Goal: Task Accomplishment & Management: Manage account settings

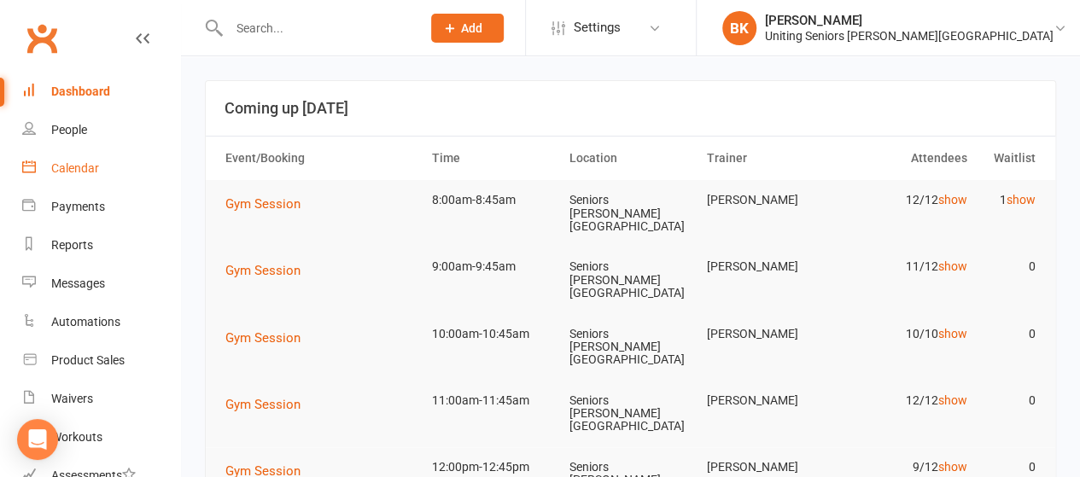
click at [111, 167] on link "Calendar" at bounding box center [101, 168] width 158 height 38
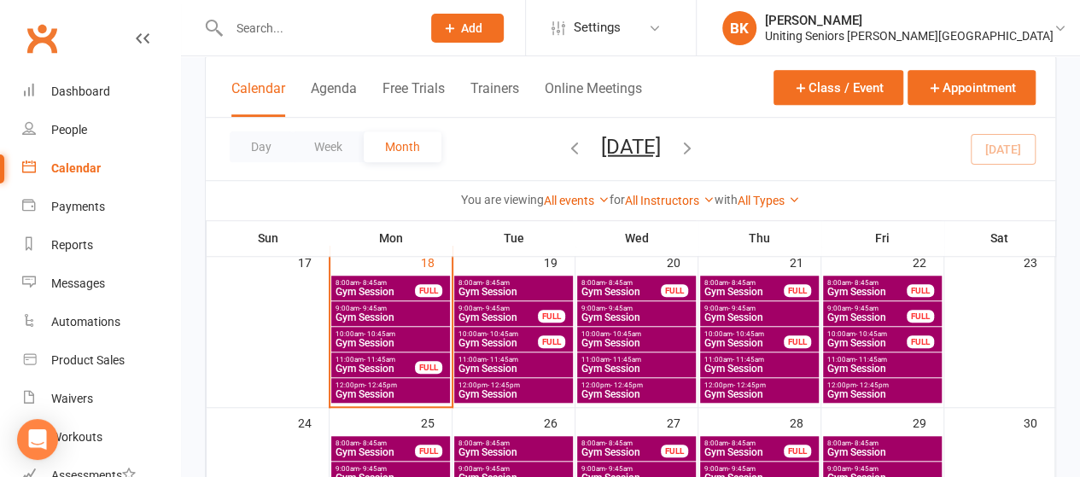
scroll to position [600, 0]
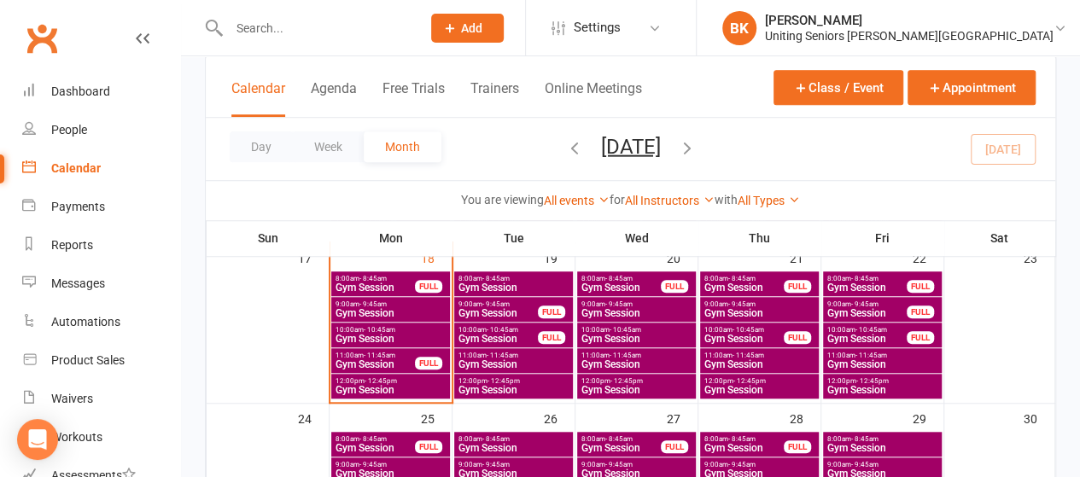
click at [434, 354] on div "11:00am - 11:45am Gym Session FULL" at bounding box center [390, 360] width 119 height 25
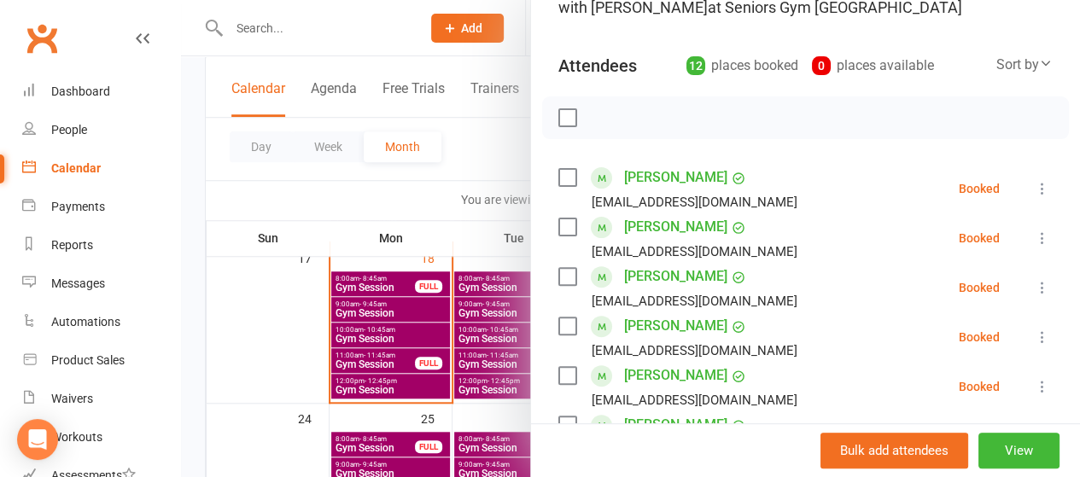
scroll to position [153, 0]
click at [1033, 192] on button at bounding box center [1043, 189] width 20 height 20
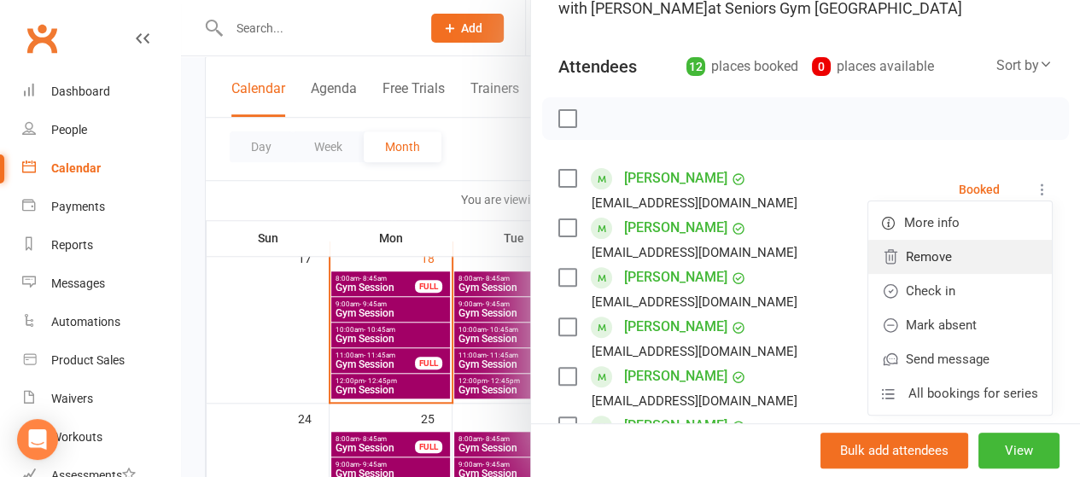
click at [962, 249] on link "Remove" at bounding box center [961, 257] width 184 height 34
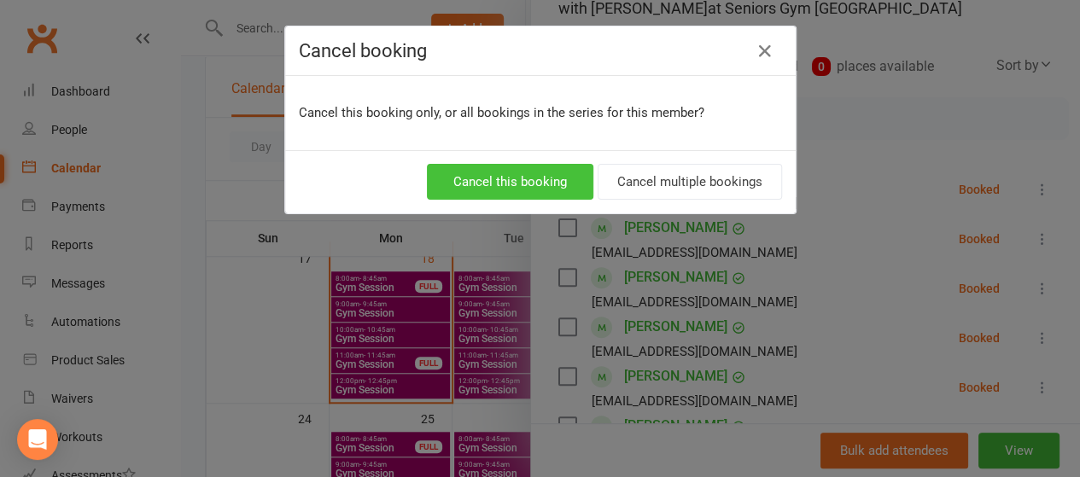
click at [542, 173] on button "Cancel this booking" at bounding box center [510, 182] width 167 height 36
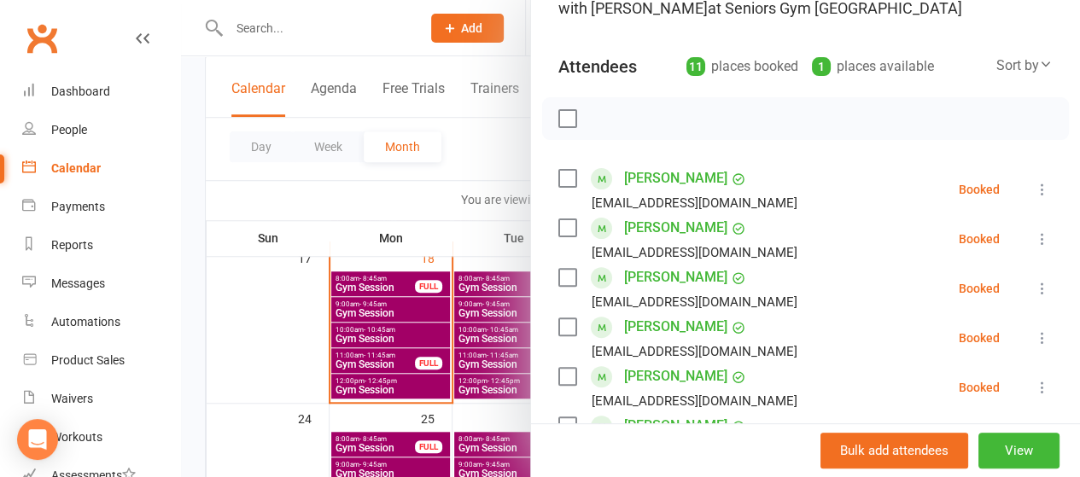
click at [407, 190] on div at bounding box center [630, 238] width 899 height 477
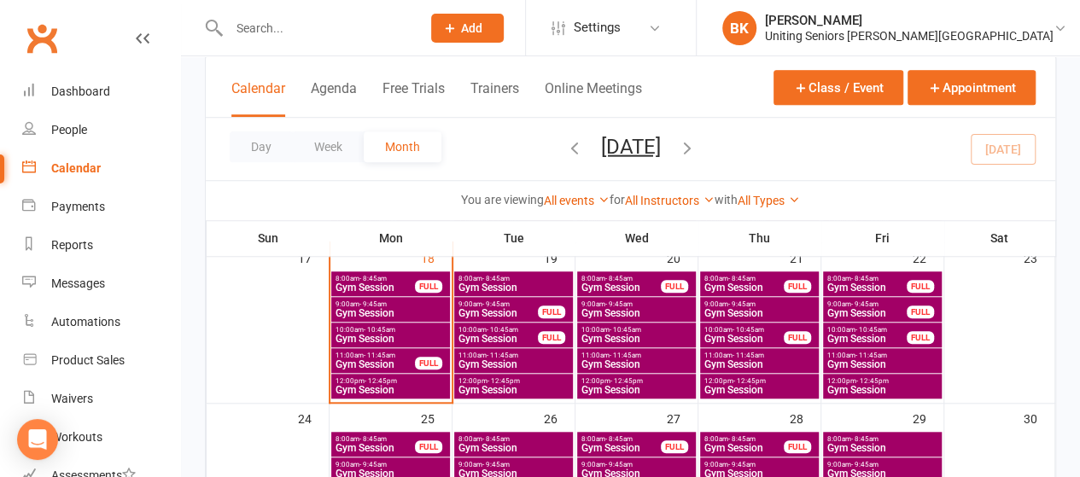
click at [610, 353] on span "- 11:45am" at bounding box center [626, 356] width 32 height 8
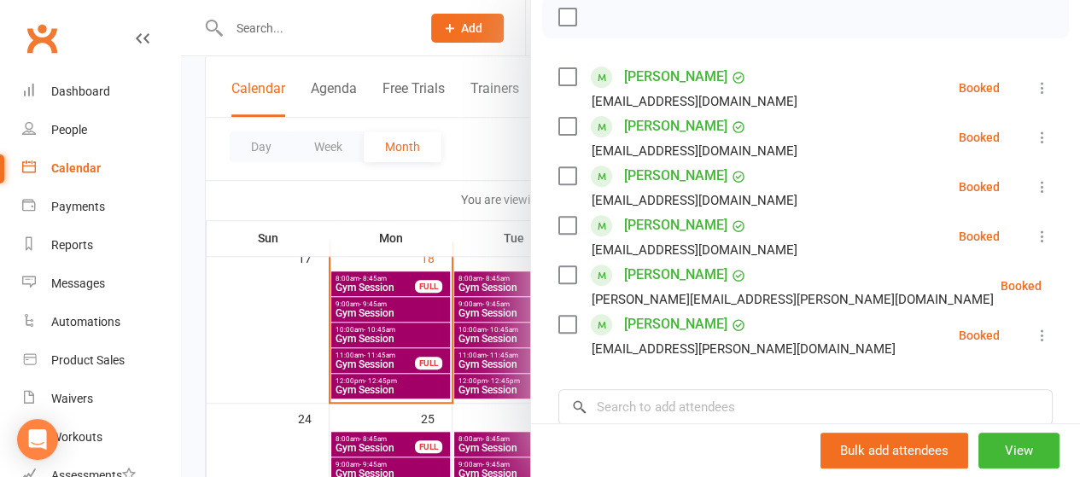
scroll to position [256, 0]
click at [1014, 98] on li "[PERSON_NAME] [EMAIL_ADDRESS][DOMAIN_NAME] Booked More info Remove Check in Mar…" at bounding box center [806, 86] width 495 height 50
click at [1034, 91] on icon at bounding box center [1042, 86] width 17 height 17
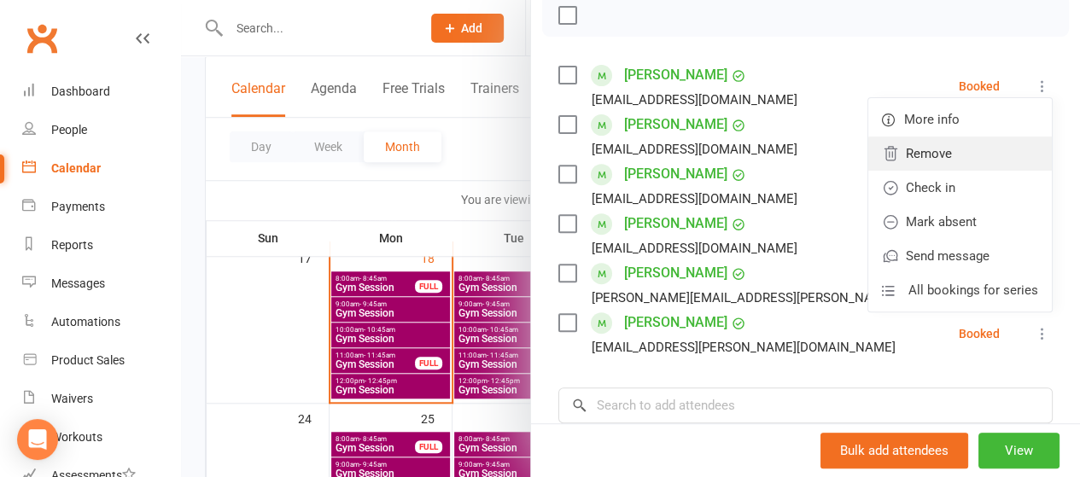
click at [945, 146] on link "Remove" at bounding box center [961, 154] width 184 height 34
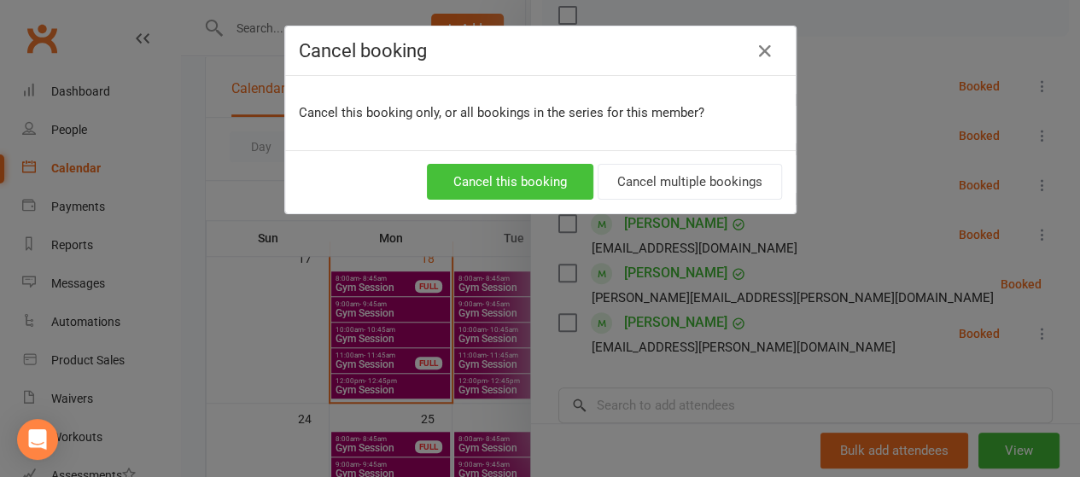
click at [536, 179] on button "Cancel this booking" at bounding box center [510, 182] width 167 height 36
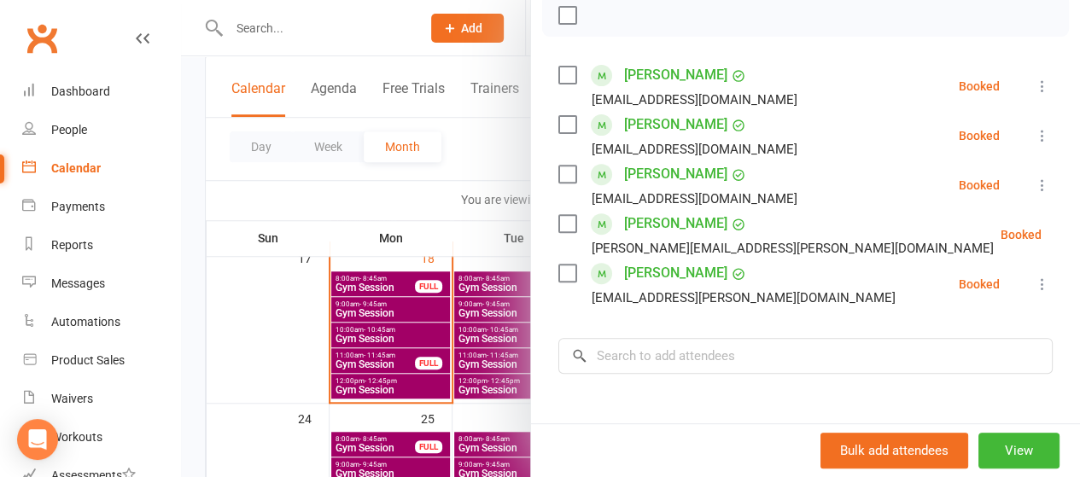
click at [477, 173] on div at bounding box center [630, 238] width 899 height 477
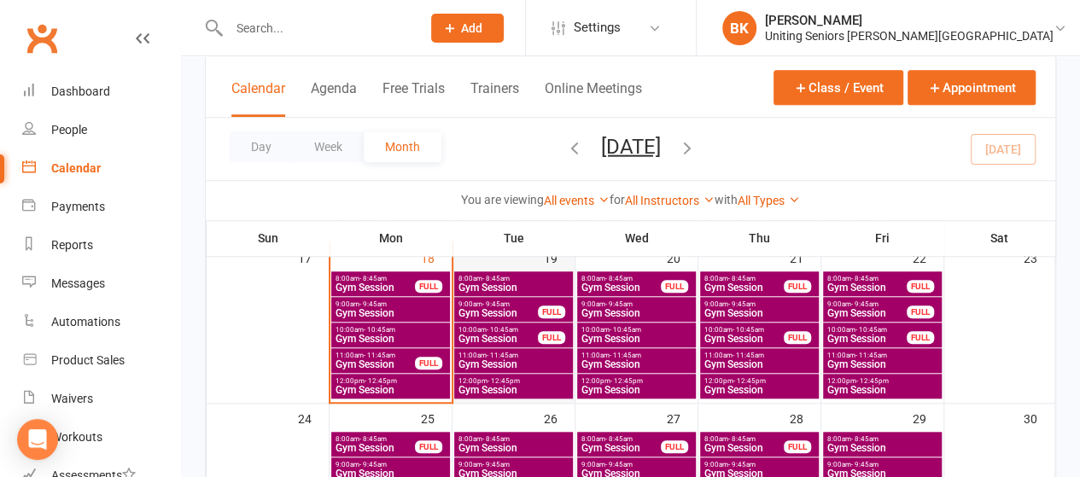
scroll to position [893, 0]
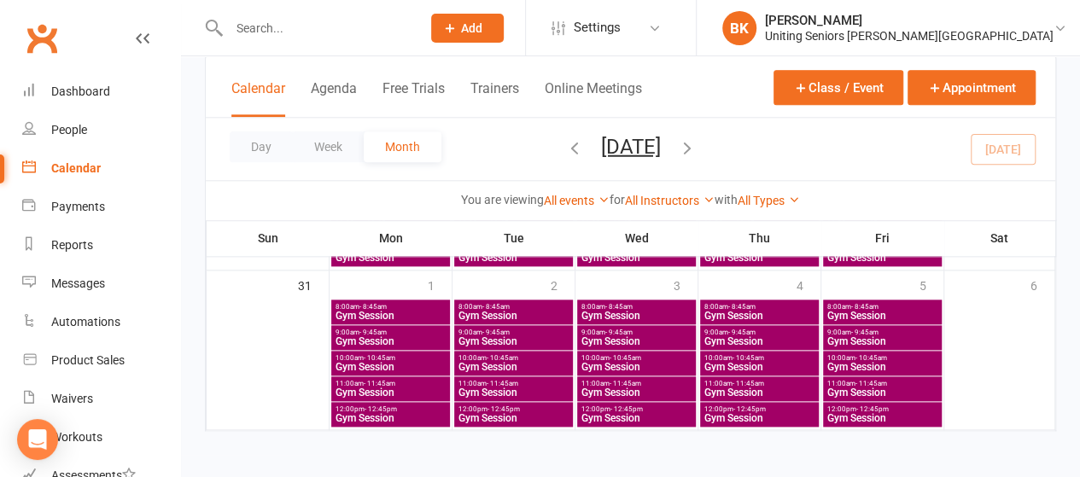
click at [525, 384] on span "11:00am - 11:45am" at bounding box center [514, 384] width 112 height 8
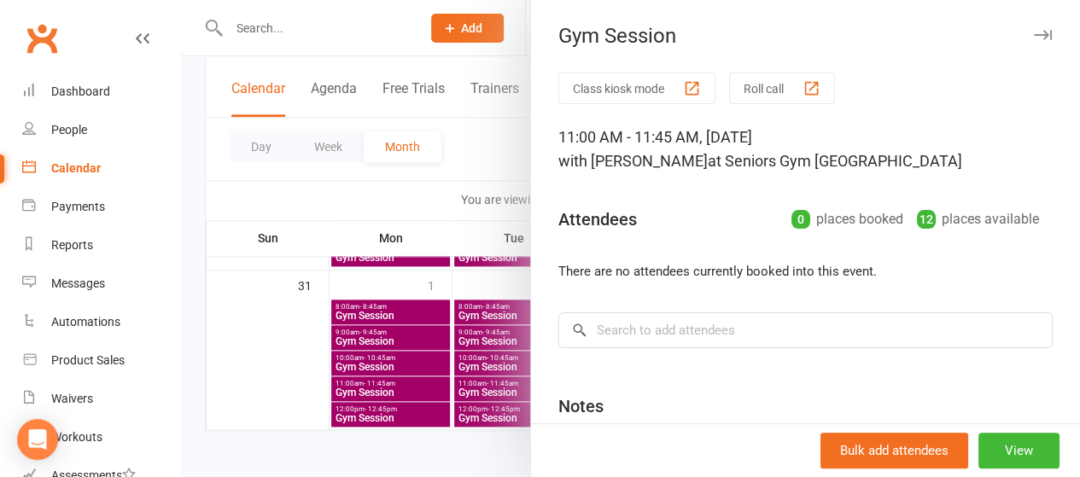
scroll to position [102, 0]
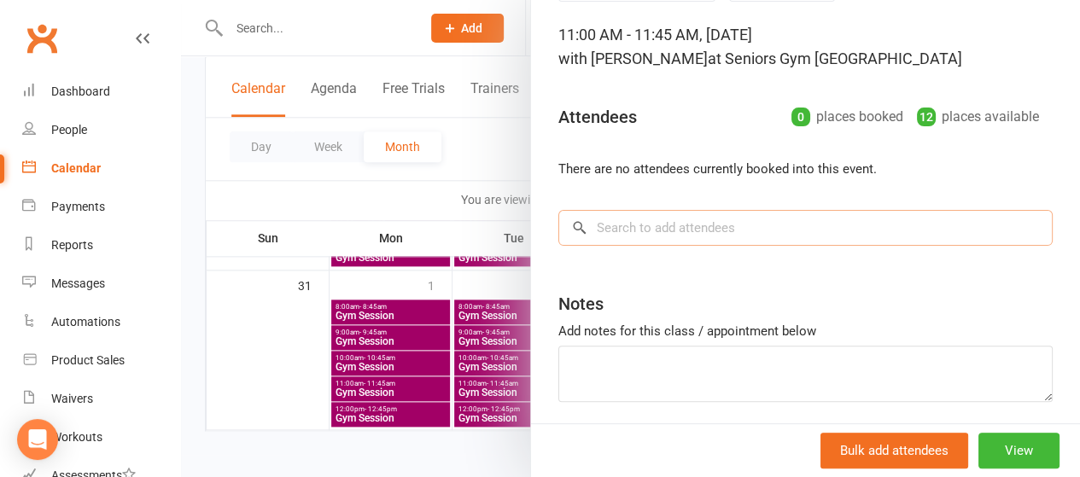
click at [777, 236] on input "search" at bounding box center [806, 228] width 495 height 36
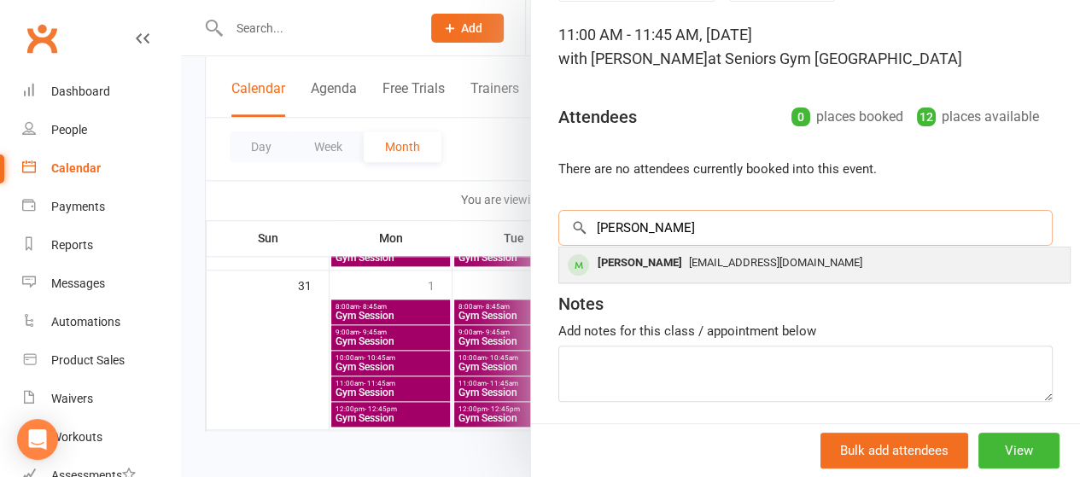
type input "[PERSON_NAME]"
click at [736, 261] on span "[EMAIL_ADDRESS][DOMAIN_NAME]" at bounding box center [775, 262] width 173 height 13
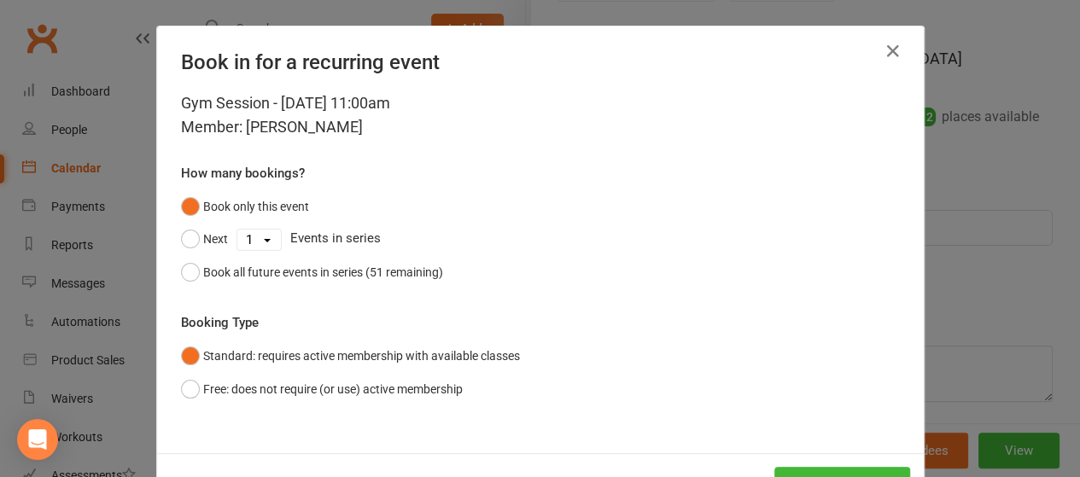
scroll to position [63, 0]
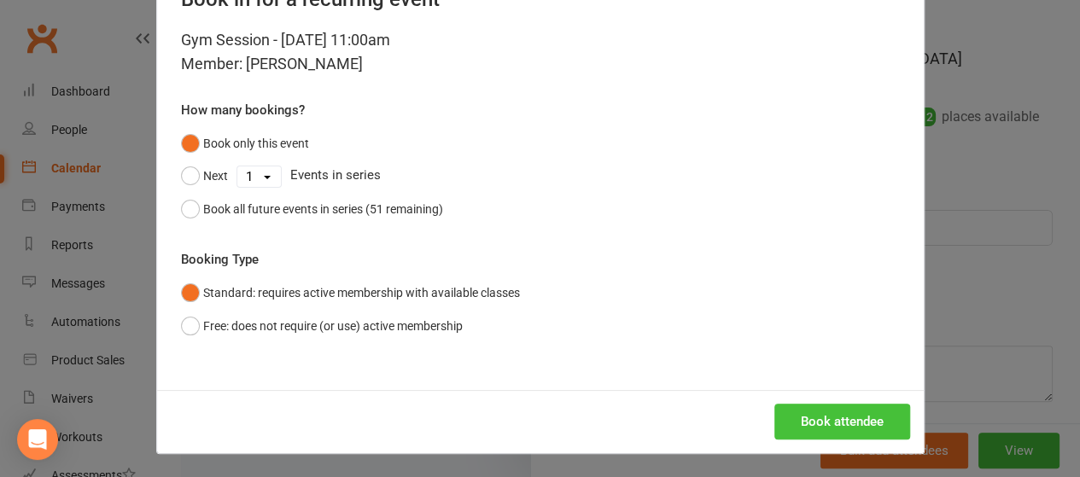
click at [821, 426] on button "Book attendee" at bounding box center [843, 422] width 136 height 36
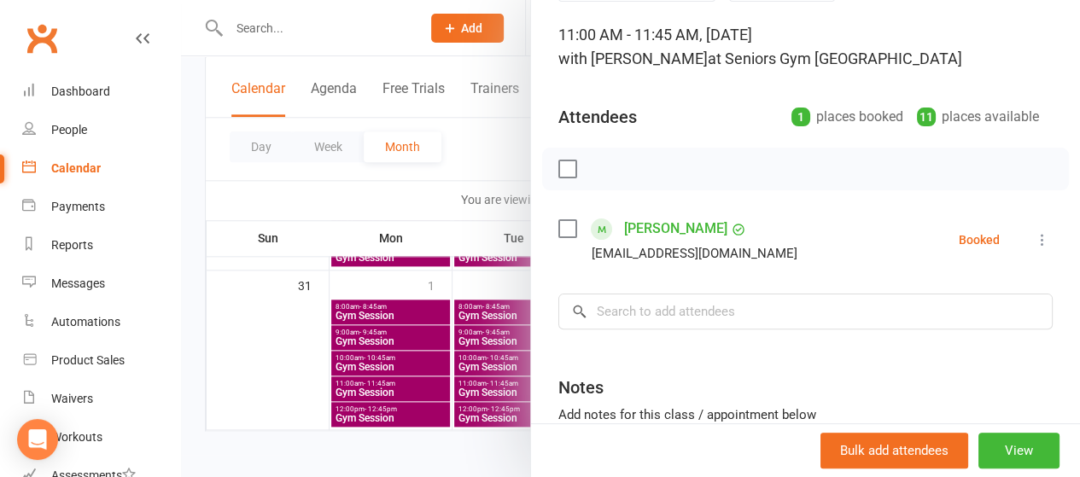
click at [454, 280] on div at bounding box center [630, 238] width 899 height 477
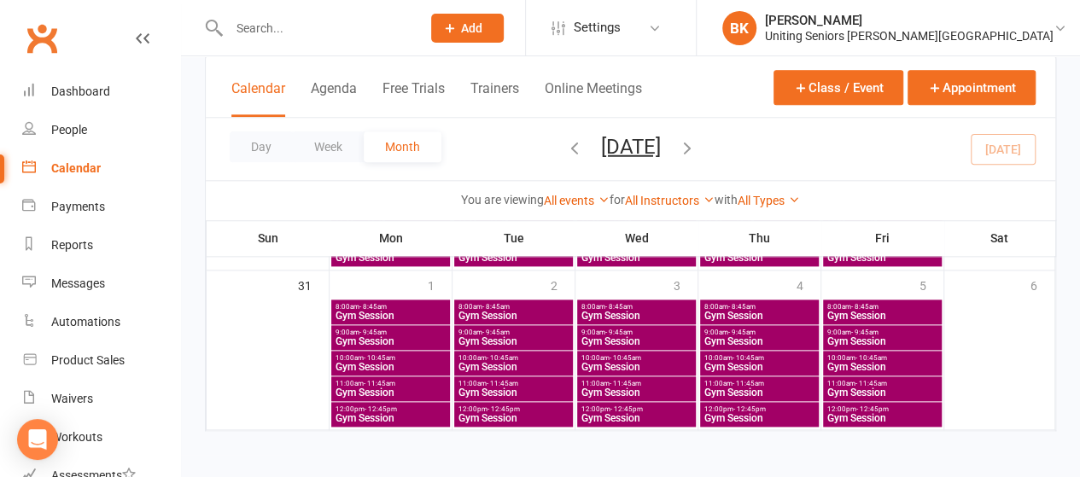
click at [897, 384] on span "11:00am - 11:45am" at bounding box center [883, 384] width 112 height 8
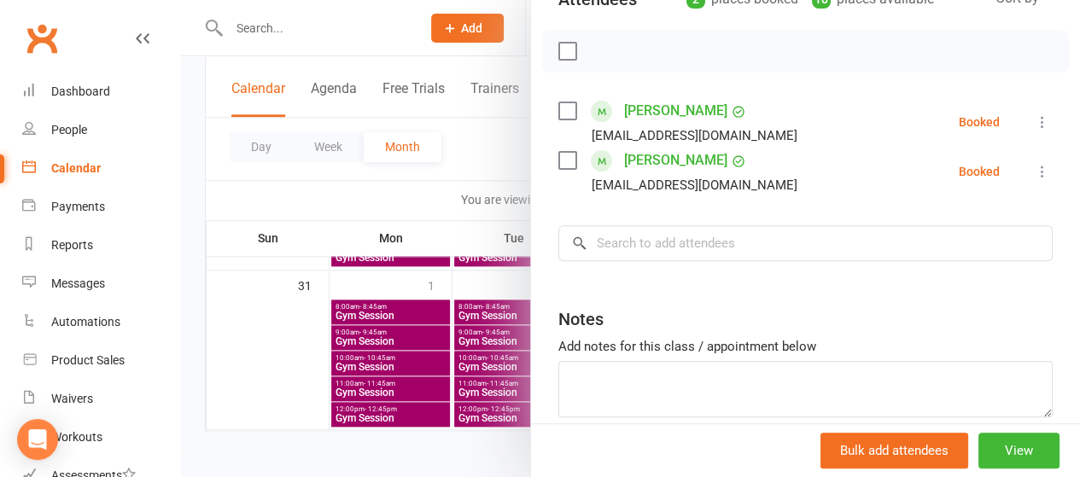
scroll to position [224, 0]
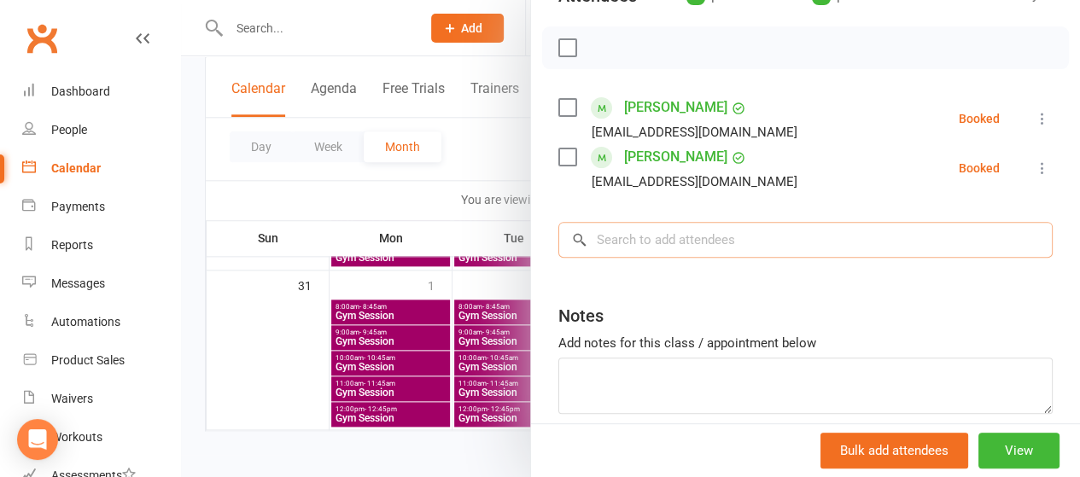
click at [676, 227] on input "search" at bounding box center [806, 240] width 495 height 36
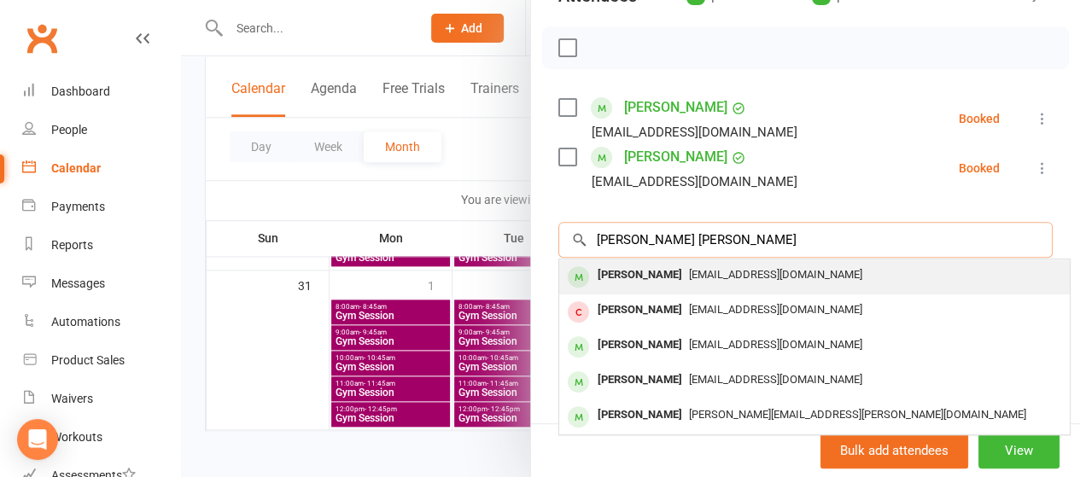
type input "[PERSON_NAME] [PERSON_NAME]"
click at [646, 273] on div "[PERSON_NAME]" at bounding box center [640, 275] width 98 height 25
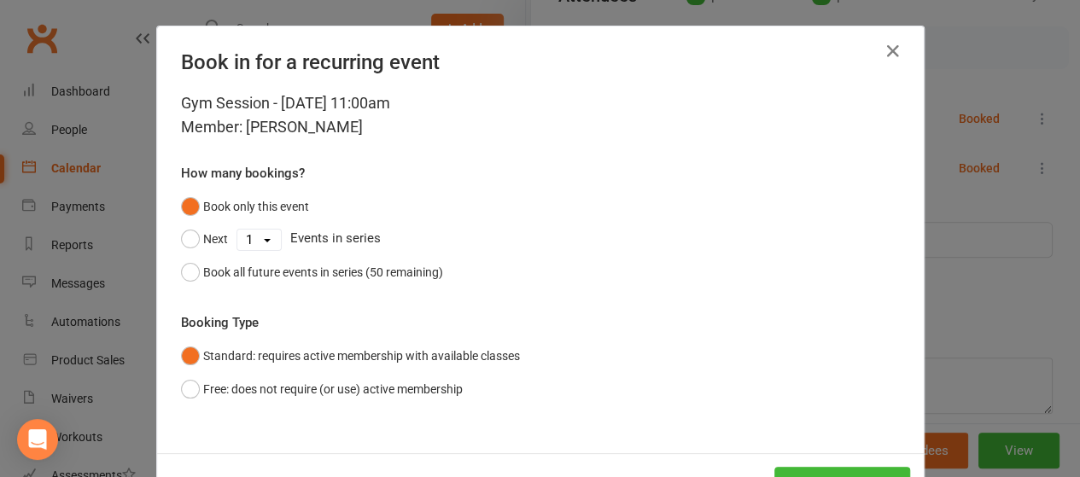
scroll to position [63, 0]
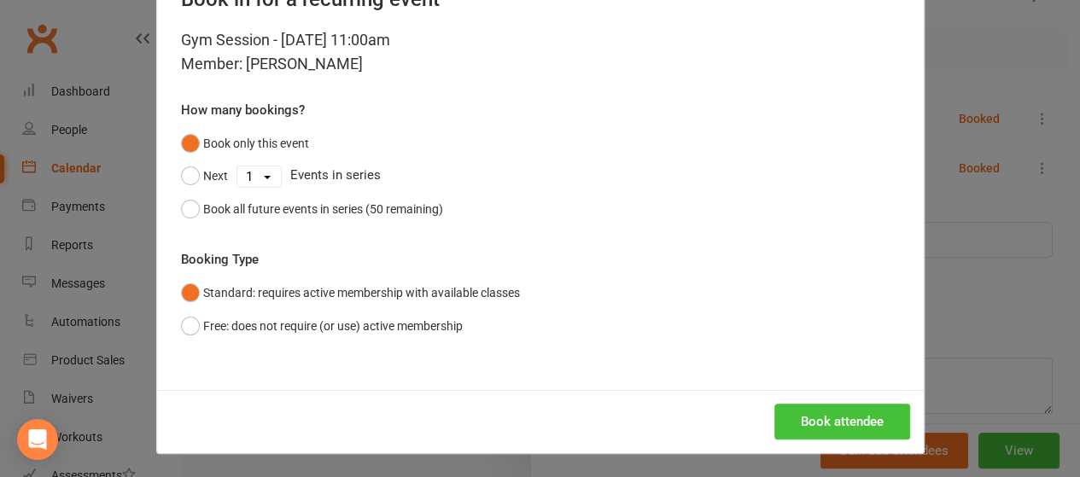
click at [788, 428] on button "Book attendee" at bounding box center [843, 422] width 136 height 36
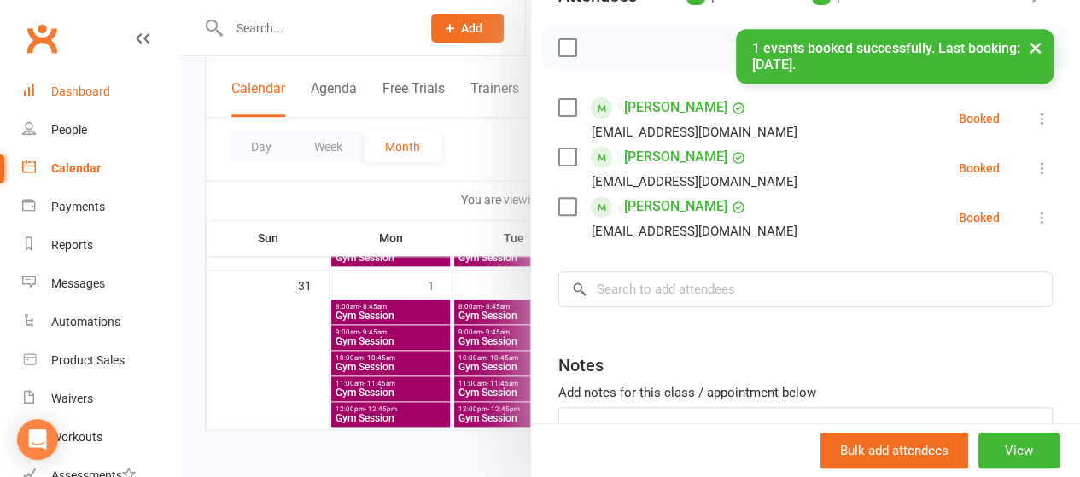
click at [140, 91] on link "Dashboard" at bounding box center [101, 92] width 158 height 38
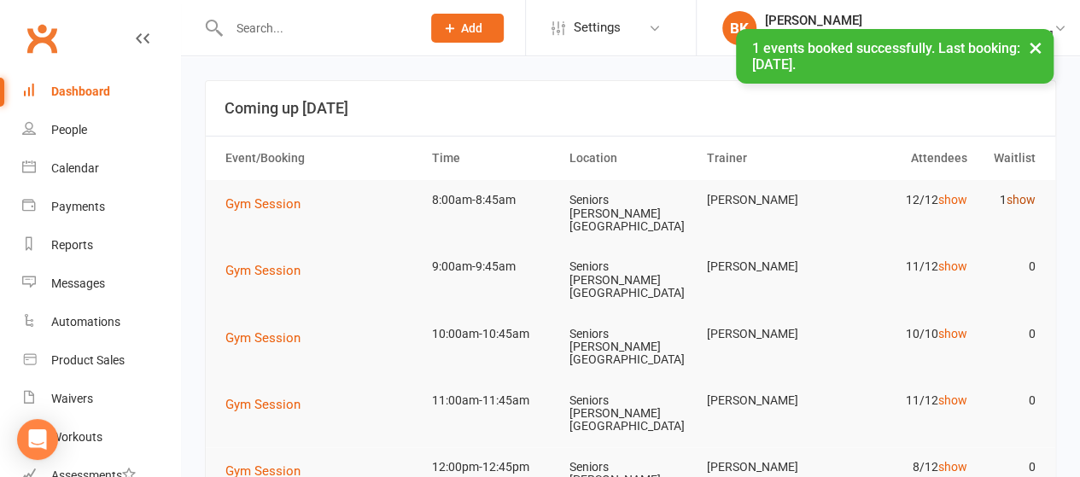
click at [1018, 203] on link "show" at bounding box center [1021, 200] width 29 height 14
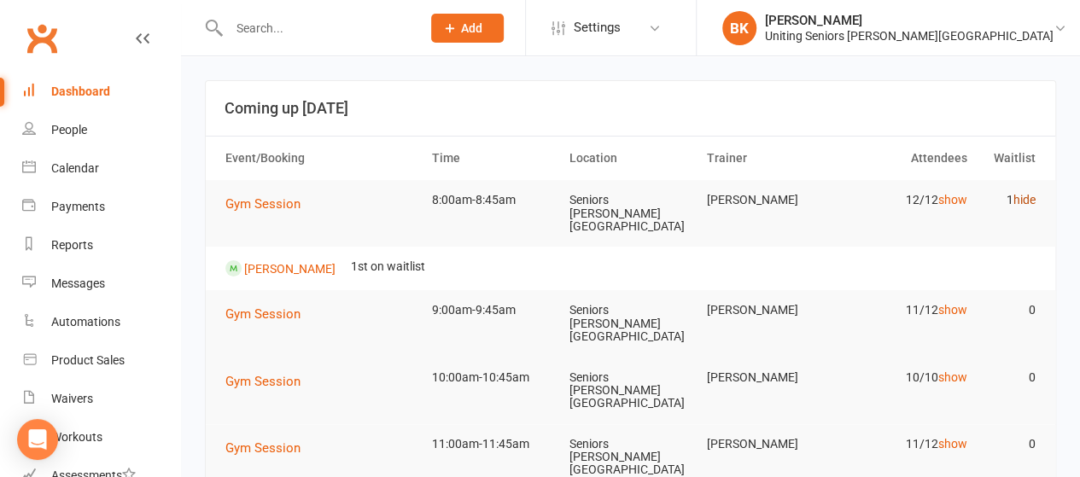
click at [1024, 201] on link "hide" at bounding box center [1025, 200] width 22 height 14
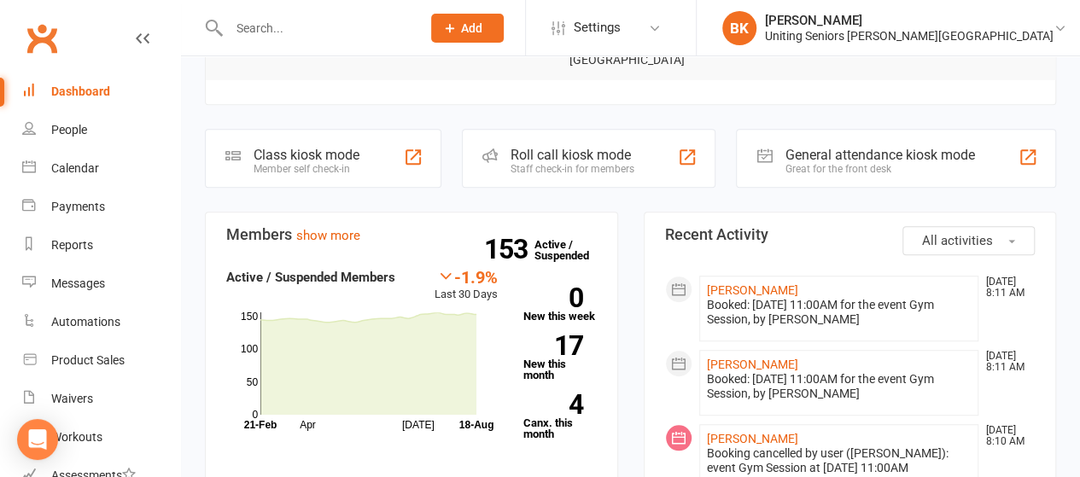
scroll to position [435, 0]
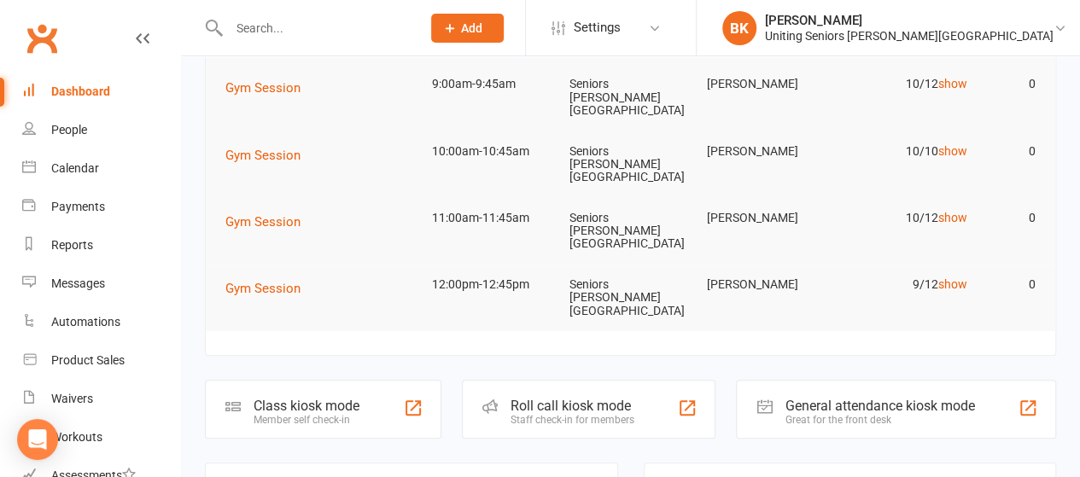
scroll to position [187, 0]
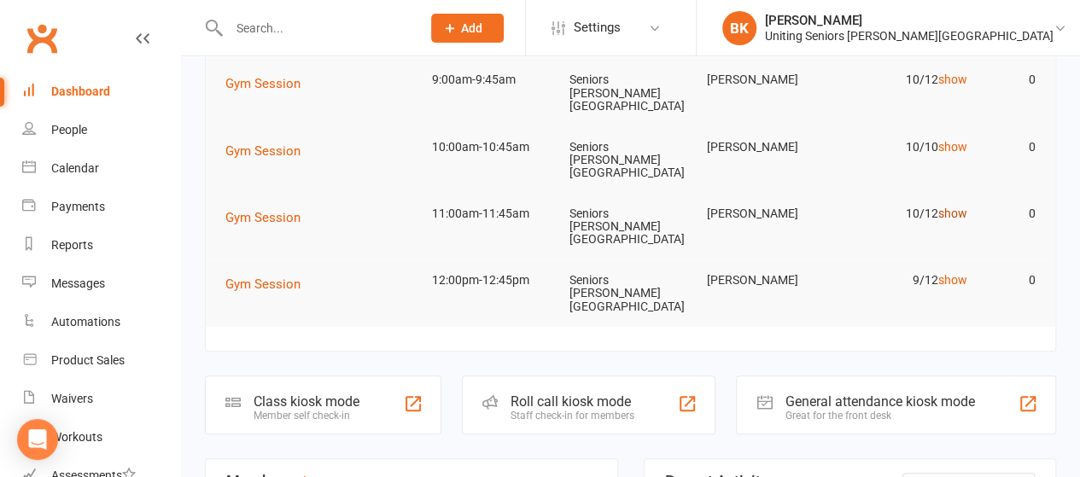
click at [950, 207] on link "show" at bounding box center [952, 214] width 29 height 14
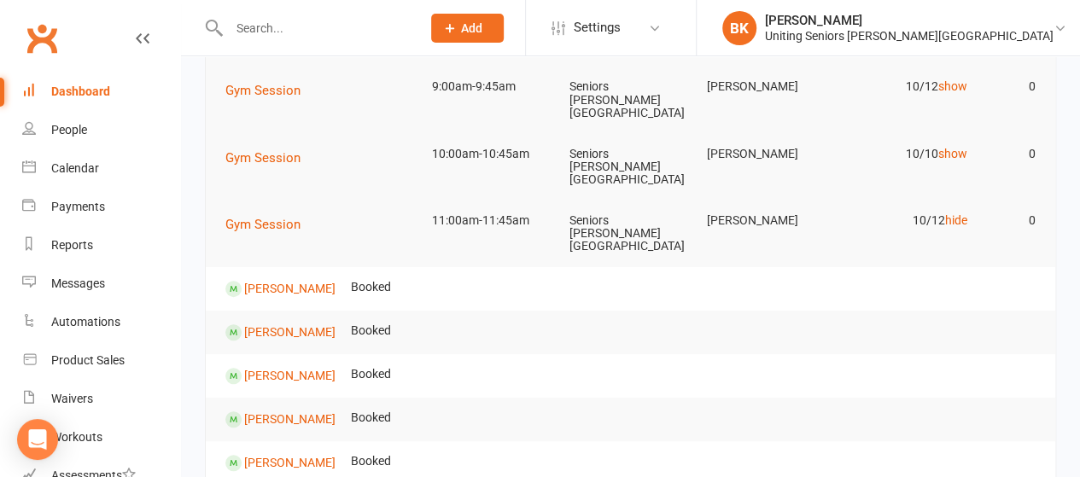
scroll to position [179, 0]
click at [955, 215] on link "hide" at bounding box center [956, 222] width 22 height 14
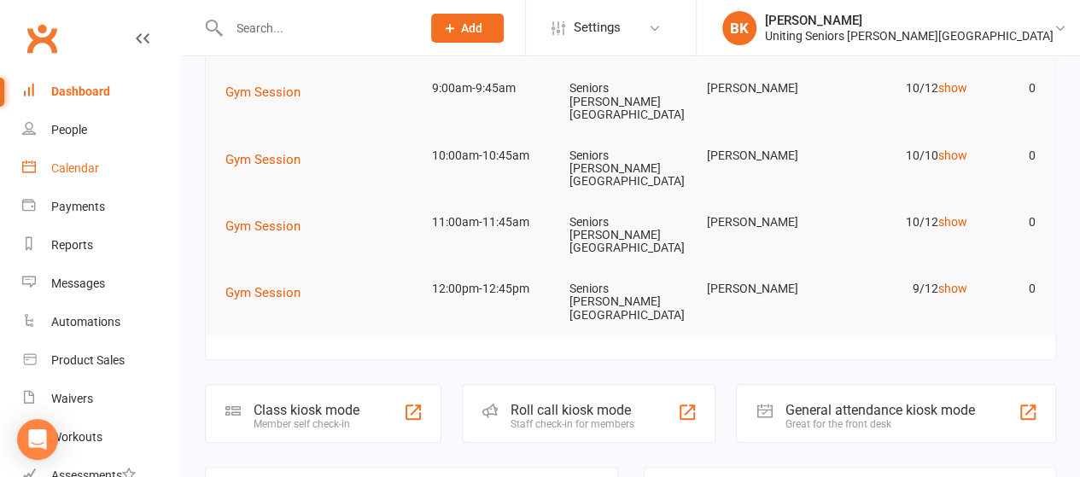
click at [139, 170] on link "Calendar" at bounding box center [101, 168] width 158 height 38
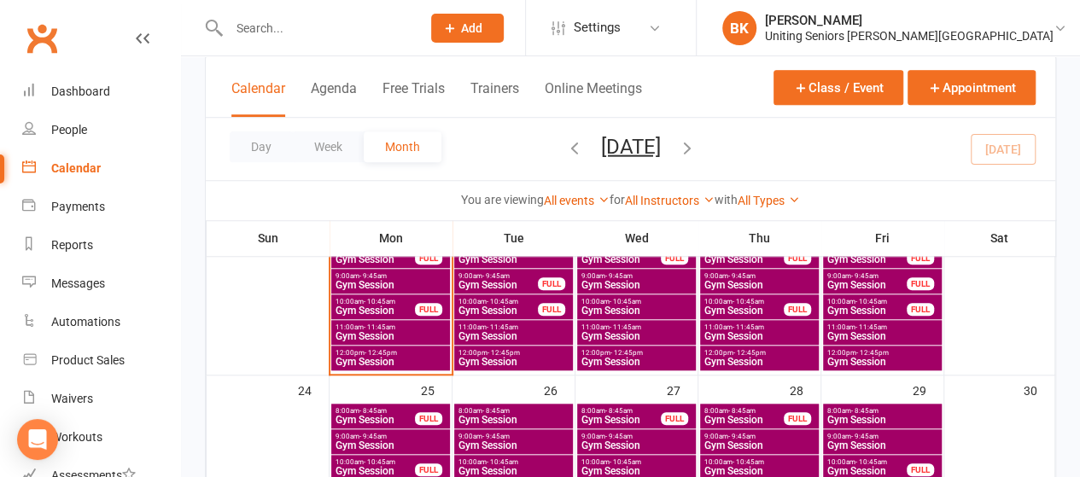
scroll to position [629, 0]
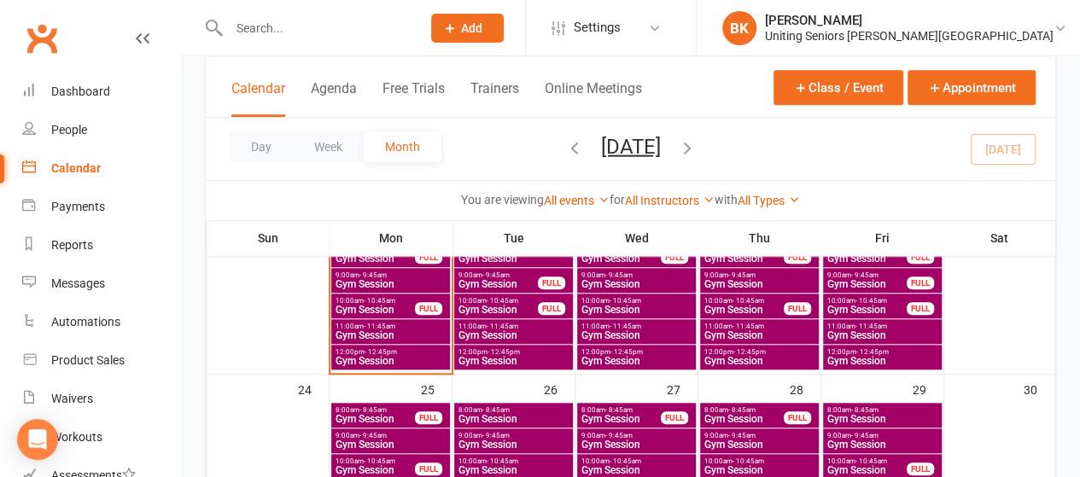
click at [418, 302] on div "10:00am - 10:45am Gym Session FULL" at bounding box center [390, 306] width 119 height 25
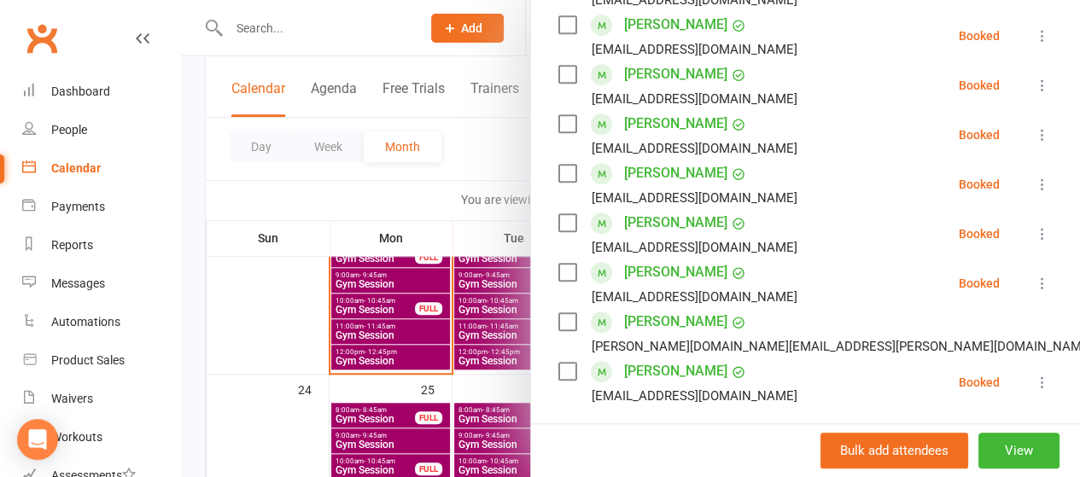
scroll to position [407, 0]
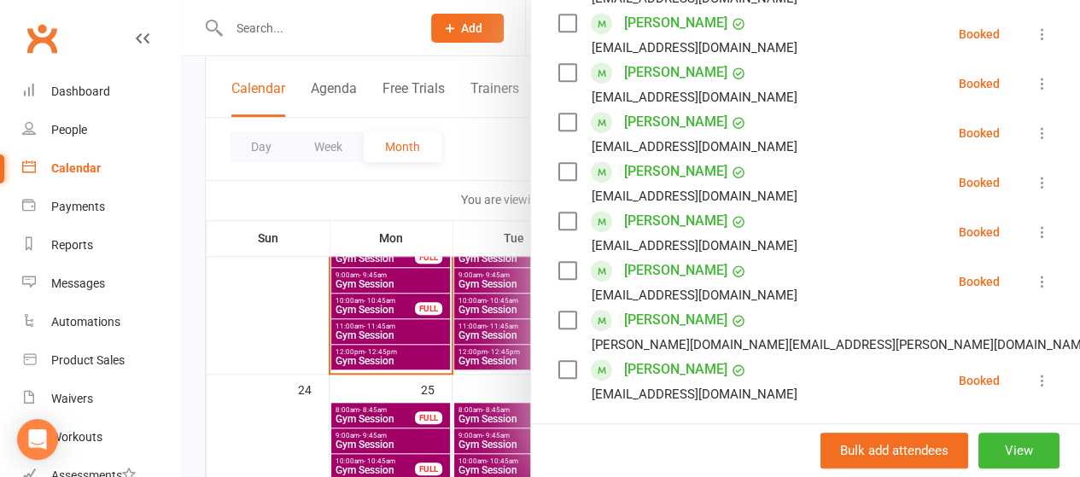
click at [445, 180] on div at bounding box center [630, 238] width 899 height 477
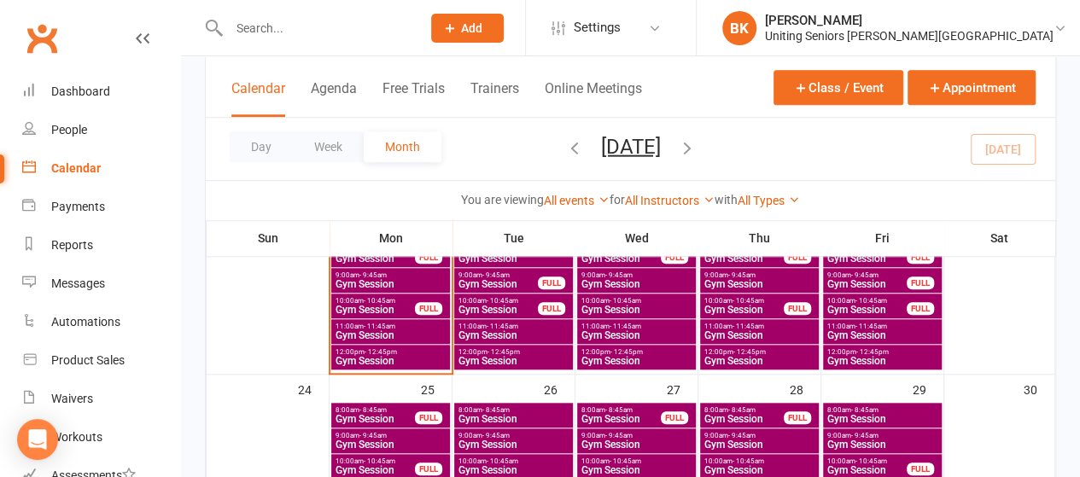
click at [415, 332] on span "Gym Session" at bounding box center [391, 336] width 112 height 10
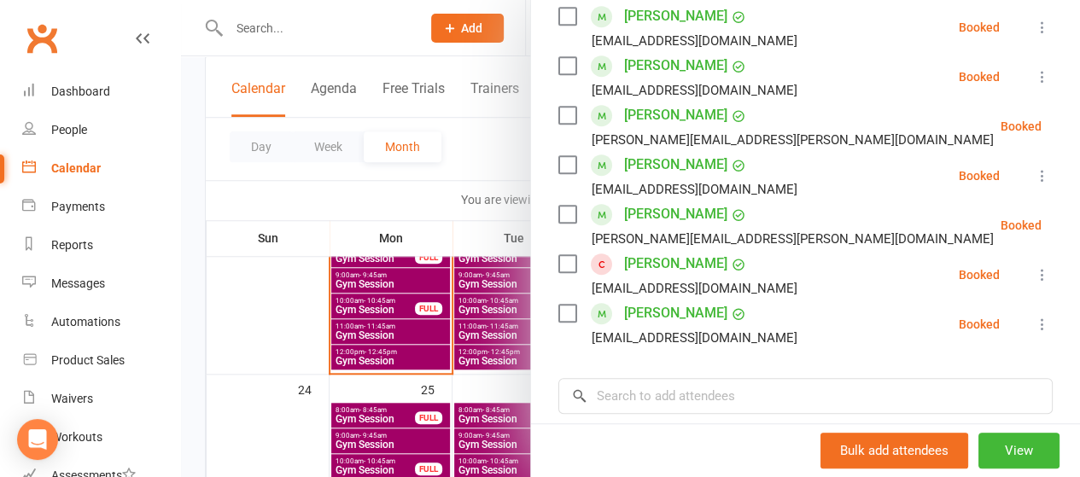
scroll to position [465, 0]
click at [1034, 278] on icon at bounding box center [1042, 274] width 17 height 17
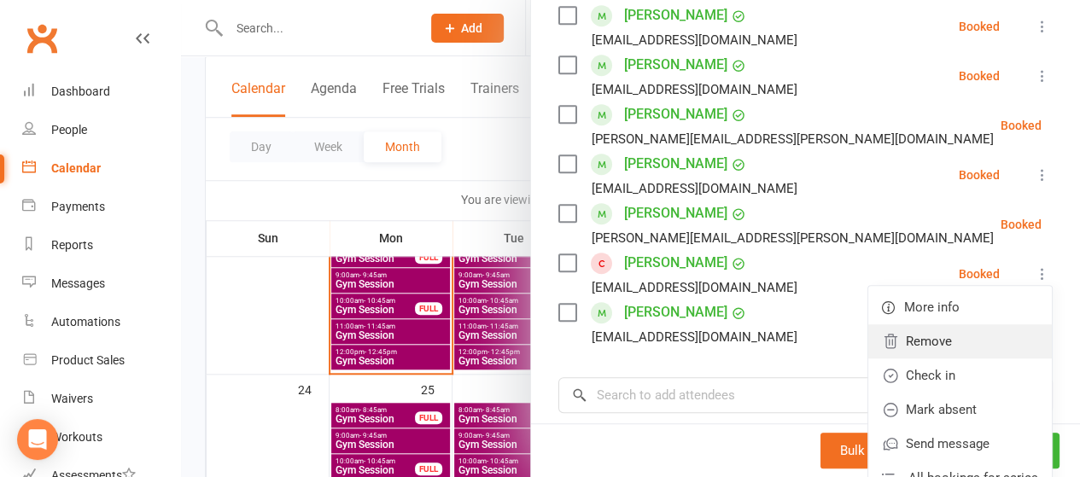
click at [943, 336] on link "Remove" at bounding box center [961, 342] width 184 height 34
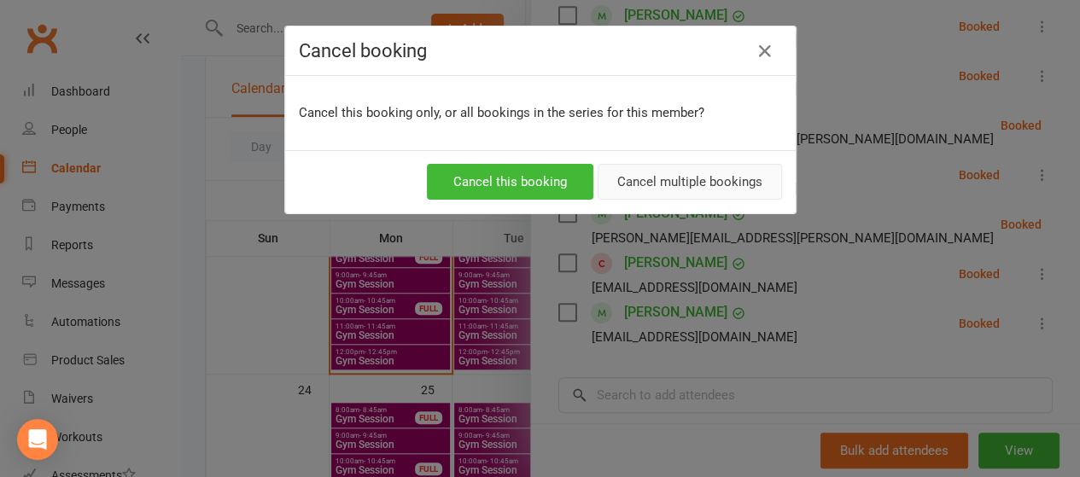
click at [665, 175] on button "Cancel multiple bookings" at bounding box center [690, 182] width 184 height 36
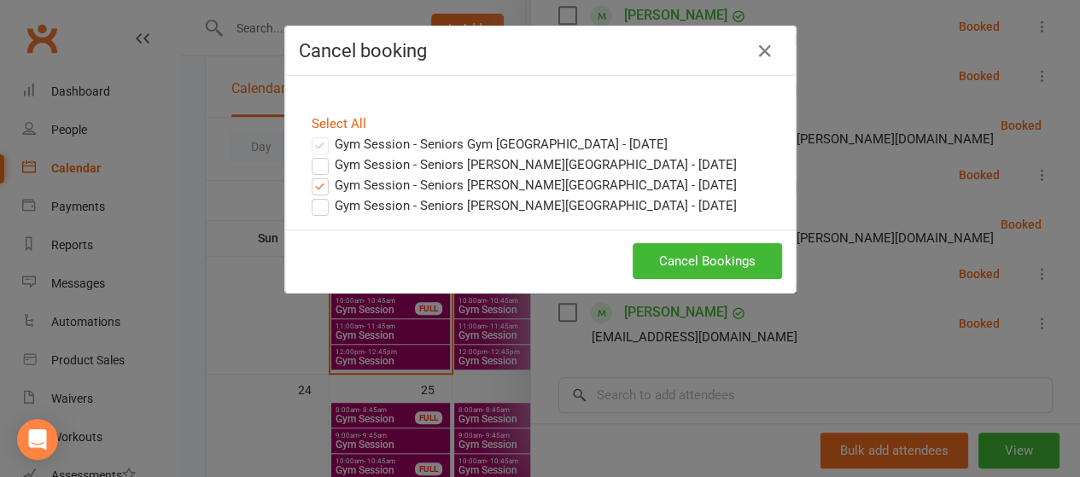
click at [312, 170] on label "Gym Session - Seniors Gym Normanhurst - Aug 21, 2025" at bounding box center [524, 165] width 425 height 20
click at [309, 155] on input "Gym Session - Seniors Gym Normanhurst - Aug 21, 2025" at bounding box center [304, 155] width 11 height 0
click at [316, 212] on label "Gym Session - Seniors Gym Normanhurst - Aug 28, 2025" at bounding box center [524, 206] width 425 height 20
click at [310, 196] on input "Gym Session - Seniors Gym Normanhurst - Aug 28, 2025" at bounding box center [304, 196] width 11 height 0
click at [731, 254] on button "Cancel Bookings" at bounding box center [707, 261] width 149 height 36
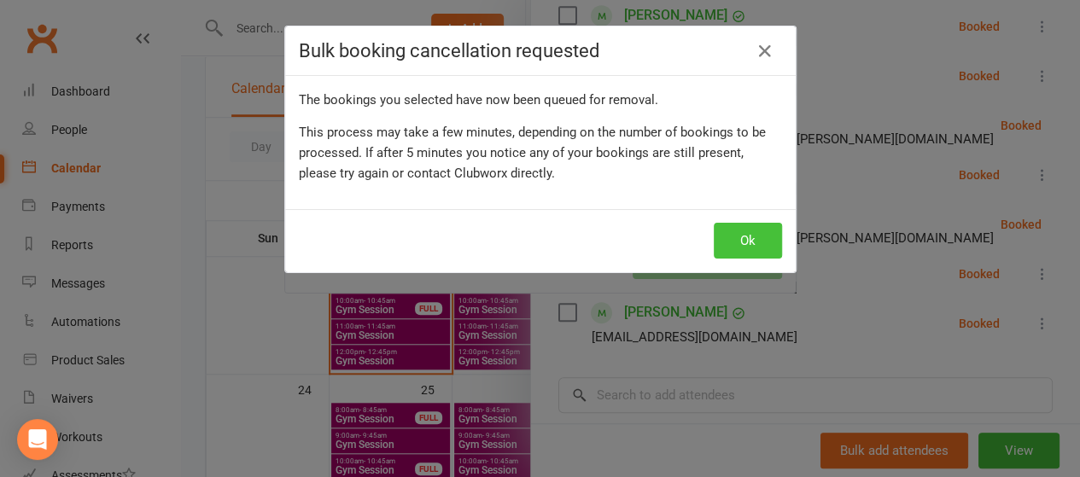
click at [745, 255] on button "Ok" at bounding box center [748, 241] width 68 height 36
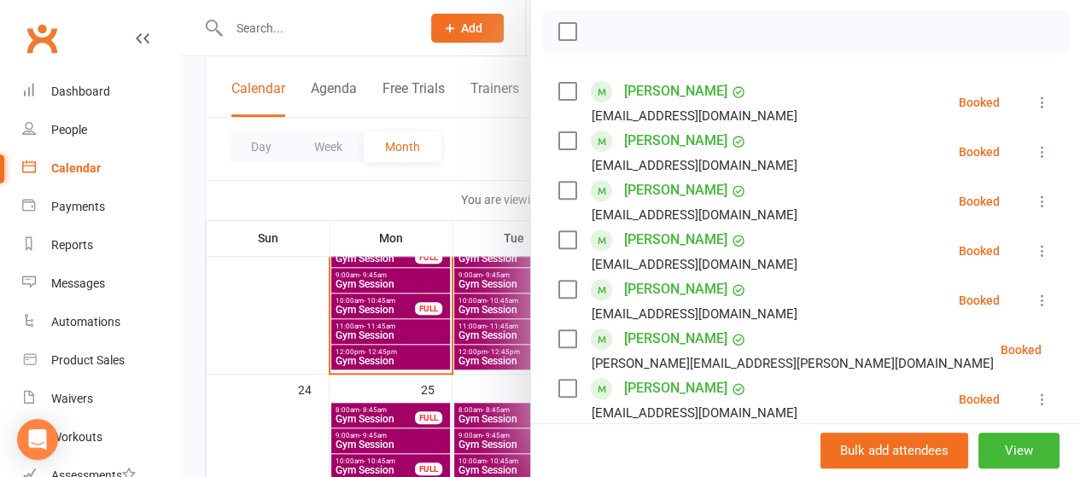
scroll to position [202, 0]
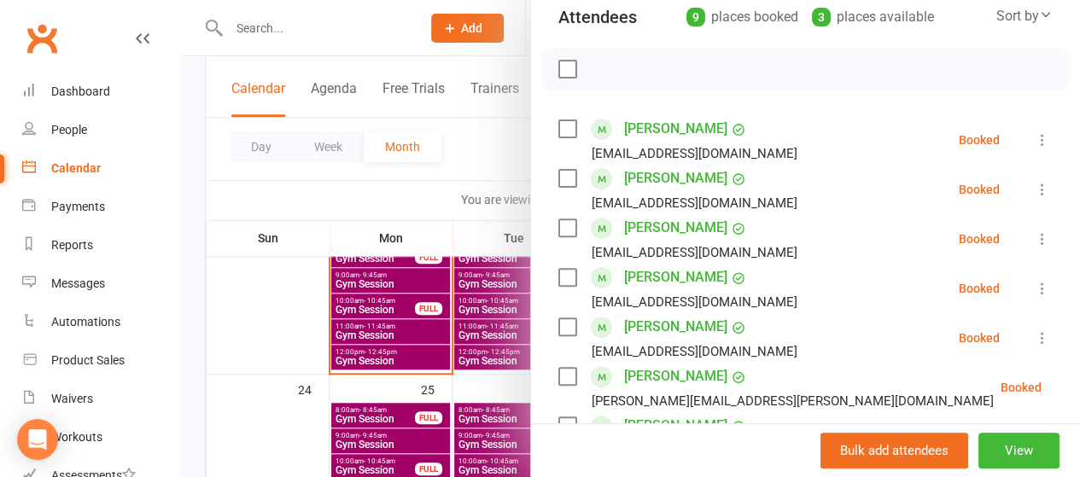
click at [473, 160] on div at bounding box center [630, 238] width 899 height 477
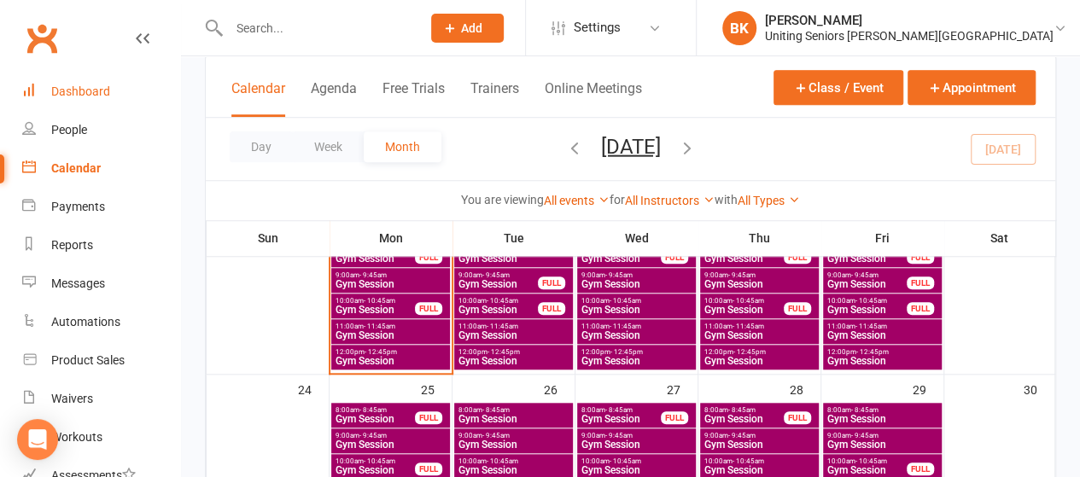
click at [127, 98] on link "Dashboard" at bounding box center [101, 92] width 158 height 38
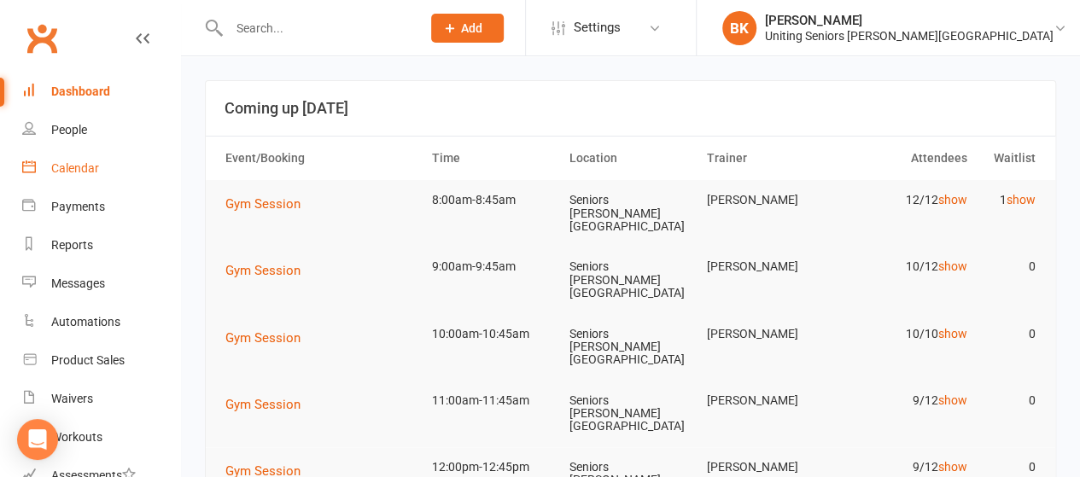
click at [85, 169] on div "Calendar" at bounding box center [75, 168] width 48 height 14
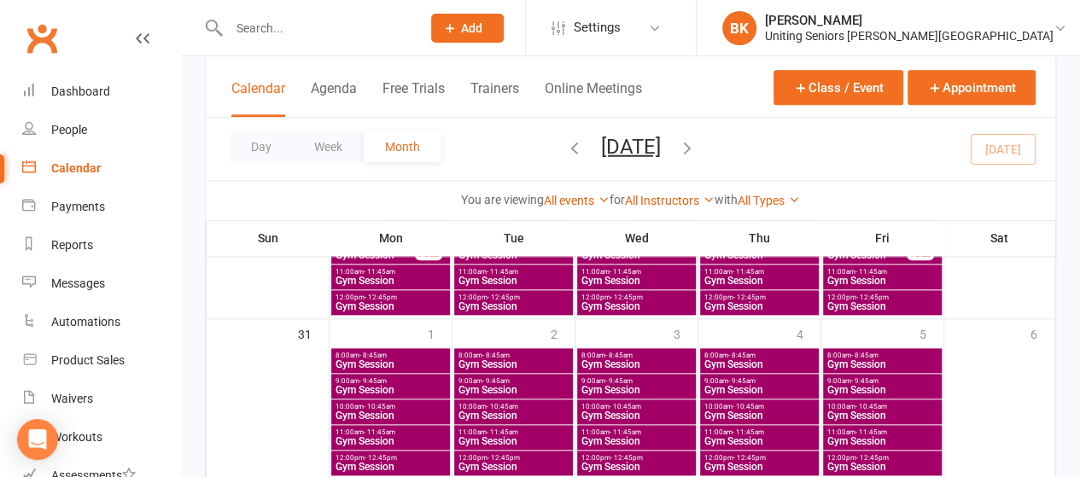
scroll to position [893, 0]
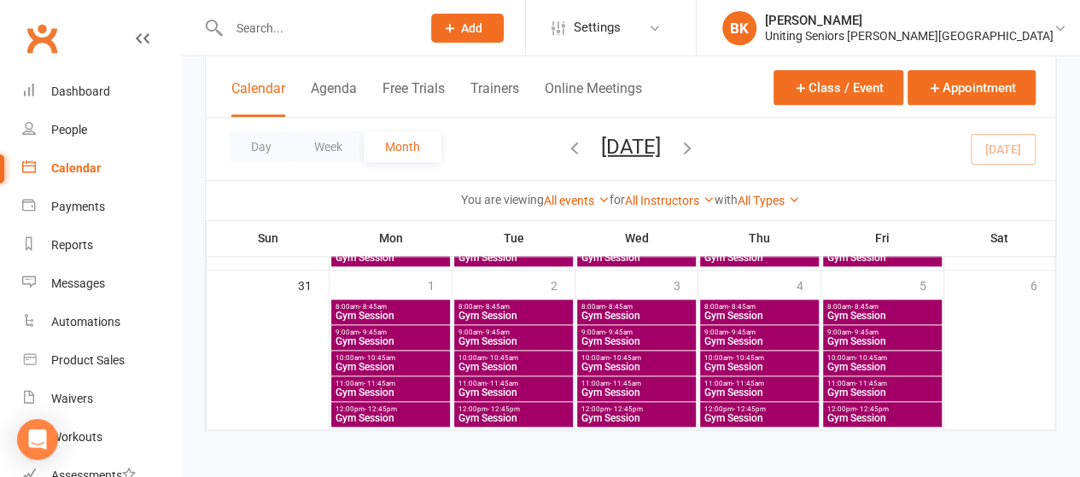
click at [697, 147] on icon "button" at bounding box center [687, 147] width 19 height 19
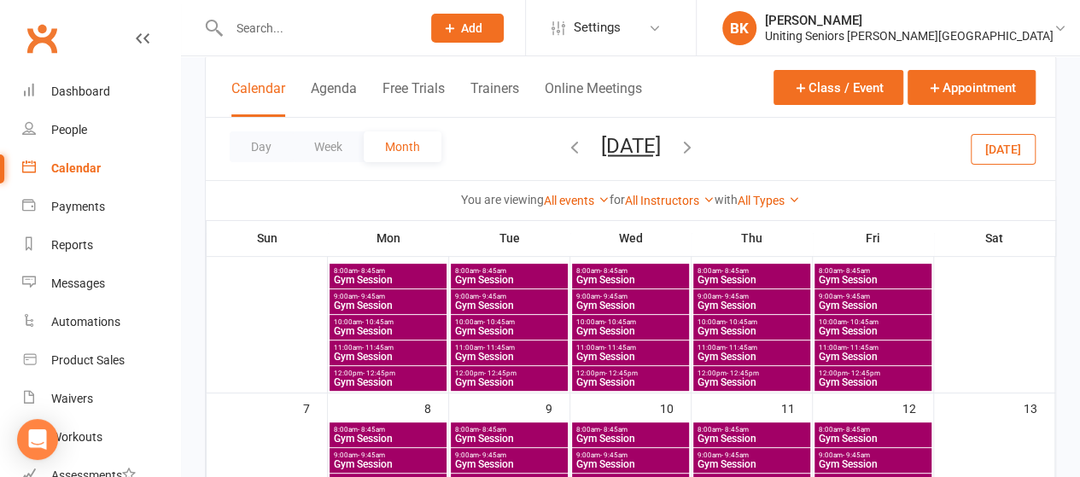
scroll to position [133, 0]
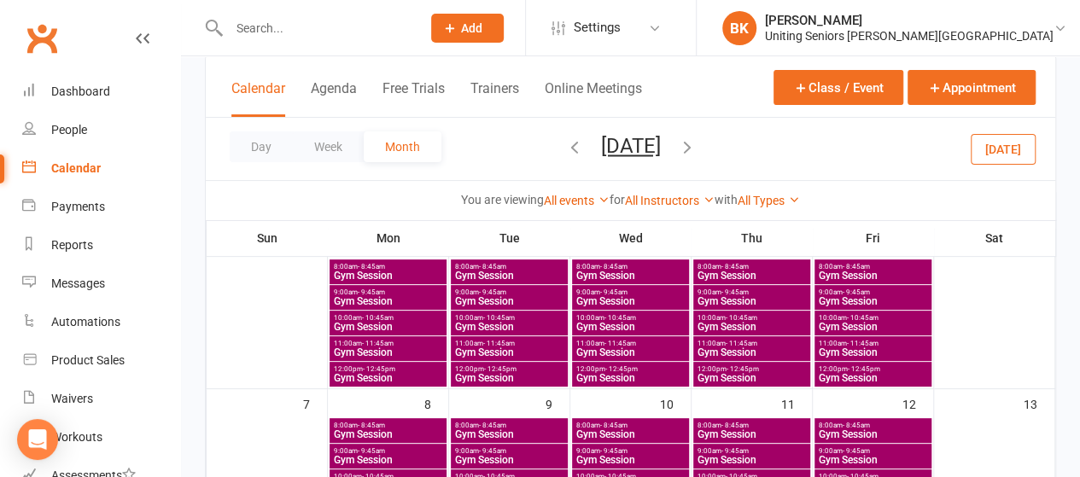
click at [436, 319] on span "10:00am - 10:45am" at bounding box center [388, 318] width 110 height 8
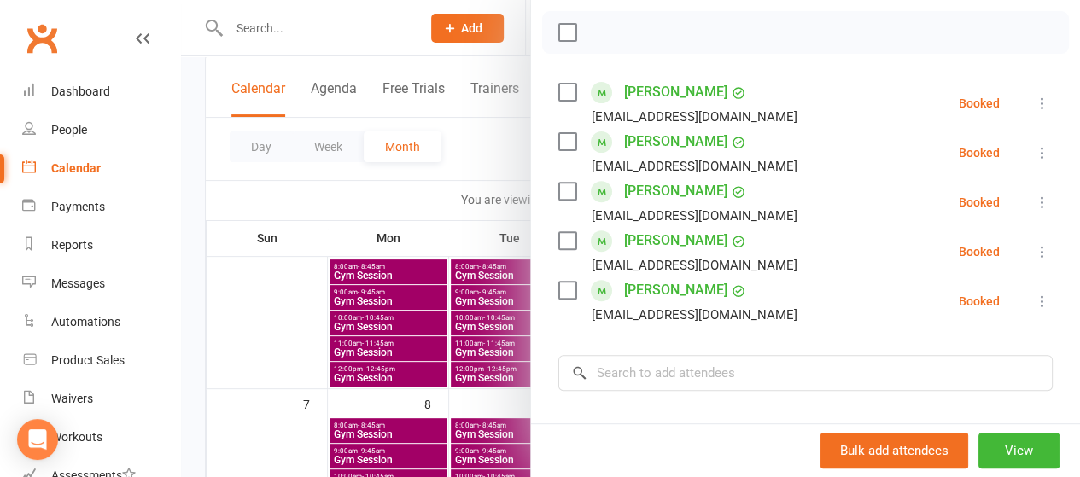
scroll to position [239, 0]
click at [645, 375] on input "search" at bounding box center [806, 373] width 495 height 36
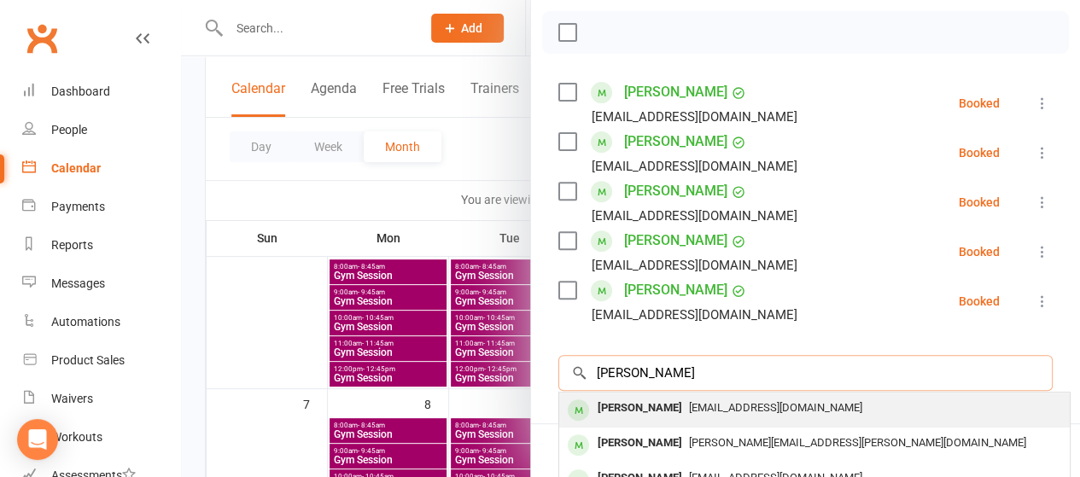
type input "barry spratt"
click at [689, 411] on span "[EMAIL_ADDRESS][DOMAIN_NAME]" at bounding box center [775, 407] width 173 height 13
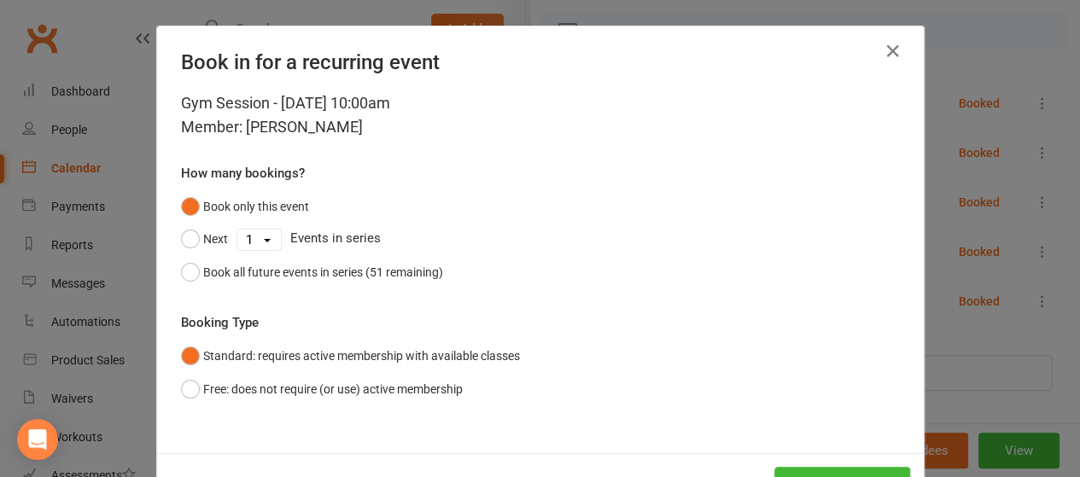
click at [630, 76] on div "Book in for a recurring event" at bounding box center [540, 58] width 767 height 65
click at [250, 240] on select "1 2 3 4 5 6 7 8 9 10 11 12 13 14 15 16 17 18 19 20 21 22 23 24 25 26 27 28 29 3…" at bounding box center [259, 240] width 44 height 20
select select "4"
click at [237, 230] on select "1 2 3 4 5 6 7 8 9 10 11 12 13 14 15 16 17 18 19 20 21 22 23 24 25 26 27 28 29 3…" at bounding box center [259, 240] width 44 height 20
click at [205, 232] on button "Next" at bounding box center [204, 239] width 47 height 32
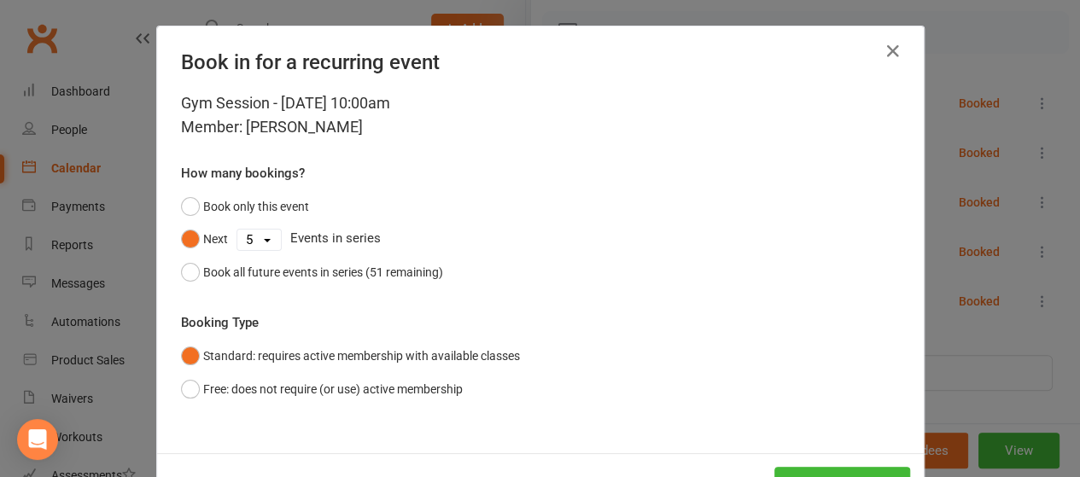
scroll to position [63, 0]
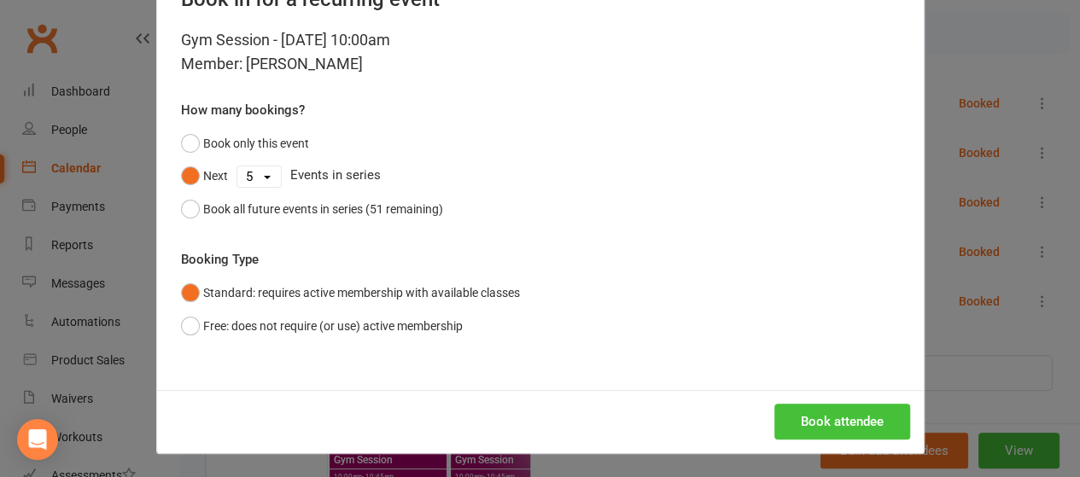
click at [830, 421] on button "Book attendee" at bounding box center [843, 422] width 136 height 36
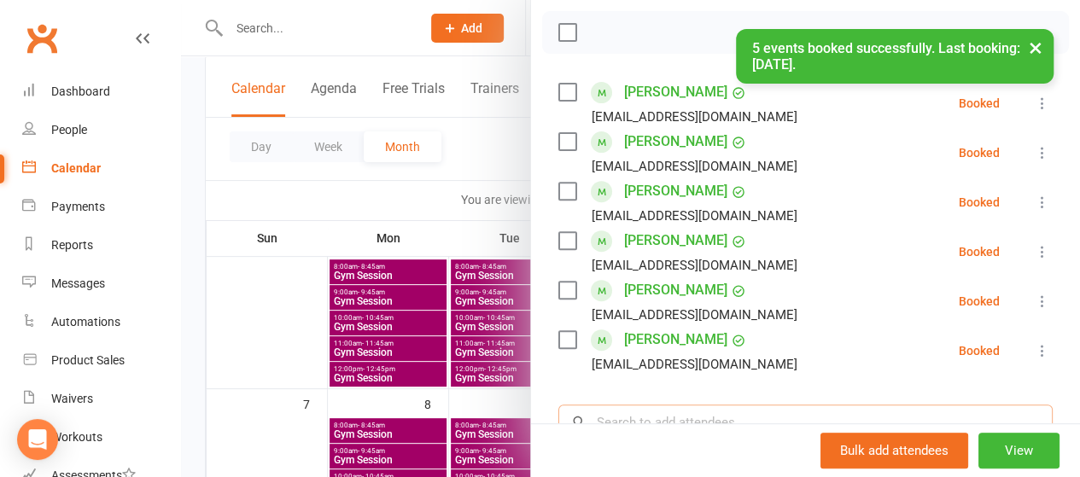
click at [682, 423] on input "search" at bounding box center [806, 423] width 495 height 36
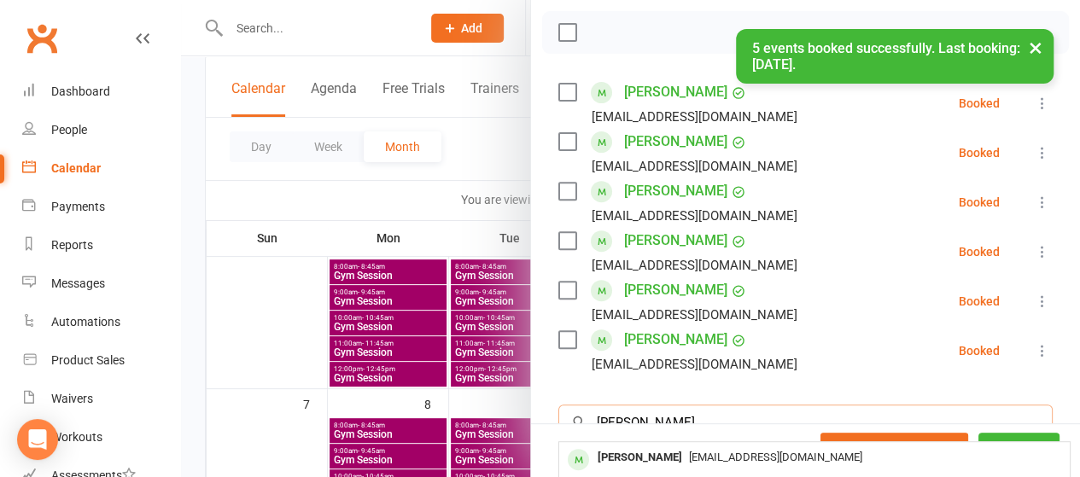
scroll to position [391, 0]
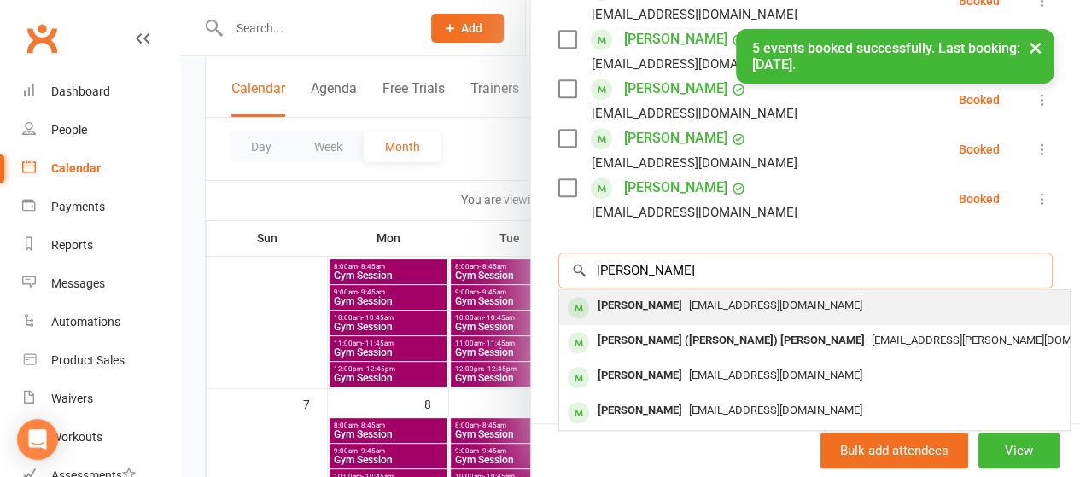
type input "thomas holli"
click at [653, 302] on div "Thomas Holliday" at bounding box center [640, 306] width 98 height 25
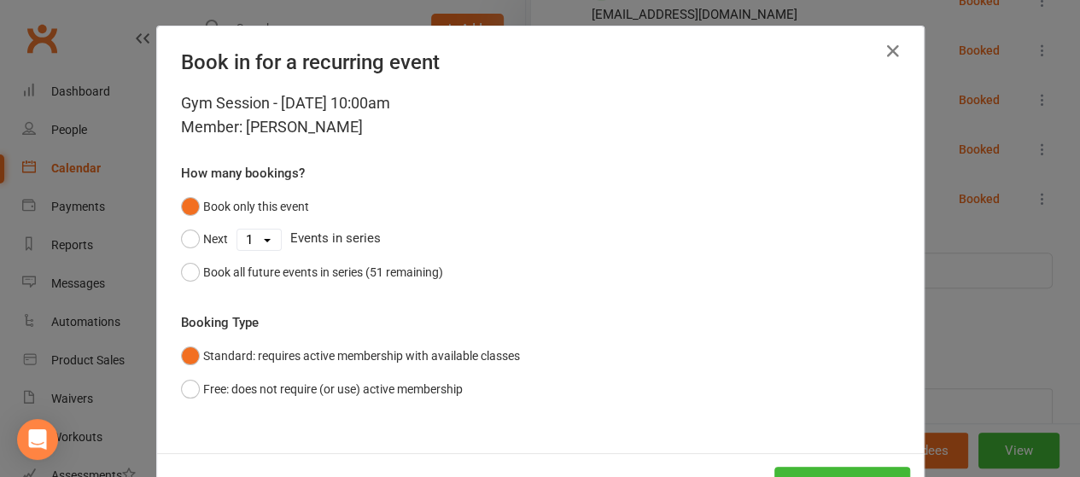
click at [248, 240] on select "1 2 3 4 5 6 7 8 9 10 11 12 13 14 15 16 17 18 19 20 21 22 23 24 25 26 27 28 29 3…" at bounding box center [259, 240] width 44 height 20
select select "4"
click at [237, 230] on select "1 2 3 4 5 6 7 8 9 10 11 12 13 14 15 16 17 18 19 20 21 22 23 24 25 26 27 28 29 3…" at bounding box center [259, 240] width 44 height 20
click at [202, 231] on button "Next" at bounding box center [204, 239] width 47 height 32
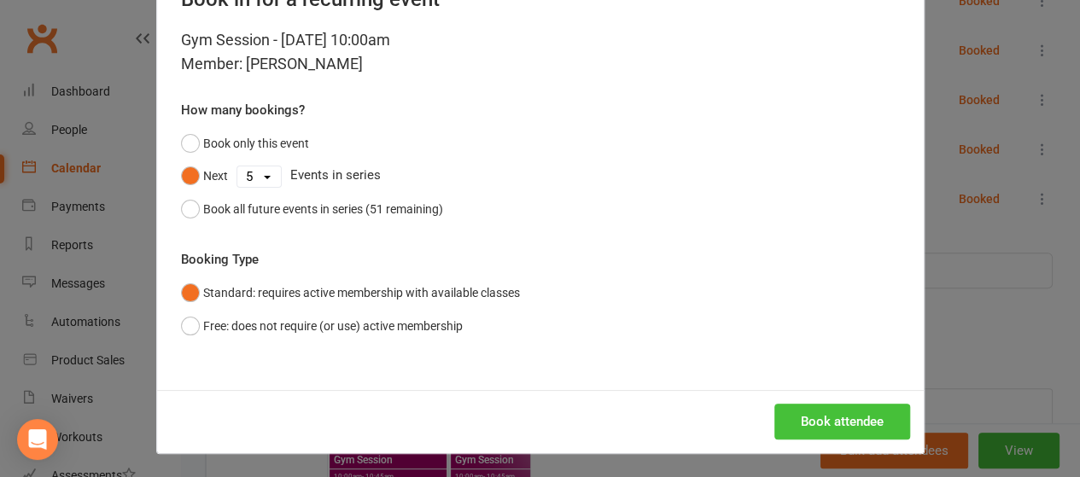
click at [871, 423] on button "Book attendee" at bounding box center [843, 422] width 136 height 36
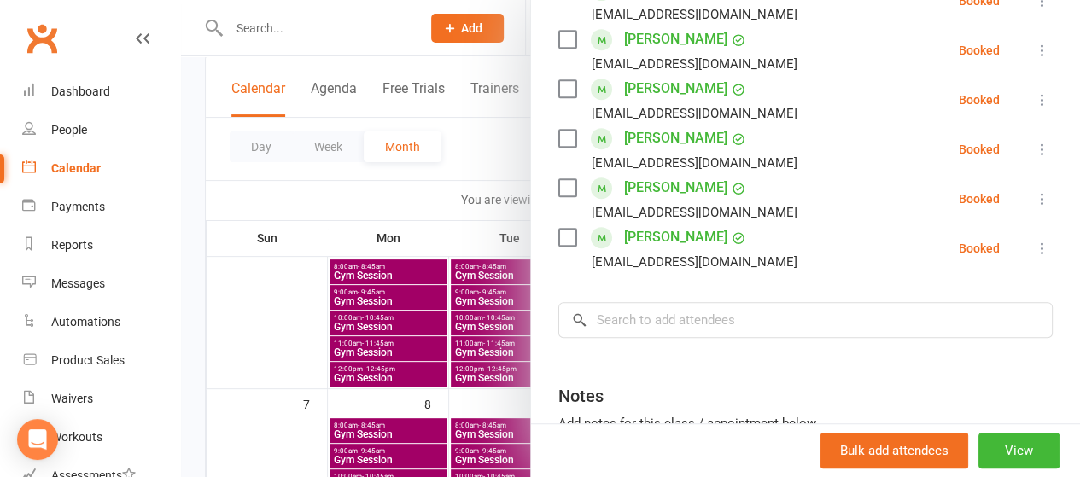
click at [369, 197] on div at bounding box center [630, 238] width 899 height 477
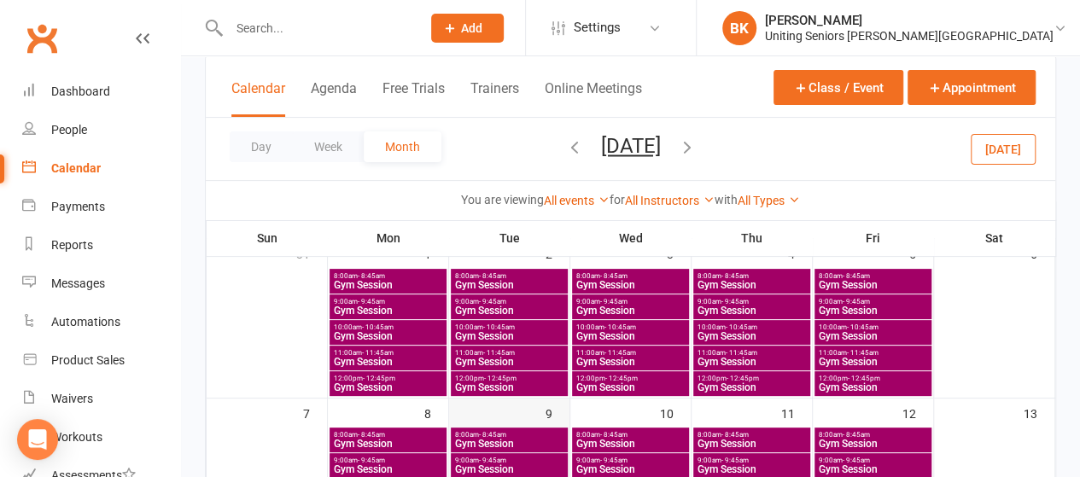
scroll to position [126, 0]
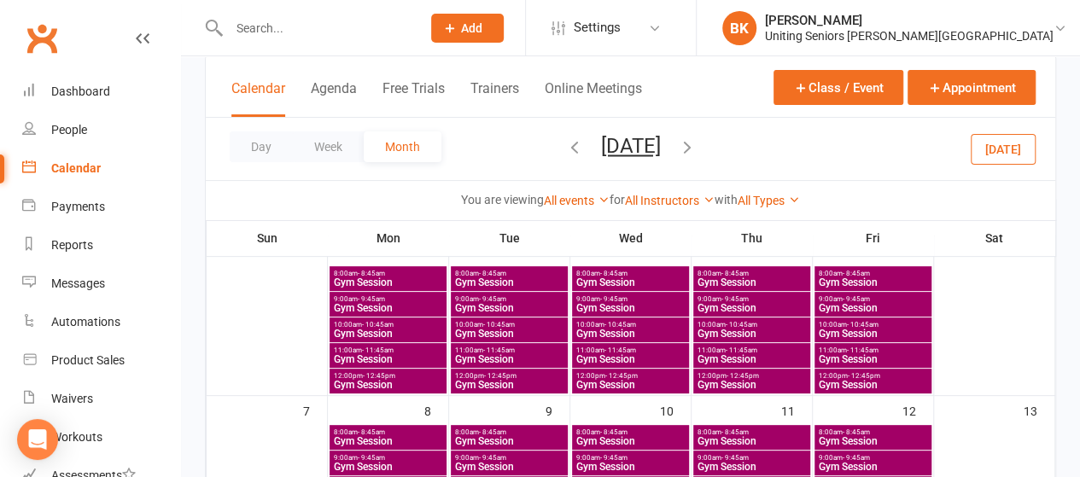
click at [504, 323] on span "- 10:45am" at bounding box center [499, 325] width 32 height 8
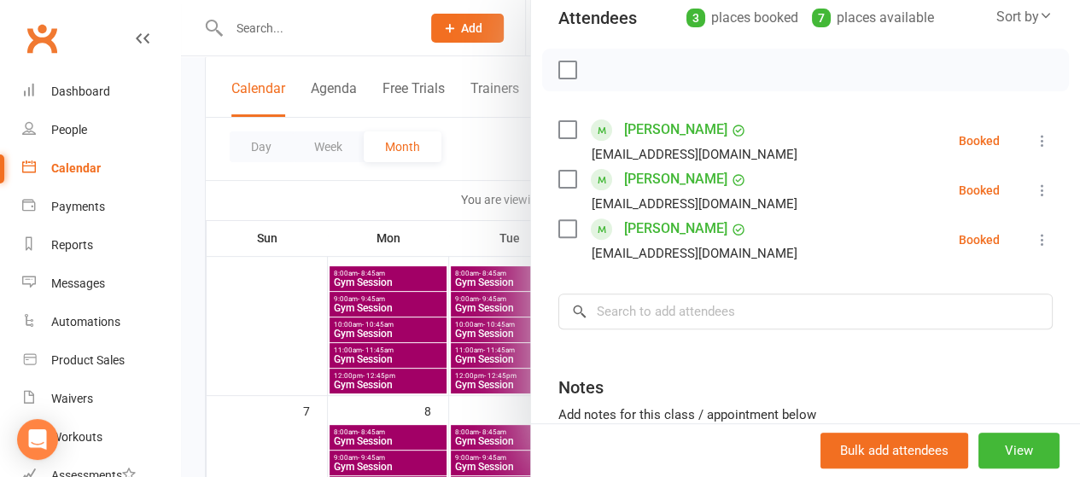
scroll to position [208, 0]
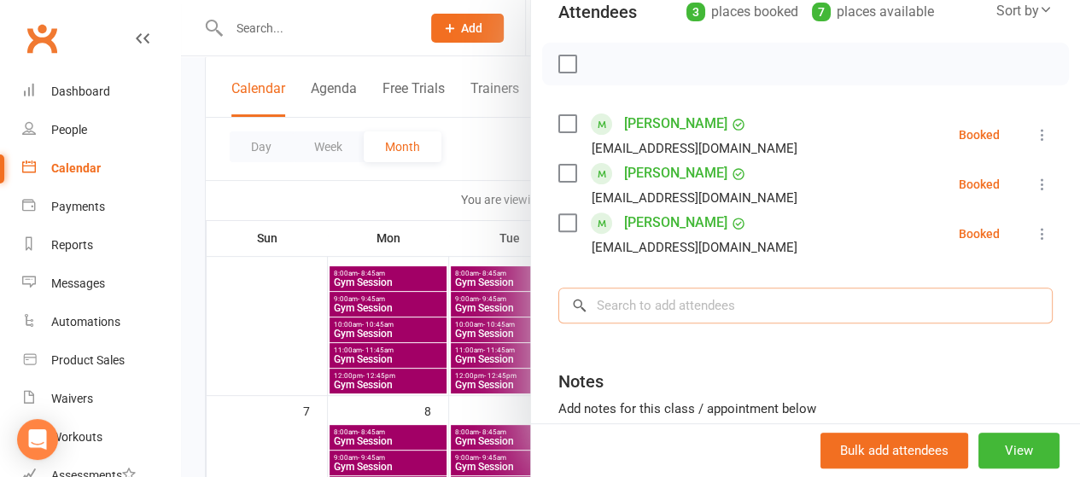
click at [669, 309] on input "search" at bounding box center [806, 306] width 495 height 36
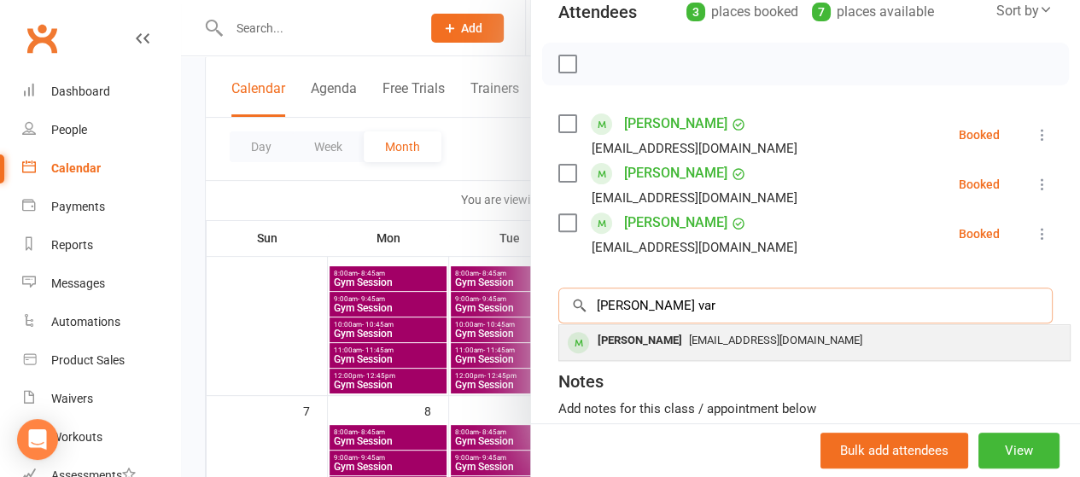
type input "wanda var"
click at [644, 332] on div "Wanda Varga" at bounding box center [640, 341] width 98 height 25
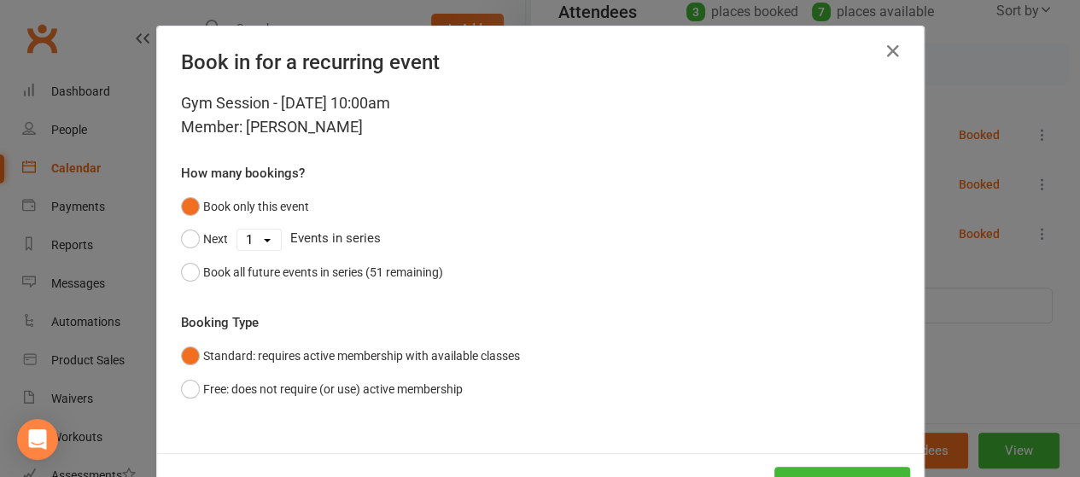
click at [268, 243] on select "1 2 3 4 5 6 7 8 9 10 11 12 13 14 15 16 17 18 19 20 21 22 23 24 25 26 27 28 29 3…" at bounding box center [259, 240] width 44 height 20
select select "4"
click at [237, 230] on select "1 2 3 4 5 6 7 8 9 10 11 12 13 14 15 16 17 18 19 20 21 22 23 24 25 26 27 28 29 3…" at bounding box center [259, 240] width 44 height 20
click at [197, 242] on button "Next" at bounding box center [204, 239] width 47 height 32
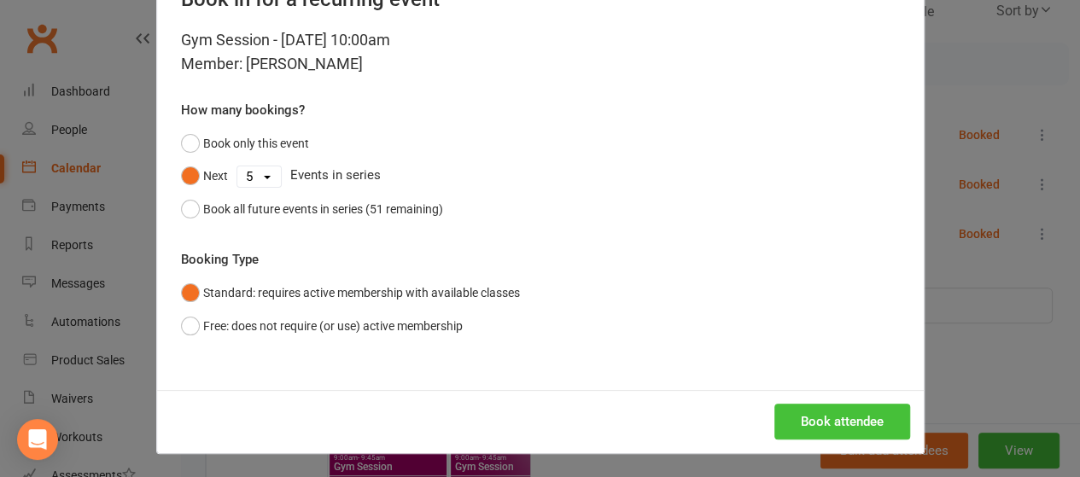
click at [790, 411] on button "Book attendee" at bounding box center [843, 422] width 136 height 36
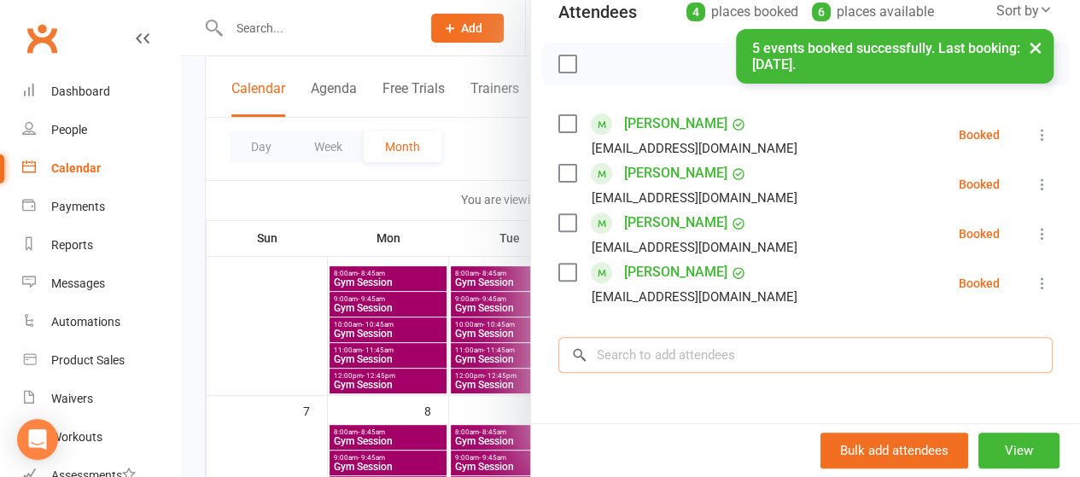
click at [723, 366] on input "search" at bounding box center [806, 355] width 495 height 36
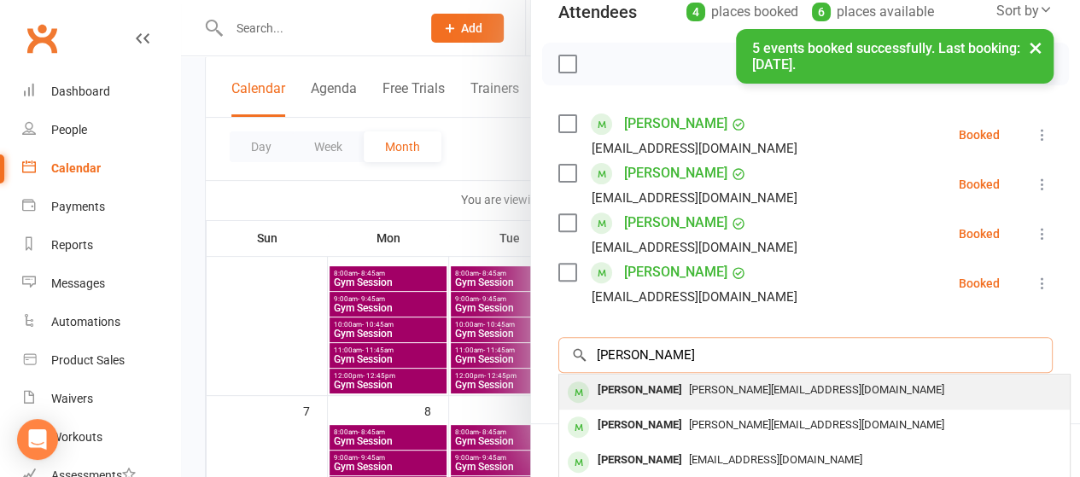
type input "keith richardson"
click at [689, 385] on span "keithrobyn@optusnet.com.au" at bounding box center [816, 390] width 255 height 13
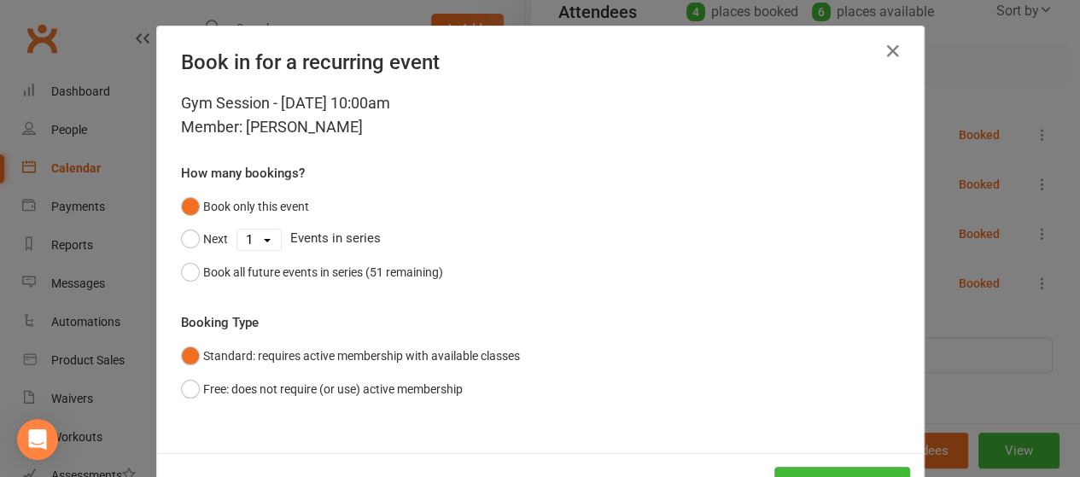
click at [266, 230] on select "1 2 3 4 5 6 7 8 9 10 11 12 13 14 15 16 17 18 19 20 21 22 23 24 25 26 27 28 29 3…" at bounding box center [259, 240] width 44 height 20
select select "4"
click at [237, 230] on select "1 2 3 4 5 6 7 8 9 10 11 12 13 14 15 16 17 18 19 20 21 22 23 24 25 26 27 28 29 3…" at bounding box center [259, 240] width 44 height 20
click at [207, 242] on button "Next" at bounding box center [204, 239] width 47 height 32
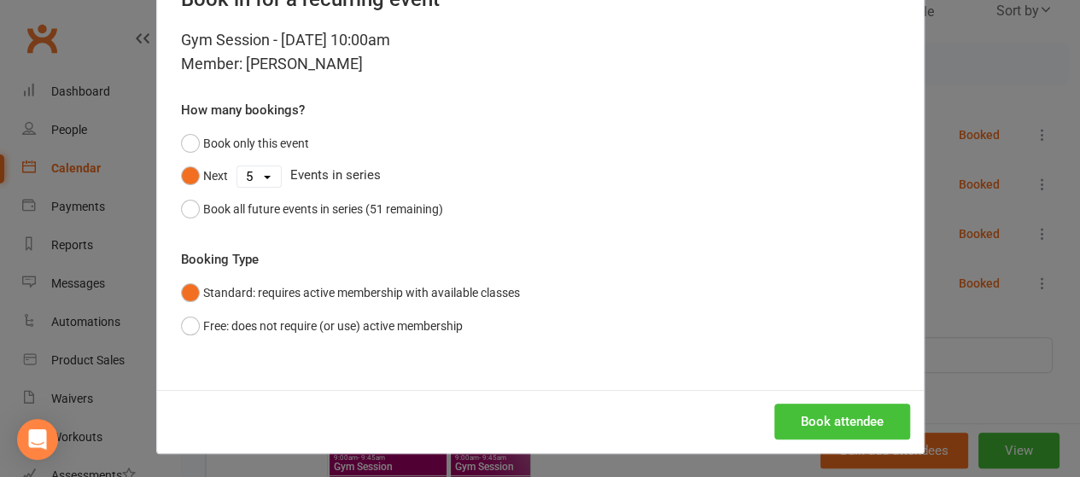
click at [813, 416] on button "Book attendee" at bounding box center [843, 422] width 136 height 36
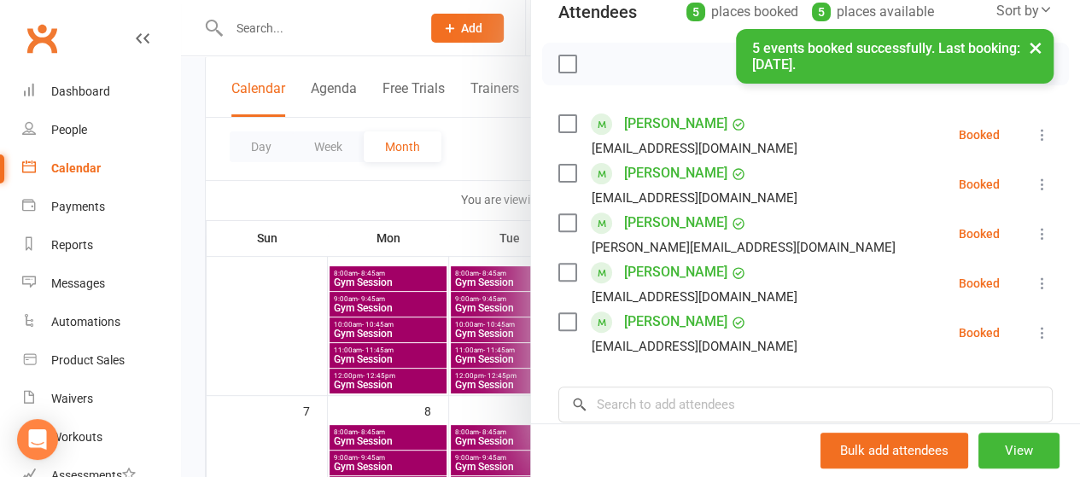
click at [509, 193] on div at bounding box center [630, 238] width 899 height 477
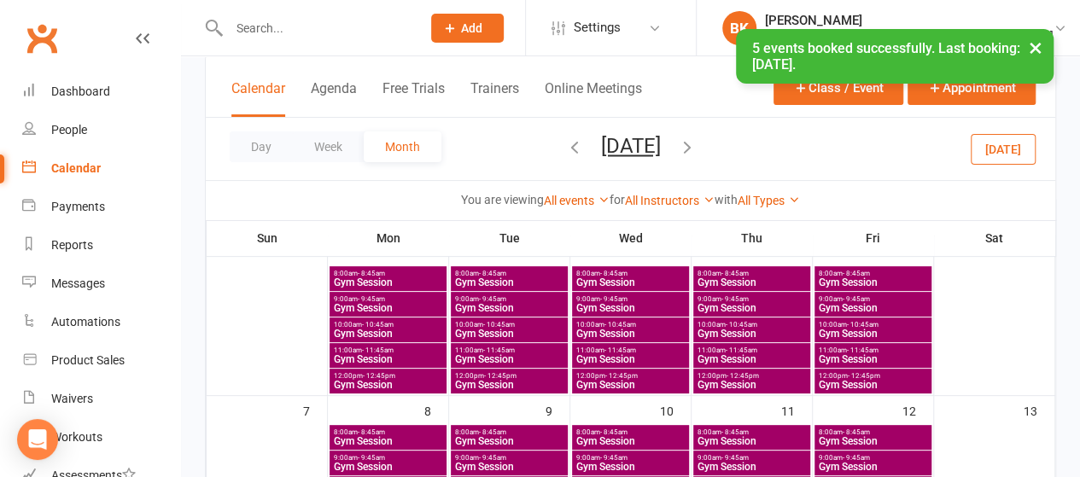
click at [617, 331] on span "Gym Session" at bounding box center [631, 334] width 110 height 10
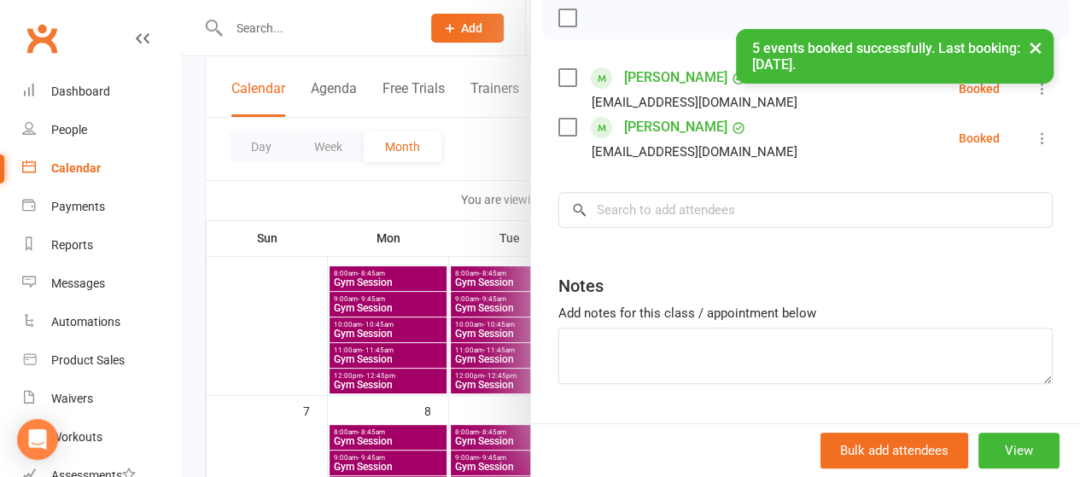
scroll to position [255, 0]
click at [676, 209] on input "search" at bounding box center [806, 209] width 495 height 36
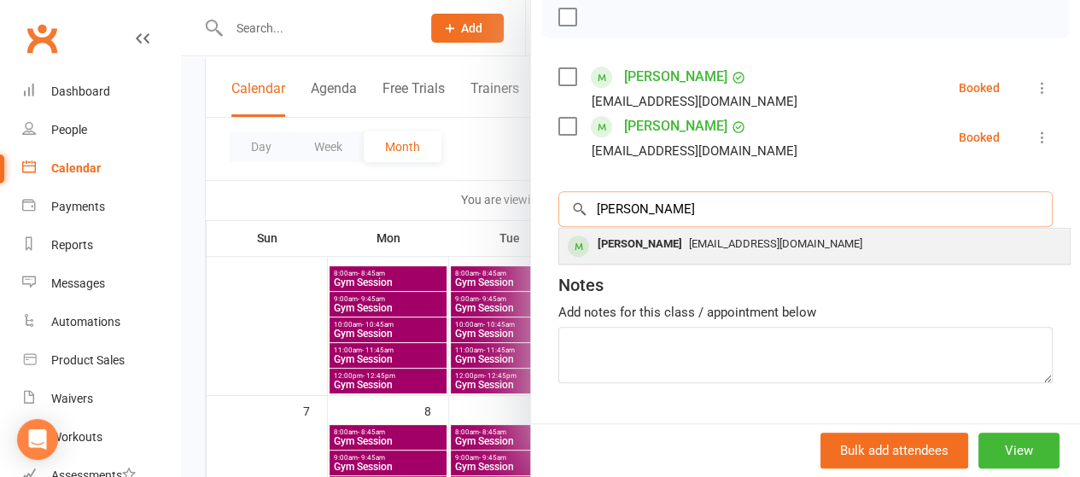
type input "ross drumm"
click at [639, 238] on div "Ross Drummond" at bounding box center [640, 244] width 98 height 25
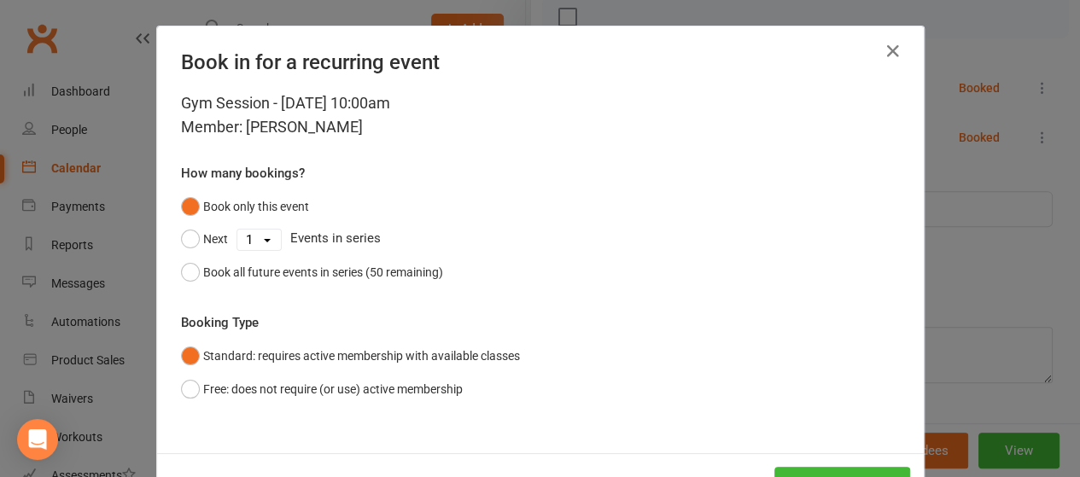
click at [253, 247] on select "1 2 3 4 5 6 7 8 9 10 11 12 13 14 15 16 17 18 19 20 21 22 23 24 25 26 27 28 29 3…" at bounding box center [259, 240] width 44 height 20
select select "4"
click at [237, 230] on select "1 2 3 4 5 6 7 8 9 10 11 12 13 14 15 16 17 18 19 20 21 22 23 24 25 26 27 28 29 3…" at bounding box center [259, 240] width 44 height 20
click at [200, 237] on button "Next" at bounding box center [204, 239] width 47 height 32
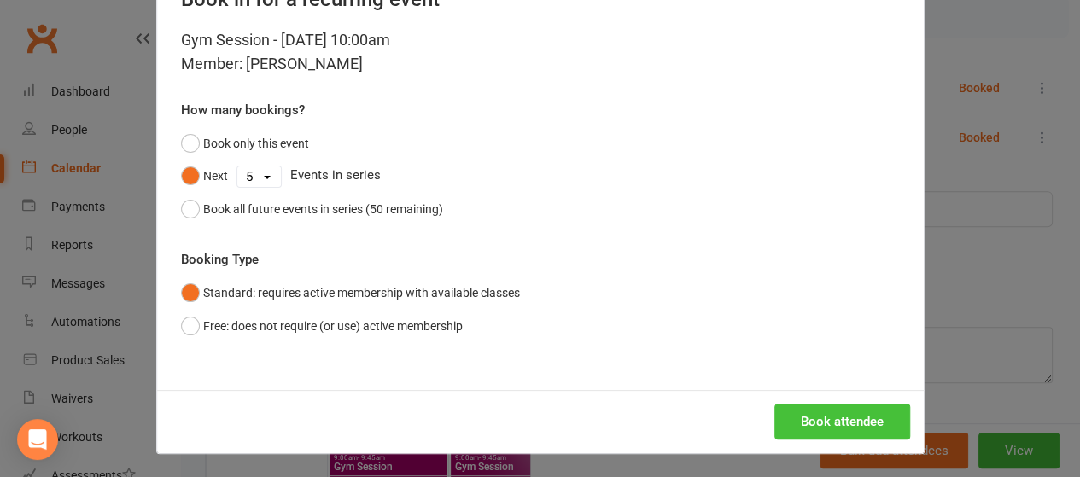
click at [788, 421] on button "Book attendee" at bounding box center [843, 422] width 136 height 36
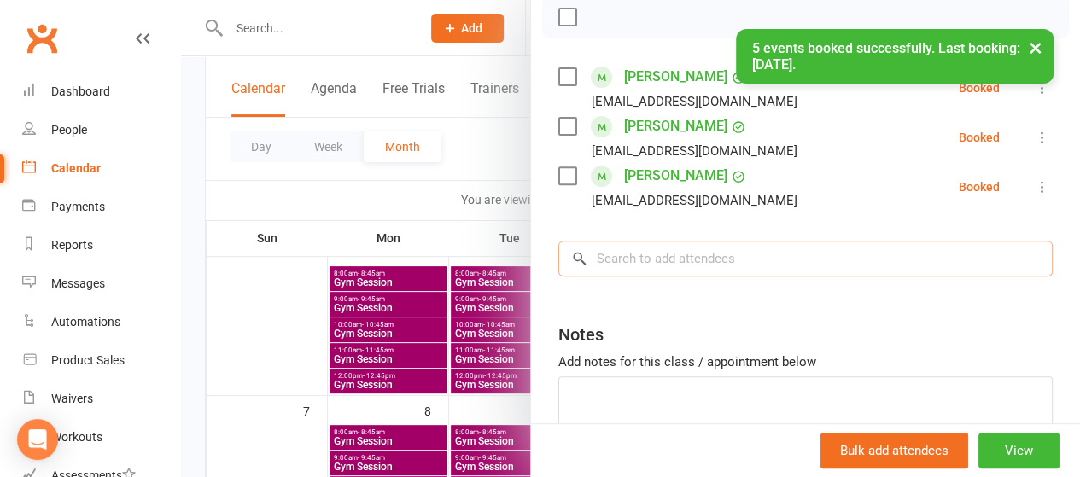
click at [717, 265] on input "search" at bounding box center [806, 259] width 495 height 36
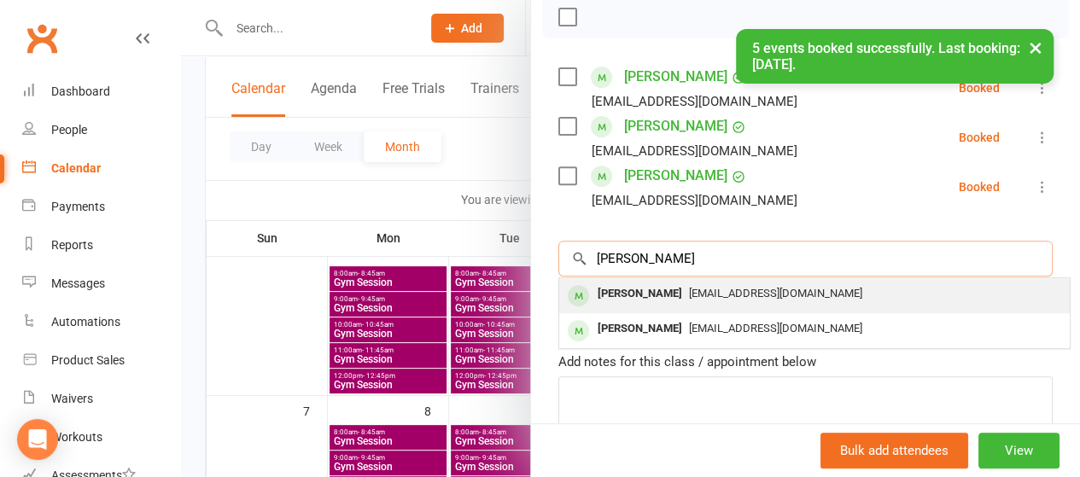
type input "ken ledger"
click at [689, 287] on span "kenledger+normanhurst@uniting.org" at bounding box center [775, 293] width 173 height 13
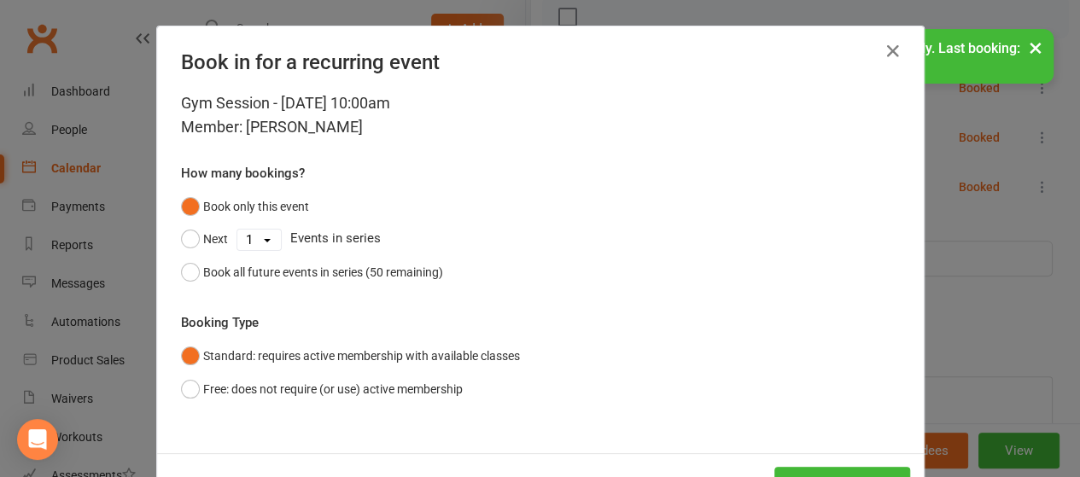
click at [263, 232] on select "1 2 3 4 5 6 7 8 9 10 11 12 13 14 15 16 17 18 19 20 21 22 23 24 25 26 27 28 29 3…" at bounding box center [259, 240] width 44 height 20
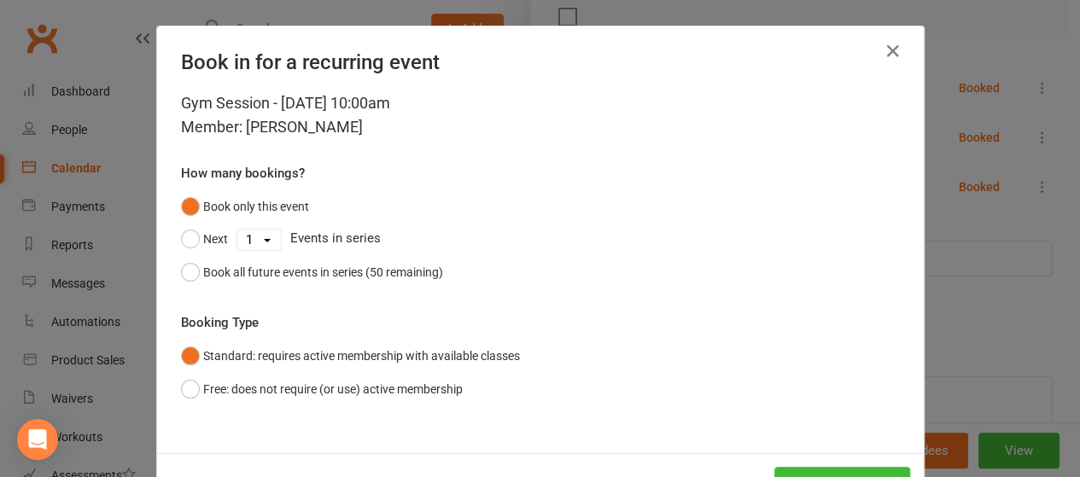
select select "4"
click at [237, 230] on select "1 2 3 4 5 6 7 8 9 10 11 12 13 14 15 16 17 18 19 20 21 22 23 24 25 26 27 28 29 3…" at bounding box center [259, 240] width 44 height 20
click at [209, 243] on button "Next" at bounding box center [204, 239] width 47 height 32
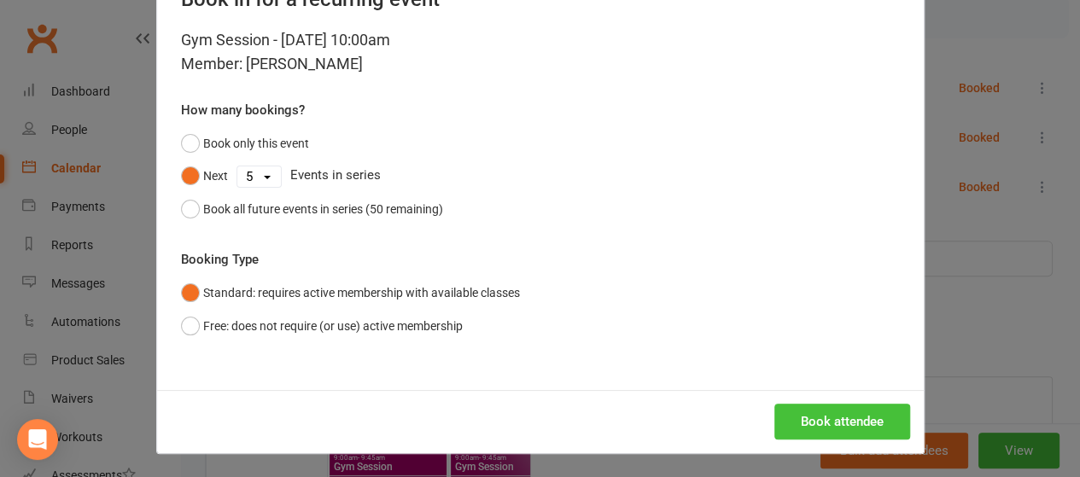
click at [812, 416] on button "Book attendee" at bounding box center [843, 422] width 136 height 36
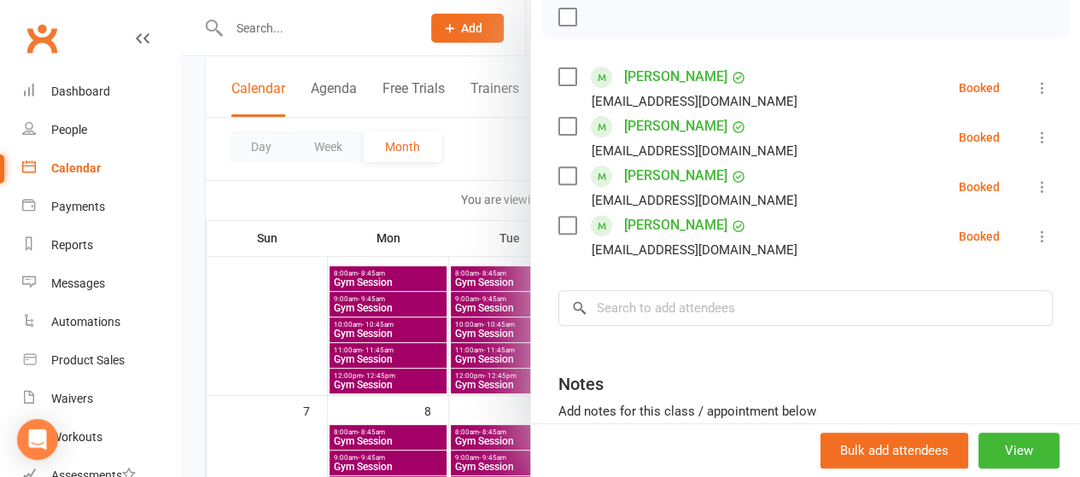
click at [666, 288] on div "Class kiosk mode Roll call 10:00 AM - 10:45 AM, Wednesday, September, 3, 2025 w…" at bounding box center [805, 193] width 549 height 750
click at [665, 302] on input "search" at bounding box center [806, 308] width 495 height 36
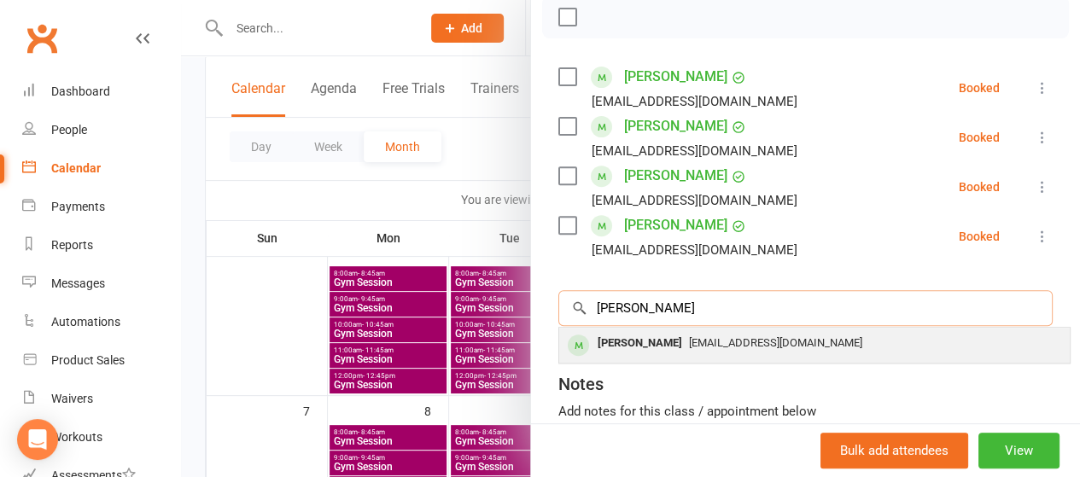
type input "sandra"
click at [648, 337] on div "Sandra Byrnes" at bounding box center [640, 343] width 98 height 25
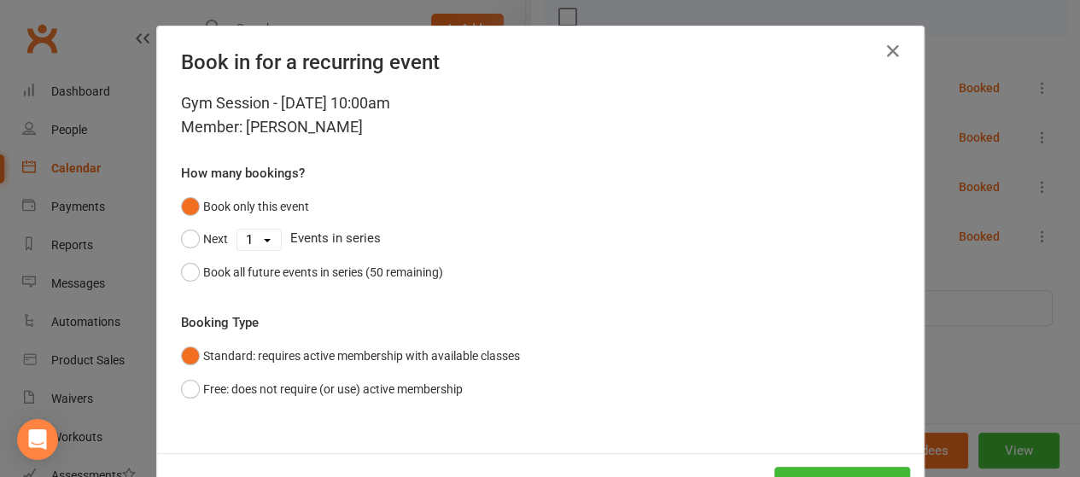
click at [263, 235] on select "1 2 3 4 5 6 7 8 9 10 11 12 13 14 15 16 17 18 19 20 21 22 23 24 25 26 27 28 29 3…" at bounding box center [259, 240] width 44 height 20
select select "4"
click at [237, 230] on select "1 2 3 4 5 6 7 8 9 10 11 12 13 14 15 16 17 18 19 20 21 22 23 24 25 26 27 28 29 3…" at bounding box center [259, 240] width 44 height 20
click at [208, 240] on button "Next" at bounding box center [204, 239] width 47 height 32
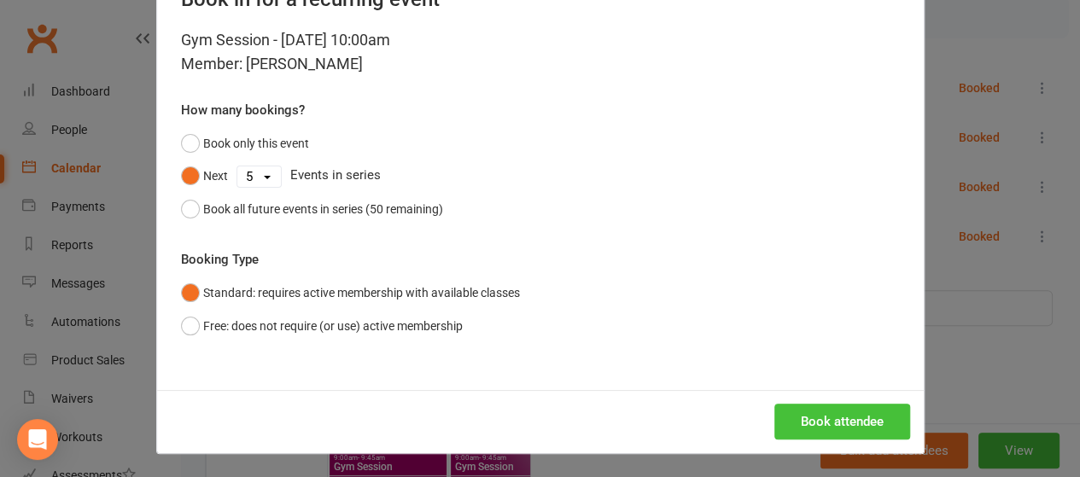
click at [805, 421] on button "Book attendee" at bounding box center [843, 422] width 136 height 36
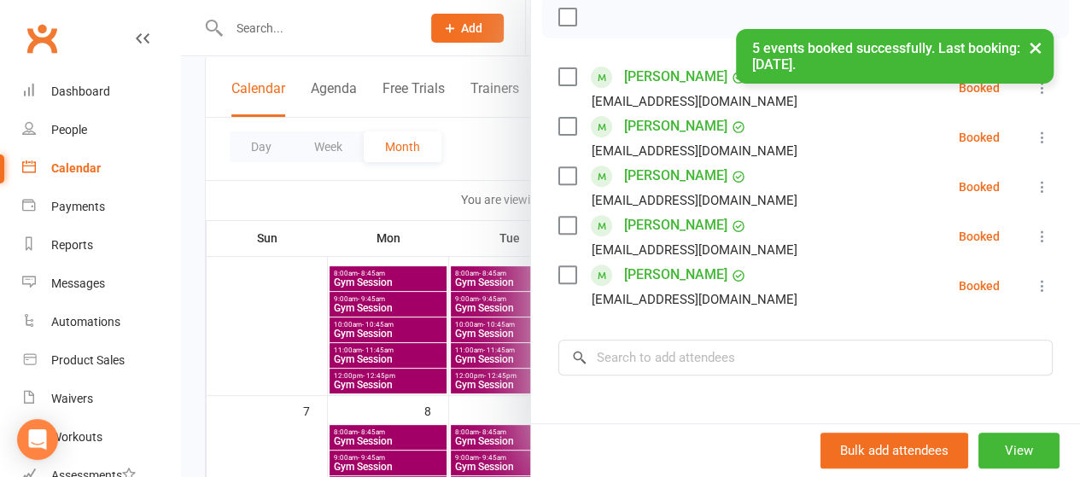
click at [491, 164] on div at bounding box center [630, 238] width 899 height 477
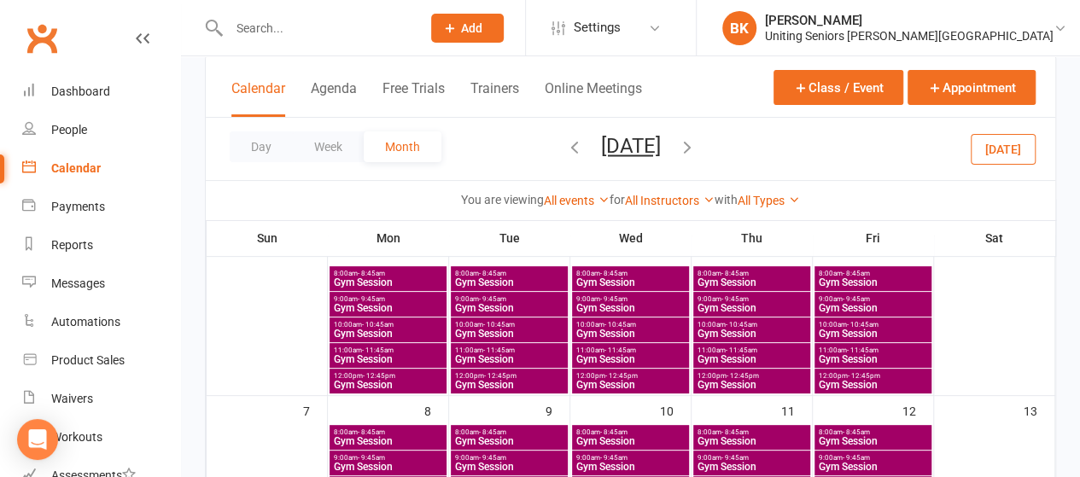
click at [693, 78] on div "Calendar Agenda Free Trials Trainers Online Meetings Class / Event Appointment" at bounding box center [631, 86] width 850 height 61
click at [735, 329] on span "Gym Session" at bounding box center [752, 334] width 110 height 10
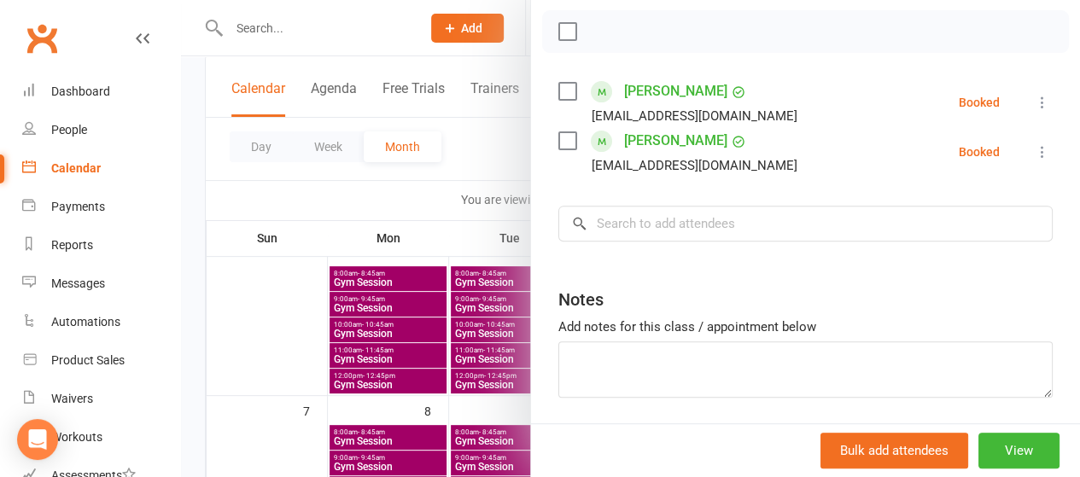
scroll to position [243, 0]
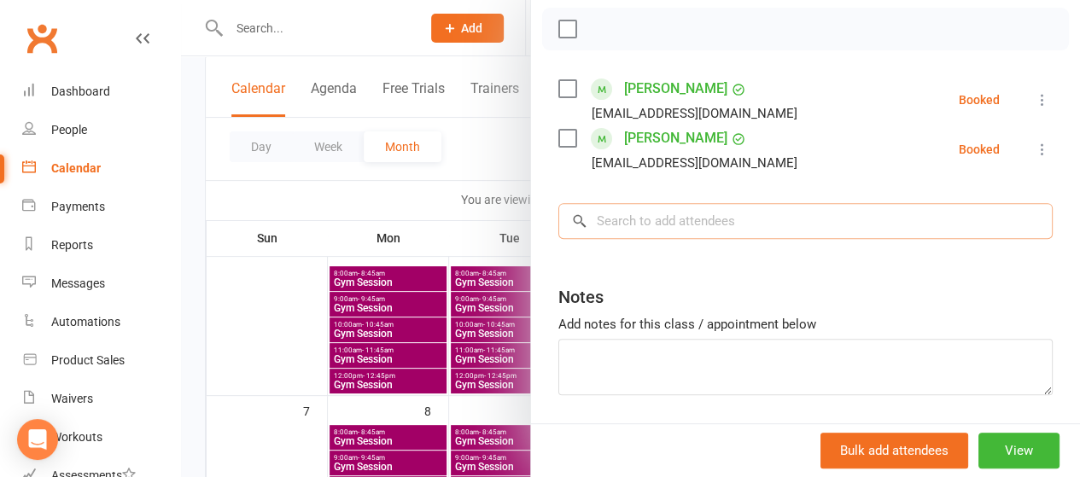
click at [645, 228] on input "search" at bounding box center [806, 221] width 495 height 36
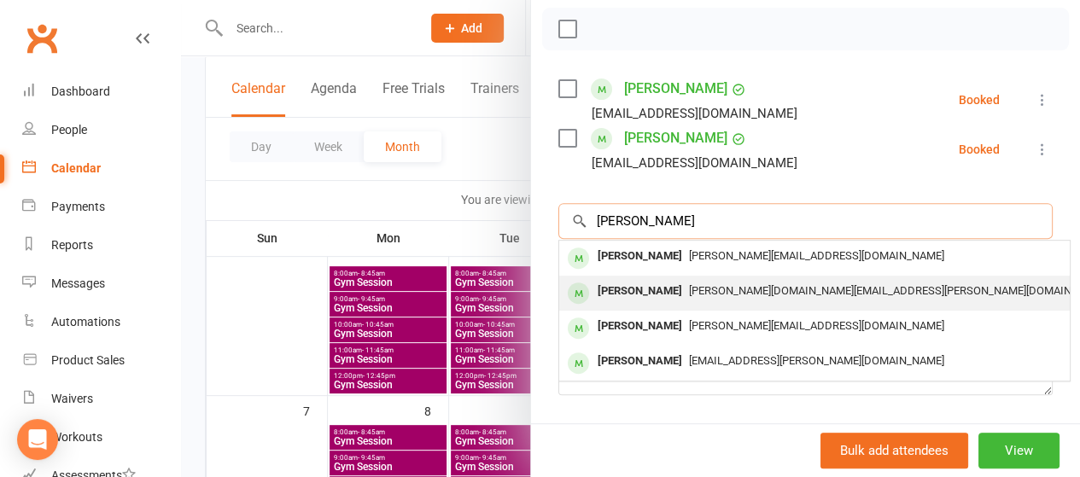
type input "carolyn"
click at [631, 295] on div "Carolyn Webster" at bounding box center [640, 291] width 98 height 25
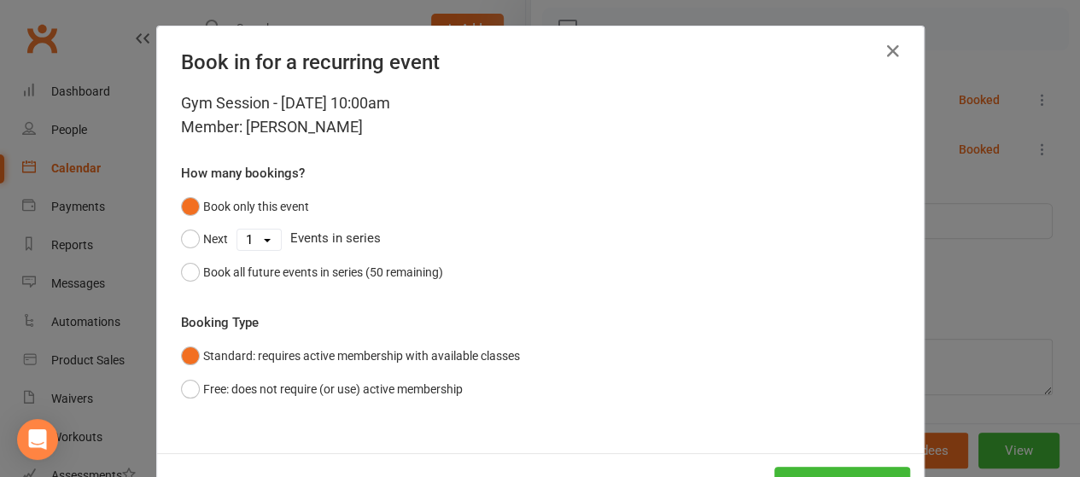
click at [248, 250] on div "Next 1 2 3 4 5 6 7 8 9 10 11 12 13 14 15 16 17 18 19 20 21 22 23 24 25 26 27 28…" at bounding box center [540, 239] width 719 height 32
click at [249, 235] on select "1 2 3 4 5 6 7 8 9 10 11 12 13 14 15 16 17 18 19 20 21 22 23 24 25 26 27 28 29 3…" at bounding box center [259, 240] width 44 height 20
select select "4"
click at [237, 230] on select "1 2 3 4 5 6 7 8 9 10 11 12 13 14 15 16 17 18 19 20 21 22 23 24 25 26 27 28 29 3…" at bounding box center [259, 240] width 44 height 20
click at [210, 239] on button "Next" at bounding box center [204, 239] width 47 height 32
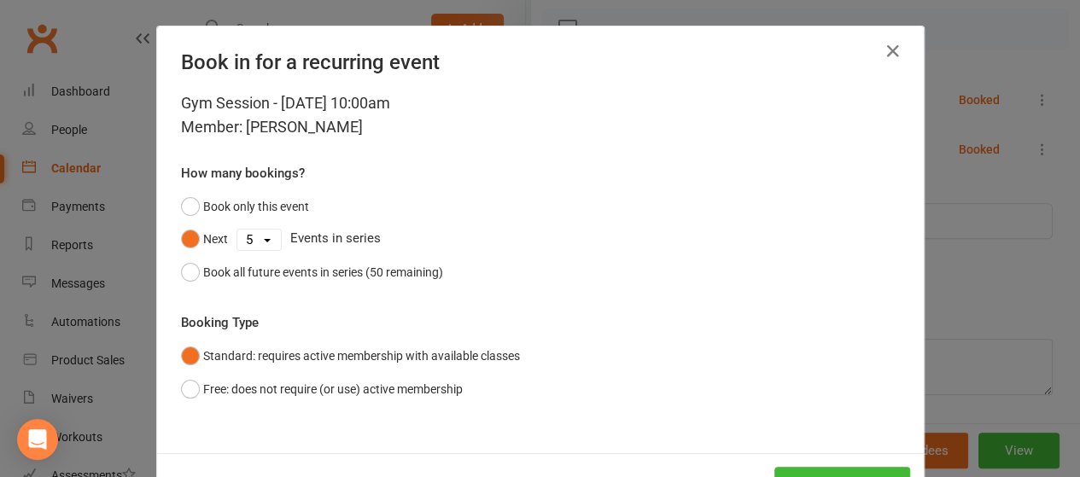
scroll to position [63, 0]
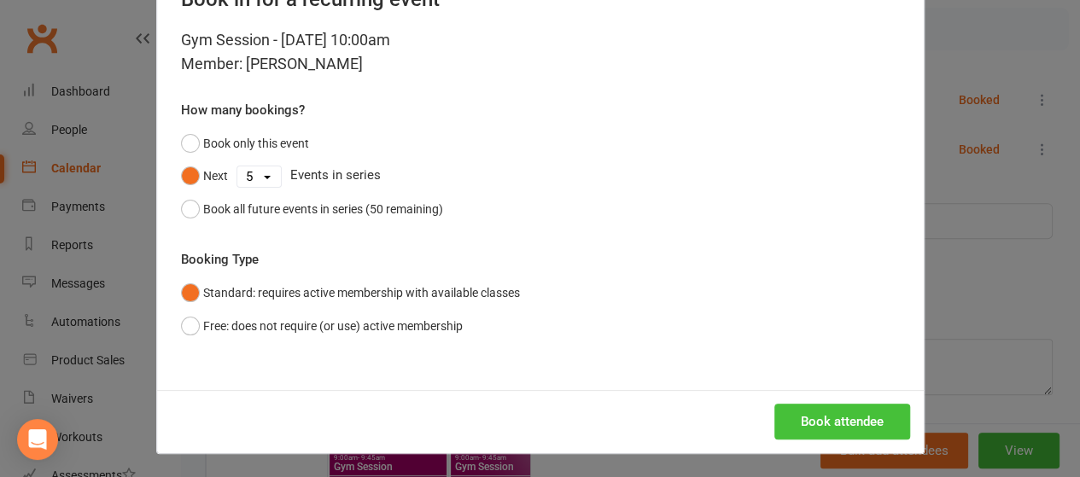
click at [825, 416] on button "Book attendee" at bounding box center [843, 422] width 136 height 36
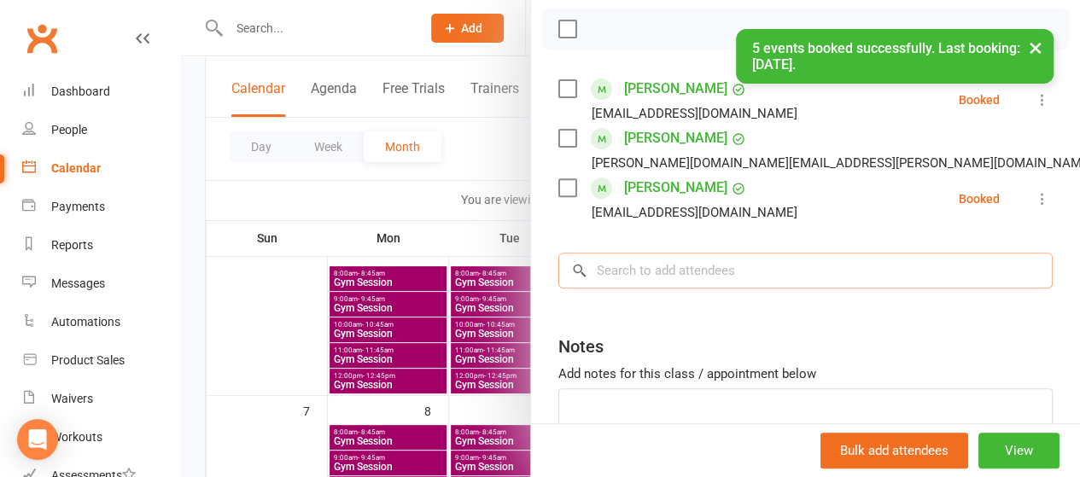
click at [709, 272] on input "search" at bounding box center [806, 271] width 495 height 36
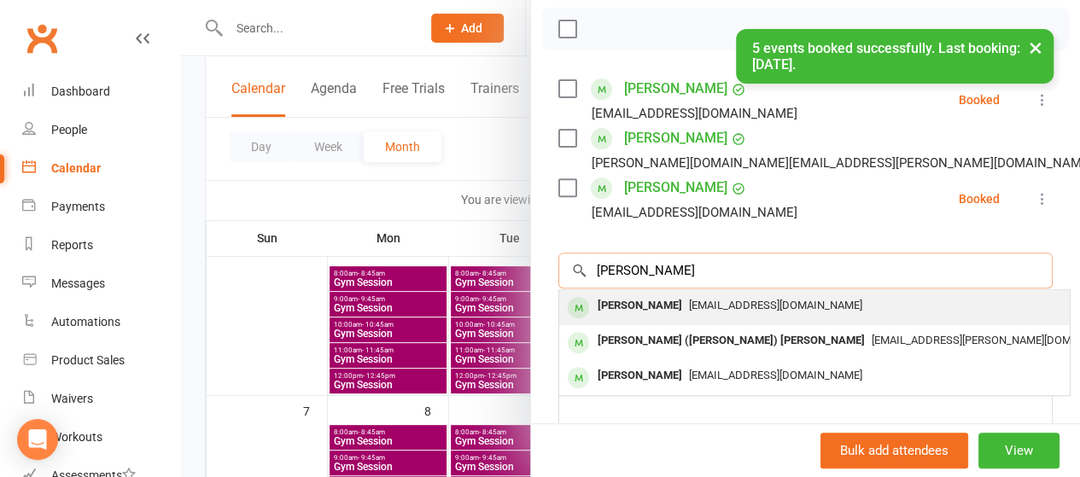
type input "thomas"
click at [651, 310] on div "Thomas Holliday" at bounding box center [640, 306] width 98 height 25
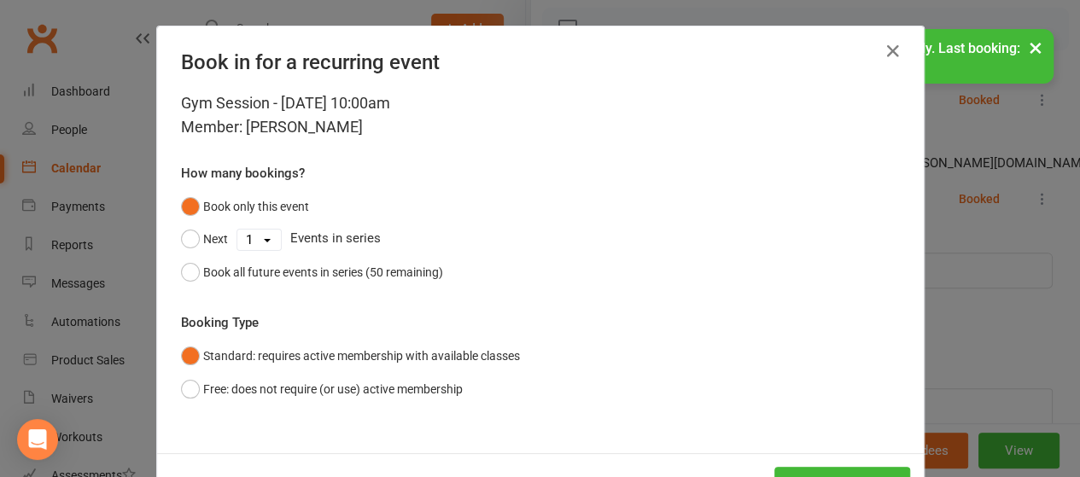
click at [252, 242] on select "1 2 3 4 5 6 7 8 9 10 11 12 13 14 15 16 17 18 19 20 21 22 23 24 25 26 27 28 29 3…" at bounding box center [259, 240] width 44 height 20
select select "4"
click at [237, 230] on select "1 2 3 4 5 6 7 8 9 10 11 12 13 14 15 16 17 18 19 20 21 22 23 24 25 26 27 28 29 3…" at bounding box center [259, 240] width 44 height 20
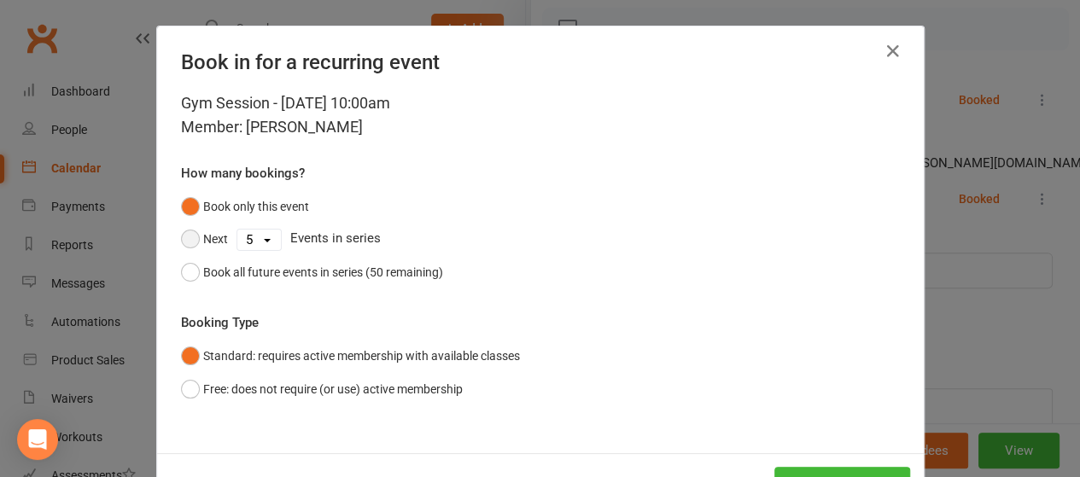
click at [186, 244] on button "Next" at bounding box center [204, 239] width 47 height 32
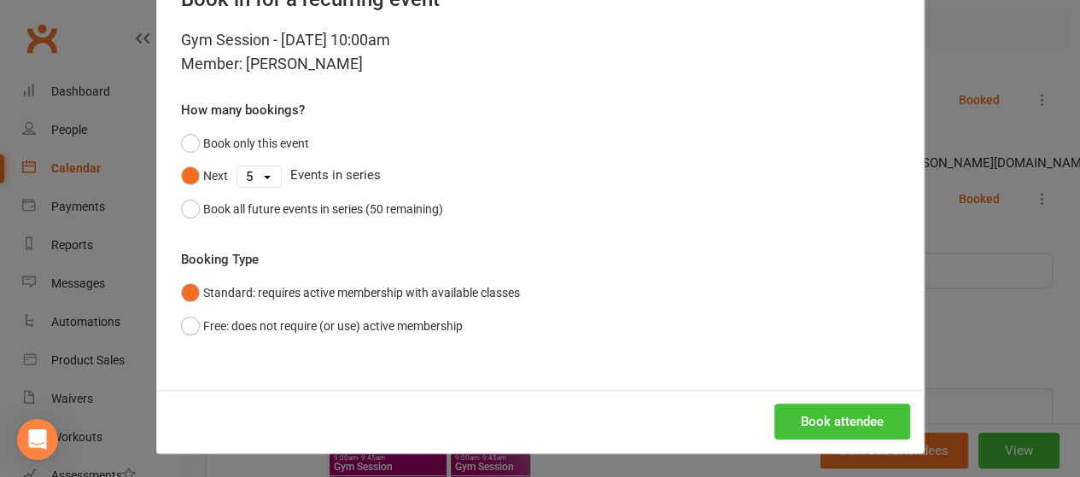
click at [852, 420] on button "Book attendee" at bounding box center [843, 422] width 136 height 36
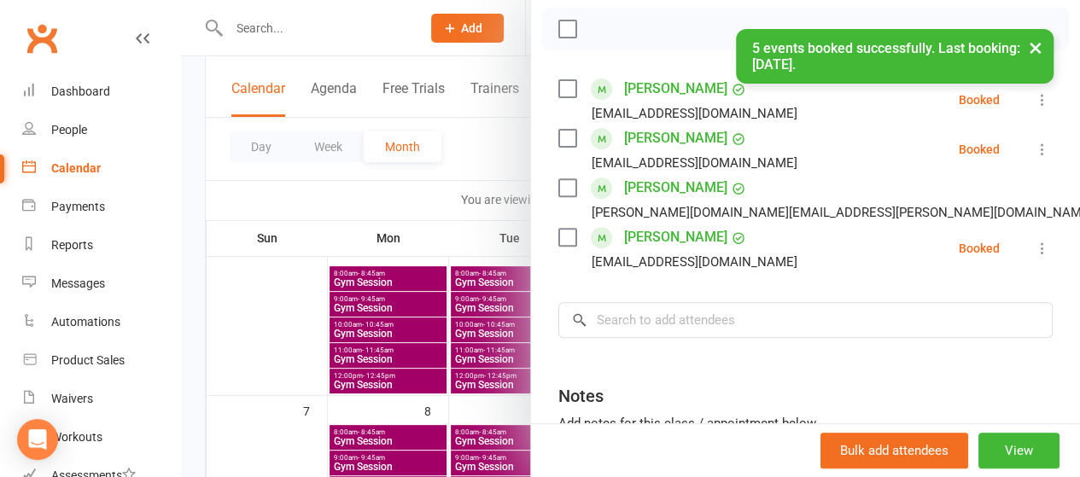
click at [442, 222] on div at bounding box center [630, 238] width 899 height 477
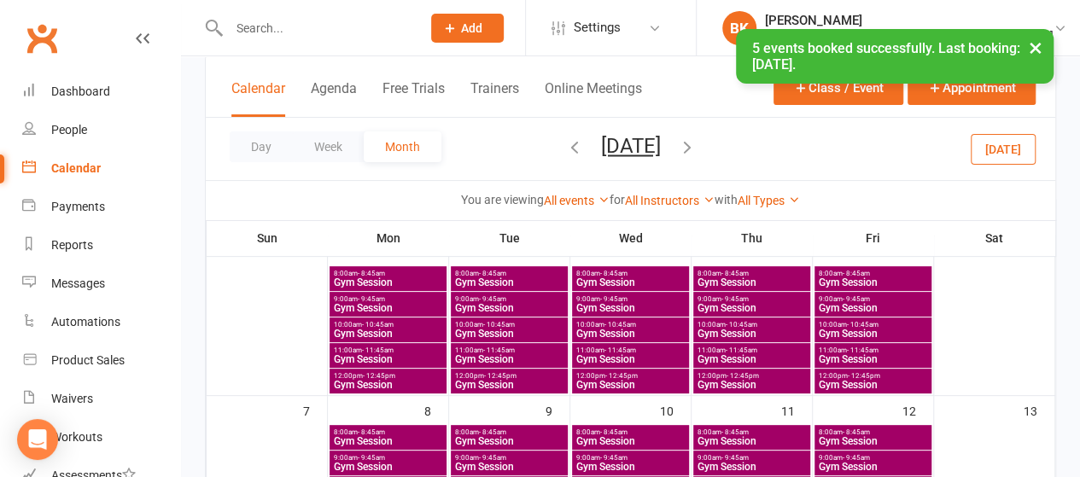
click at [864, 331] on span "Gym Session" at bounding box center [873, 334] width 110 height 10
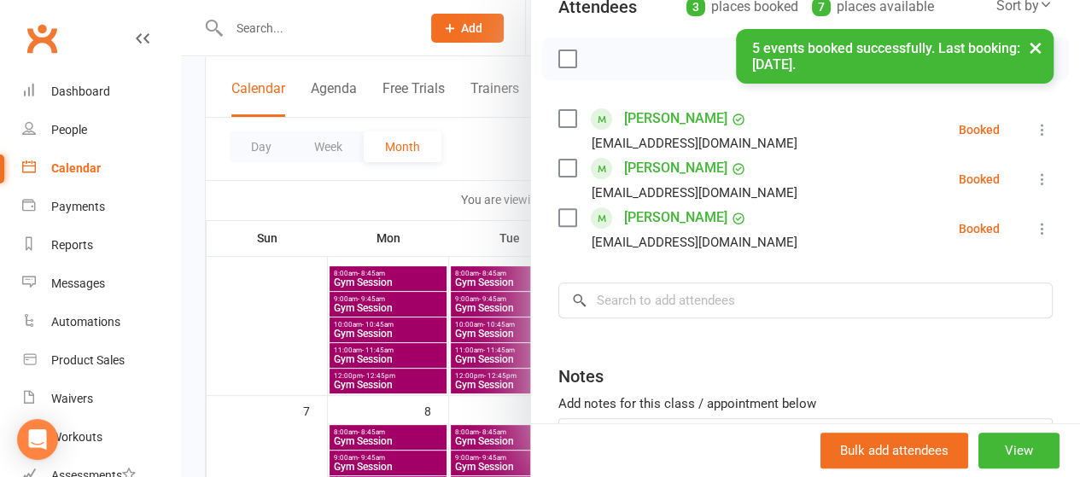
scroll to position [214, 0]
click at [625, 297] on input "search" at bounding box center [806, 300] width 495 height 36
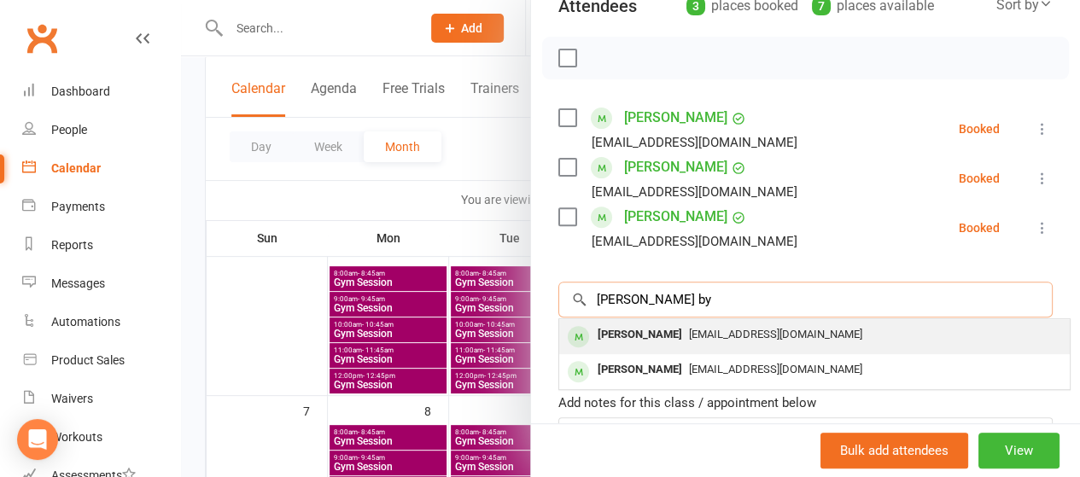
type input "sandra by"
click at [624, 329] on div "Sandra Byrnes" at bounding box center [640, 335] width 98 height 25
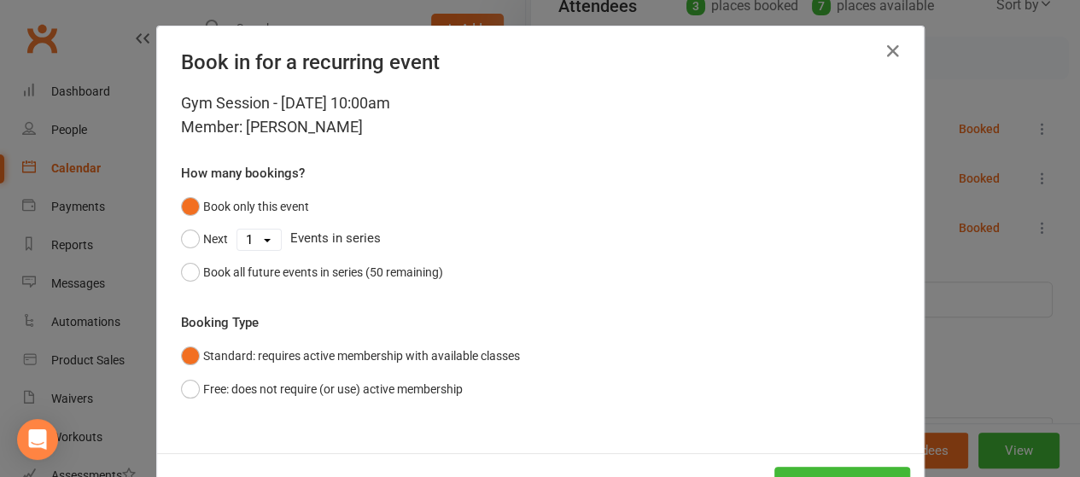
click at [254, 240] on select "1 2 3 4 5 6 7 8 9 10 11 12 13 14 15 16 17 18 19 20 21 22 23 24 25 26 27 28 29 3…" at bounding box center [259, 240] width 44 height 20
select select "4"
click at [237, 230] on select "1 2 3 4 5 6 7 8 9 10 11 12 13 14 15 16 17 18 19 20 21 22 23 24 25 26 27 28 29 3…" at bounding box center [259, 240] width 44 height 20
click at [194, 242] on button "Next" at bounding box center [204, 239] width 47 height 32
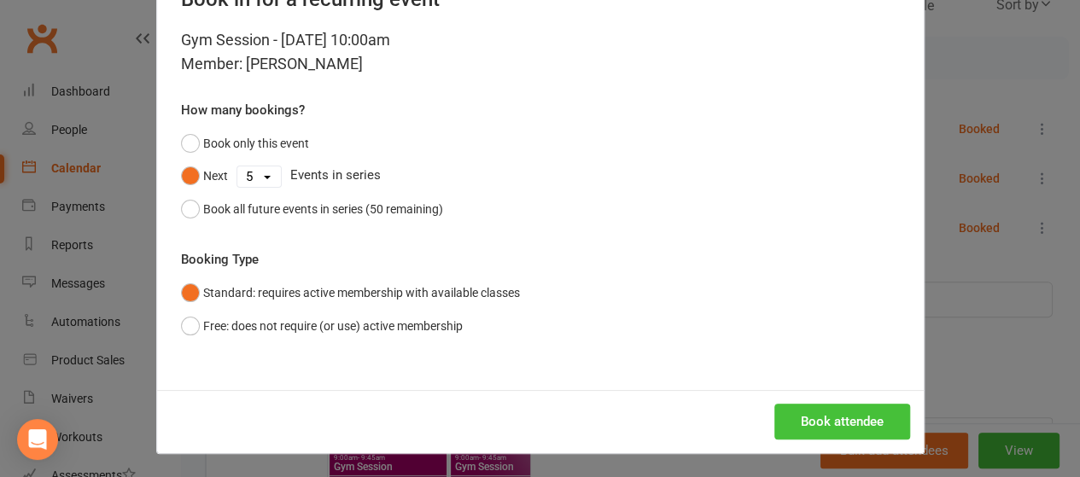
click at [806, 409] on button "Book attendee" at bounding box center [843, 422] width 136 height 36
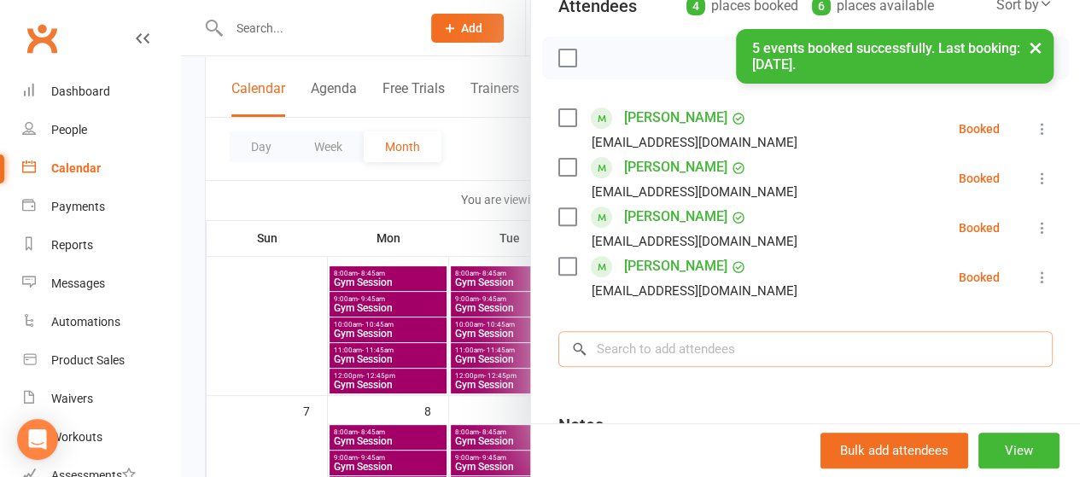
click at [694, 348] on input "search" at bounding box center [806, 349] width 495 height 36
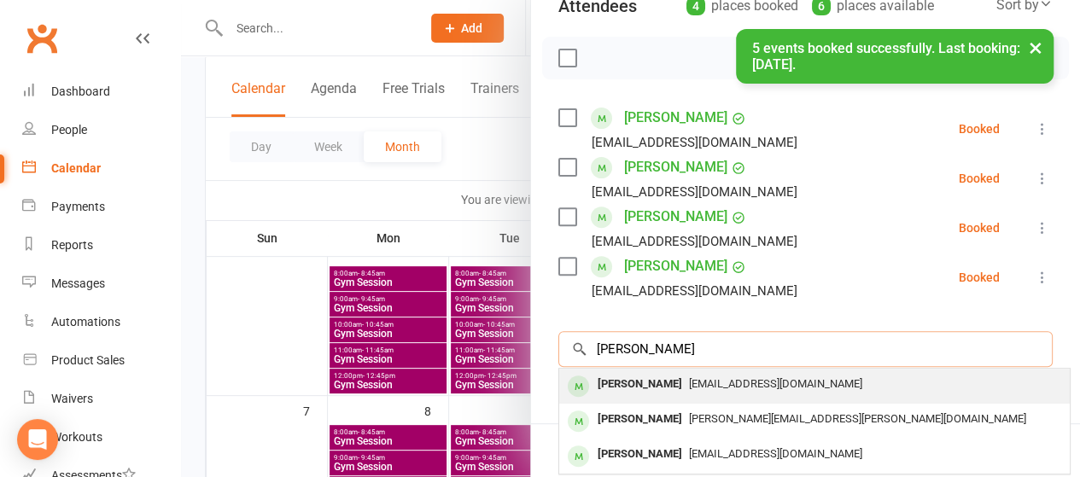
type input "barry spr"
click at [661, 372] on div "[EMAIL_ADDRESS][DOMAIN_NAME]" at bounding box center [814, 384] width 497 height 25
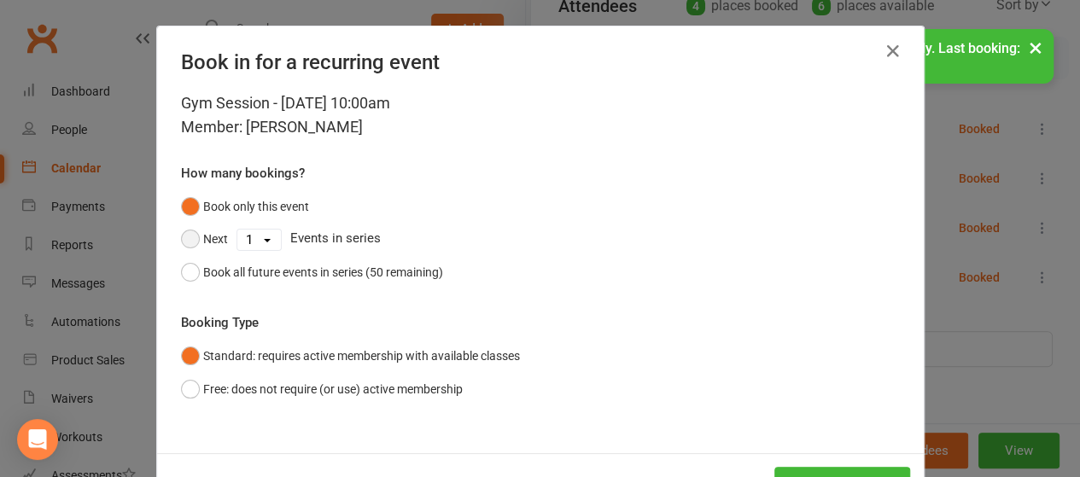
click at [203, 238] on button "Next" at bounding box center [204, 239] width 47 height 32
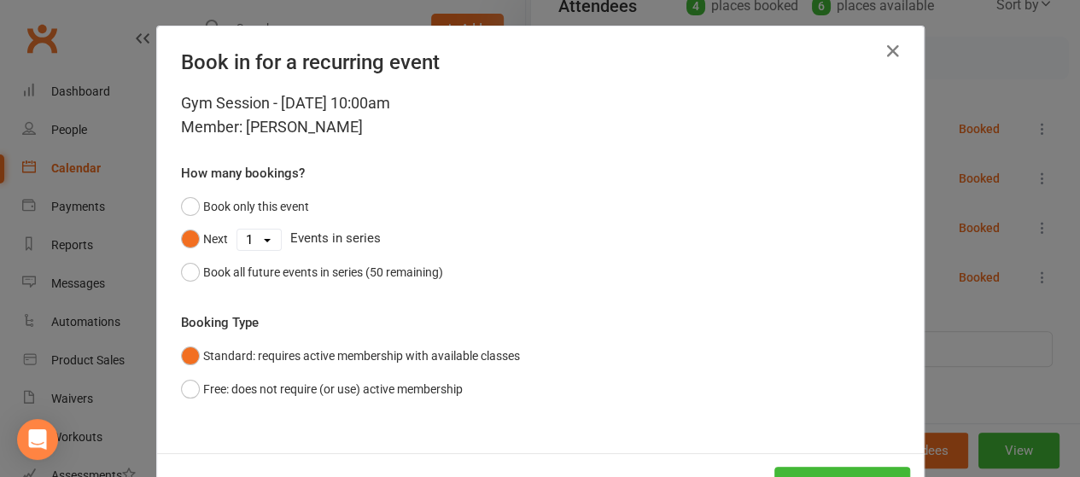
click at [269, 242] on select "1 2 3 4 5 6 7 8 9 10 11 12 13 14 15 16 17 18 19 20 21 22 23 24 25 26 27 28 29 3…" at bounding box center [259, 240] width 44 height 20
select select "4"
click at [237, 230] on select "1 2 3 4 5 6 7 8 9 10 11 12 13 14 15 16 17 18 19 20 21 22 23 24 25 26 27 28 29 3…" at bounding box center [259, 240] width 44 height 20
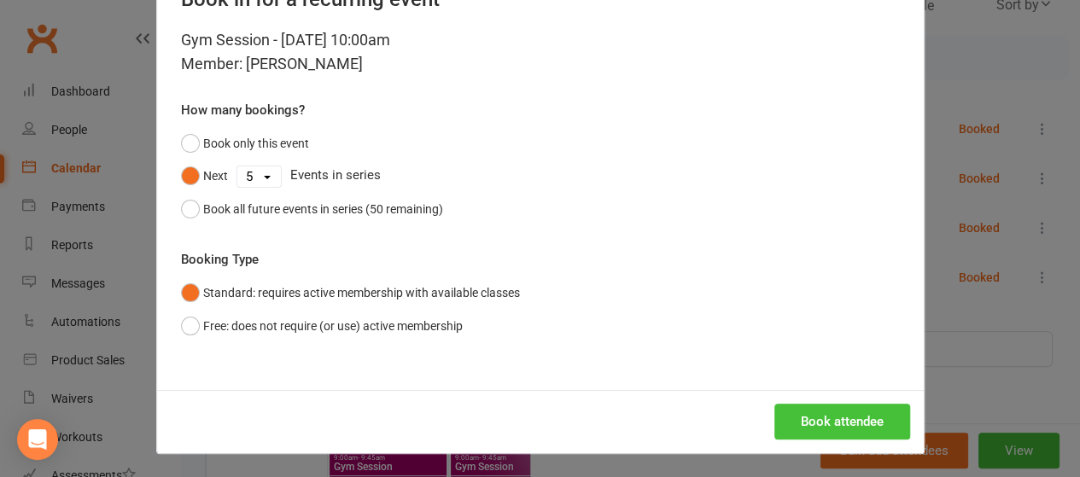
click at [865, 422] on button "Book attendee" at bounding box center [843, 422] width 136 height 36
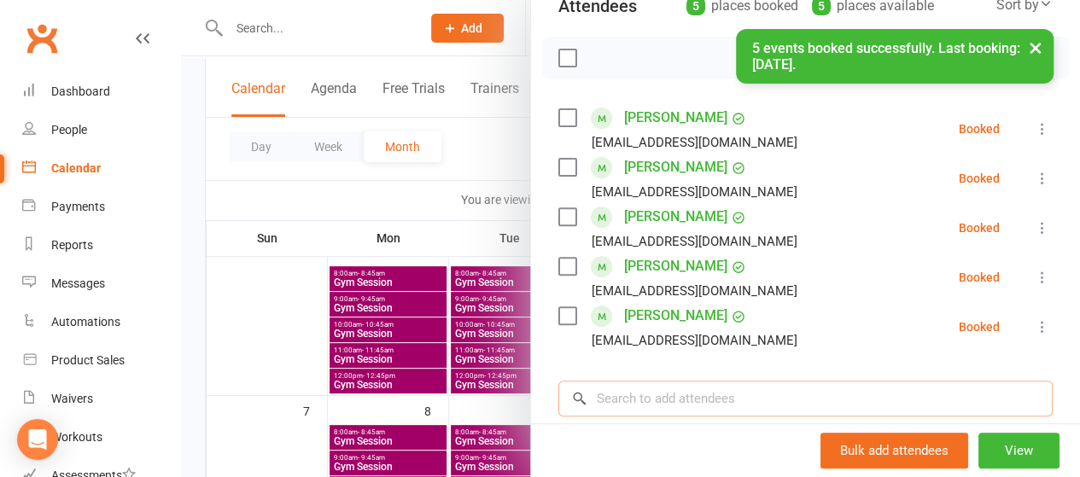
click at [693, 402] on input "search" at bounding box center [806, 399] width 495 height 36
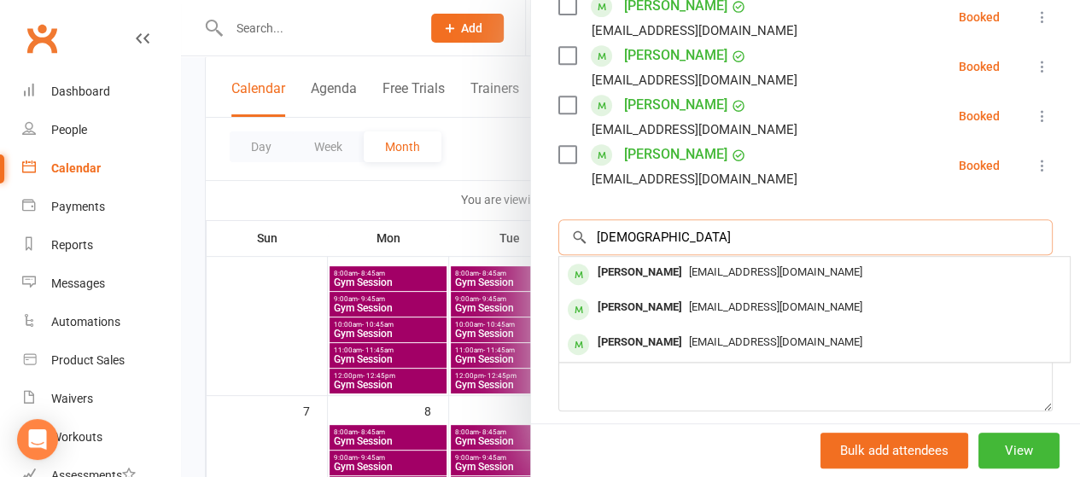
scroll to position [391, 0]
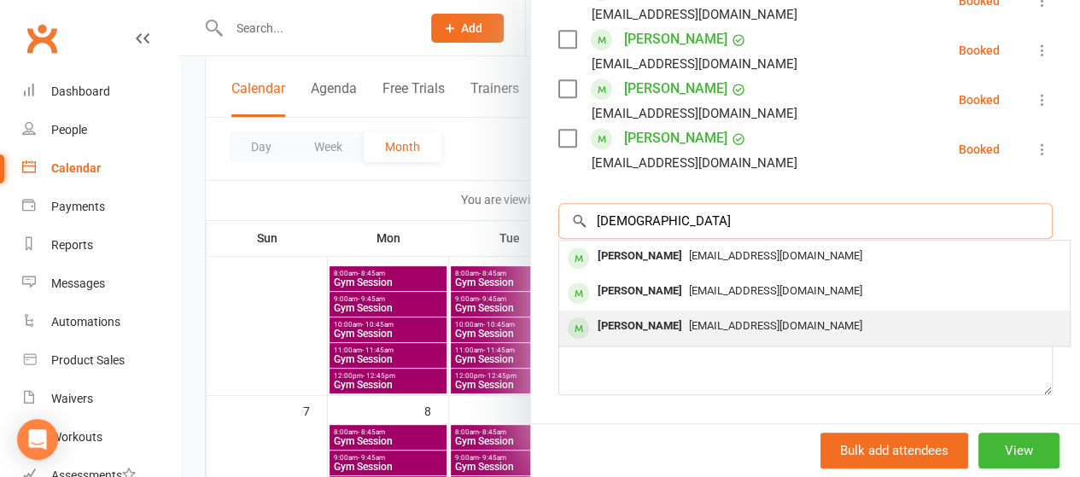
type input "elizabe"
click at [688, 332] on div "rajasalgado@hotmail.com" at bounding box center [814, 326] width 497 height 25
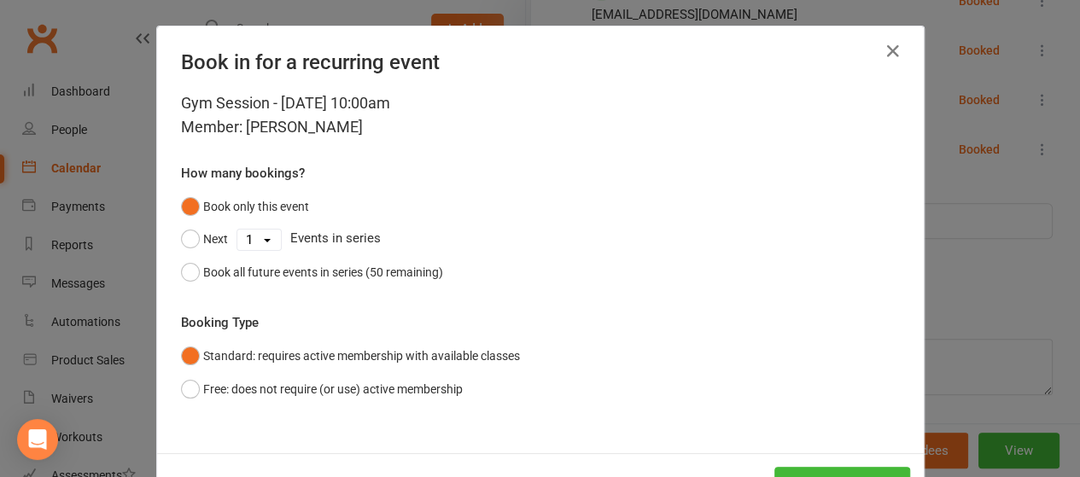
click at [255, 239] on select "1 2 3 4 5 6 7 8 9 10 11 12 13 14 15 16 17 18 19 20 21 22 23 24 25 26 27 28 29 3…" at bounding box center [259, 240] width 44 height 20
select select "4"
click at [237, 230] on select "1 2 3 4 5 6 7 8 9 10 11 12 13 14 15 16 17 18 19 20 21 22 23 24 25 26 27 28 29 3…" at bounding box center [259, 240] width 44 height 20
click at [198, 243] on button "Next" at bounding box center [204, 239] width 47 height 32
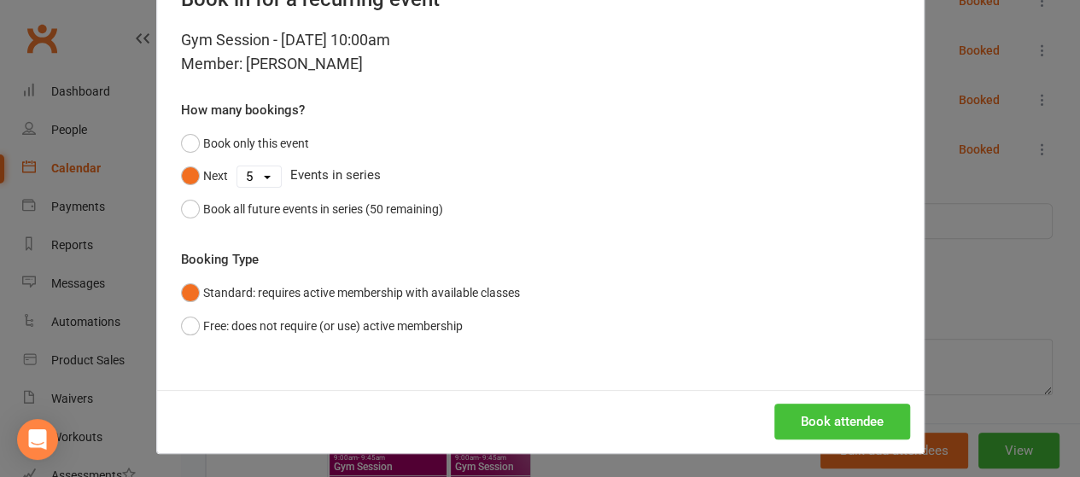
click at [842, 419] on button "Book attendee" at bounding box center [843, 422] width 136 height 36
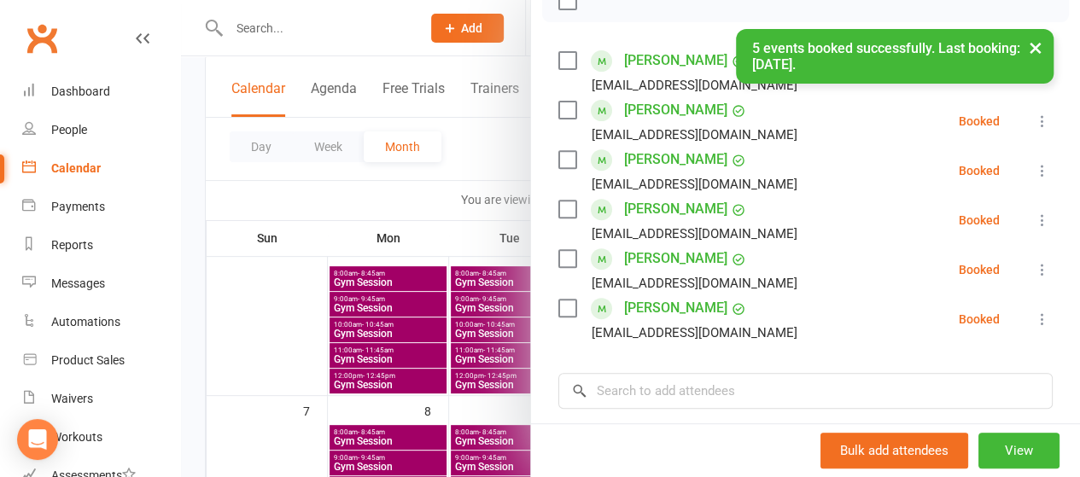
scroll to position [270, 0]
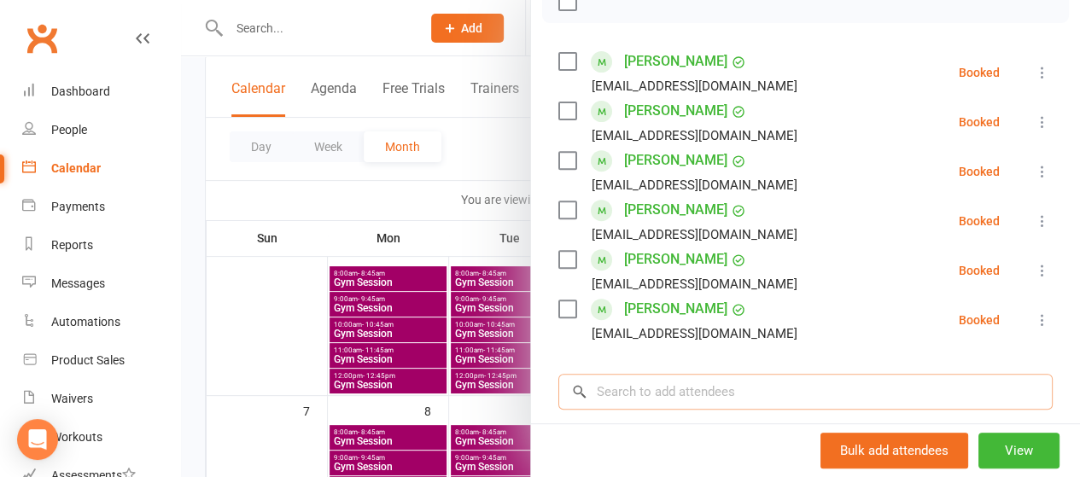
click at [680, 388] on input "search" at bounding box center [806, 392] width 495 height 36
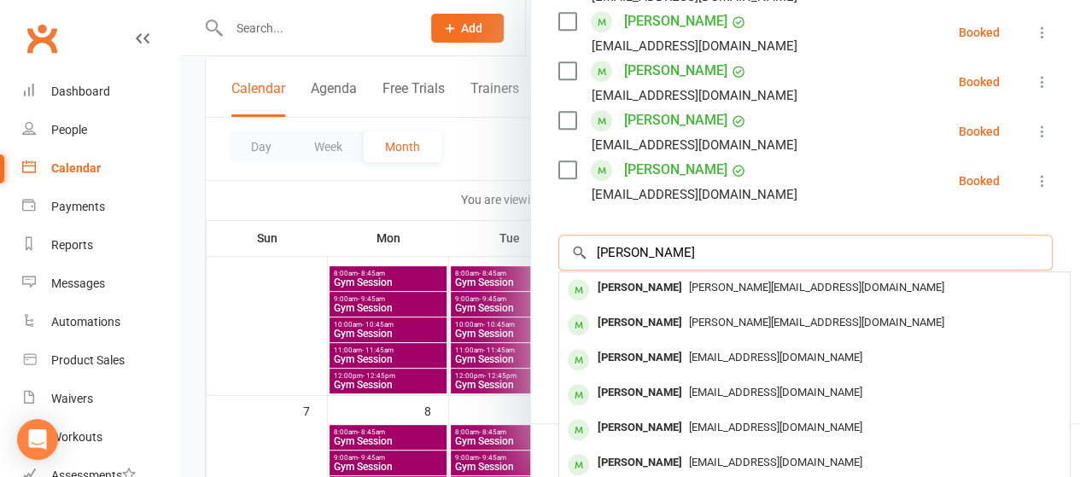
scroll to position [413, 0]
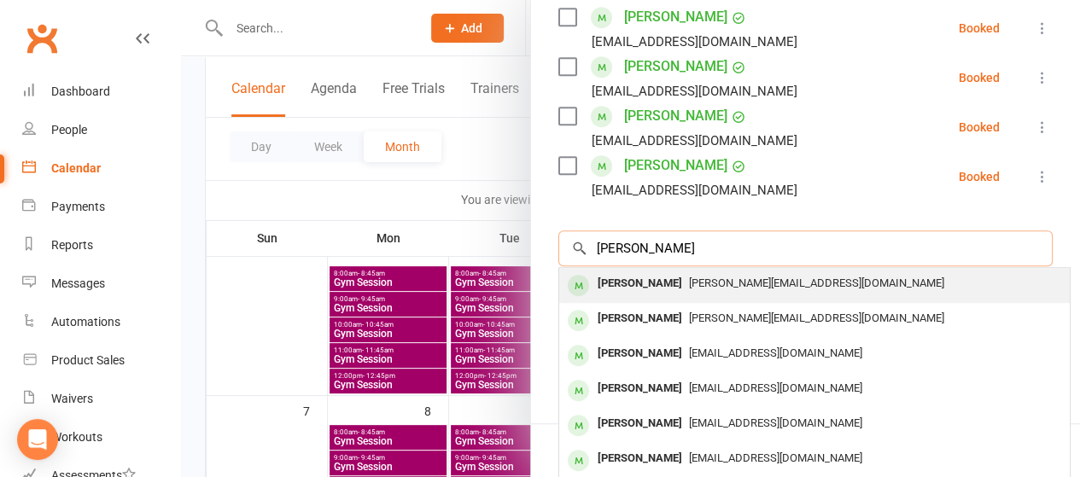
type input "keith richard"
click at [633, 286] on div "Keith Richardson" at bounding box center [640, 284] width 98 height 25
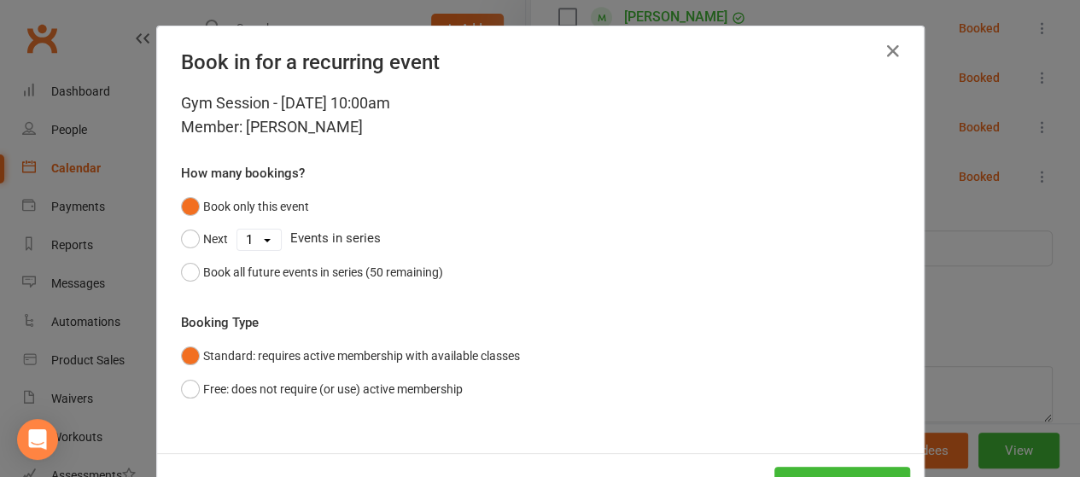
click at [266, 235] on select "1 2 3 4 5 6 7 8 9 10 11 12 13 14 15 16 17 18 19 20 21 22 23 24 25 26 27 28 29 3…" at bounding box center [259, 240] width 44 height 20
select select "4"
click at [237, 230] on select "1 2 3 4 5 6 7 8 9 10 11 12 13 14 15 16 17 18 19 20 21 22 23 24 25 26 27 28 29 3…" at bounding box center [259, 240] width 44 height 20
click at [198, 235] on button "Next" at bounding box center [204, 239] width 47 height 32
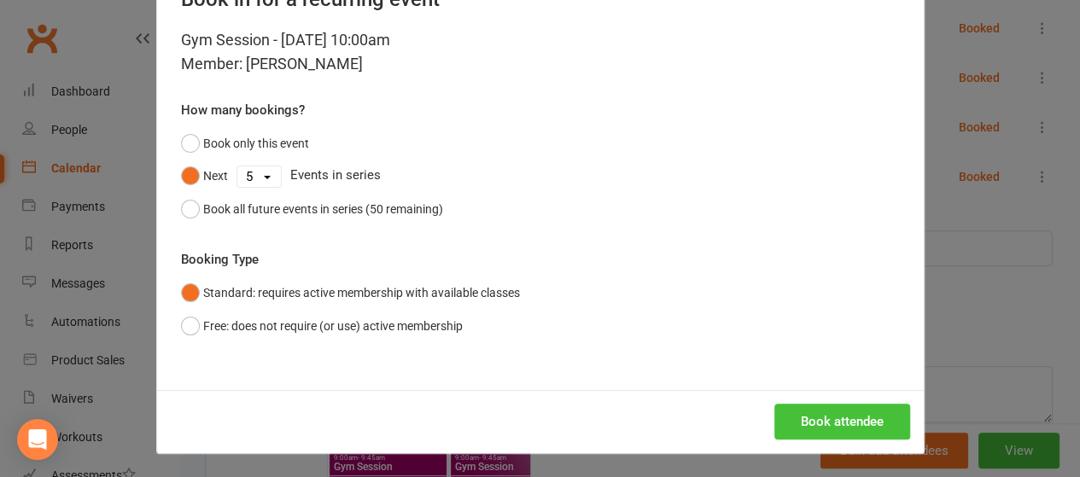
click at [817, 431] on button "Book attendee" at bounding box center [843, 422] width 136 height 36
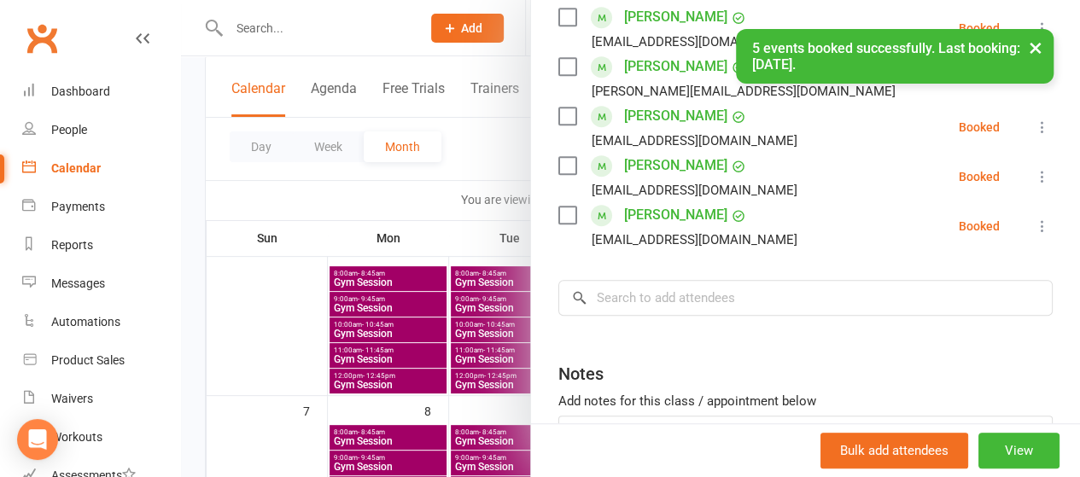
click at [461, 182] on div at bounding box center [630, 238] width 899 height 477
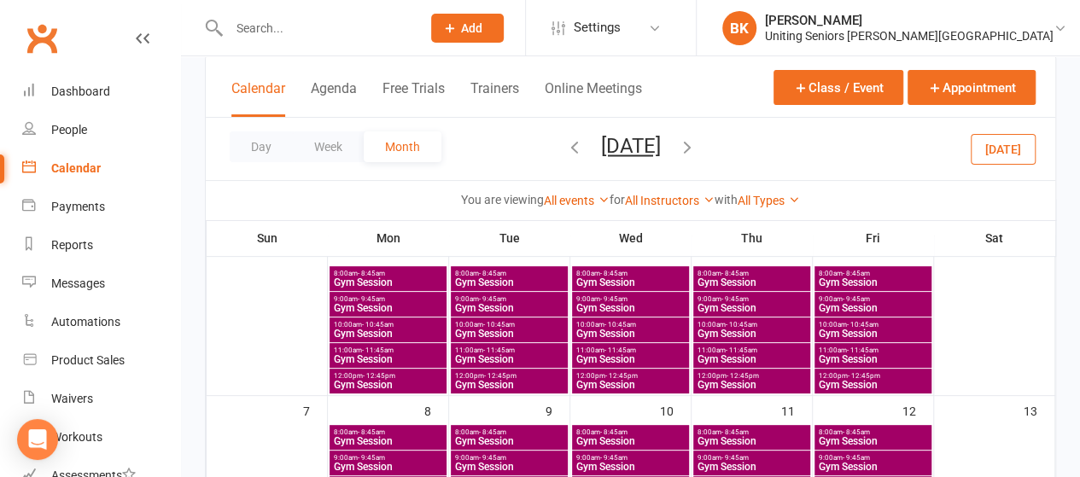
click at [735, 348] on span "- 11:45am" at bounding box center [742, 351] width 32 height 8
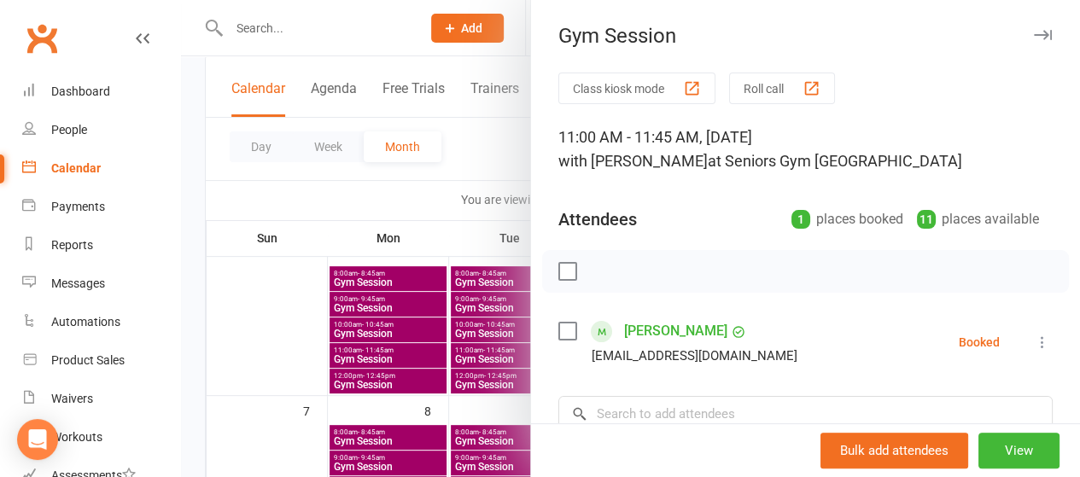
scroll to position [248, 0]
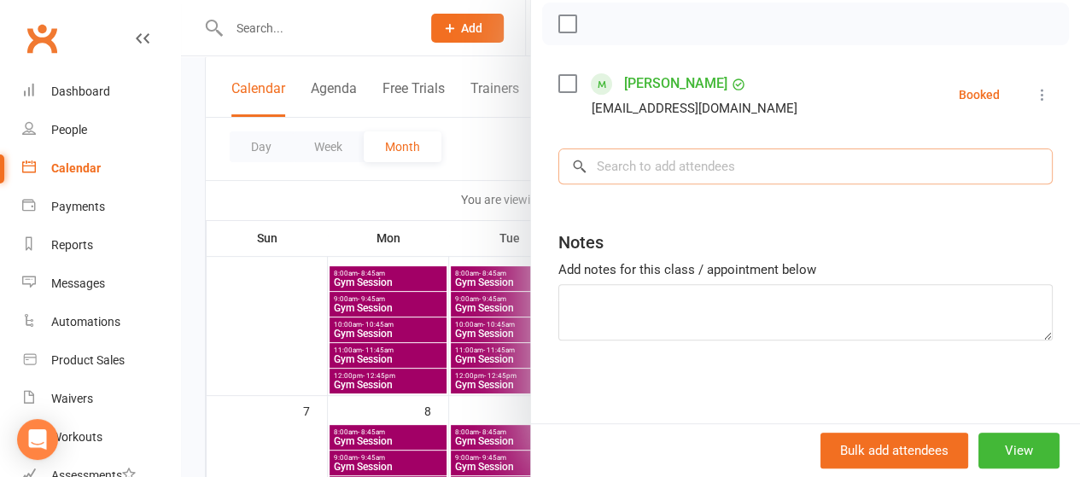
click at [724, 164] on input "search" at bounding box center [806, 167] width 495 height 36
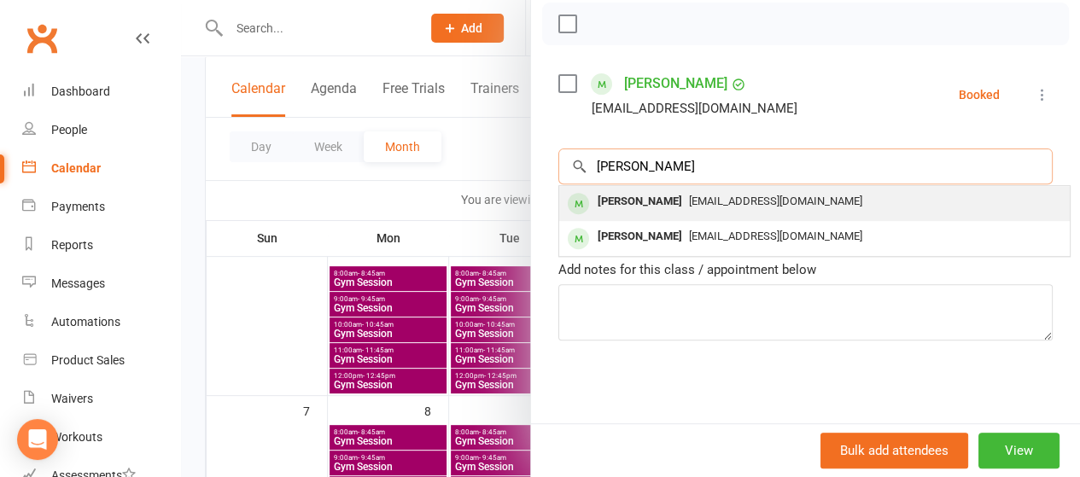
type input "penny pukk"
click at [689, 199] on span "penann@optusnet.com.au" at bounding box center [775, 201] width 173 height 13
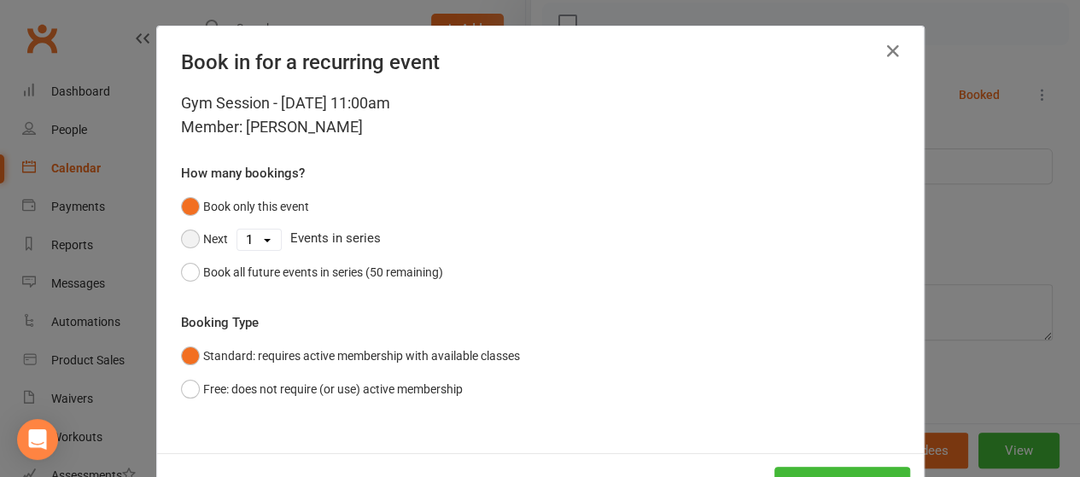
click at [206, 247] on button "Next" at bounding box center [204, 239] width 47 height 32
click at [251, 242] on select "1 2 3 4 5 6 7 8 9 10 11 12 13 14 15 16 17 18 19 20 21 22 23 24 25 26 27 28 29 3…" at bounding box center [259, 240] width 44 height 20
select select "4"
click at [237, 230] on select "1 2 3 4 5 6 7 8 9 10 11 12 13 14 15 16 17 18 19 20 21 22 23 24 25 26 27 28 29 3…" at bounding box center [259, 240] width 44 height 20
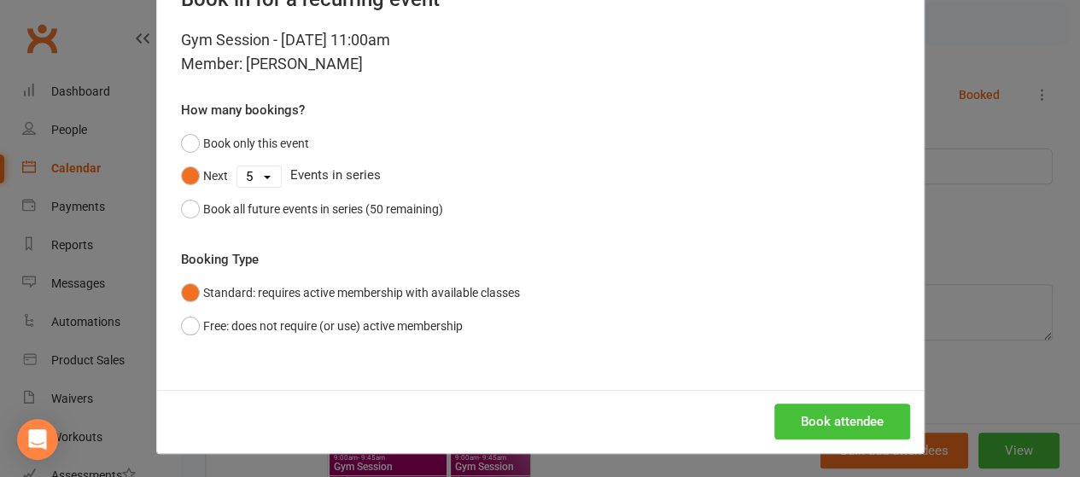
click at [840, 418] on button "Book attendee" at bounding box center [843, 422] width 136 height 36
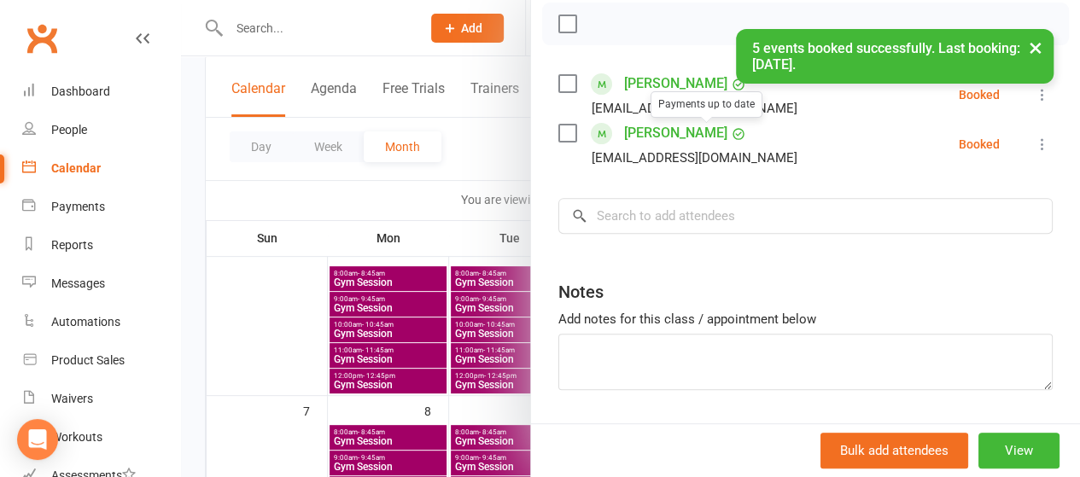
click at [475, 166] on div at bounding box center [630, 238] width 899 height 477
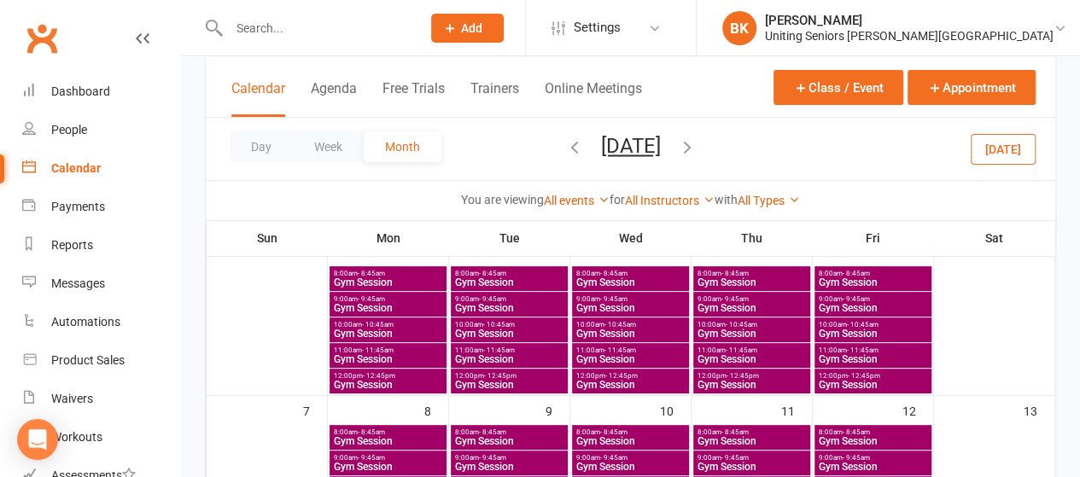
click at [842, 357] on span "Gym Session" at bounding box center [873, 359] width 110 height 10
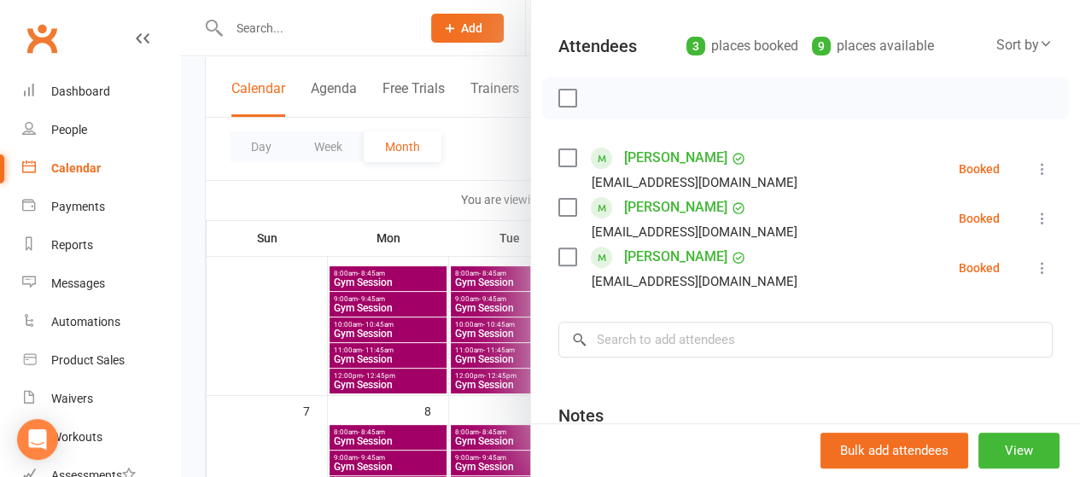
scroll to position [174, 0]
click at [699, 332] on input "search" at bounding box center [806, 339] width 495 height 36
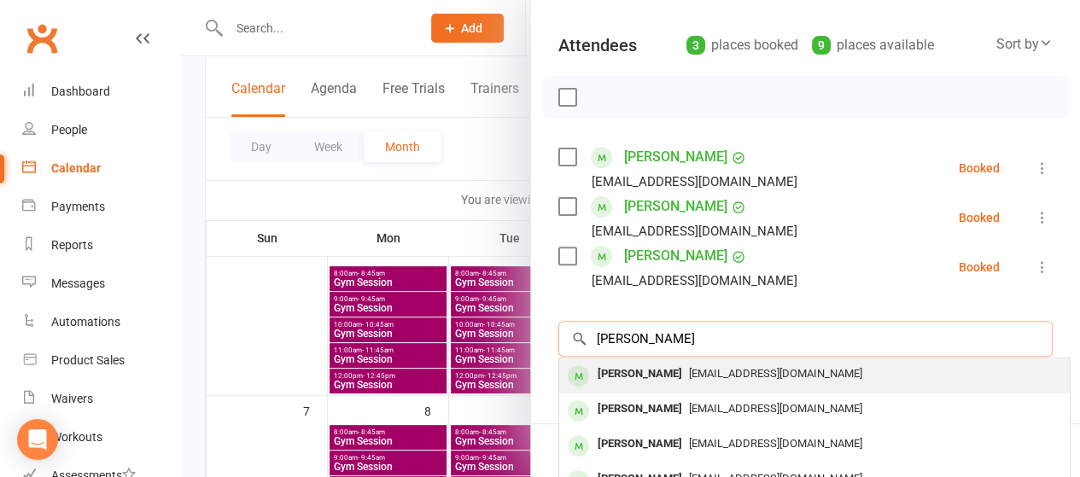
type input "john baden"
click at [641, 377] on div "John Baden" at bounding box center [640, 374] width 98 height 25
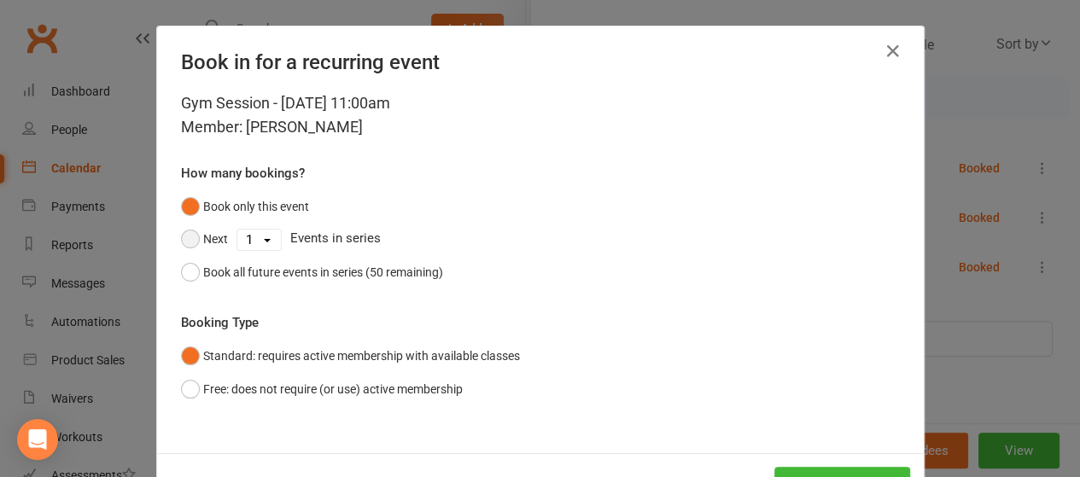
click at [196, 238] on button "Next" at bounding box center [204, 239] width 47 height 32
click at [265, 240] on select "1 2 3 4 5 6 7 8 9 10 11 12 13 14 15 16 17 18 19 20 21 22 23 24 25 26 27 28 29 3…" at bounding box center [259, 240] width 44 height 20
select select "4"
click at [237, 230] on select "1 2 3 4 5 6 7 8 9 10 11 12 13 14 15 16 17 18 19 20 21 22 23 24 25 26 27 28 29 3…" at bounding box center [259, 240] width 44 height 20
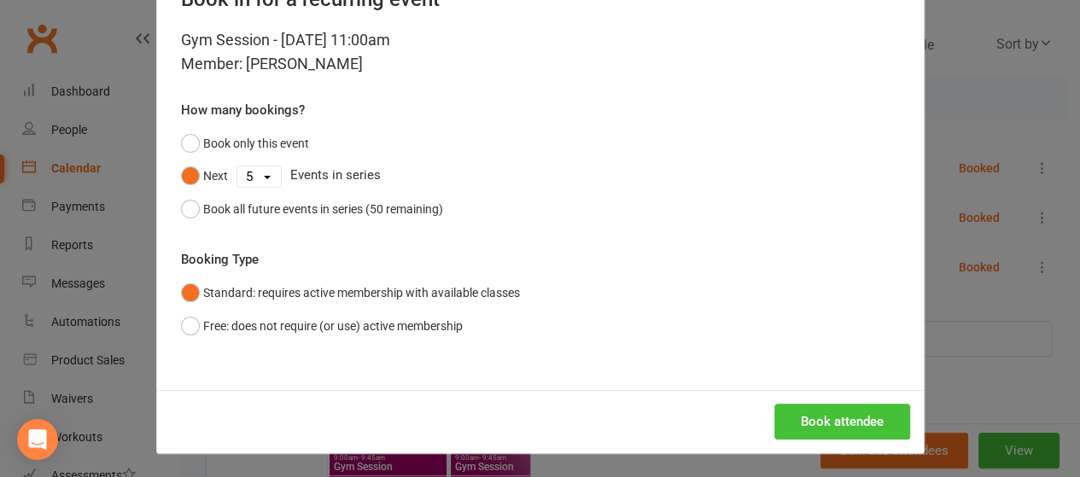
click at [814, 413] on button "Book attendee" at bounding box center [843, 422] width 136 height 36
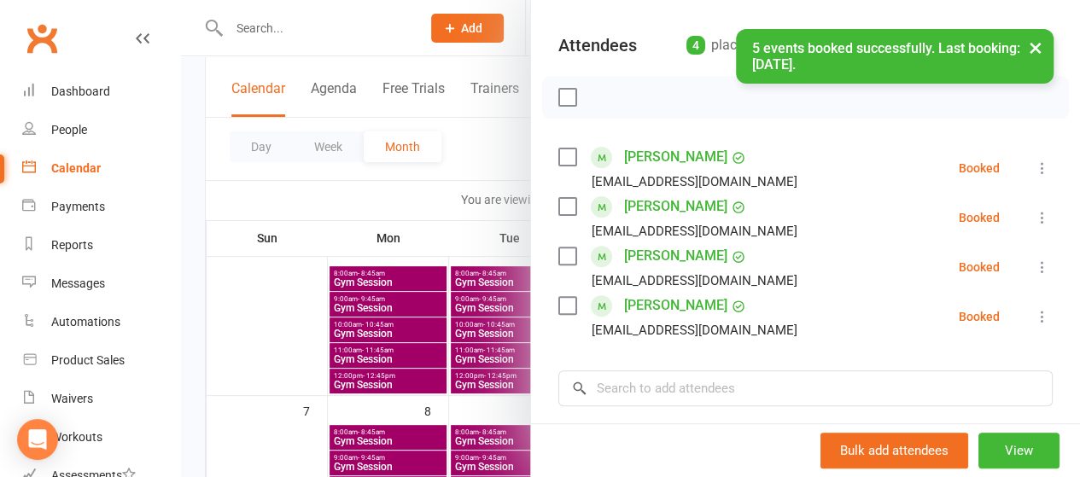
click at [389, 192] on div at bounding box center [630, 238] width 899 height 477
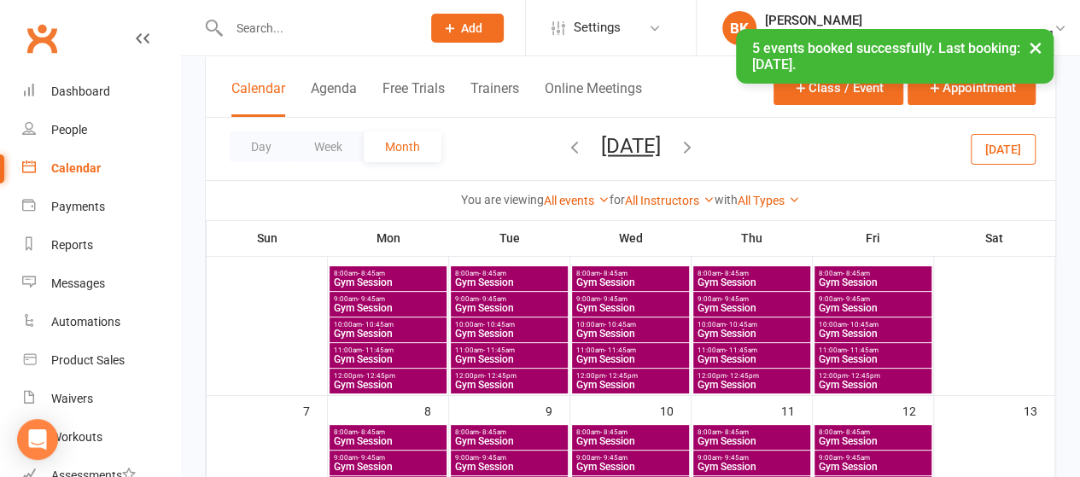
click at [395, 303] on span "Gym Session" at bounding box center [388, 308] width 110 height 10
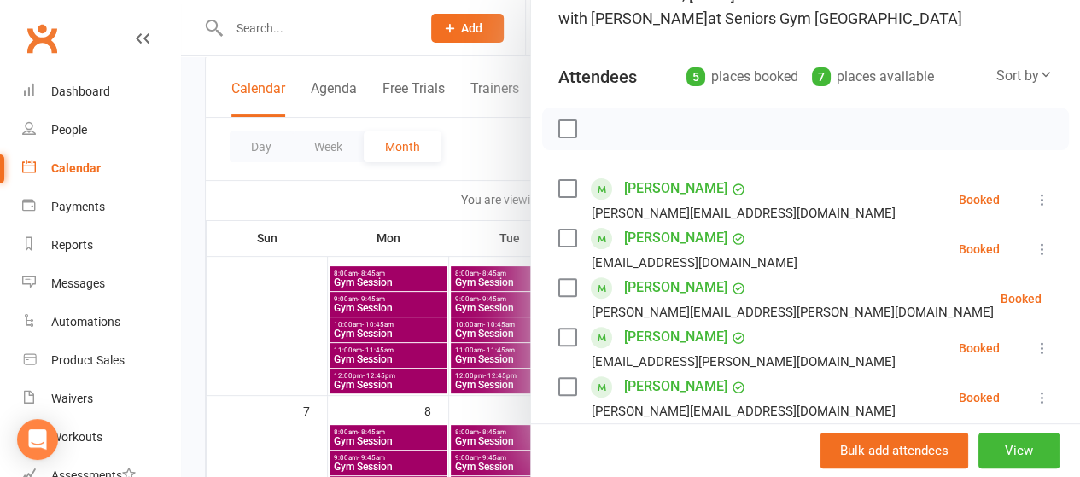
scroll to position [337, 0]
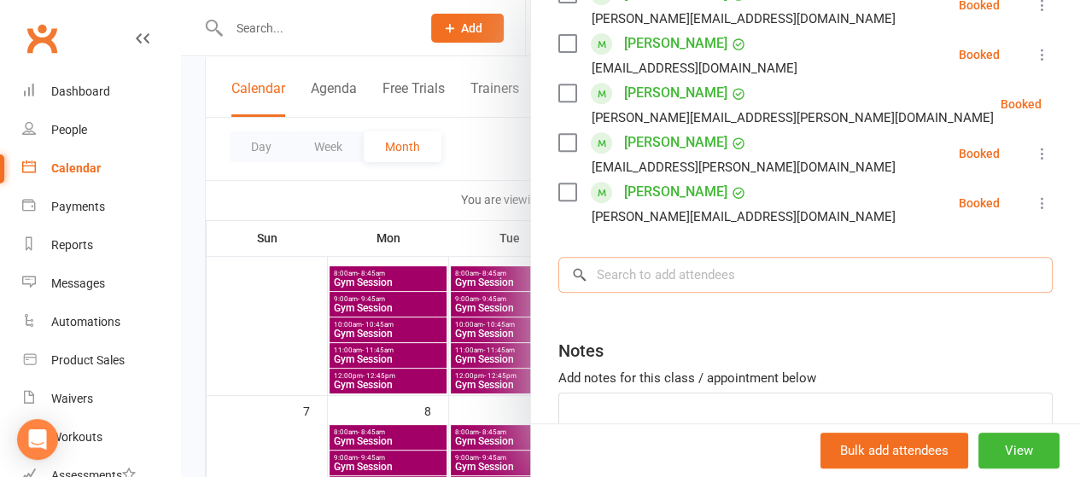
click at [683, 272] on input "search" at bounding box center [806, 275] width 495 height 36
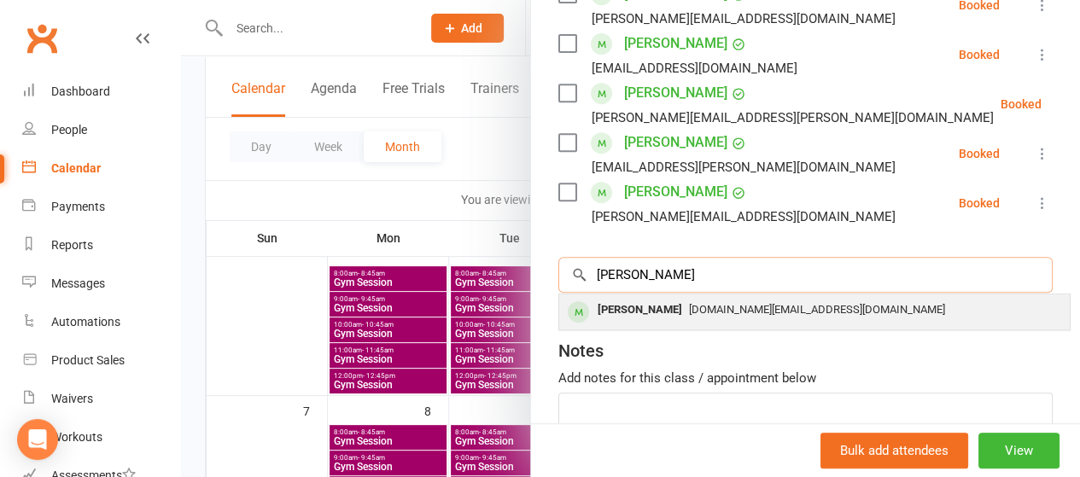
type input "valerie best"
click at [689, 309] on span "val.j.best@gmail.com" at bounding box center [817, 309] width 256 height 13
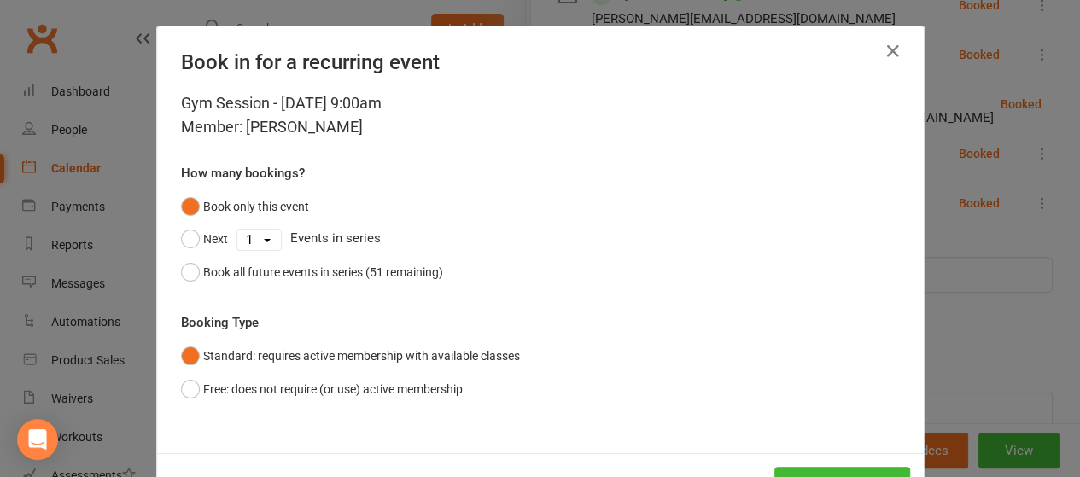
click at [244, 237] on select "1 2 3 4 5 6 7 8 9 10 11 12 13 14 15 16 17 18 19 20 21 22 23 24 25 26 27 28 29 3…" at bounding box center [259, 240] width 44 height 20
select select "4"
click at [237, 230] on select "1 2 3 4 5 6 7 8 9 10 11 12 13 14 15 16 17 18 19 20 21 22 23 24 25 26 27 28 29 3…" at bounding box center [259, 240] width 44 height 20
click at [205, 240] on button "Next" at bounding box center [204, 239] width 47 height 32
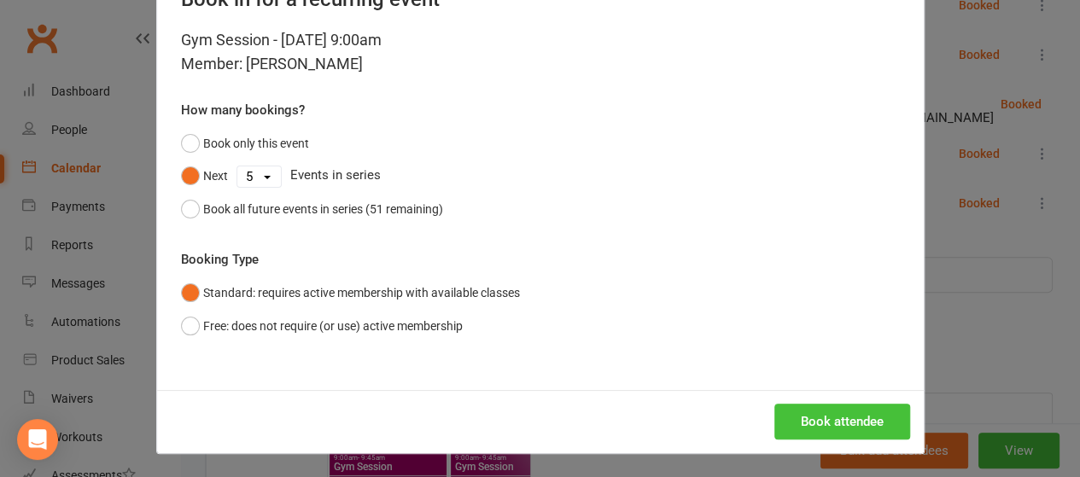
click at [830, 407] on button "Book attendee" at bounding box center [843, 422] width 136 height 36
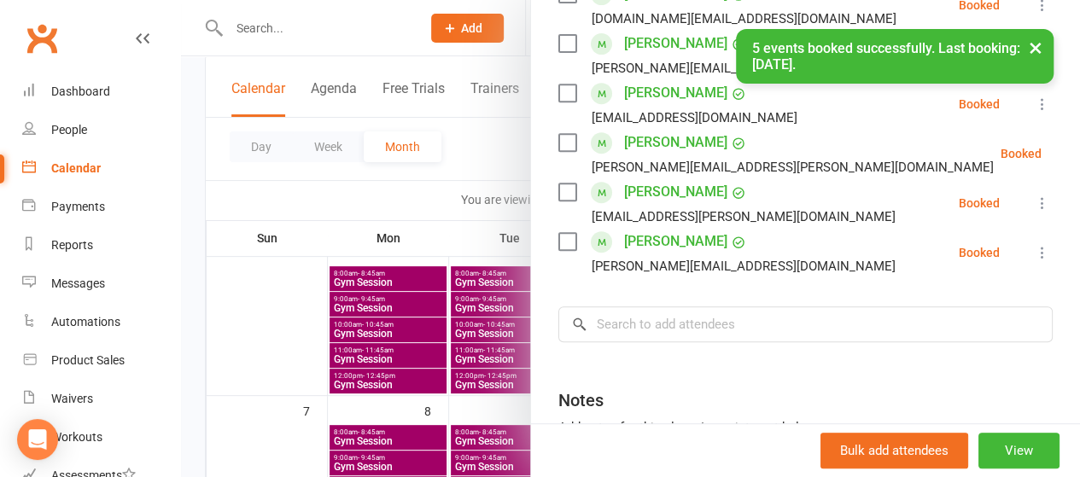
scroll to position [387, 0]
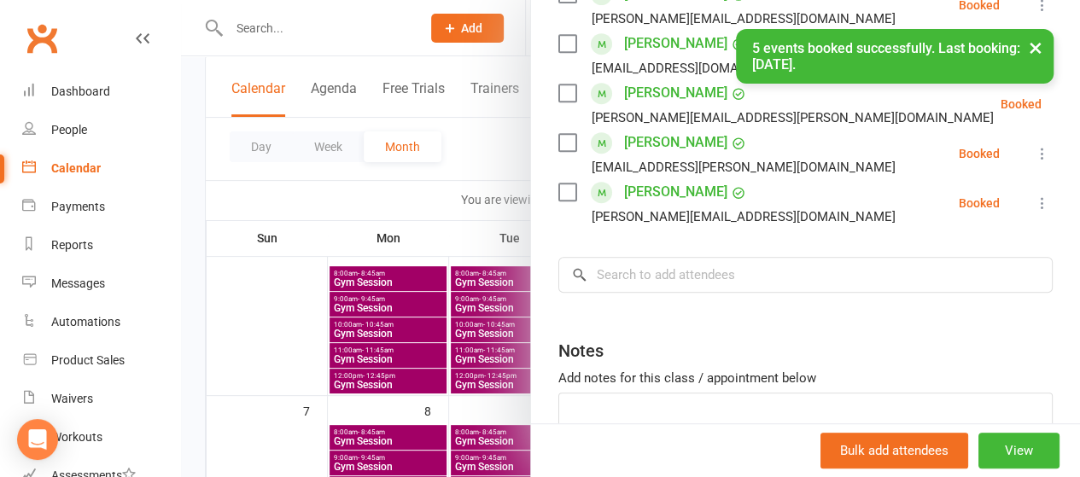
click at [420, 368] on div at bounding box center [630, 238] width 899 height 477
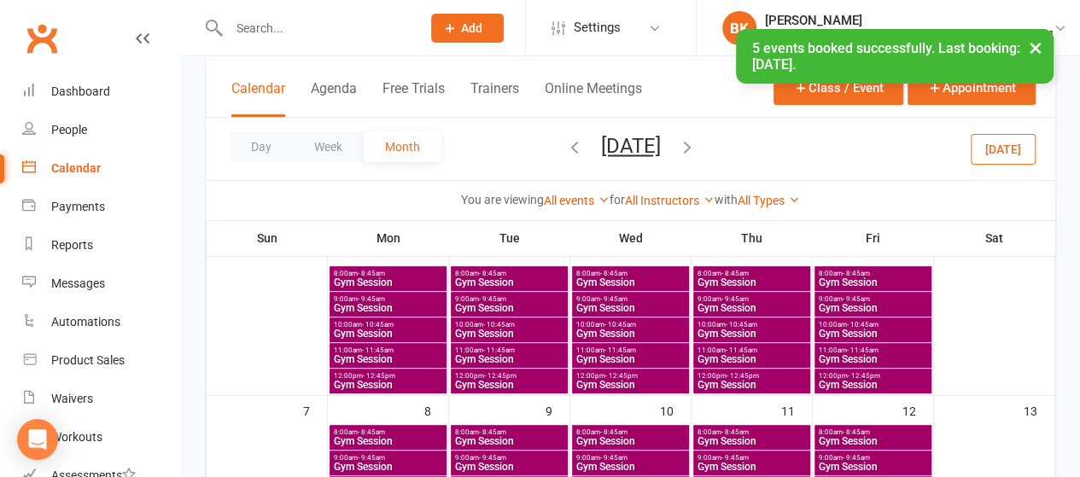
click at [501, 354] on span "Gym Session" at bounding box center [509, 359] width 110 height 10
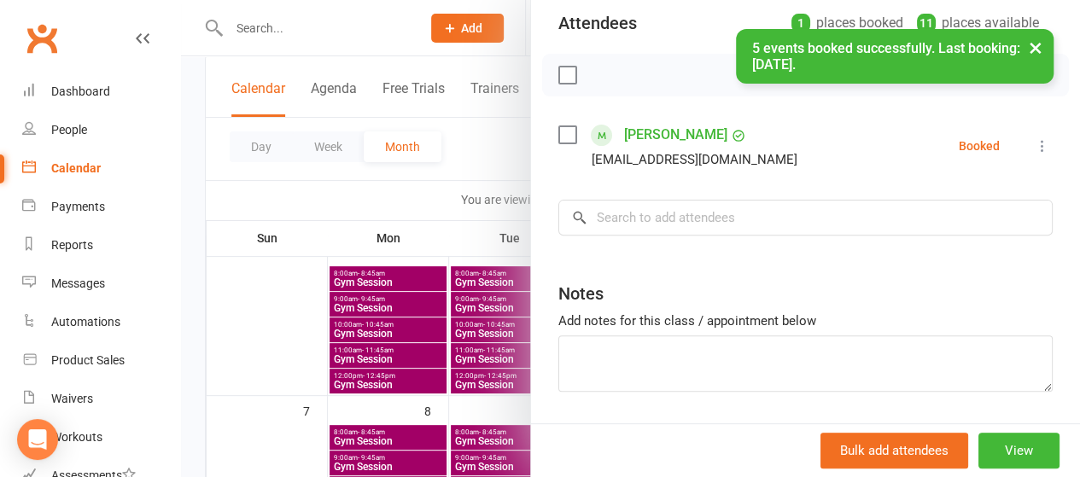
scroll to position [231, 0]
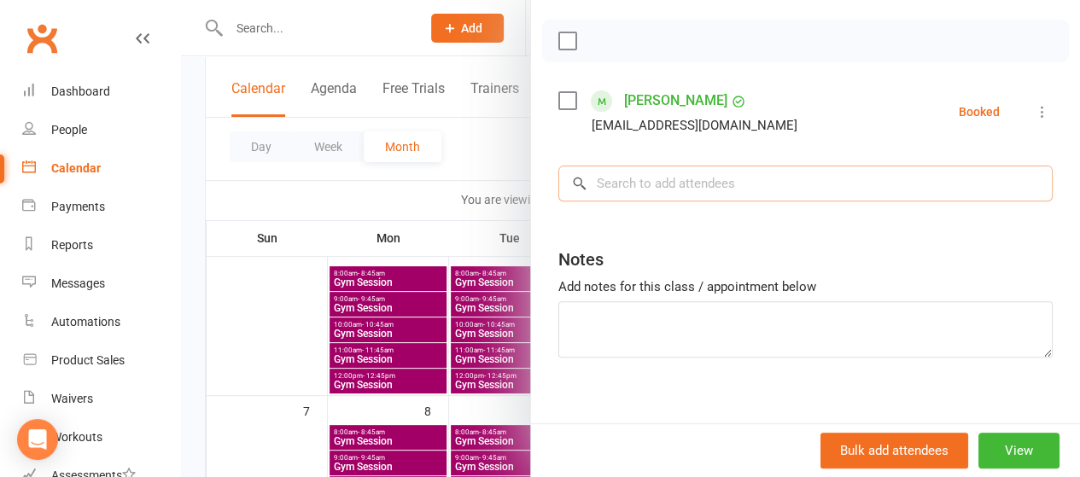
click at [641, 182] on input "search" at bounding box center [806, 184] width 495 height 36
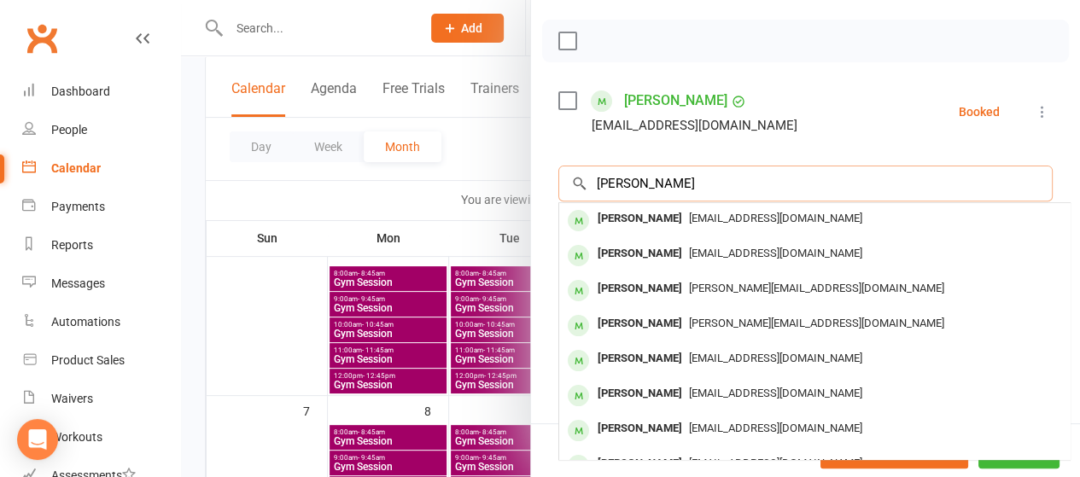
type input "raymond bra"
click at [613, 214] on div "Raymond Bramwell" at bounding box center [640, 219] width 98 height 25
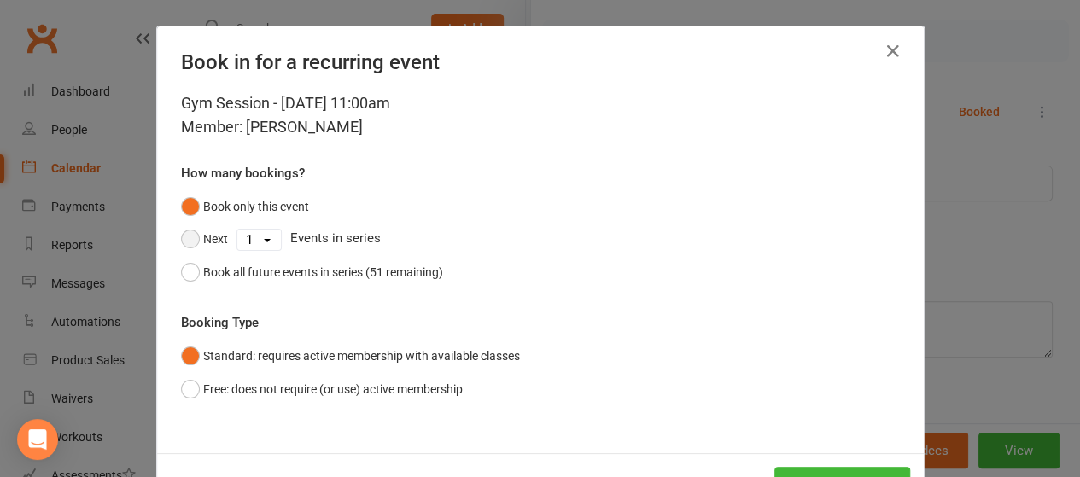
click at [187, 242] on button "Next" at bounding box center [204, 239] width 47 height 32
click at [266, 241] on select "1 2 3 4 5 6 7 8 9 10 11 12 13 14 15 16 17 18 19 20 21 22 23 24 25 26 27 28 29 3…" at bounding box center [259, 240] width 44 height 20
select select "4"
click at [237, 230] on select "1 2 3 4 5 6 7 8 9 10 11 12 13 14 15 16 17 18 19 20 21 22 23 24 25 26 27 28 29 3…" at bounding box center [259, 240] width 44 height 20
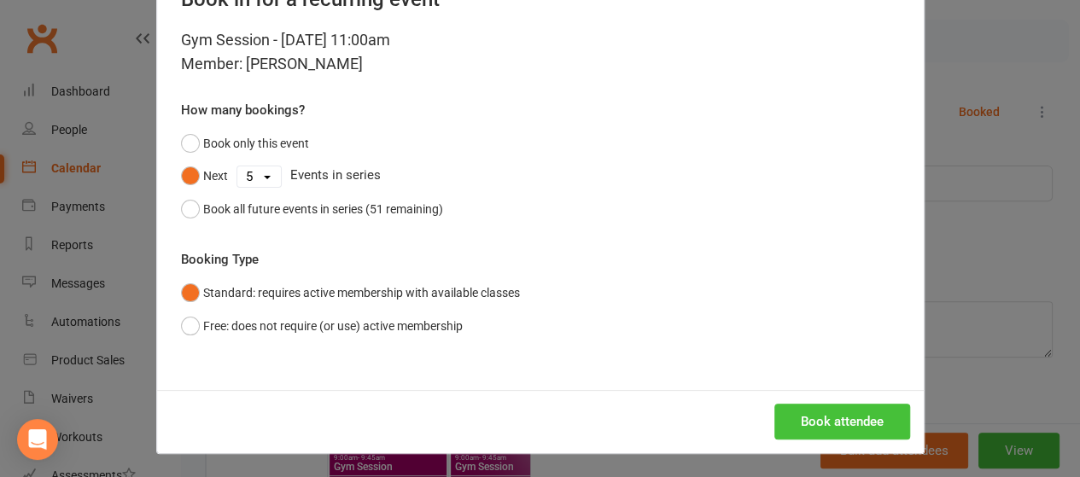
click at [835, 419] on button "Book attendee" at bounding box center [843, 422] width 136 height 36
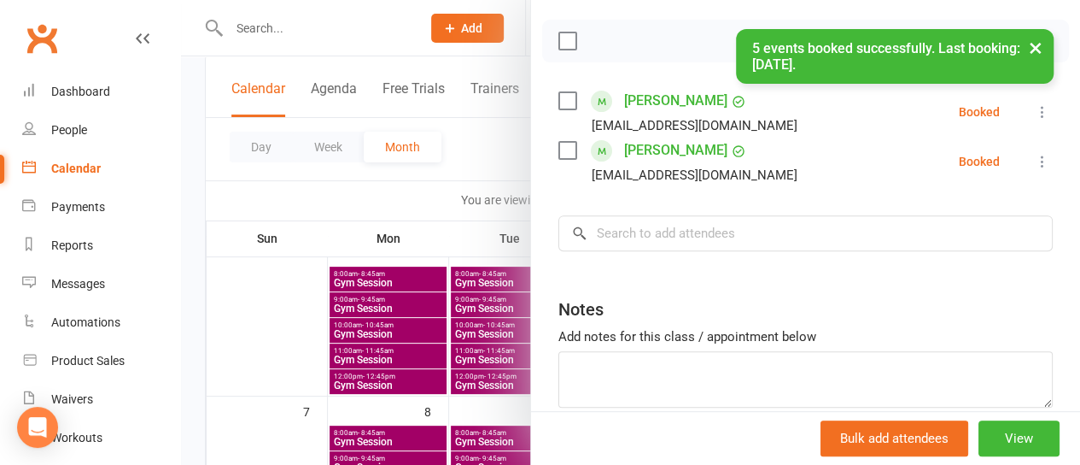
click at [409, 207] on div at bounding box center [630, 232] width 899 height 465
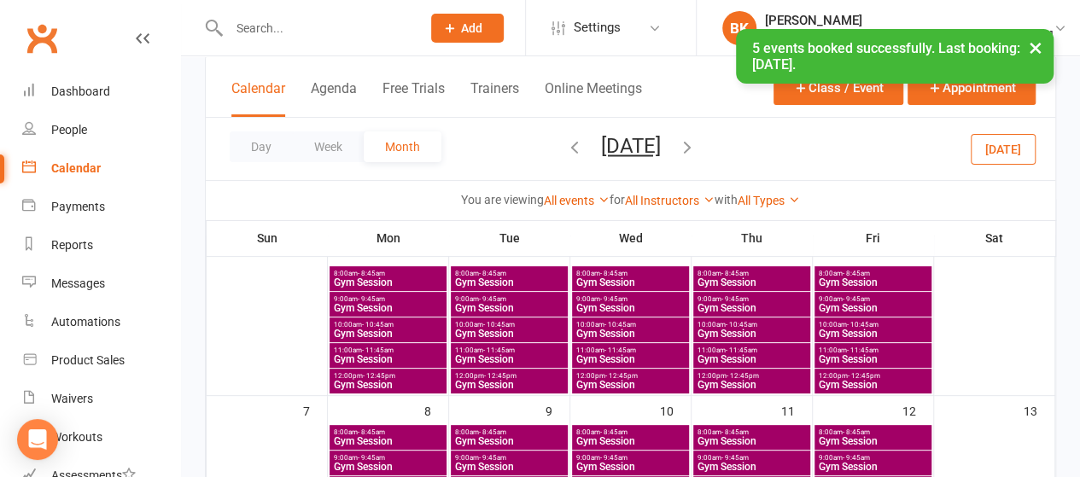
click at [853, 356] on span "Gym Session" at bounding box center [873, 359] width 110 height 10
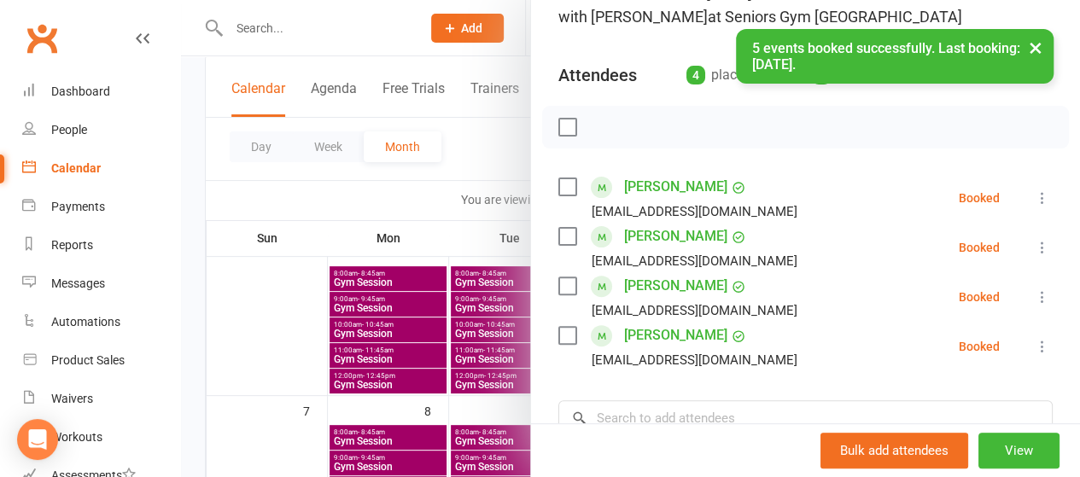
scroll to position [145, 0]
click at [633, 404] on input "search" at bounding box center [806, 418] width 495 height 36
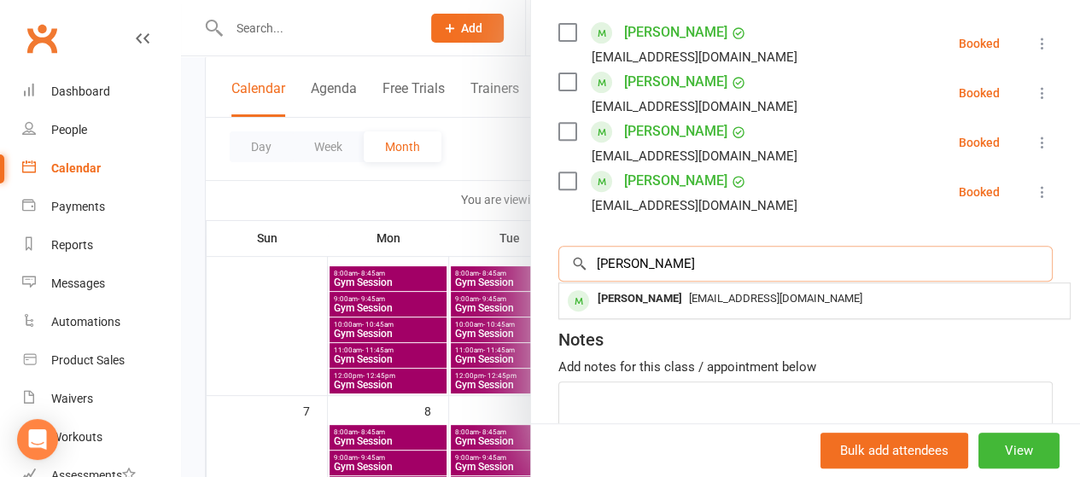
scroll to position [302, 0]
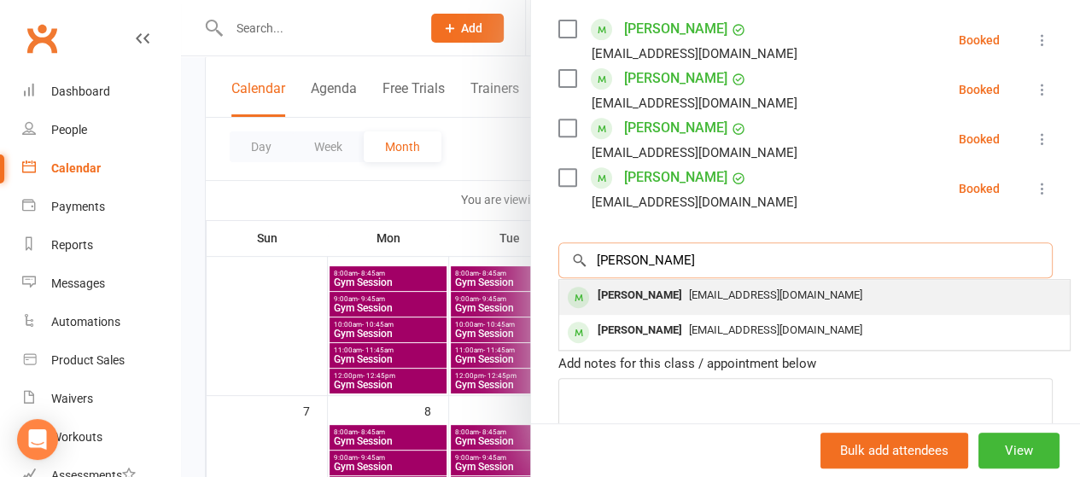
type input "raymond"
click at [629, 295] on div "Raymond Bramwell" at bounding box center [640, 296] width 98 height 25
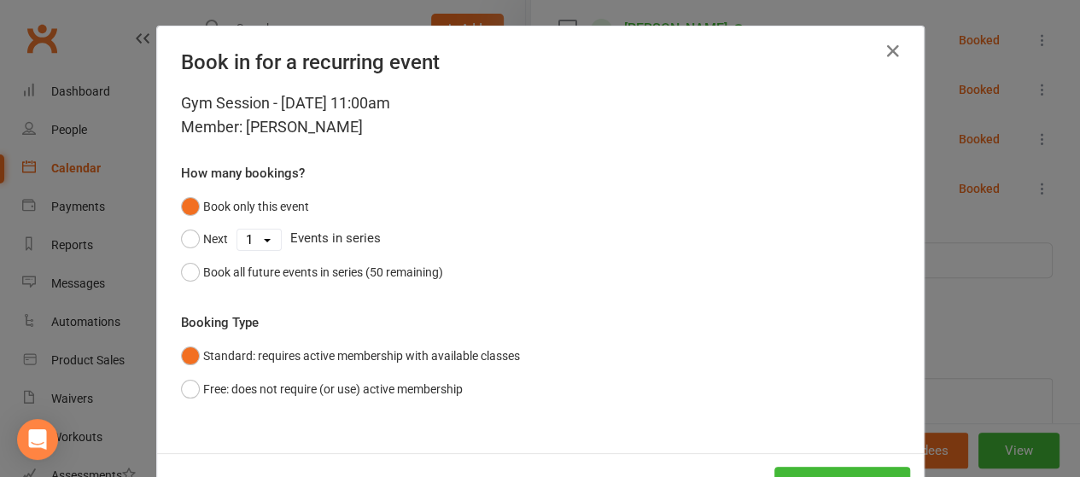
click at [251, 235] on select "1 2 3 4 5 6 7 8 9 10 11 12 13 14 15 16 17 18 19 20 21 22 23 24 25 26 27 28 29 3…" at bounding box center [259, 240] width 44 height 20
select select "4"
click at [237, 230] on select "1 2 3 4 5 6 7 8 9 10 11 12 13 14 15 16 17 18 19 20 21 22 23 24 25 26 27 28 29 3…" at bounding box center [259, 240] width 44 height 20
click at [196, 243] on button "Next" at bounding box center [204, 239] width 47 height 32
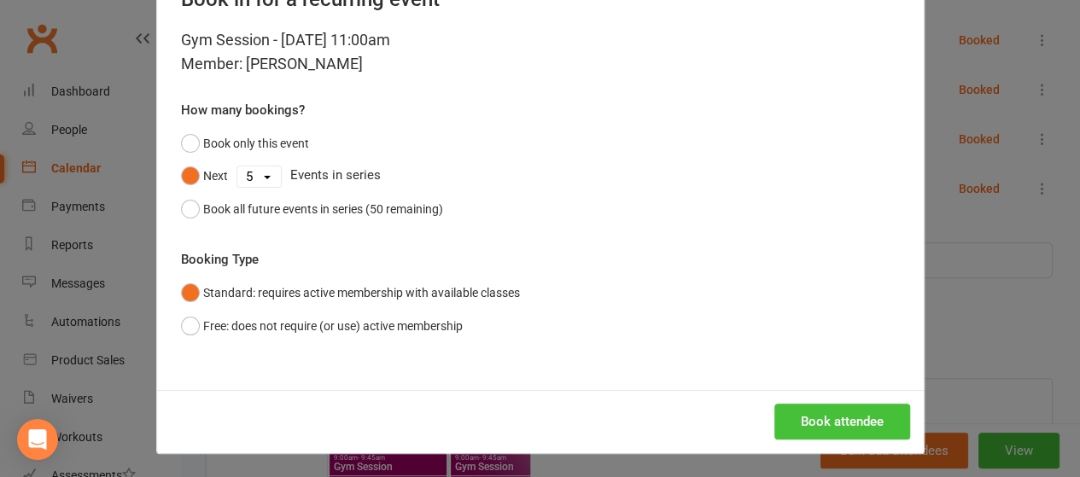
click at [845, 421] on button "Book attendee" at bounding box center [843, 422] width 136 height 36
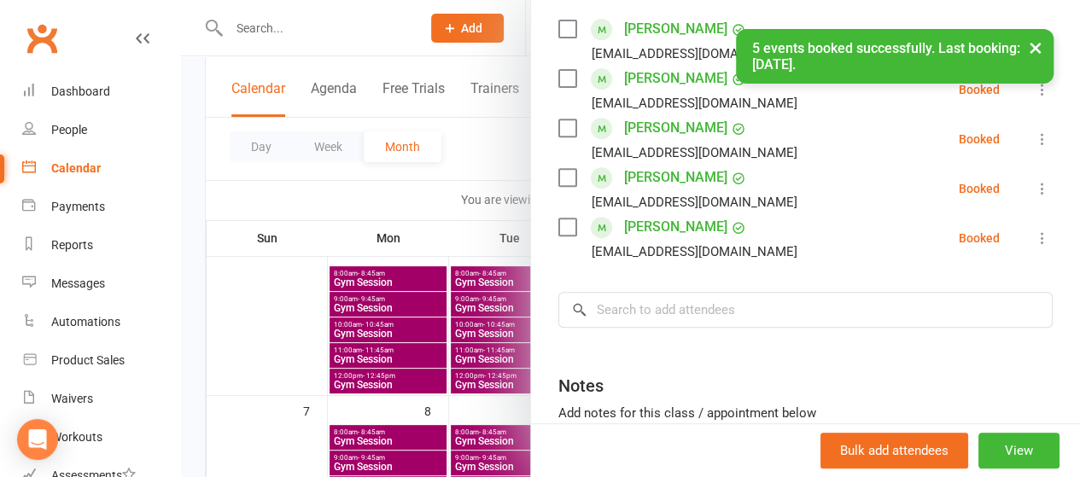
click at [477, 185] on div at bounding box center [630, 238] width 899 height 477
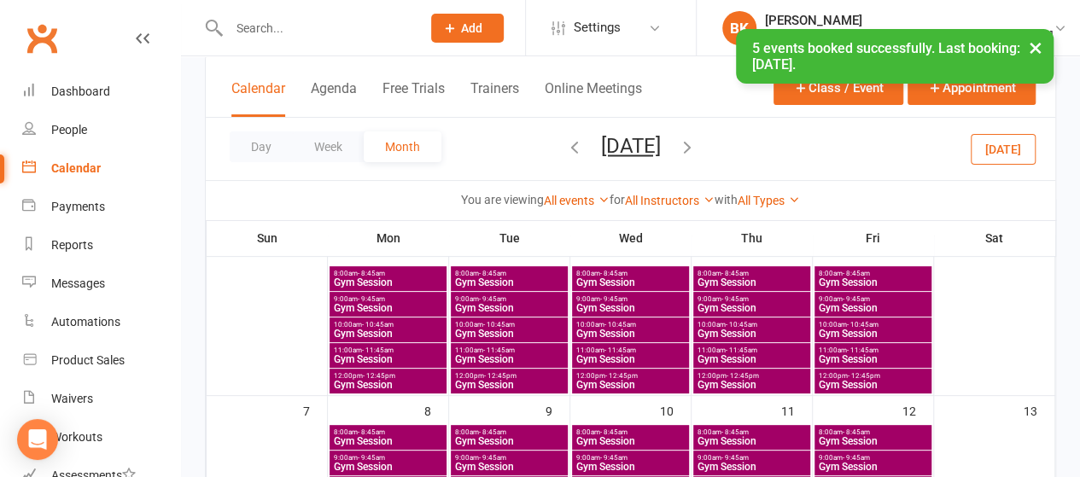
click at [471, 321] on span "10:00am - 10:45am" at bounding box center [509, 325] width 110 height 8
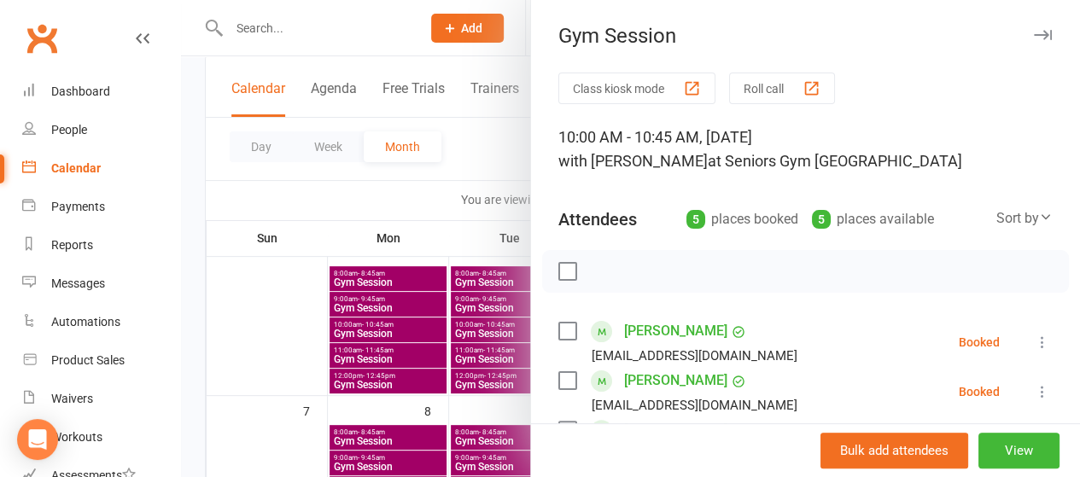
scroll to position [215, 0]
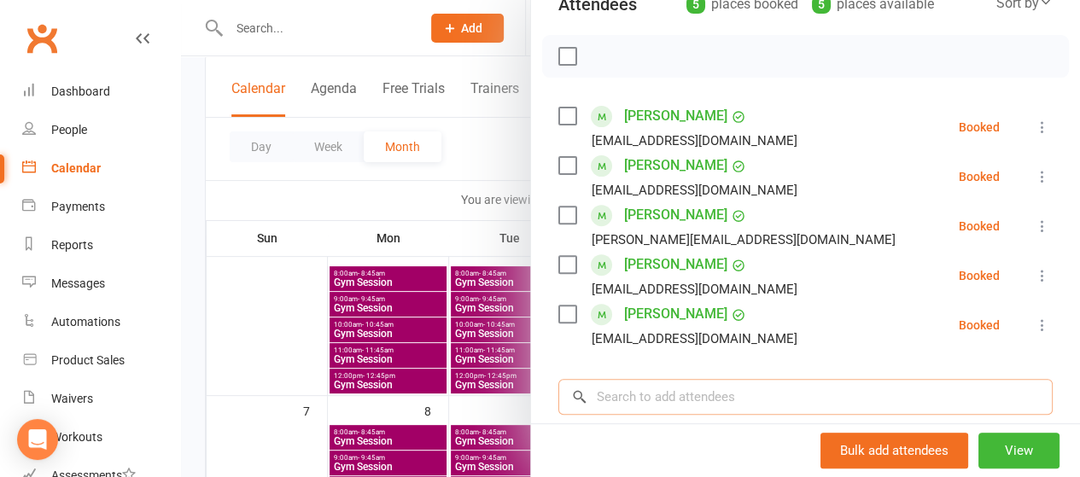
click at [647, 389] on input "search" at bounding box center [806, 397] width 495 height 36
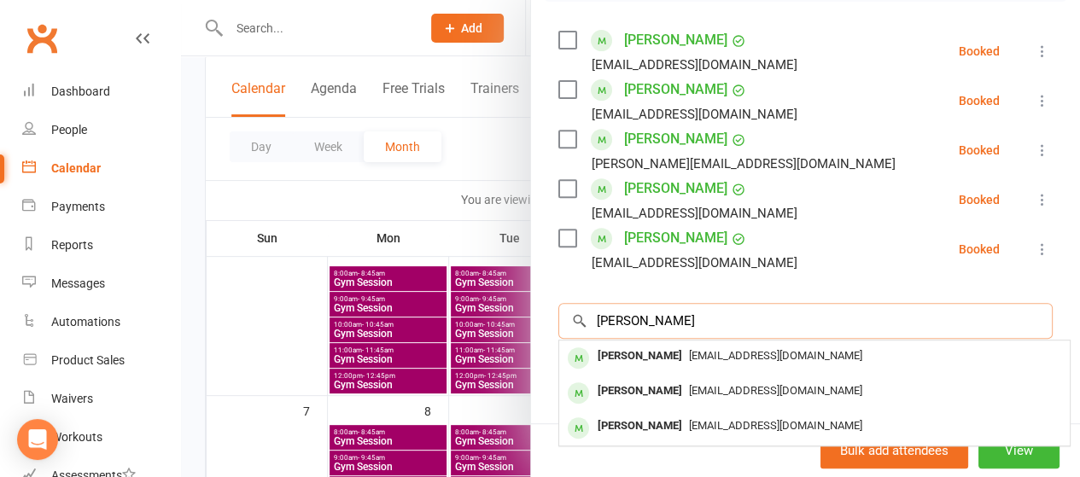
scroll to position [293, 0]
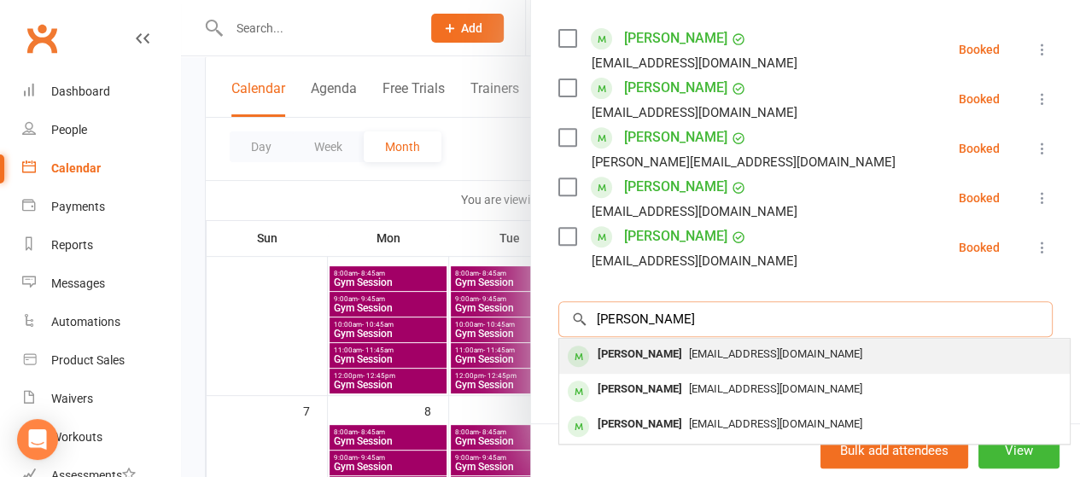
type input "david hunt"
click at [627, 358] on div "David Hunt" at bounding box center [640, 355] width 98 height 25
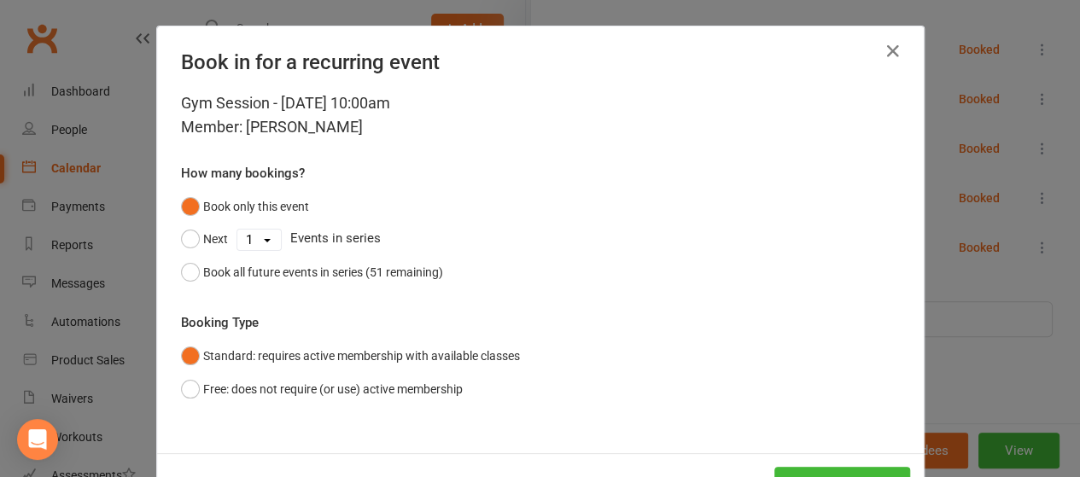
click at [267, 240] on select "1 2 3 4 5 6 7 8 9 10 11 12 13 14 15 16 17 18 19 20 21 22 23 24 25 26 27 28 29 3…" at bounding box center [259, 240] width 44 height 20
select select "4"
click at [237, 230] on select "1 2 3 4 5 6 7 8 9 10 11 12 13 14 15 16 17 18 19 20 21 22 23 24 25 26 27 28 29 3…" at bounding box center [259, 240] width 44 height 20
click at [202, 243] on button "Next" at bounding box center [204, 239] width 47 height 32
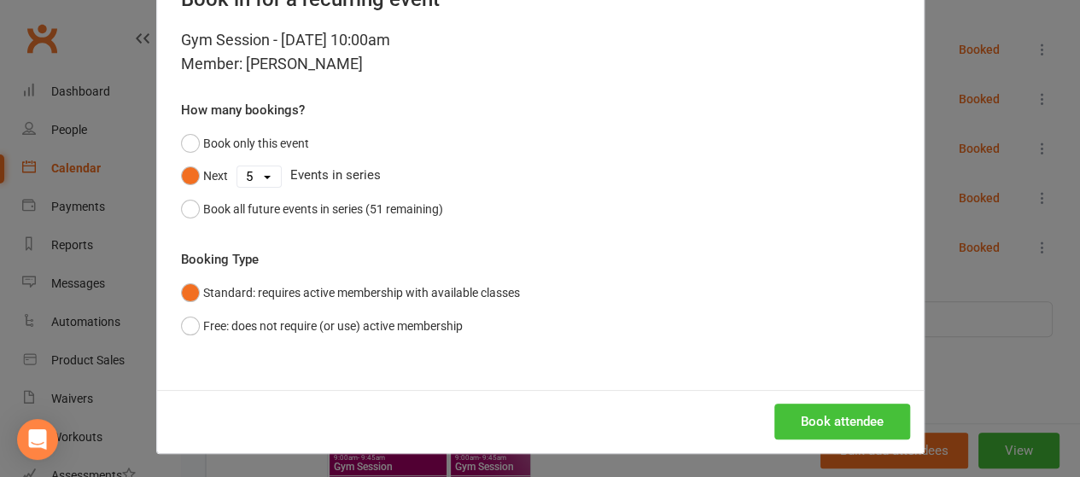
click at [828, 418] on button "Book attendee" at bounding box center [843, 422] width 136 height 36
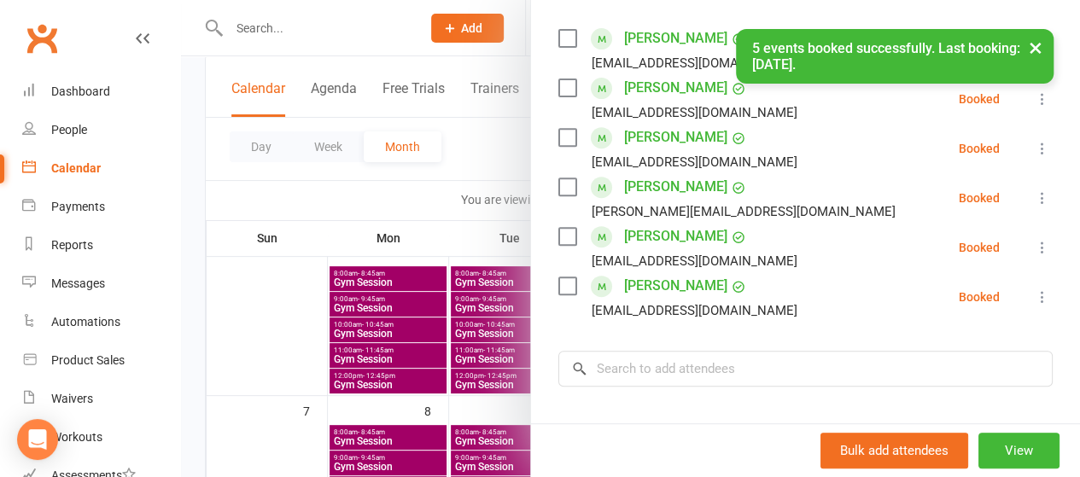
click at [439, 202] on div at bounding box center [630, 238] width 899 height 477
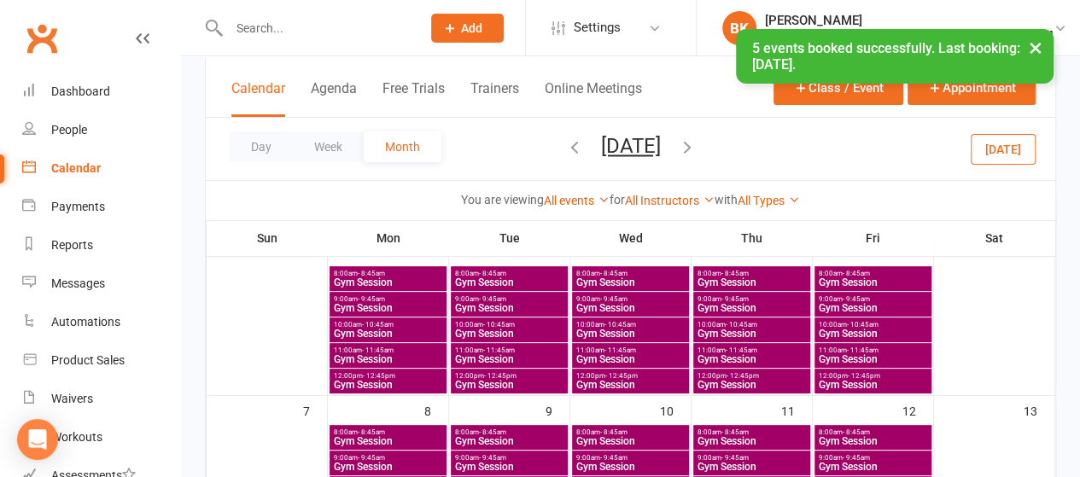
click at [861, 329] on span "Gym Session" at bounding box center [873, 334] width 110 height 10
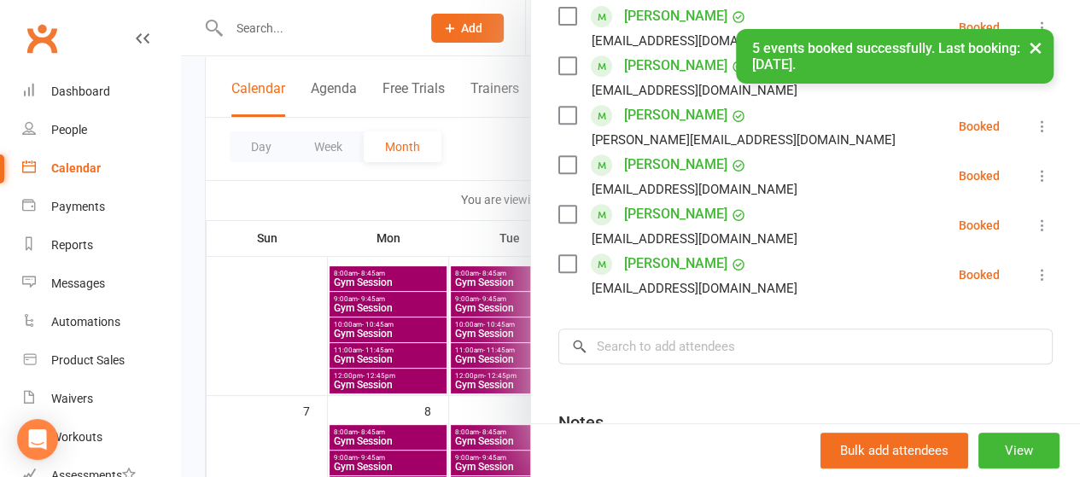
scroll to position [366, 0]
click at [646, 339] on input "search" at bounding box center [806, 346] width 495 height 36
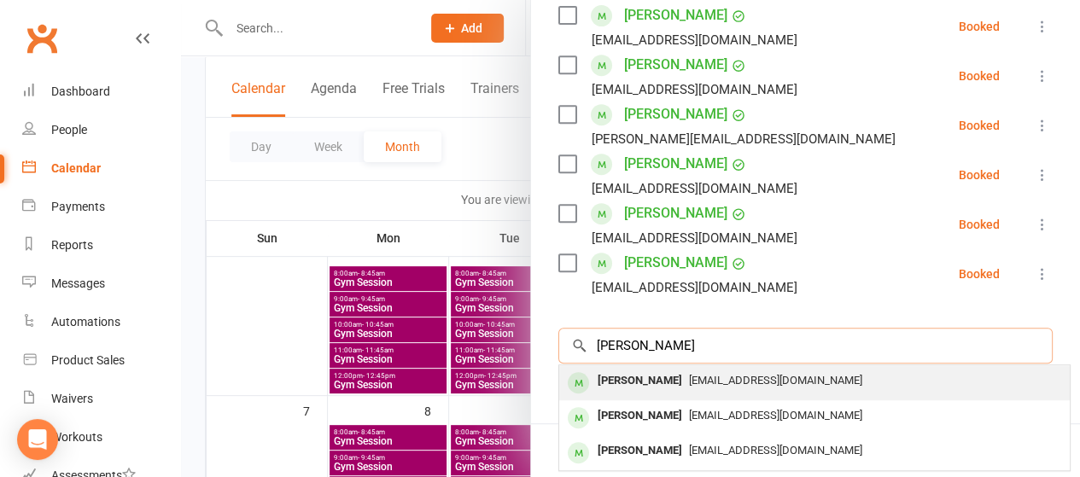
type input "david hunt"
click at [622, 378] on div "David Hunt" at bounding box center [640, 381] width 98 height 25
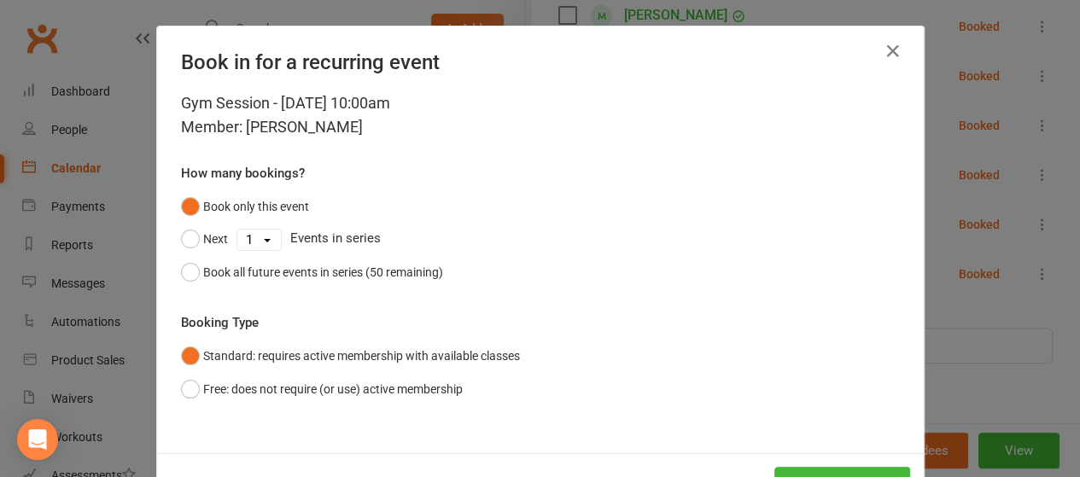
click at [255, 235] on select "1 2 3 4 5 6 7 8 9 10 11 12 13 14 15 16 17 18 19 20 21 22 23 24 25 26 27 28 29 3…" at bounding box center [259, 240] width 44 height 20
select select "4"
click at [237, 230] on select "1 2 3 4 5 6 7 8 9 10 11 12 13 14 15 16 17 18 19 20 21 22 23 24 25 26 27 28 29 3…" at bounding box center [259, 240] width 44 height 20
click at [206, 233] on button "Next" at bounding box center [204, 239] width 47 height 32
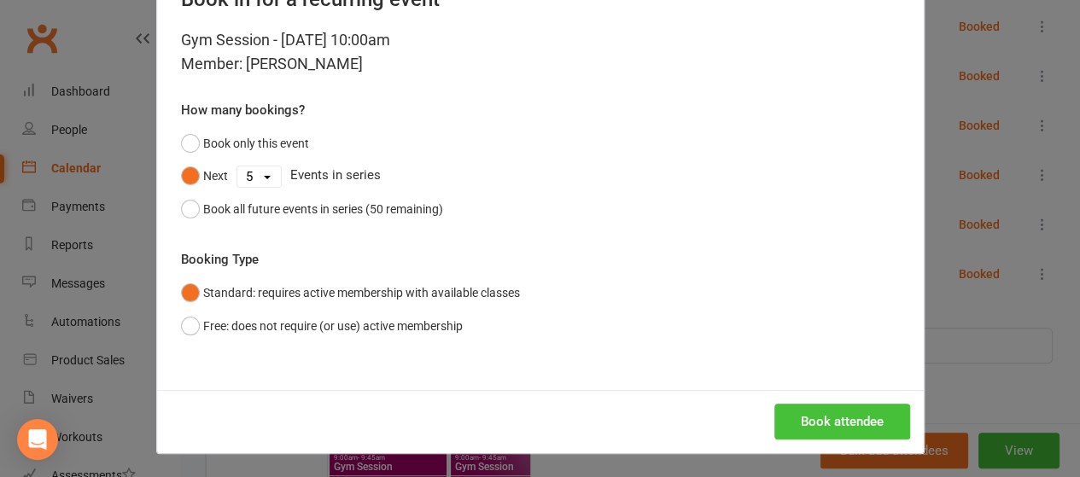
click at [858, 433] on button "Book attendee" at bounding box center [843, 422] width 136 height 36
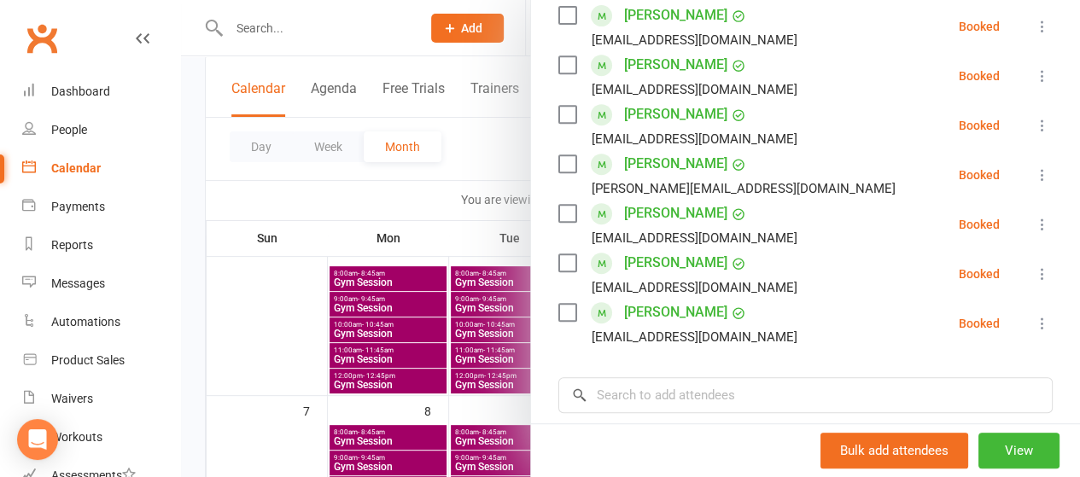
click at [277, 305] on div at bounding box center [630, 238] width 899 height 477
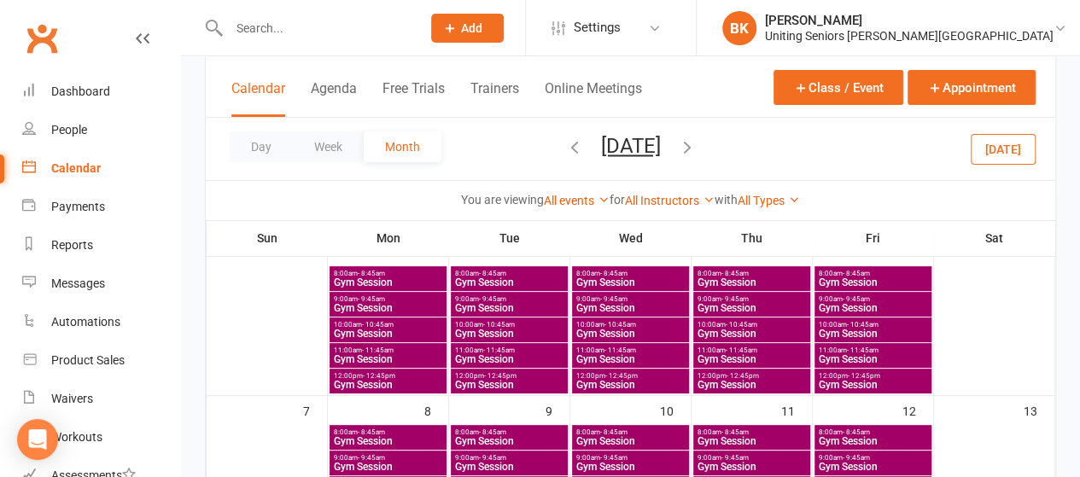
click at [394, 301] on span "9:00am - 9:45am" at bounding box center [388, 300] width 110 height 8
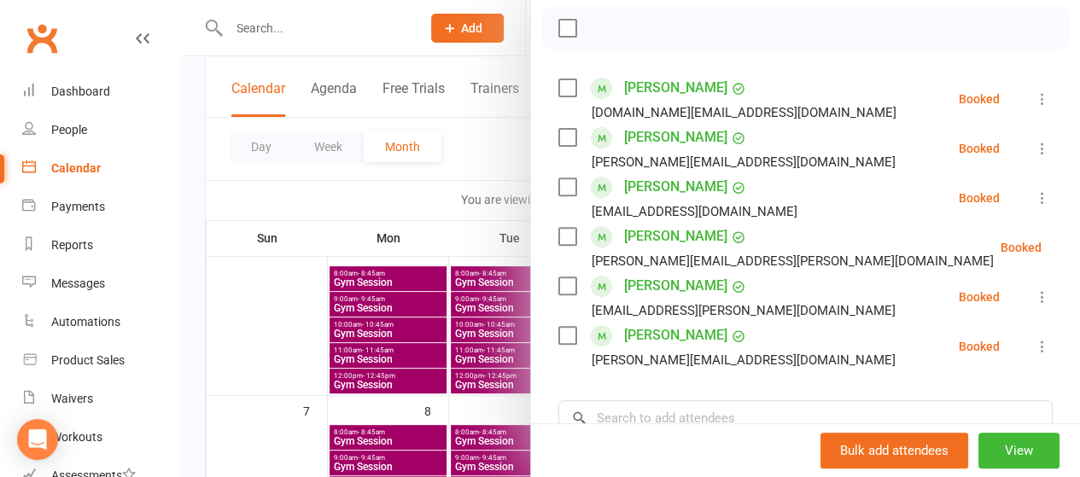
scroll to position [244, 0]
click at [629, 418] on input "search" at bounding box center [806, 418] width 495 height 36
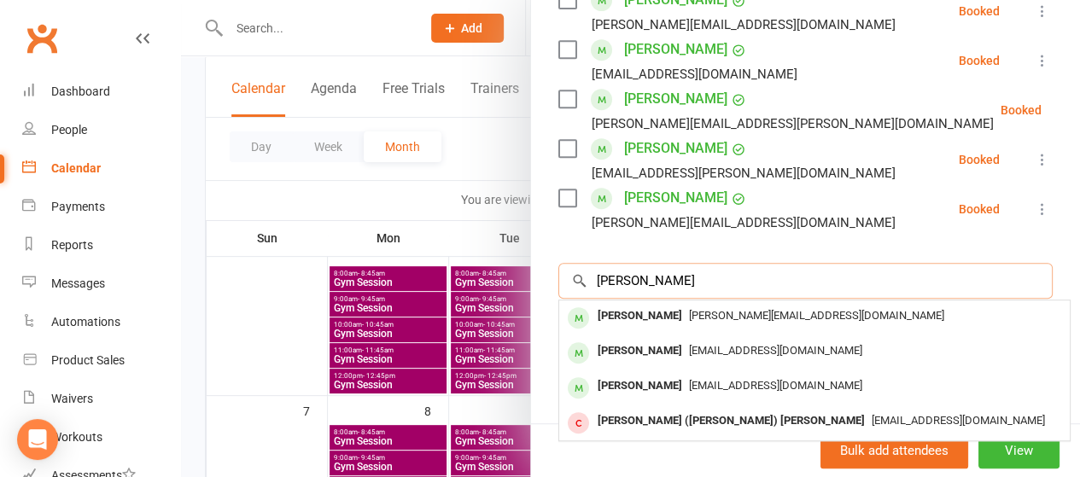
scroll to position [383, 0]
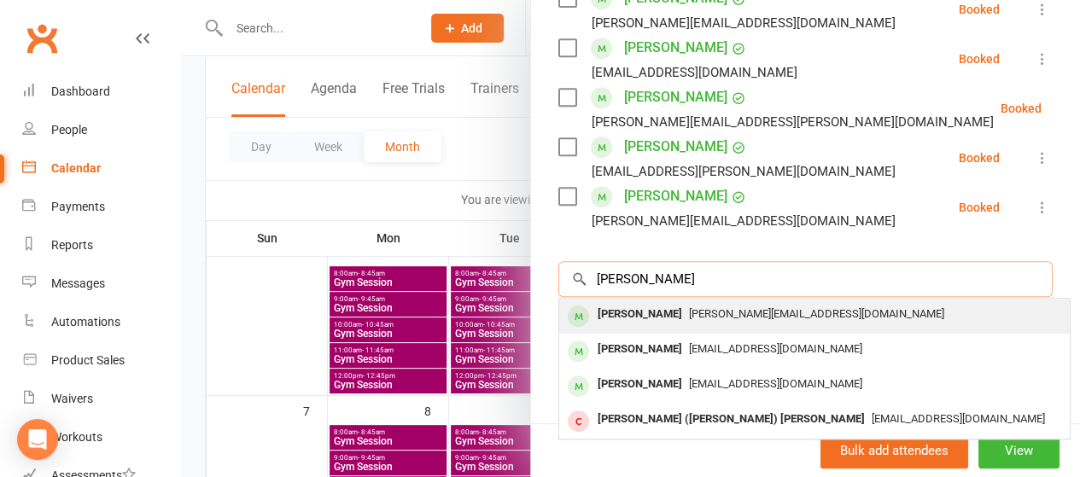
type input "marie de"
click at [635, 310] on div "Marie De Mellow" at bounding box center [640, 314] width 98 height 25
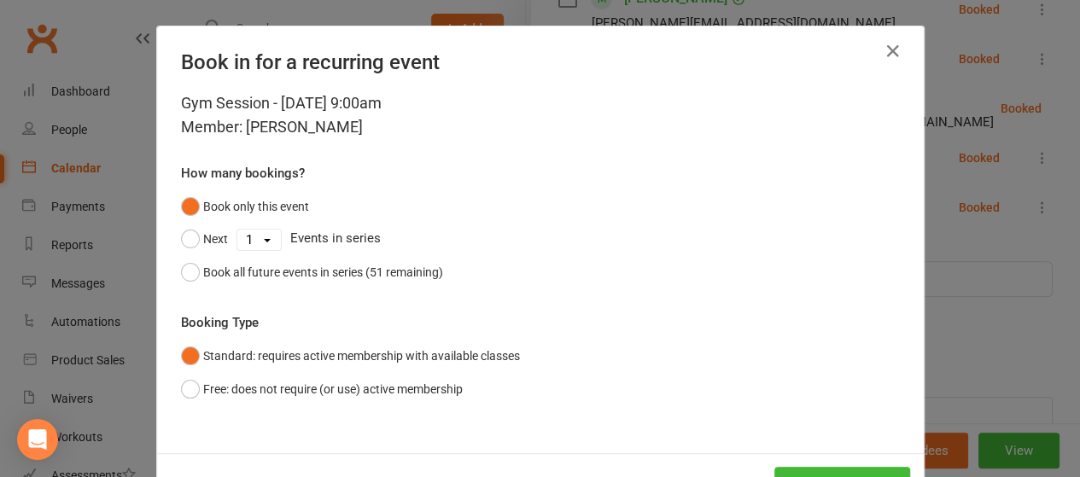
scroll to position [63, 0]
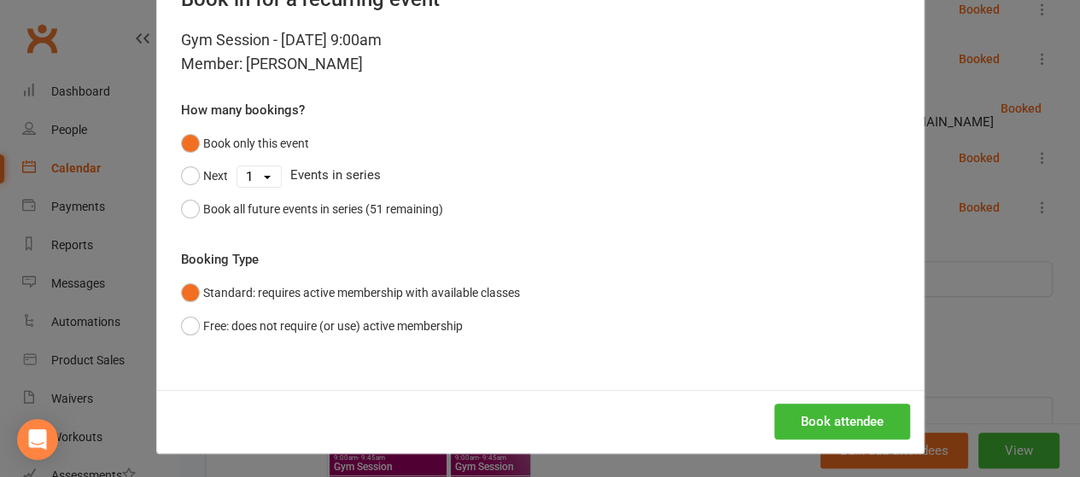
click at [248, 186] on div "Next 1 2 3 4 5 6 7 8 9 10 11 12 13 14 15 16 17 18 19 20 21 22 23 24 25 26 27 28…" at bounding box center [540, 176] width 719 height 32
click at [255, 157] on button "Book only this event" at bounding box center [245, 143] width 128 height 32
click at [255, 167] on select "1 2 3 4 5 6 7 8 9 10 11 12 13 14 15 16 17 18 19 20 21 22 23 24 25 26 27 28 29 3…" at bounding box center [259, 177] width 44 height 20
select select "4"
click at [237, 167] on select "1 2 3 4 5 6 7 8 9 10 11 12 13 14 15 16 17 18 19 20 21 22 23 24 25 26 27 28 29 3…" at bounding box center [259, 177] width 44 height 20
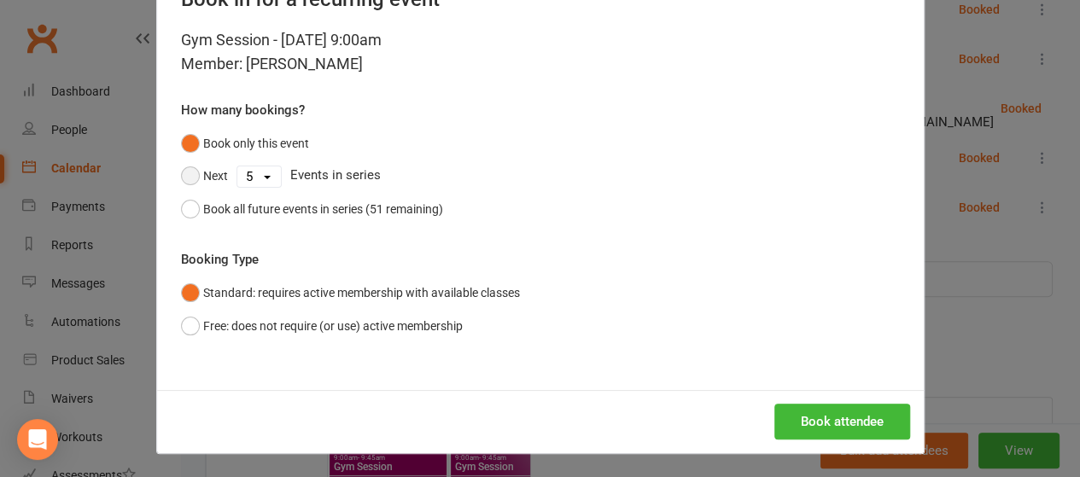
click at [199, 167] on button "Next" at bounding box center [204, 176] width 47 height 32
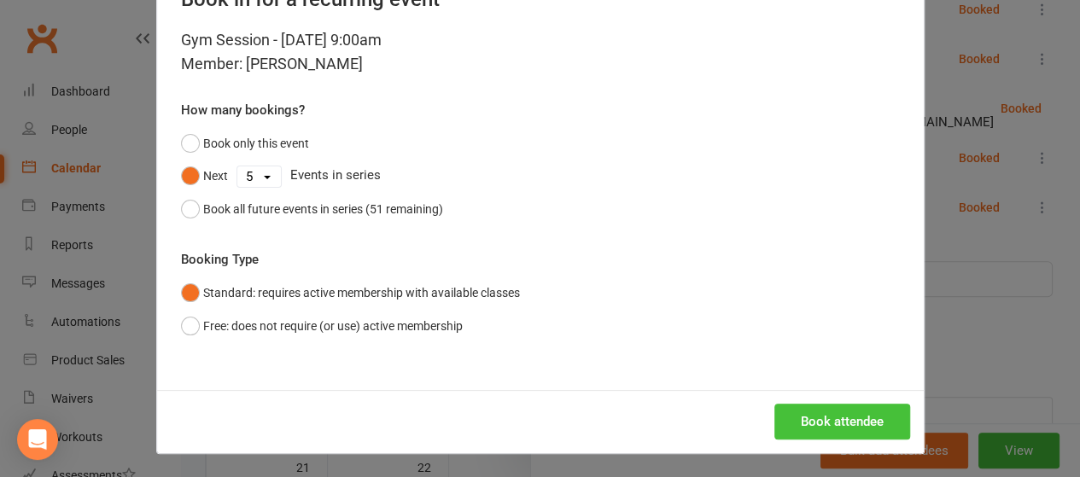
click at [834, 423] on button "Book attendee" at bounding box center [843, 422] width 136 height 36
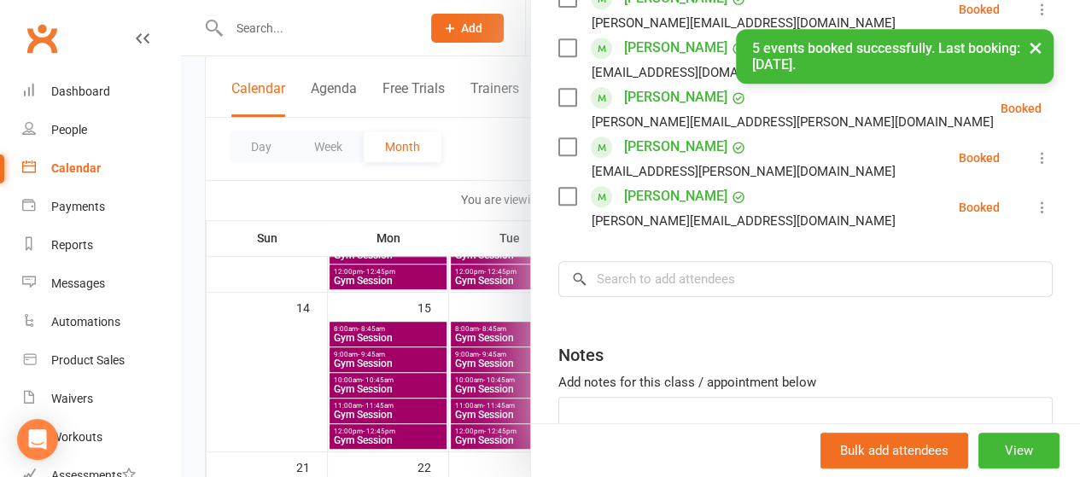
scroll to position [432, 0]
click at [366, 204] on div at bounding box center [630, 238] width 899 height 477
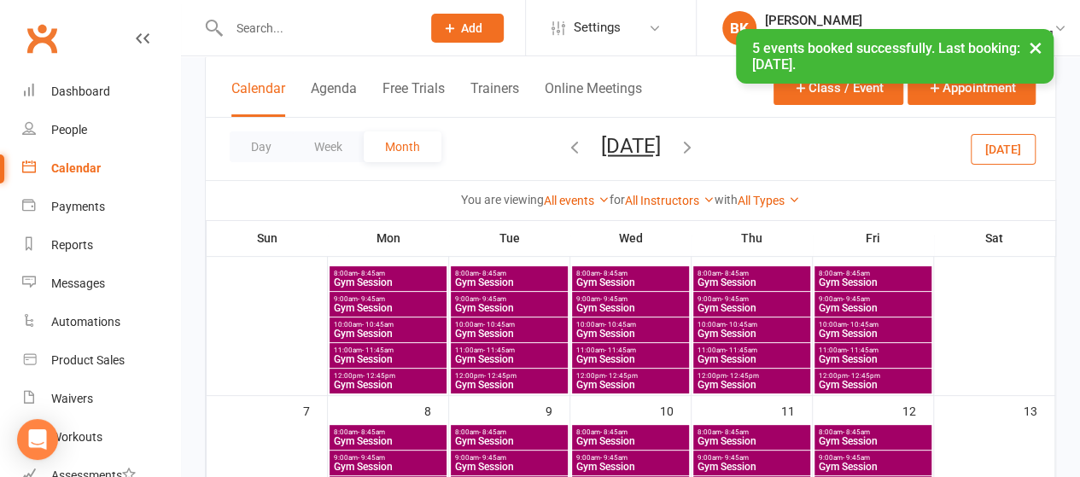
scroll to position [118, 0]
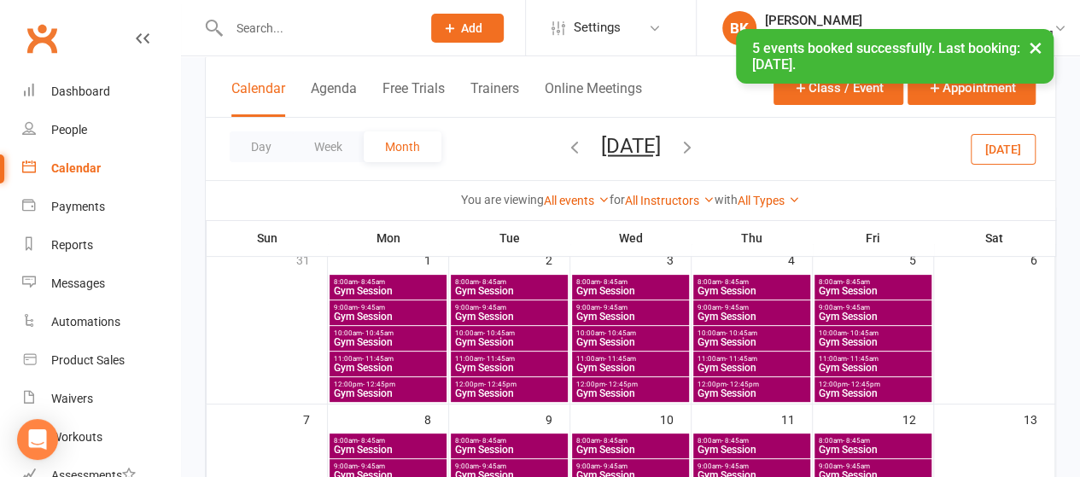
click at [371, 307] on span "- 9:45am" at bounding box center [371, 308] width 27 height 8
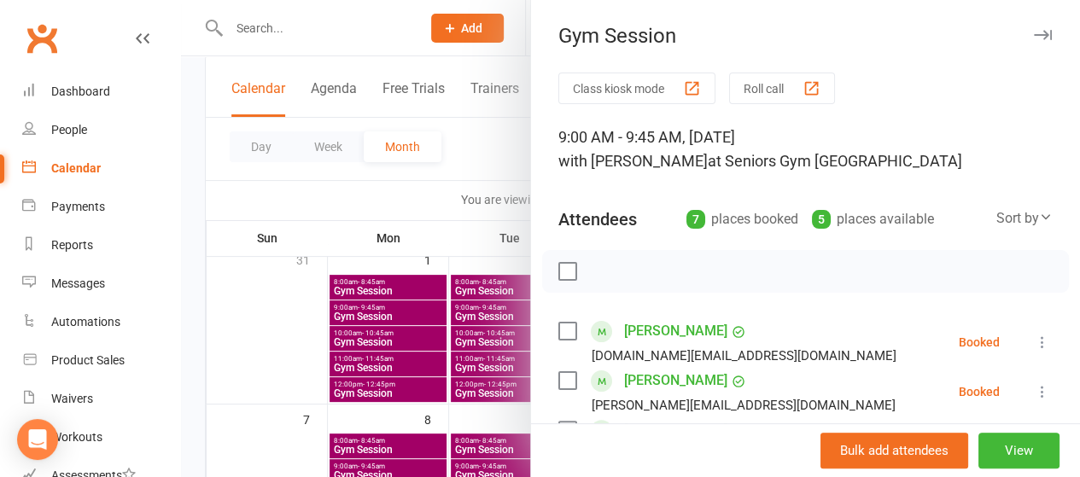
click at [444, 245] on div at bounding box center [630, 238] width 899 height 477
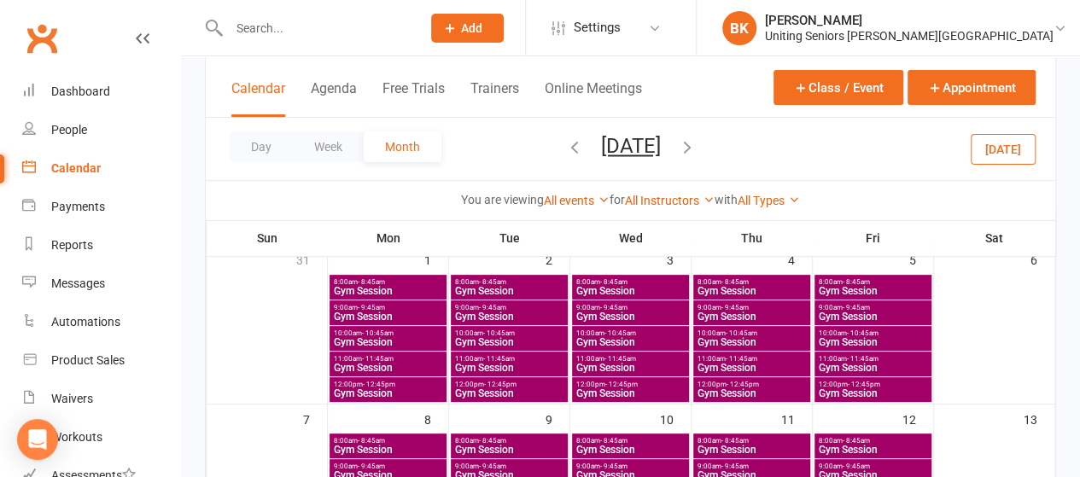
click at [618, 312] on span "Gym Session" at bounding box center [631, 317] width 110 height 10
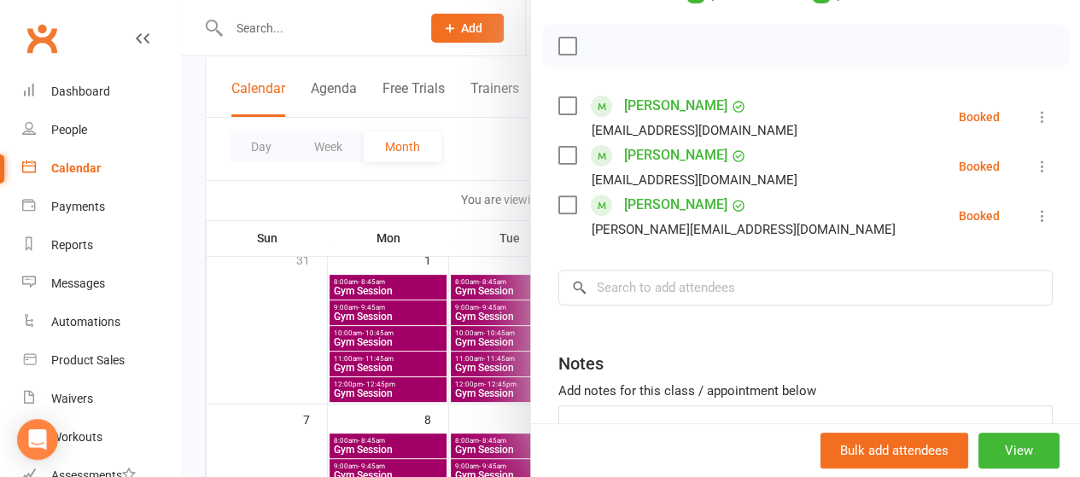
scroll to position [246, 0]
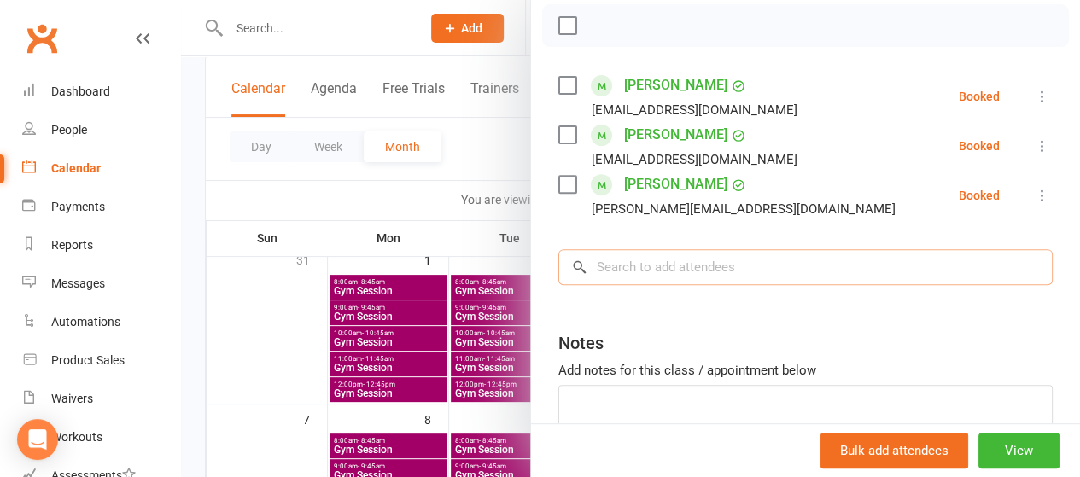
click at [715, 268] on input "search" at bounding box center [806, 267] width 495 height 36
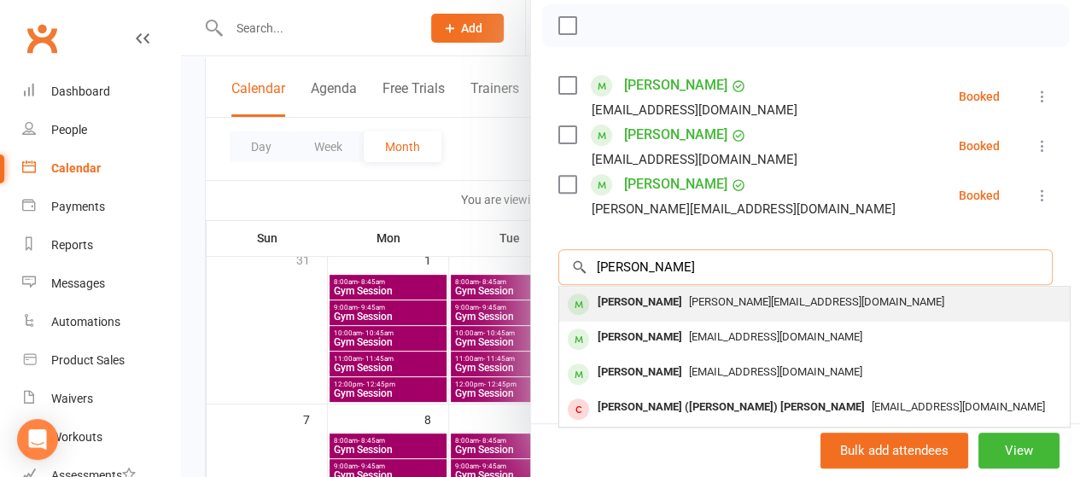
type input "marie de me"
click at [654, 307] on div "Marie De Mellow" at bounding box center [640, 302] width 98 height 25
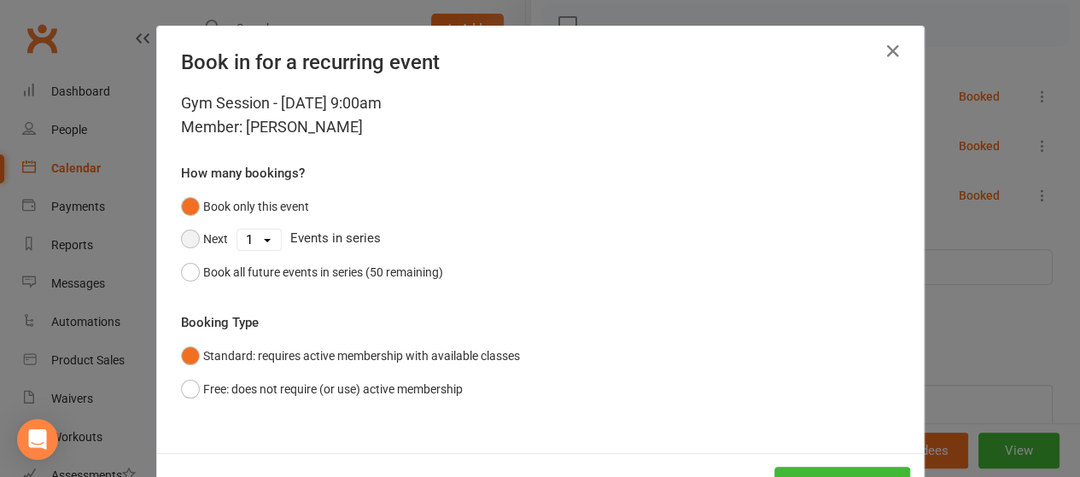
click at [214, 244] on button "Next" at bounding box center [204, 239] width 47 height 32
click at [260, 238] on select "1 2 3 4 5 6 7 8 9 10 11 12 13 14 15 16 17 18 19 20 21 22 23 24 25 26 27 28 29 3…" at bounding box center [259, 240] width 44 height 20
select select "4"
click at [237, 230] on select "1 2 3 4 5 6 7 8 9 10 11 12 13 14 15 16 17 18 19 20 21 22 23 24 25 26 27 28 29 3…" at bounding box center [259, 240] width 44 height 20
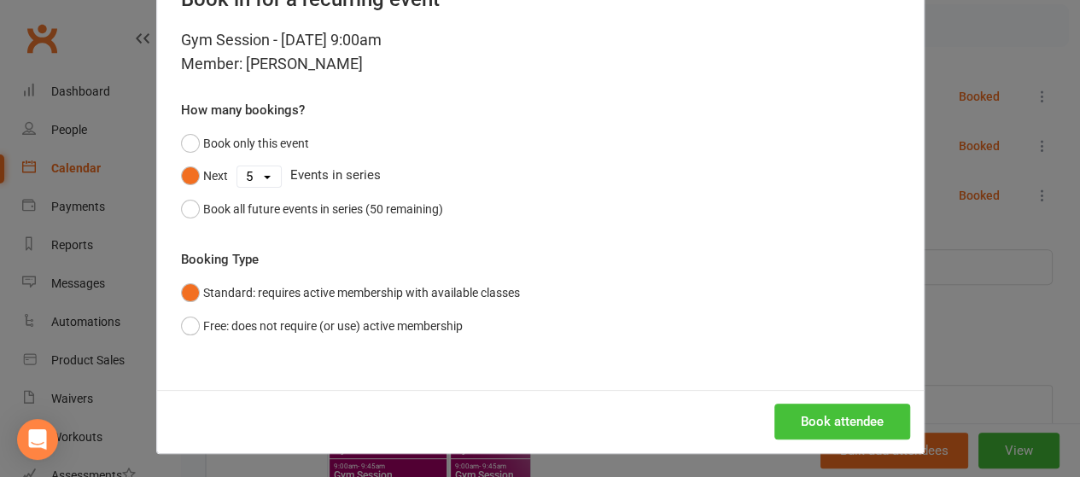
click at [794, 420] on button "Book attendee" at bounding box center [843, 422] width 136 height 36
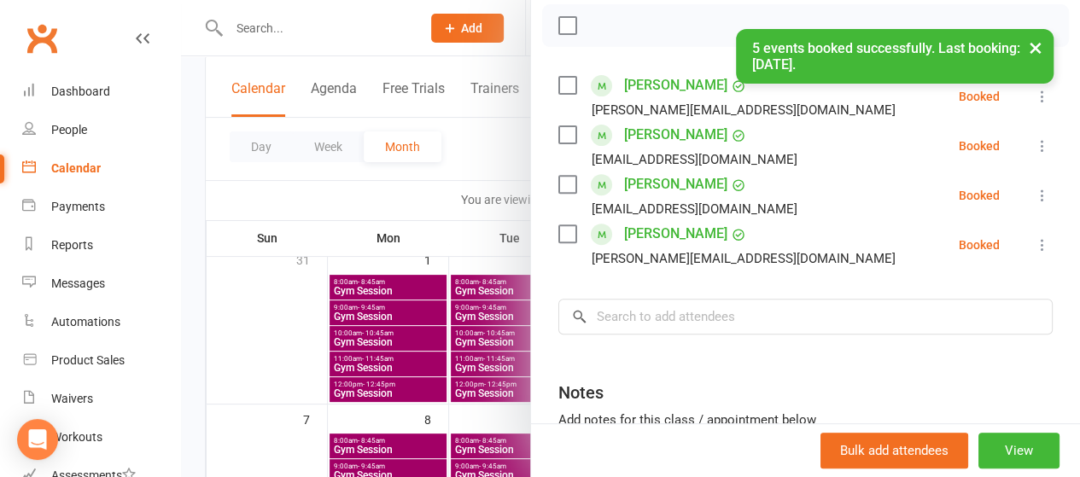
click at [413, 181] on div at bounding box center [630, 238] width 899 height 477
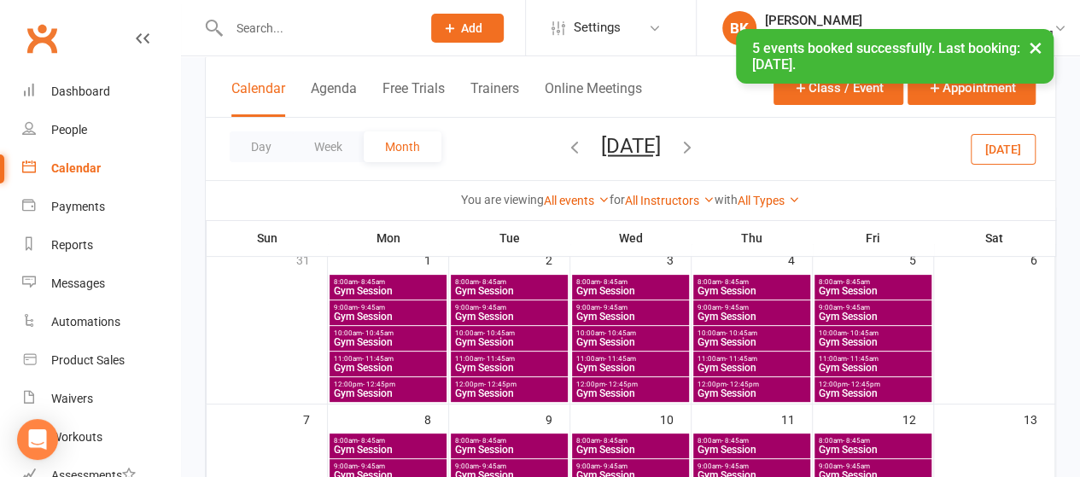
click at [893, 319] on span "Gym Session" at bounding box center [873, 317] width 110 height 10
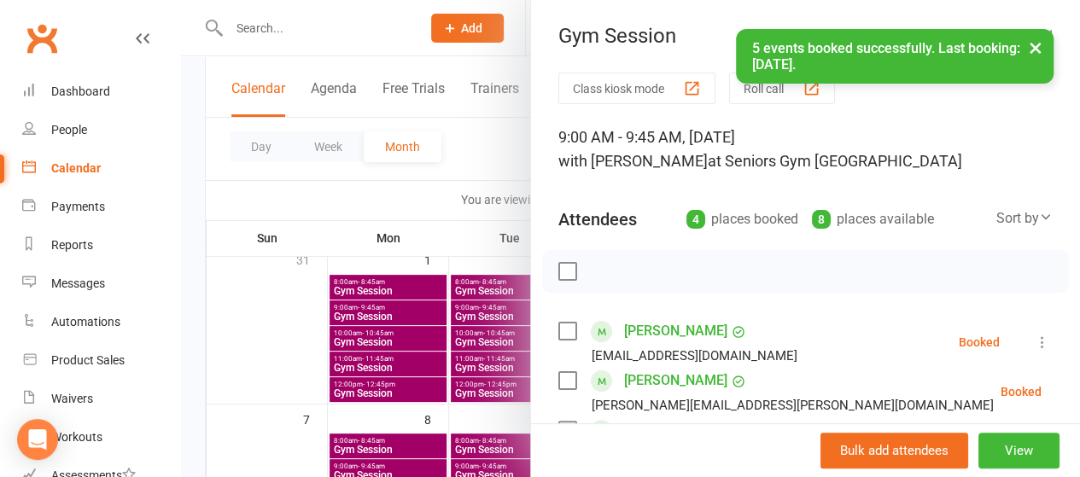
scroll to position [393, 0]
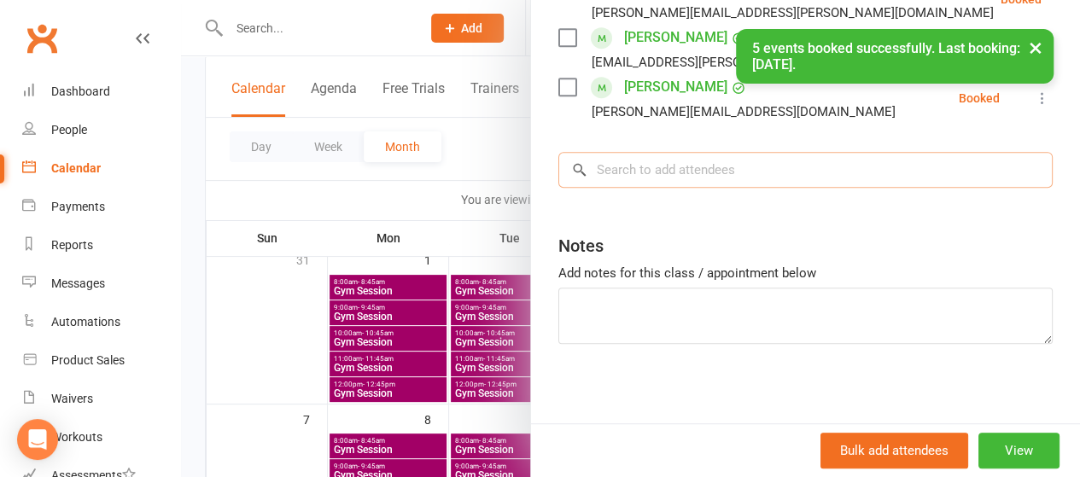
click at [640, 172] on input "search" at bounding box center [806, 170] width 495 height 36
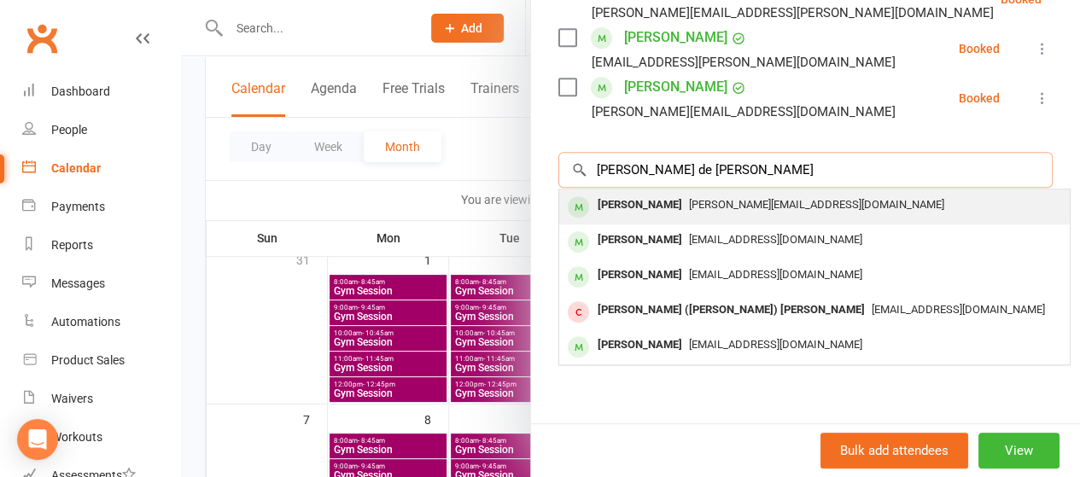
type input "marie de mel"
click at [631, 209] on div "Marie De Mellow" at bounding box center [640, 205] width 98 height 25
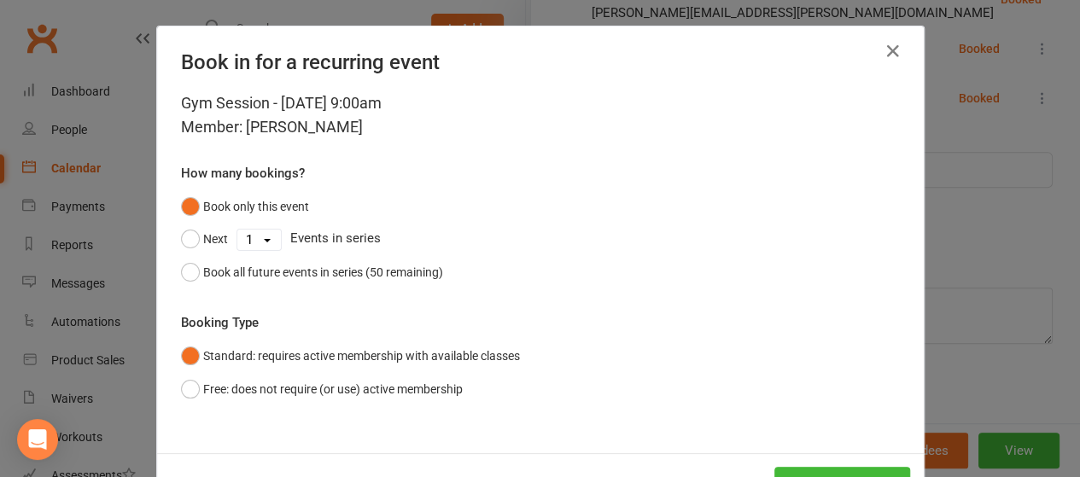
click at [260, 243] on select "1 2 3 4 5 6 7 8 9 10 11 12 13 14 15 16 17 18 19 20 21 22 23 24 25 26 27 28 29 3…" at bounding box center [259, 240] width 44 height 20
select select "4"
click at [237, 230] on select "1 2 3 4 5 6 7 8 9 10 11 12 13 14 15 16 17 18 19 20 21 22 23 24 25 26 27 28 29 3…" at bounding box center [259, 240] width 44 height 20
click at [201, 240] on button "Next" at bounding box center [204, 239] width 47 height 32
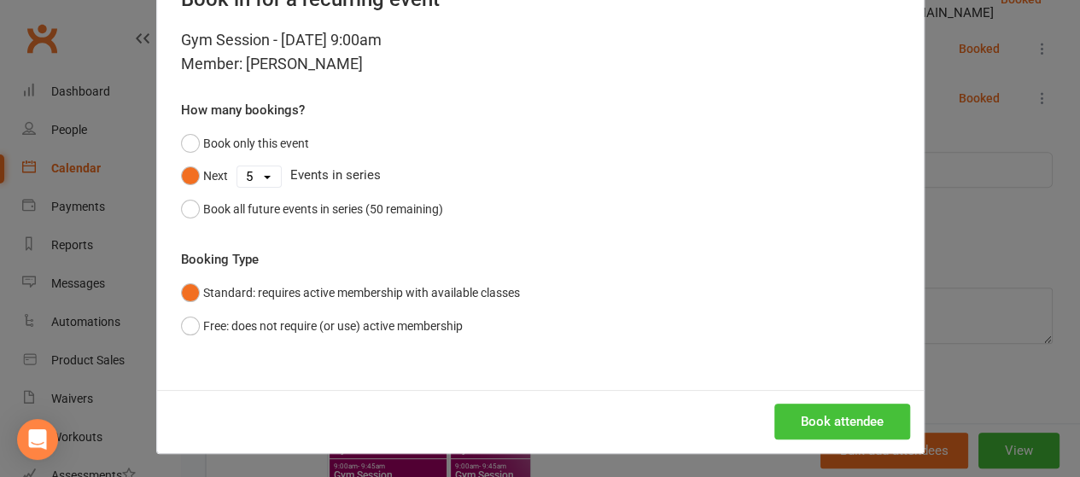
click at [793, 419] on button "Book attendee" at bounding box center [843, 422] width 136 height 36
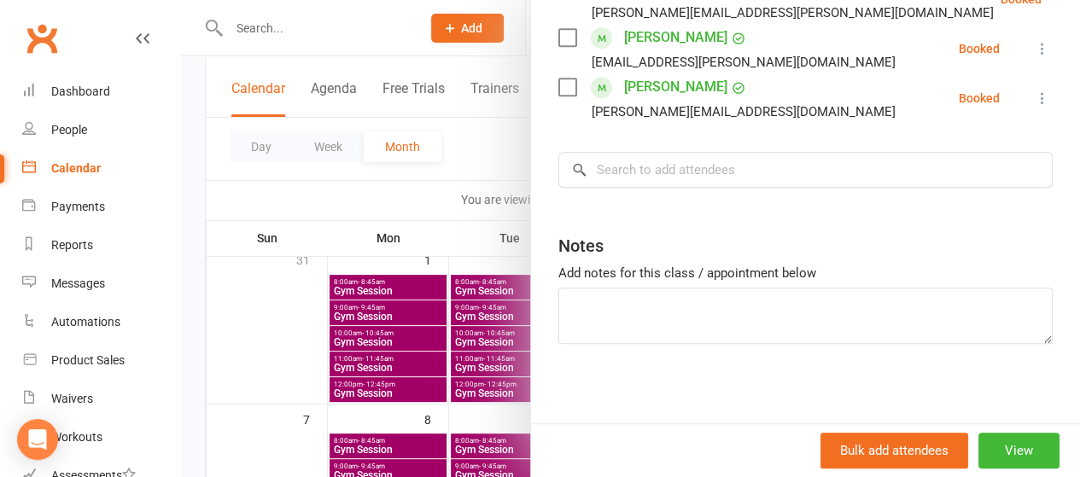
scroll to position [0, 0]
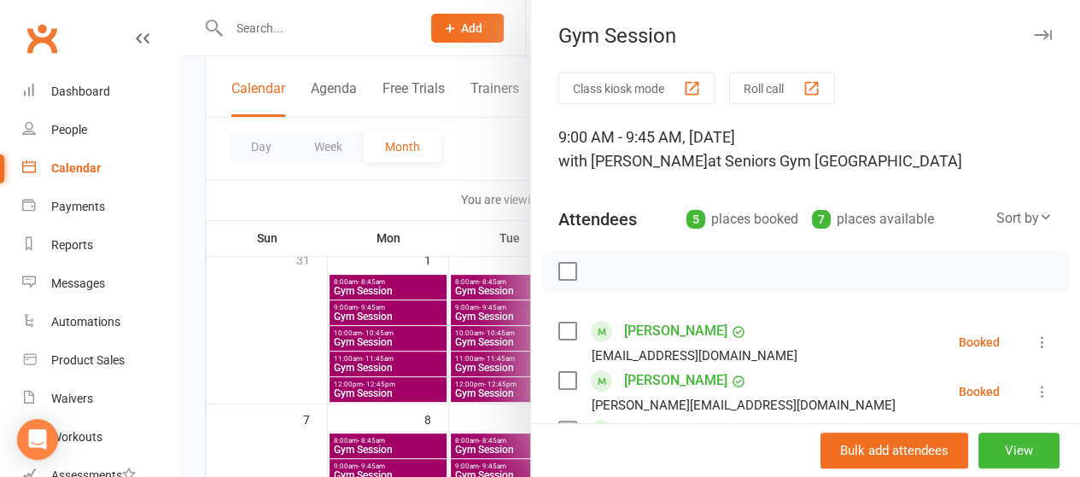
click at [430, 209] on div at bounding box center [630, 238] width 899 height 477
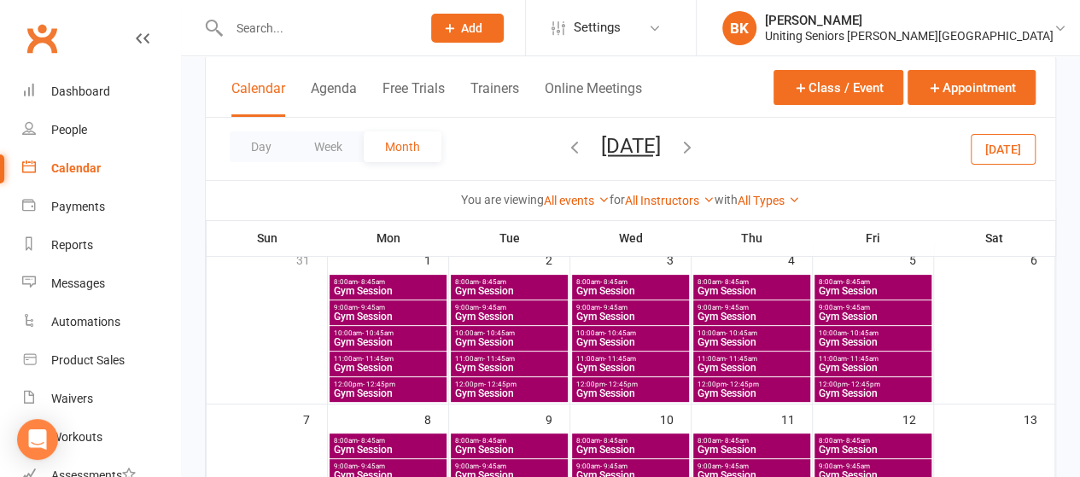
click at [365, 337] on span "Gym Session" at bounding box center [388, 342] width 110 height 10
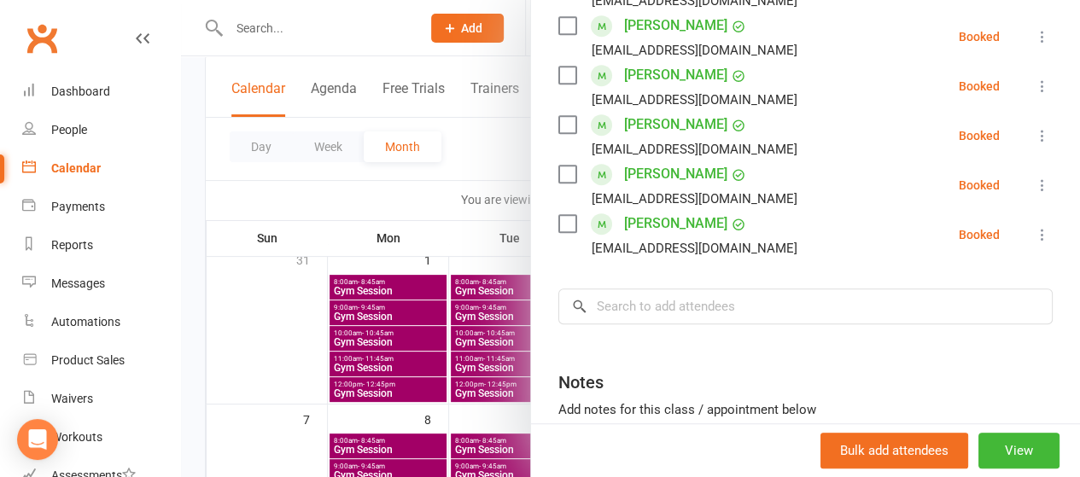
scroll to position [407, 0]
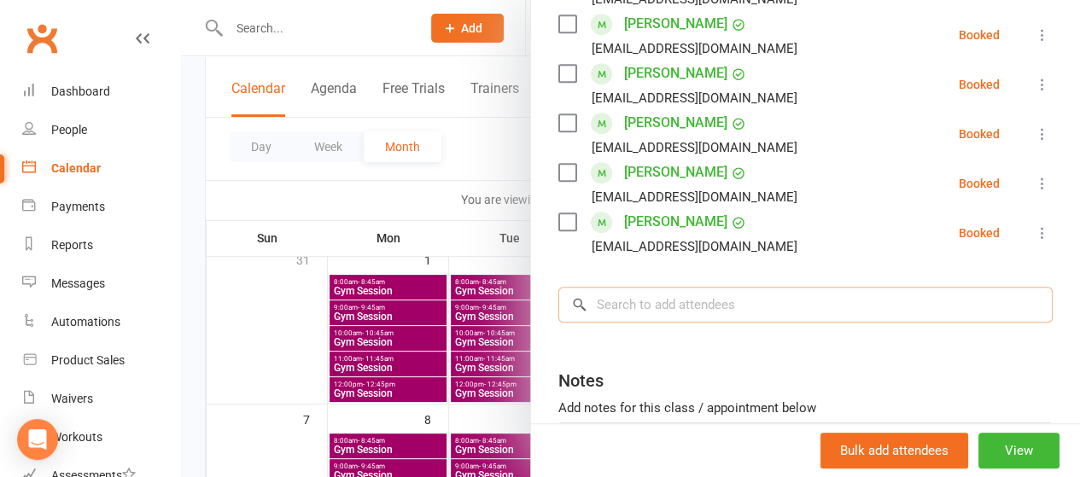
click at [668, 308] on input "search" at bounding box center [806, 305] width 495 height 36
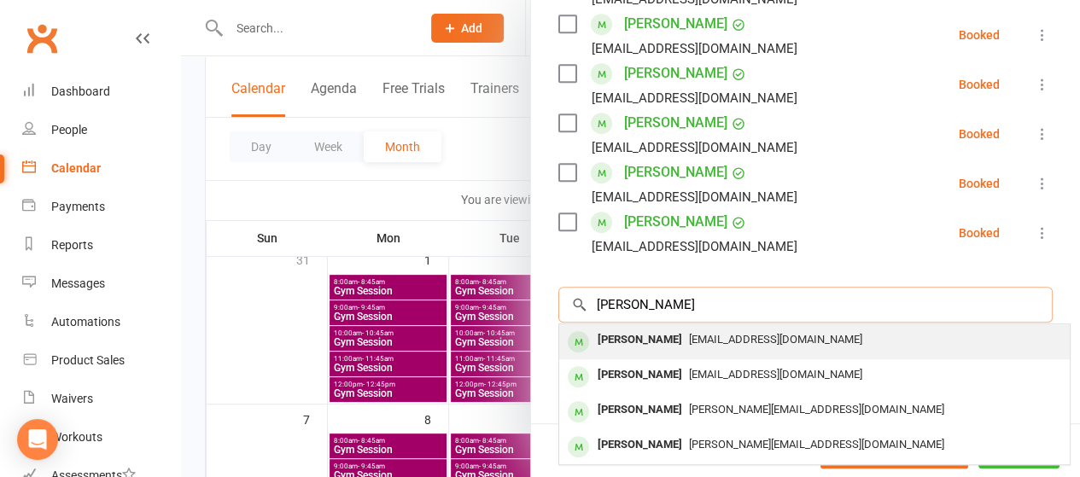
type input "keith nott"
click at [689, 336] on span "knnott@bigpond.com" at bounding box center [775, 339] width 173 height 13
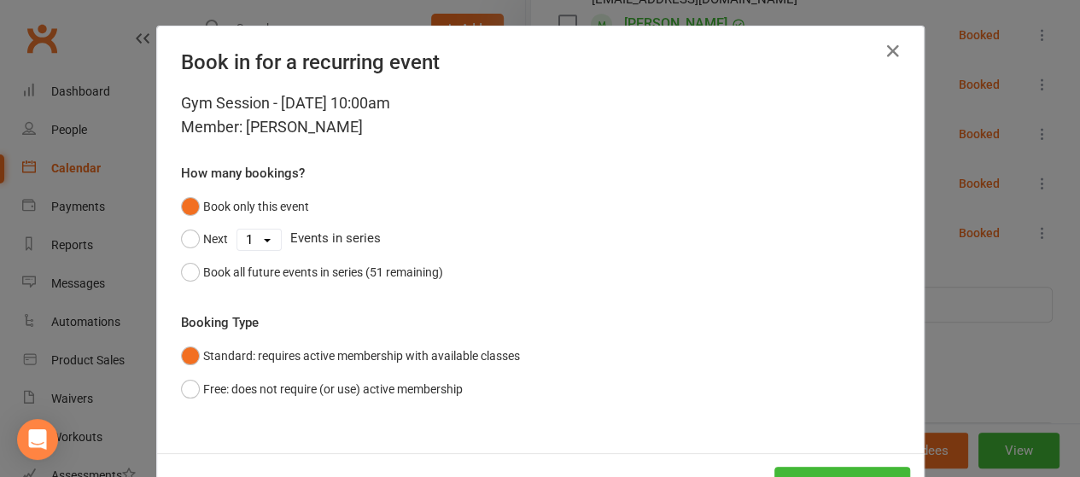
click at [264, 235] on select "1 2 3 4 5 6 7 8 9 10 11 12 13 14 15 16 17 18 19 20 21 22 23 24 25 26 27 28 29 3…" at bounding box center [259, 240] width 44 height 20
select select "4"
click at [237, 230] on select "1 2 3 4 5 6 7 8 9 10 11 12 13 14 15 16 17 18 19 20 21 22 23 24 25 26 27 28 29 3…" at bounding box center [259, 240] width 44 height 20
click at [205, 235] on button "Next" at bounding box center [204, 239] width 47 height 32
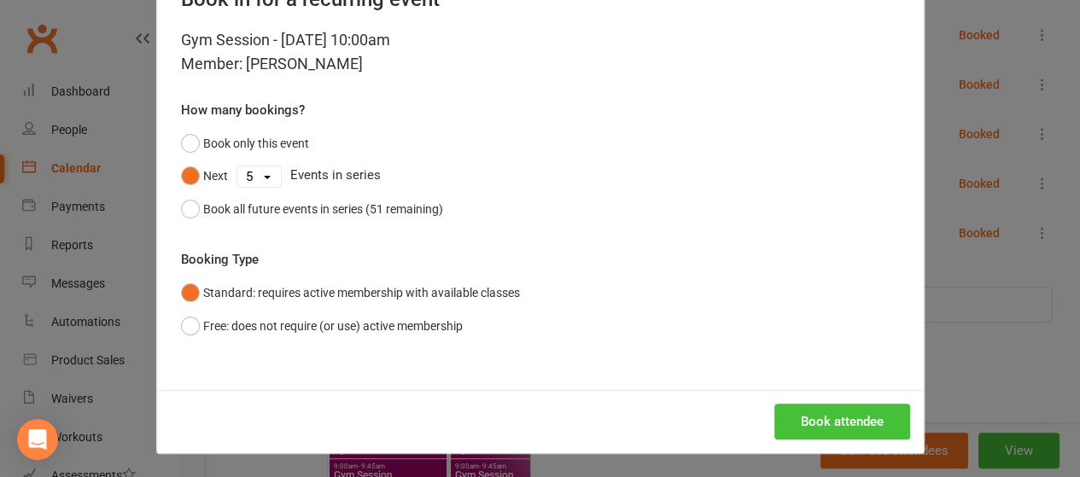
click at [824, 418] on button "Book attendee" at bounding box center [843, 422] width 136 height 36
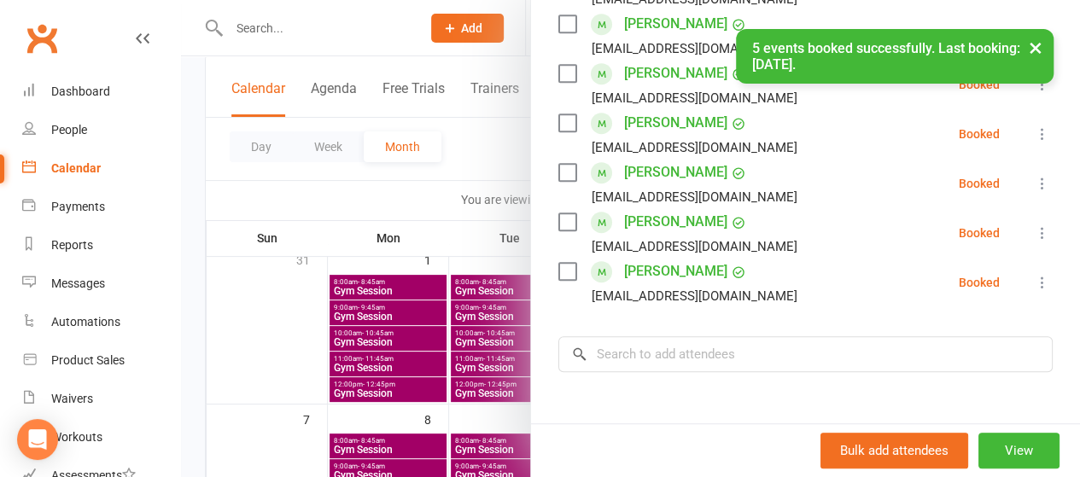
click at [417, 225] on div at bounding box center [630, 238] width 899 height 477
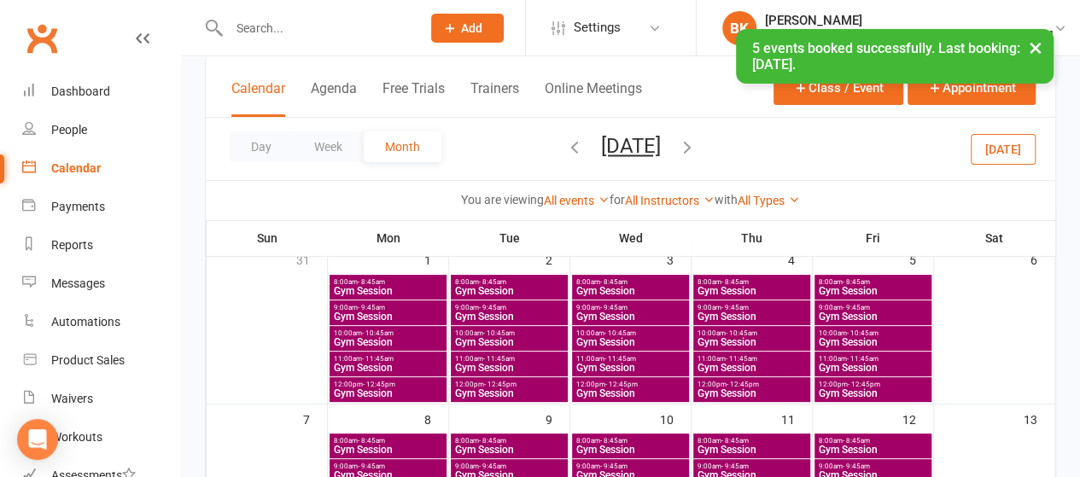
click at [383, 337] on span "Gym Session" at bounding box center [388, 342] width 110 height 10
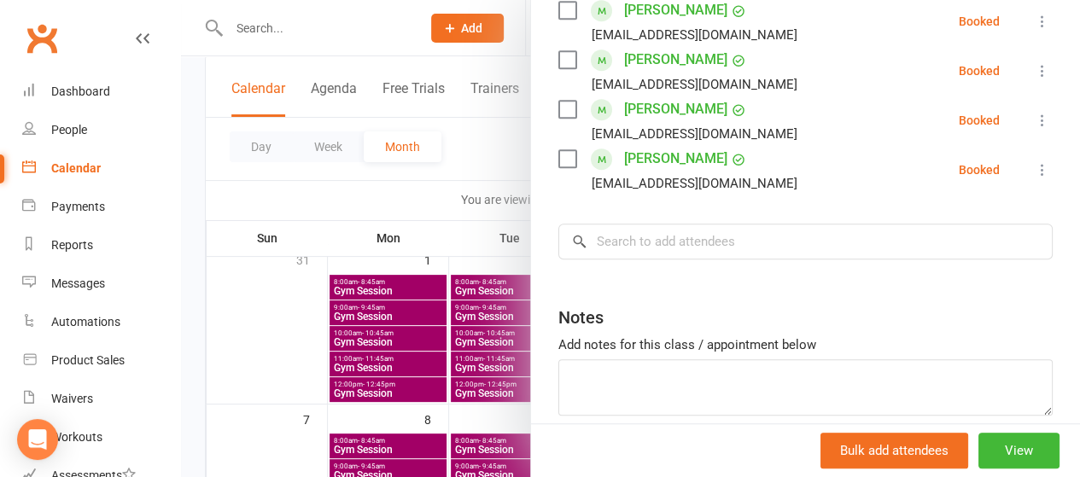
scroll to position [524, 0]
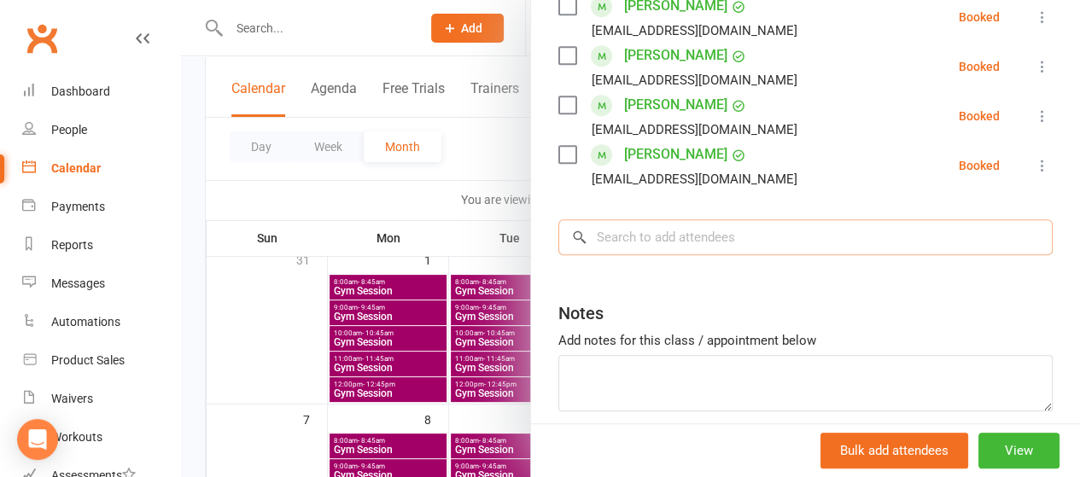
click at [713, 235] on input "search" at bounding box center [806, 238] width 495 height 36
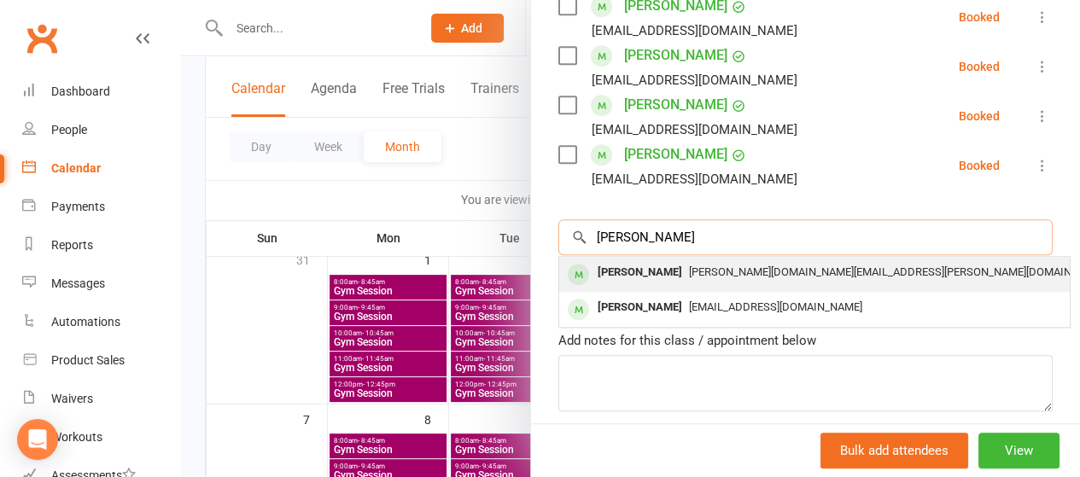
type input "ronald we"
click at [702, 269] on span "susan.webster.sydney@gmail.com" at bounding box center [899, 272] width 420 height 13
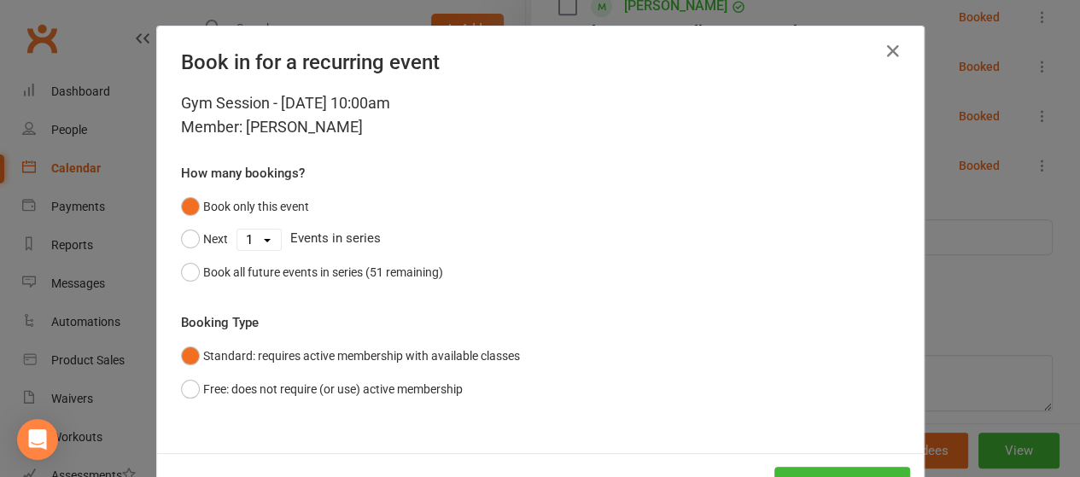
click at [255, 235] on select "1 2 3 4 5 6 7 8 9 10 11 12 13 14 15 16 17 18 19 20 21 22 23 24 25 26 27 28 29 3…" at bounding box center [259, 240] width 44 height 20
select select "4"
click at [237, 230] on select "1 2 3 4 5 6 7 8 9 10 11 12 13 14 15 16 17 18 19 20 21 22 23 24 25 26 27 28 29 3…" at bounding box center [259, 240] width 44 height 20
click at [200, 236] on button "Next" at bounding box center [204, 239] width 47 height 32
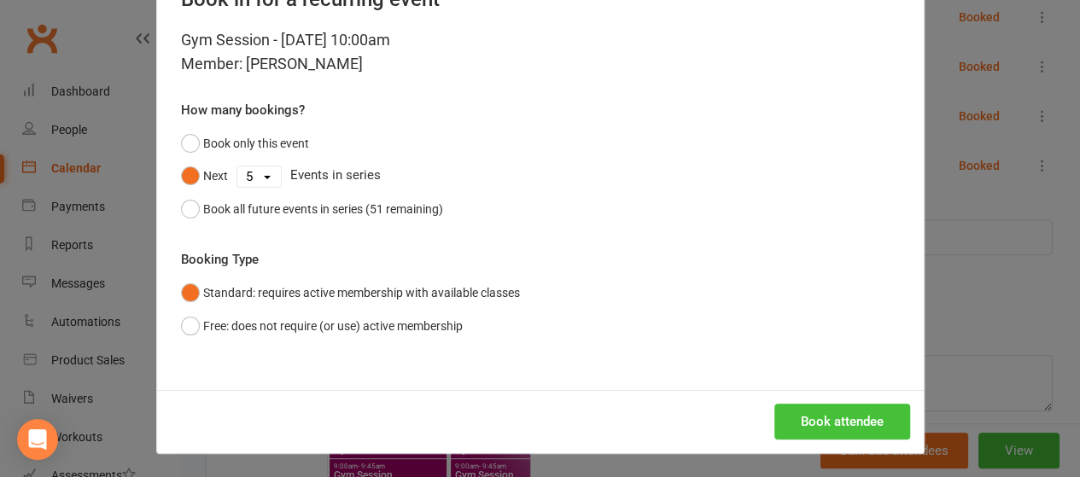
click at [817, 421] on button "Book attendee" at bounding box center [843, 422] width 136 height 36
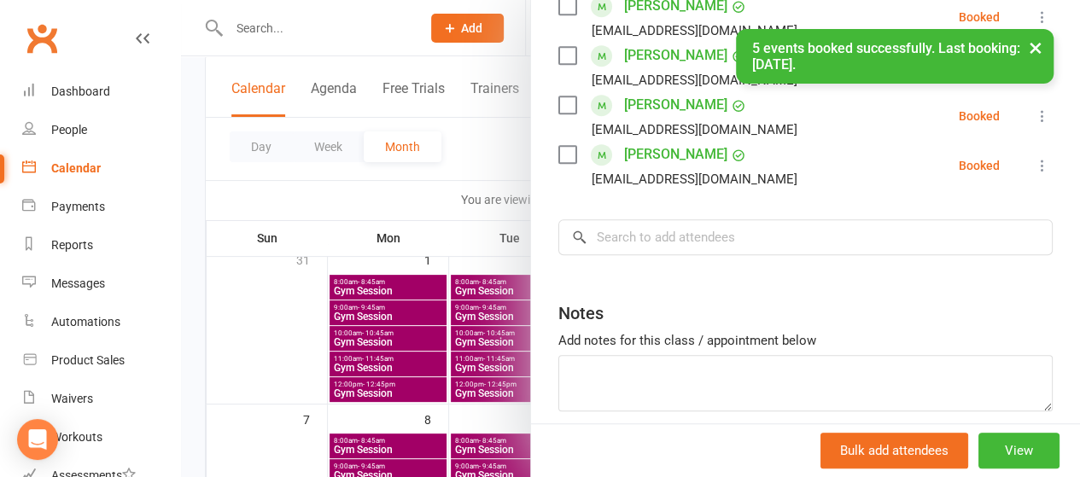
click at [300, 220] on div at bounding box center [630, 238] width 899 height 477
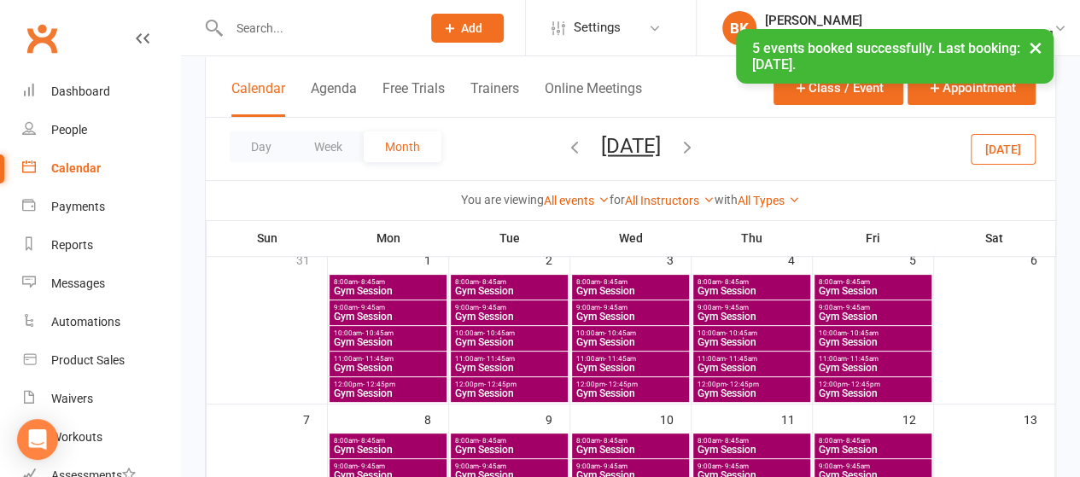
click at [766, 336] on span "10:00am - 10:45am" at bounding box center [752, 334] width 110 height 8
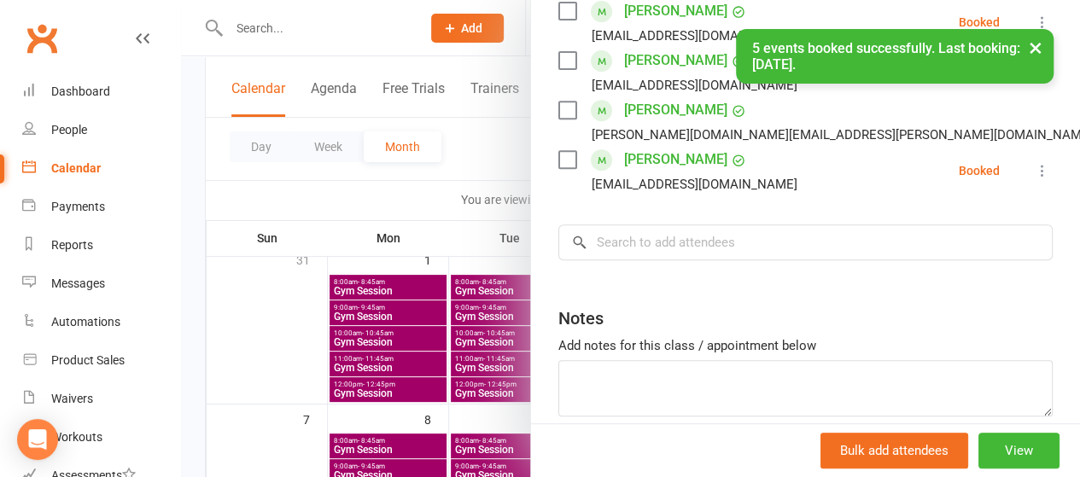
scroll to position [331, 0]
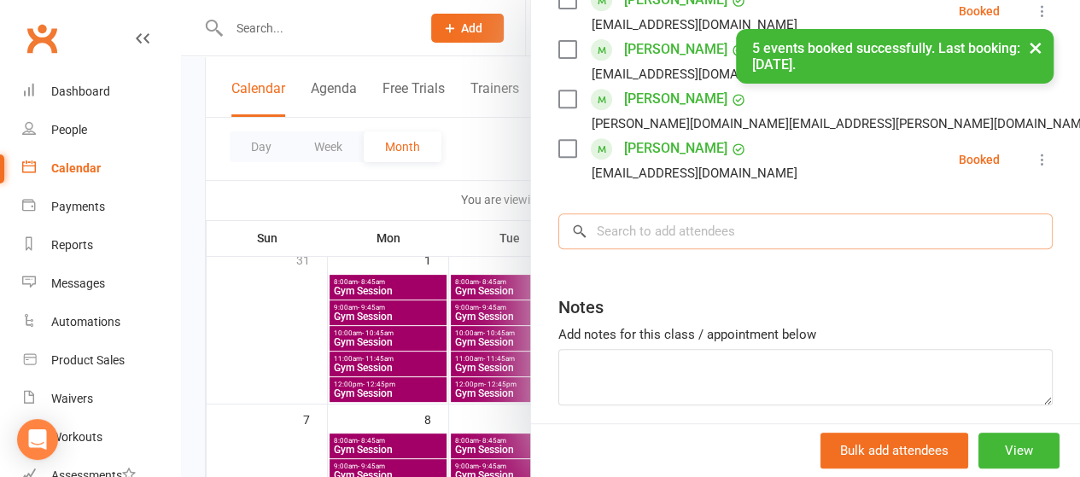
click at [688, 223] on input "search" at bounding box center [806, 232] width 495 height 36
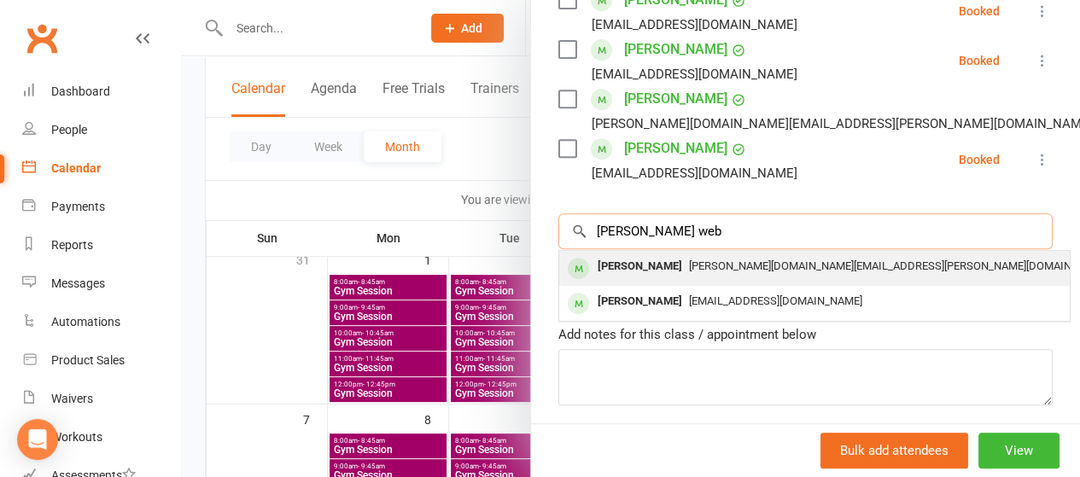
type input "ronald web"
click at [651, 267] on div "Ronald Webster" at bounding box center [640, 267] width 98 height 25
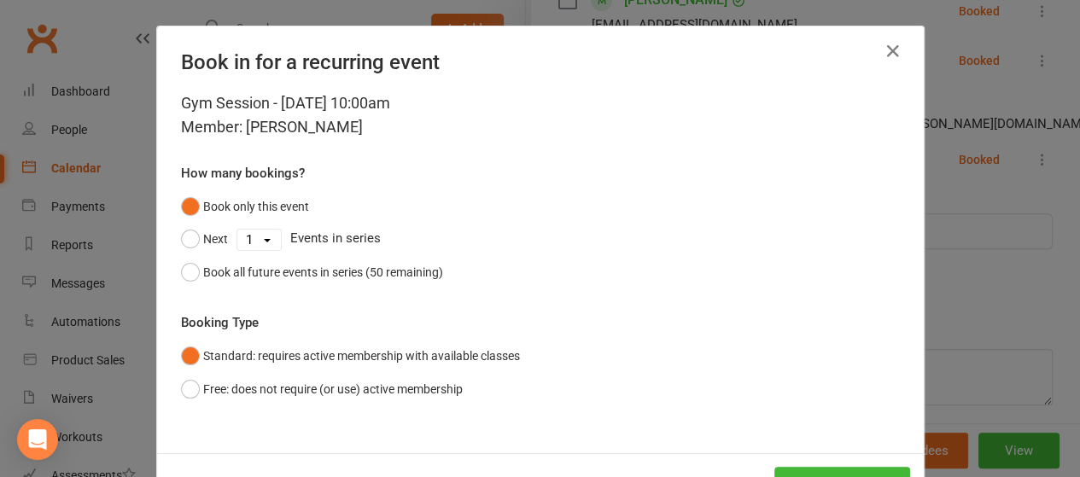
click at [255, 247] on select "1 2 3 4 5 6 7 8 9 10 11 12 13 14 15 16 17 18 19 20 21 22 23 24 25 26 27 28 29 3…" at bounding box center [259, 240] width 44 height 20
select select "4"
click at [237, 230] on select "1 2 3 4 5 6 7 8 9 10 11 12 13 14 15 16 17 18 19 20 21 22 23 24 25 26 27 28 29 3…" at bounding box center [259, 240] width 44 height 20
click at [209, 244] on button "Next" at bounding box center [204, 239] width 47 height 32
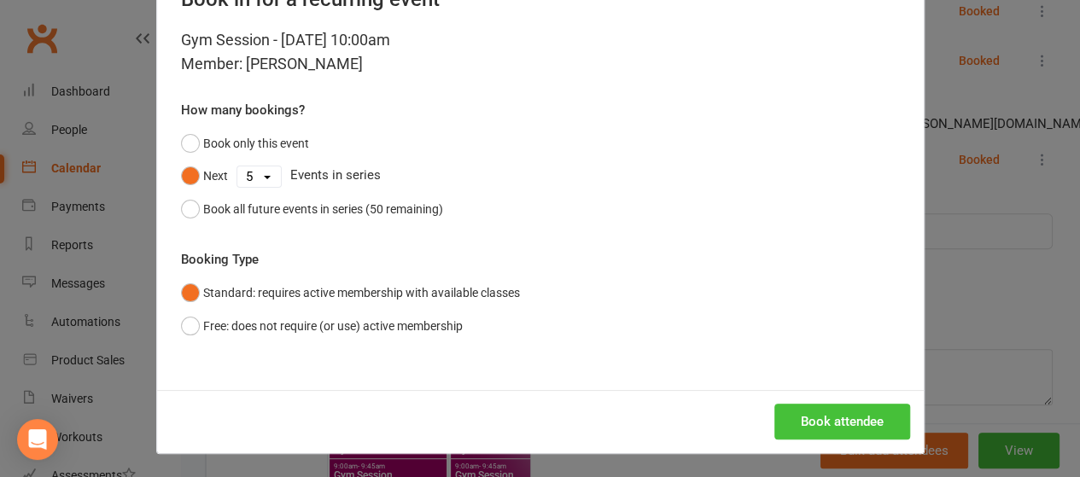
click at [845, 423] on button "Book attendee" at bounding box center [843, 422] width 136 height 36
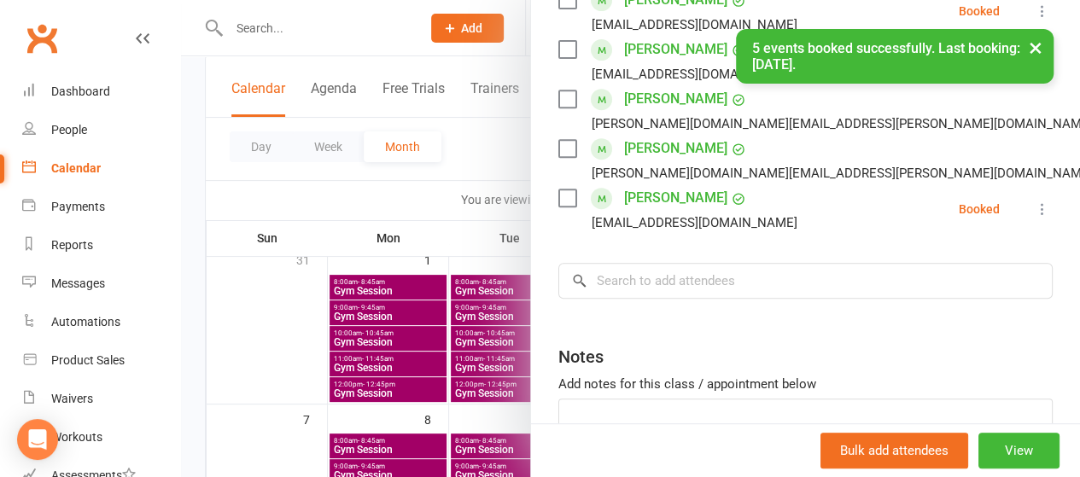
click at [260, 341] on div at bounding box center [630, 238] width 899 height 477
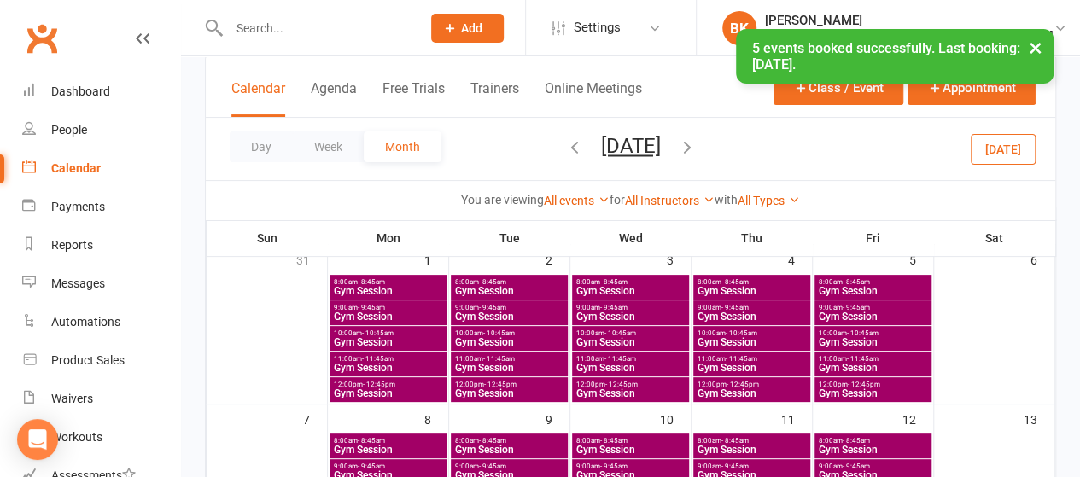
click at [383, 337] on span "Gym Session" at bounding box center [388, 342] width 110 height 10
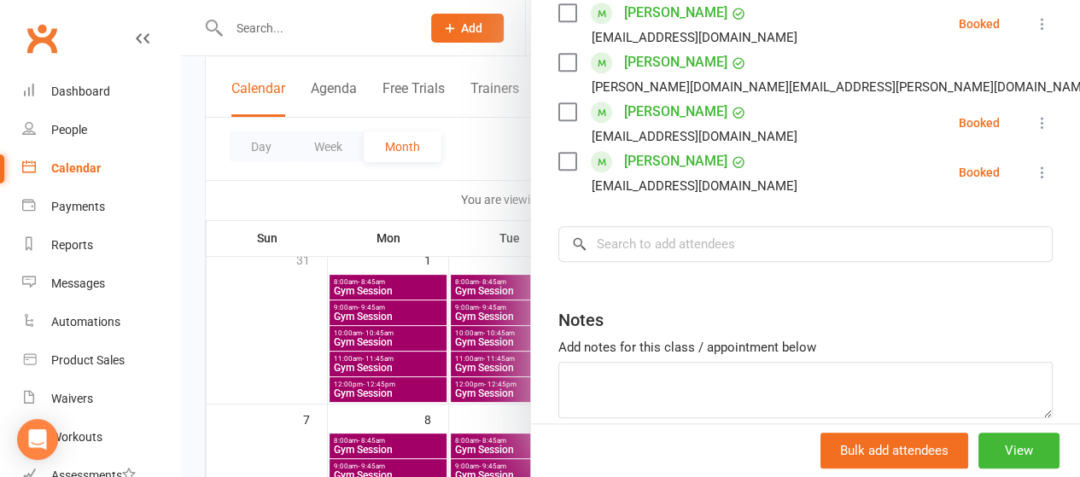
scroll to position [605, 0]
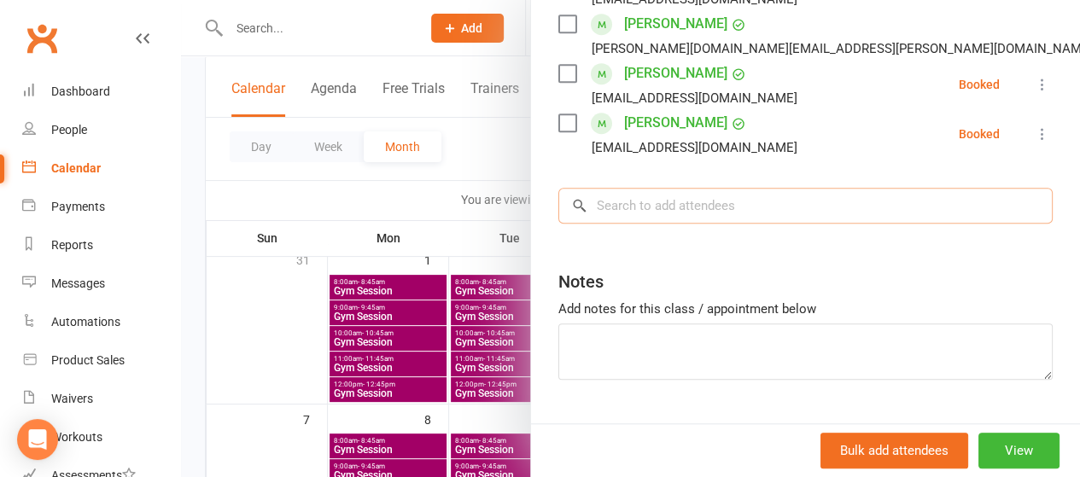
click at [661, 201] on input "search" at bounding box center [806, 206] width 495 height 36
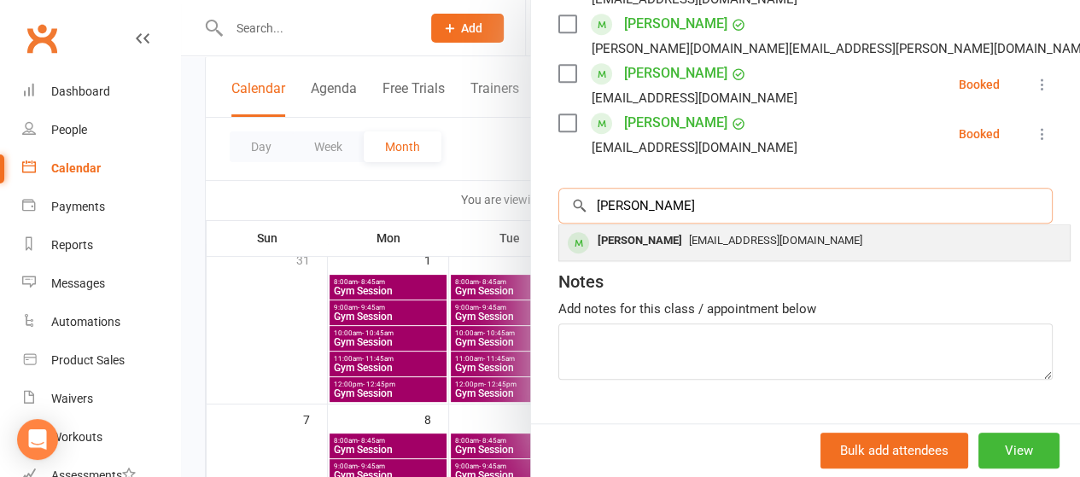
type input "doug"
click at [641, 244] on div "Douglas Ferdinands" at bounding box center [640, 241] width 98 height 25
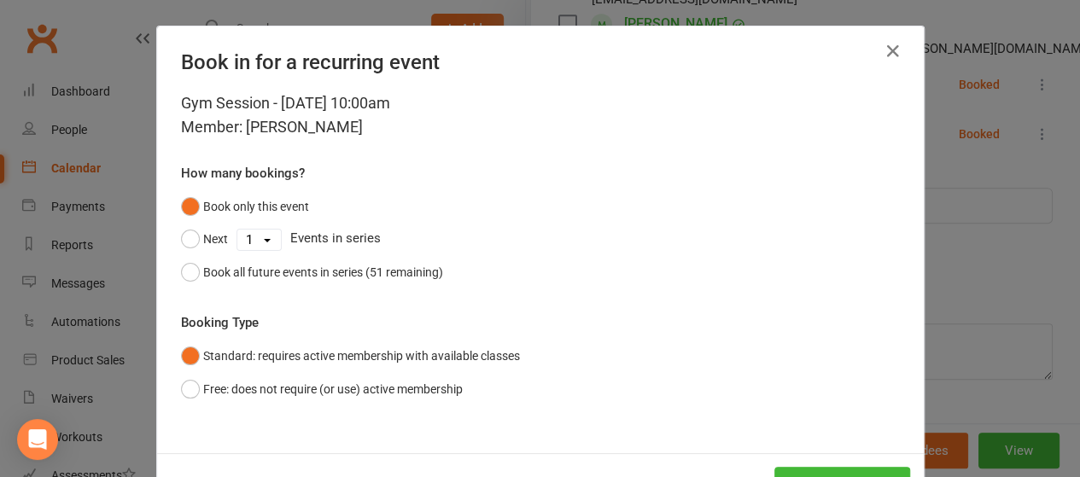
click at [263, 237] on select "1 2 3 4 5 6 7 8 9 10 11 12 13 14 15 16 17 18 19 20 21 22 23 24 25 26 27 28 29 3…" at bounding box center [259, 240] width 44 height 20
select select "4"
click at [237, 230] on select "1 2 3 4 5 6 7 8 9 10 11 12 13 14 15 16 17 18 19 20 21 22 23 24 25 26 27 28 29 3…" at bounding box center [259, 240] width 44 height 20
click at [199, 235] on button "Next" at bounding box center [204, 239] width 47 height 32
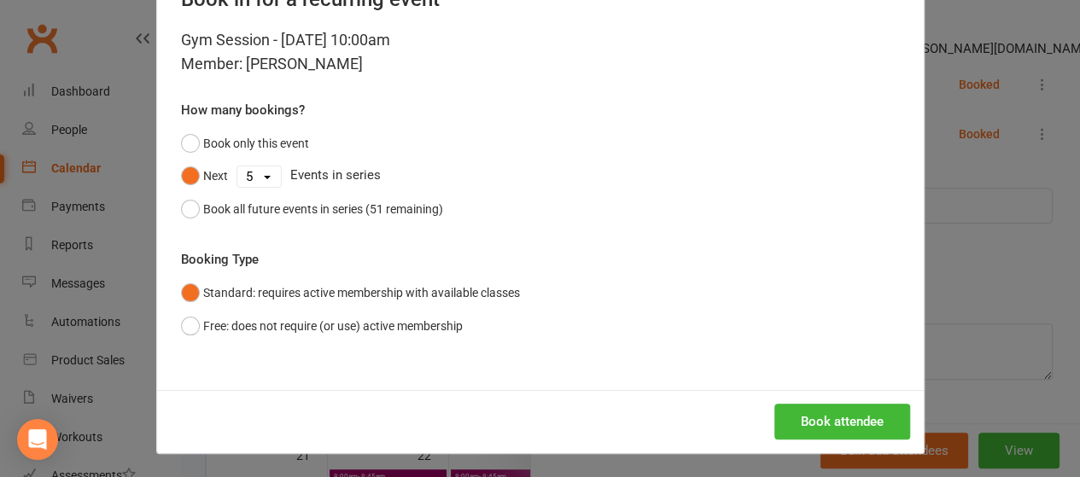
scroll to position [407, 0]
click at [880, 421] on button "Book attendee" at bounding box center [843, 422] width 136 height 36
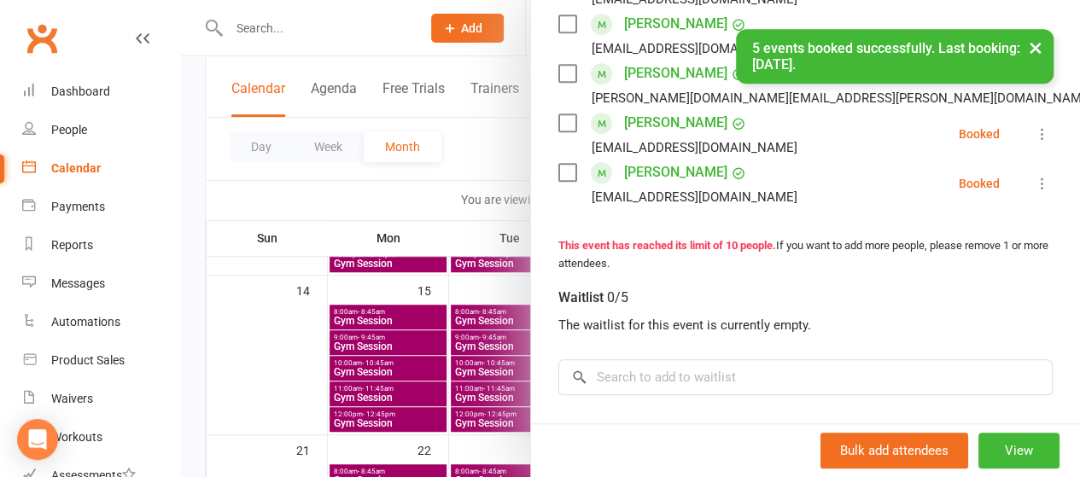
scroll to position [654, 0]
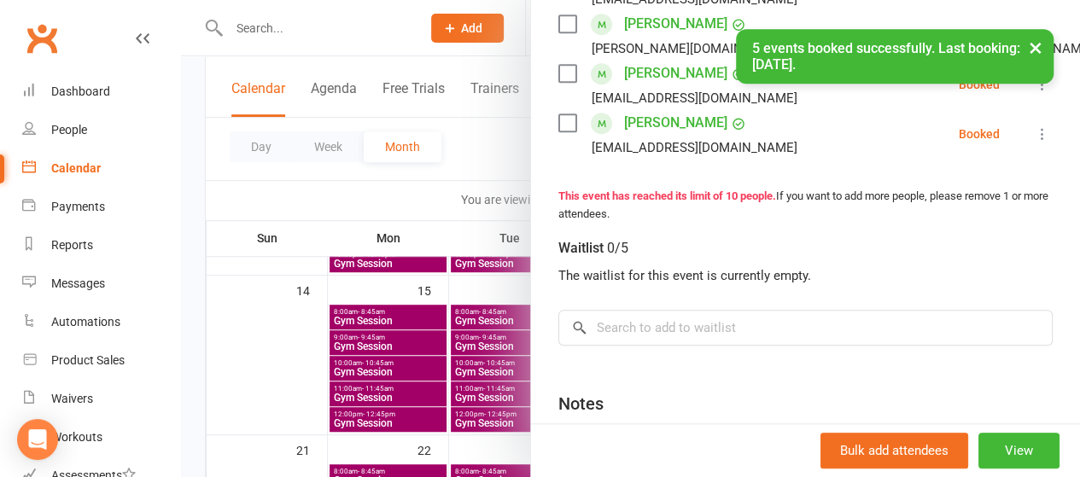
click at [461, 193] on div at bounding box center [630, 238] width 899 height 477
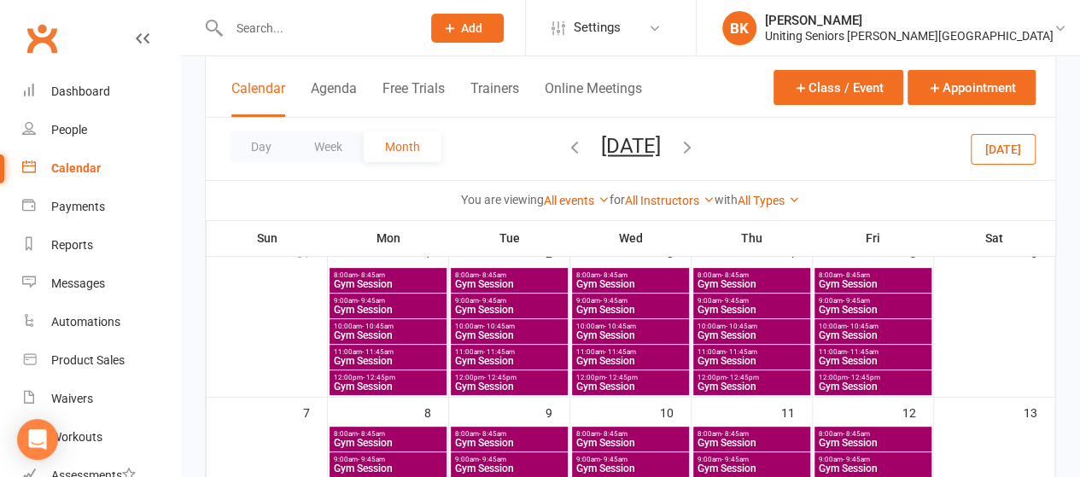
scroll to position [120, 0]
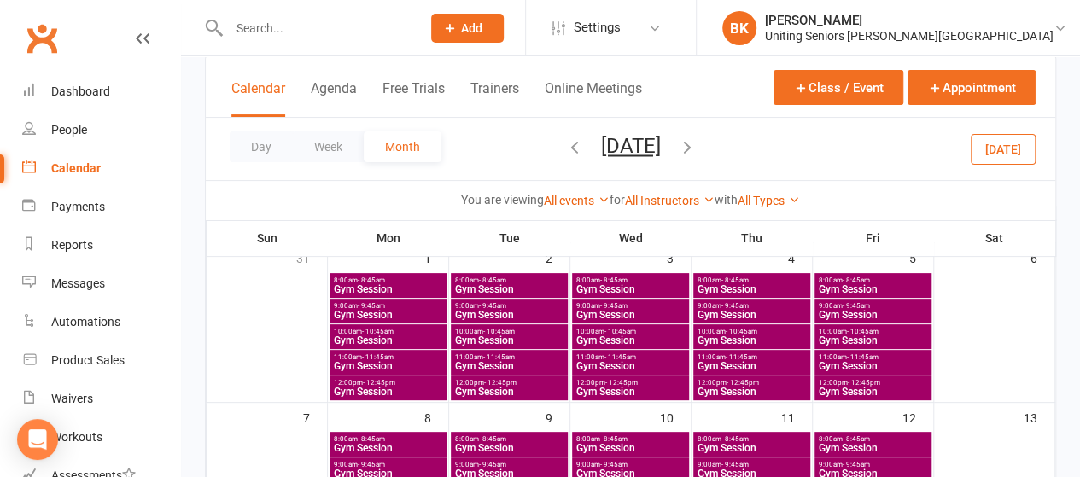
click at [636, 332] on span "10:00am - 10:45am" at bounding box center [631, 332] width 110 height 8
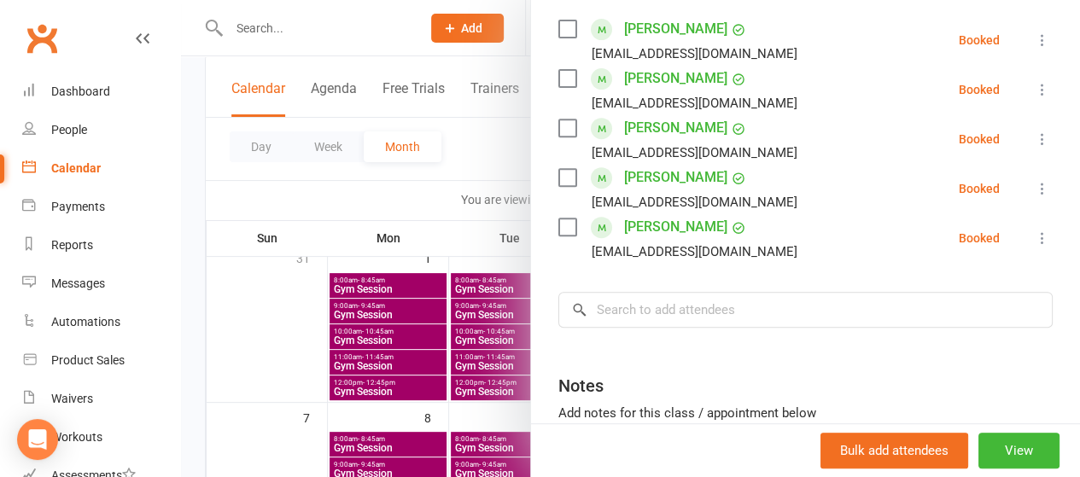
scroll to position [304, 0]
click at [759, 303] on input "search" at bounding box center [806, 308] width 495 height 36
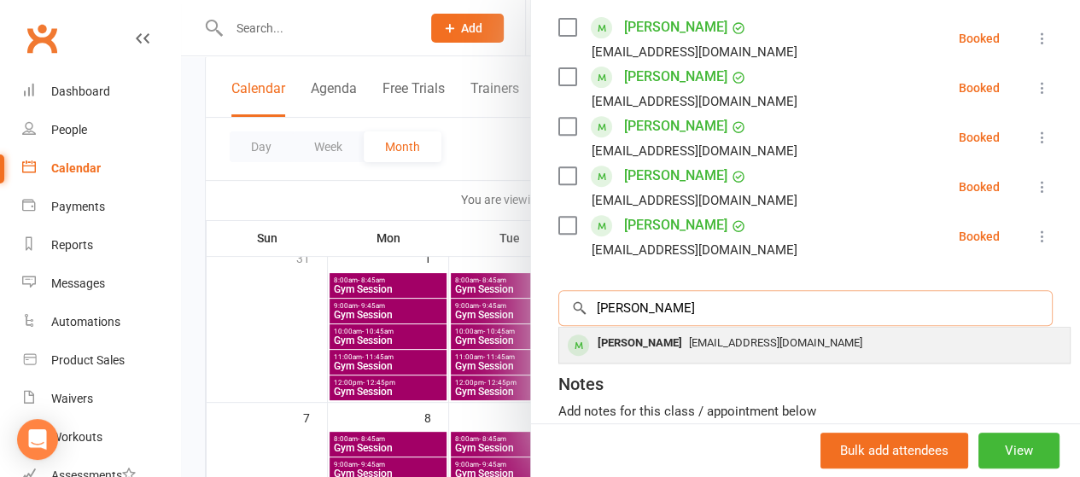
type input "doug"
click at [683, 343] on div "Douglas Ferdinands" at bounding box center [640, 343] width 98 height 25
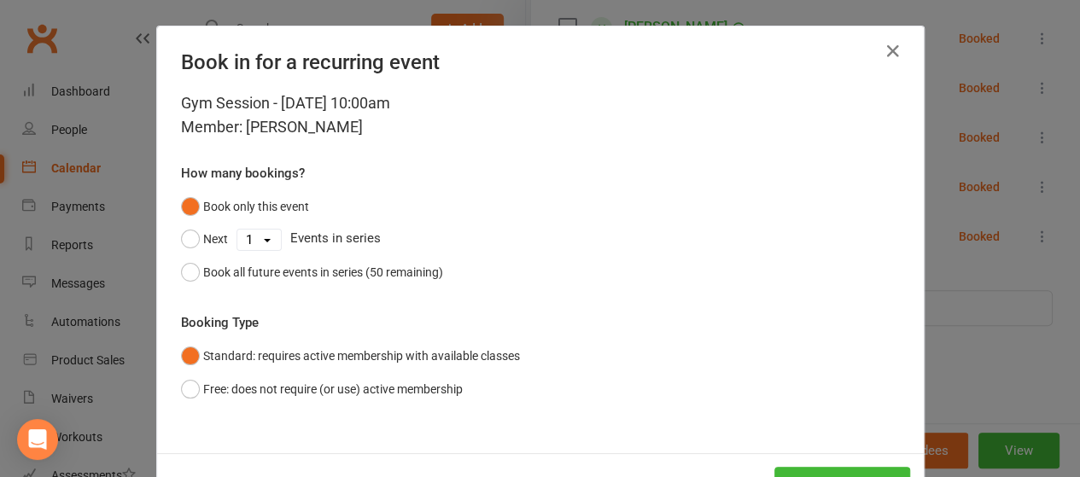
click at [260, 237] on select "1 2 3 4 5 6 7 8 9 10 11 12 13 14 15 16 17 18 19 20 21 22 23 24 25 26 27 28 29 3…" at bounding box center [259, 240] width 44 height 20
select select "4"
click at [237, 230] on select "1 2 3 4 5 6 7 8 9 10 11 12 13 14 15 16 17 18 19 20 21 22 23 24 25 26 27 28 29 3…" at bounding box center [259, 240] width 44 height 20
click at [188, 242] on button "Next" at bounding box center [204, 239] width 47 height 32
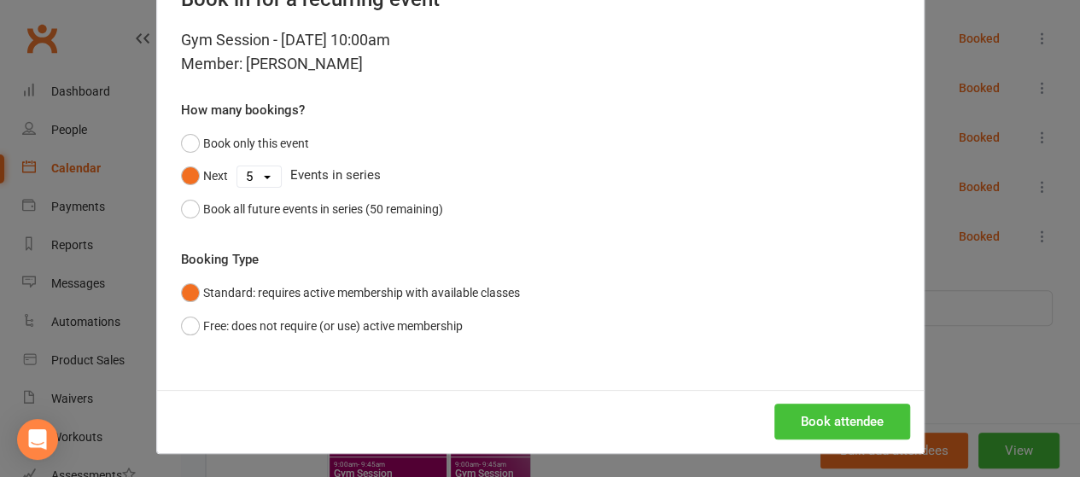
click at [846, 415] on button "Book attendee" at bounding box center [843, 422] width 136 height 36
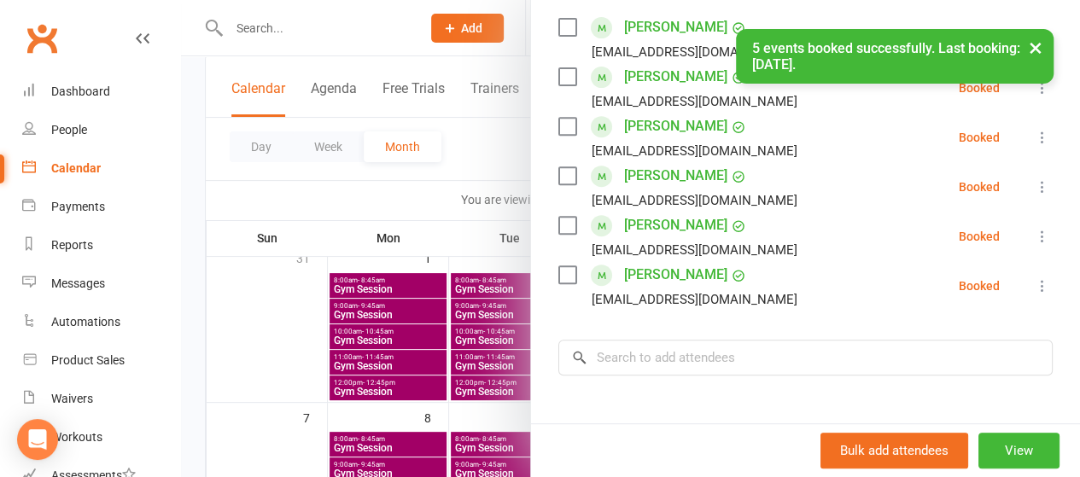
click at [400, 216] on div at bounding box center [630, 238] width 899 height 477
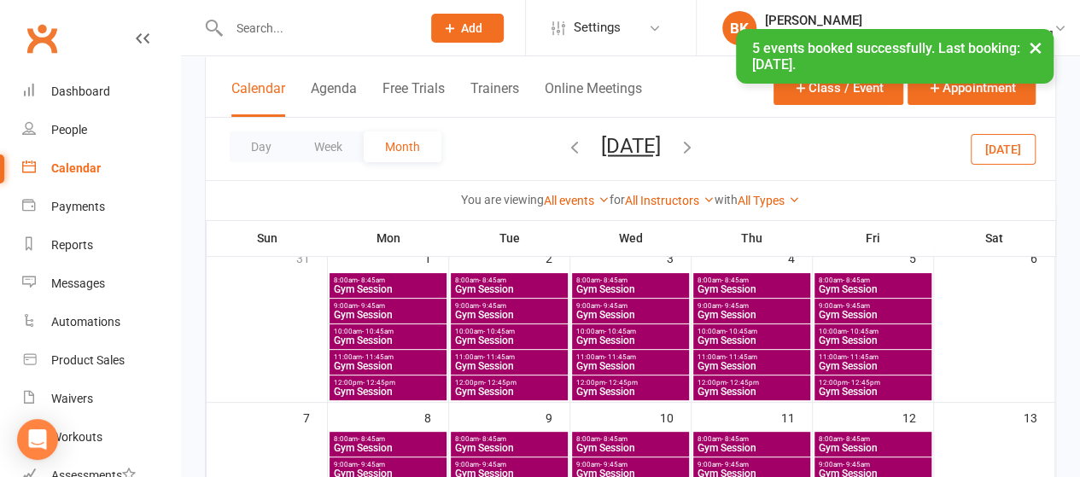
click at [848, 337] on span "Gym Session" at bounding box center [873, 341] width 110 height 10
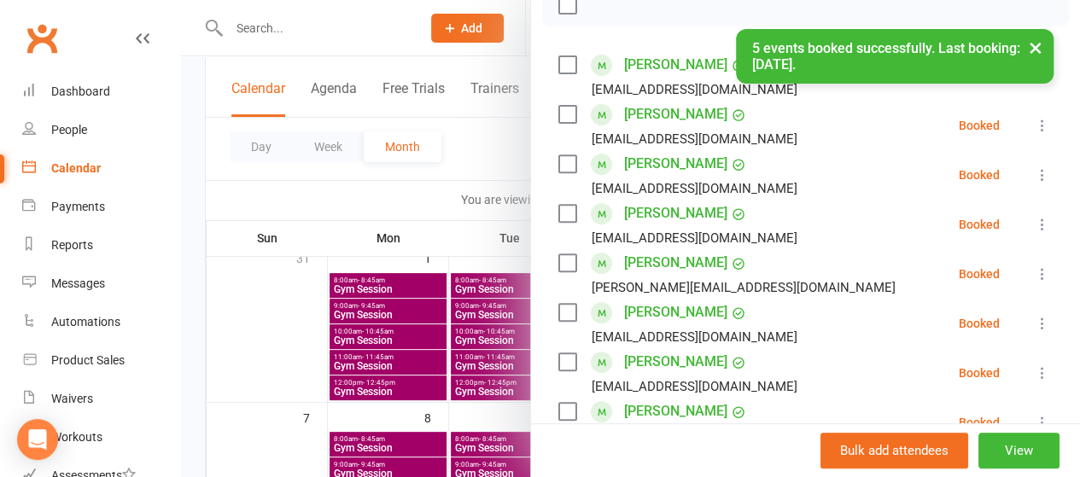
scroll to position [543, 0]
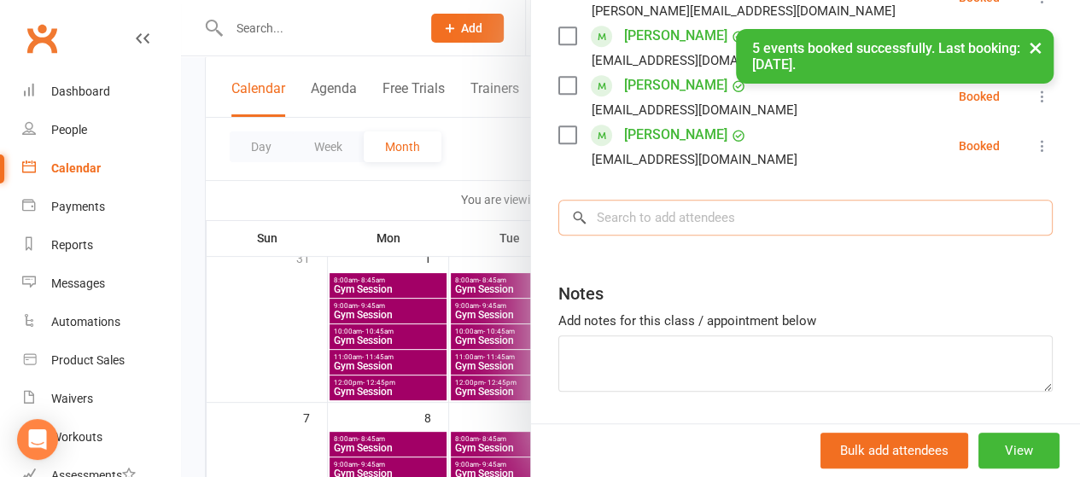
click at [627, 220] on input "search" at bounding box center [806, 218] width 495 height 36
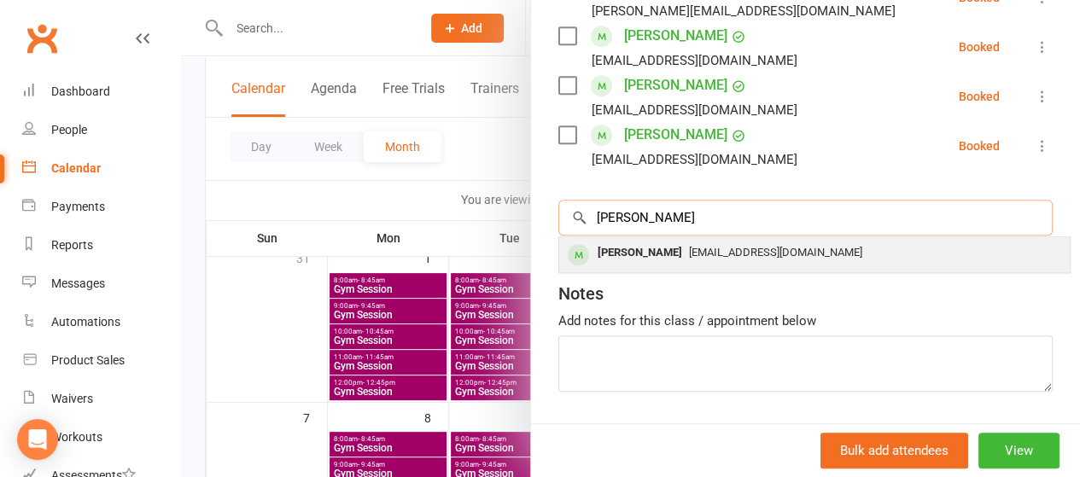
type input "doug f"
click at [617, 258] on div "Douglas Ferdinands" at bounding box center [640, 253] width 98 height 25
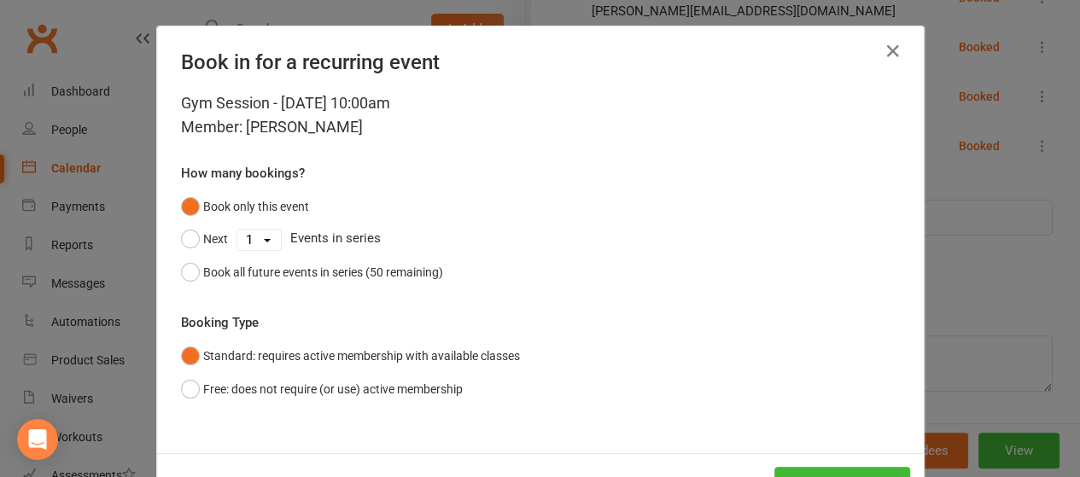
click at [261, 248] on select "1 2 3 4 5 6 7 8 9 10 11 12 13 14 15 16 17 18 19 20 21 22 23 24 25 26 27 28 29 3…" at bounding box center [259, 240] width 44 height 20
select select "4"
click at [237, 230] on select "1 2 3 4 5 6 7 8 9 10 11 12 13 14 15 16 17 18 19 20 21 22 23 24 25 26 27 28 29 3…" at bounding box center [259, 240] width 44 height 20
click at [196, 239] on button "Next" at bounding box center [204, 239] width 47 height 32
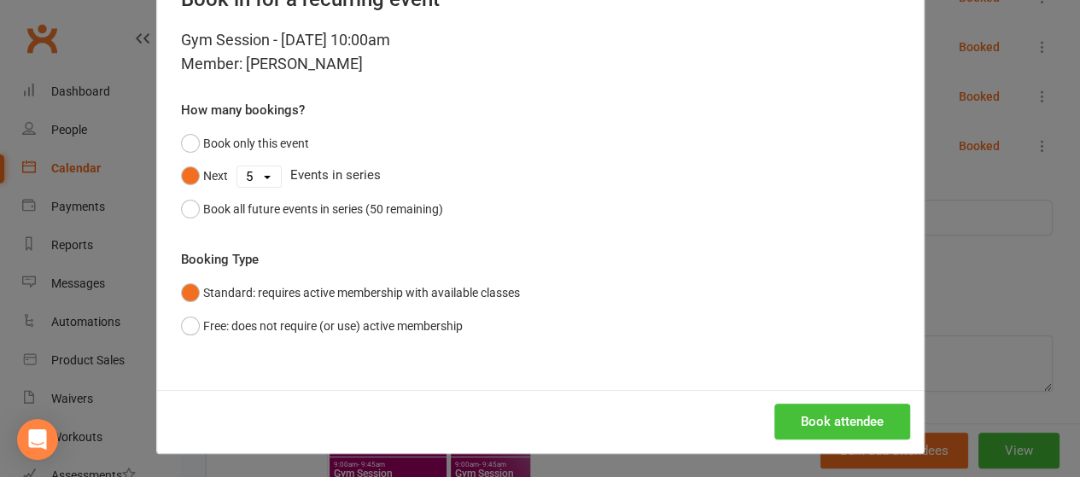
click at [811, 425] on button "Book attendee" at bounding box center [843, 422] width 136 height 36
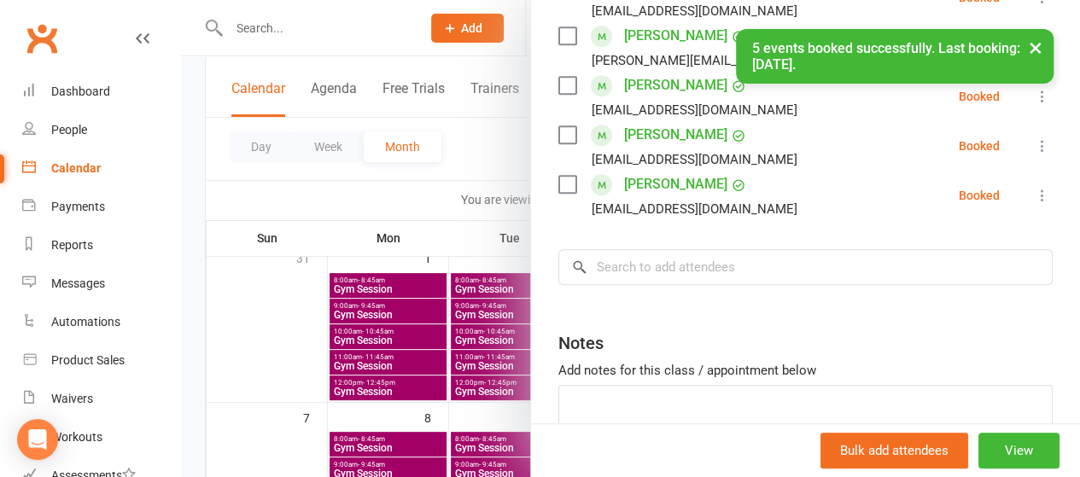
scroll to position [593, 0]
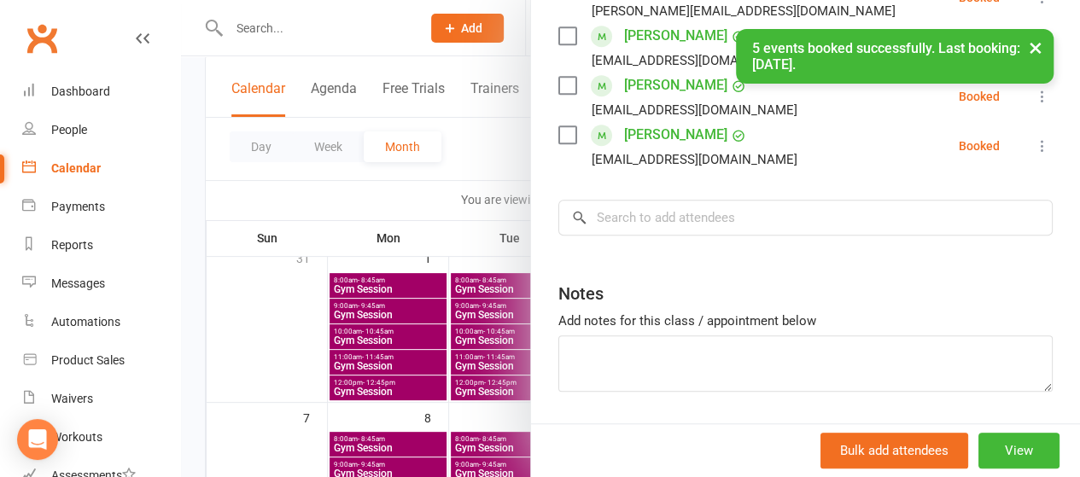
click at [258, 411] on div at bounding box center [630, 238] width 899 height 477
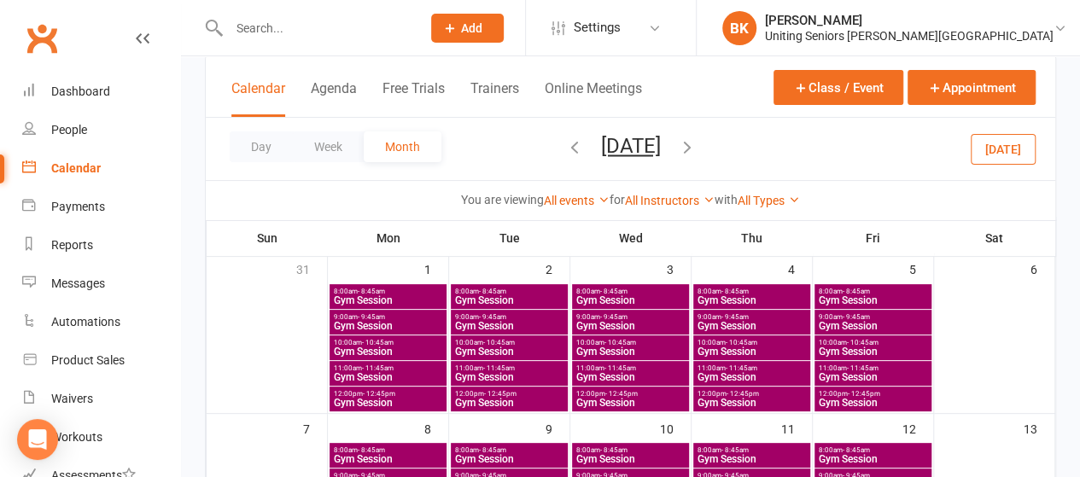
scroll to position [109, 0]
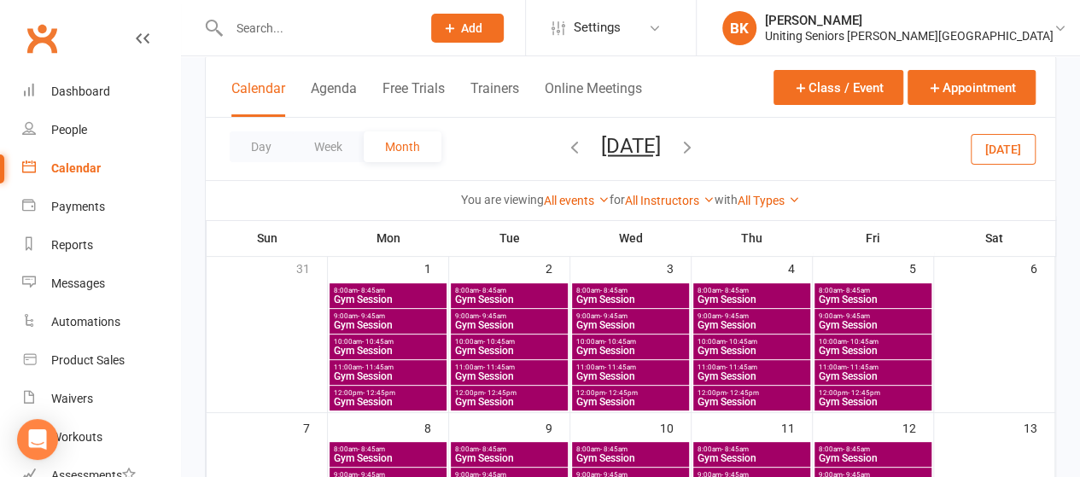
click at [401, 367] on span "11:00am - 11:45am" at bounding box center [388, 368] width 110 height 8
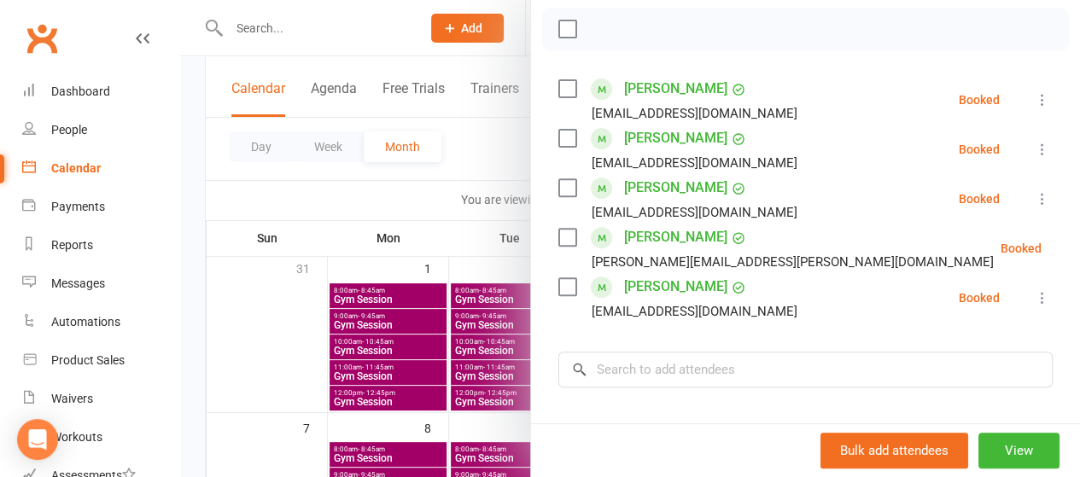
scroll to position [336, 0]
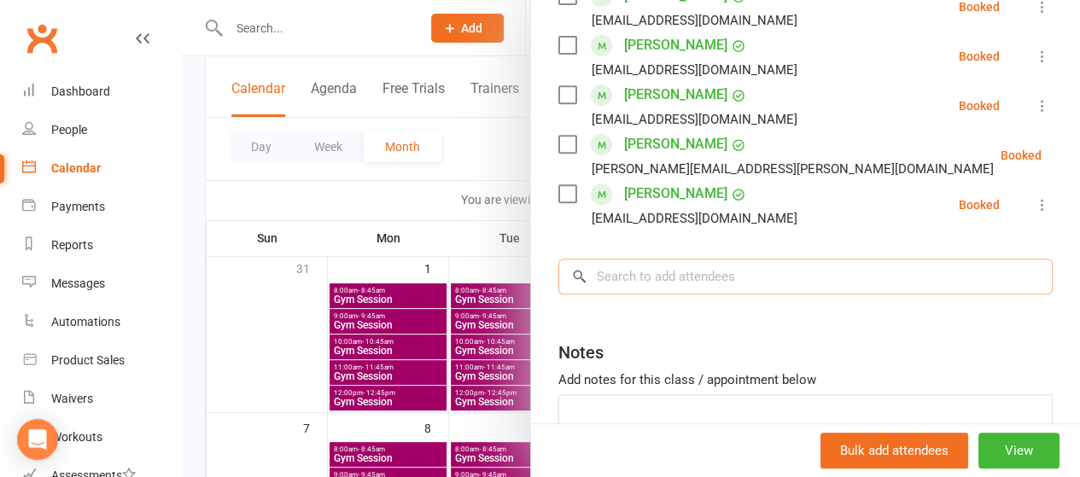
click at [677, 276] on input "search" at bounding box center [806, 277] width 495 height 36
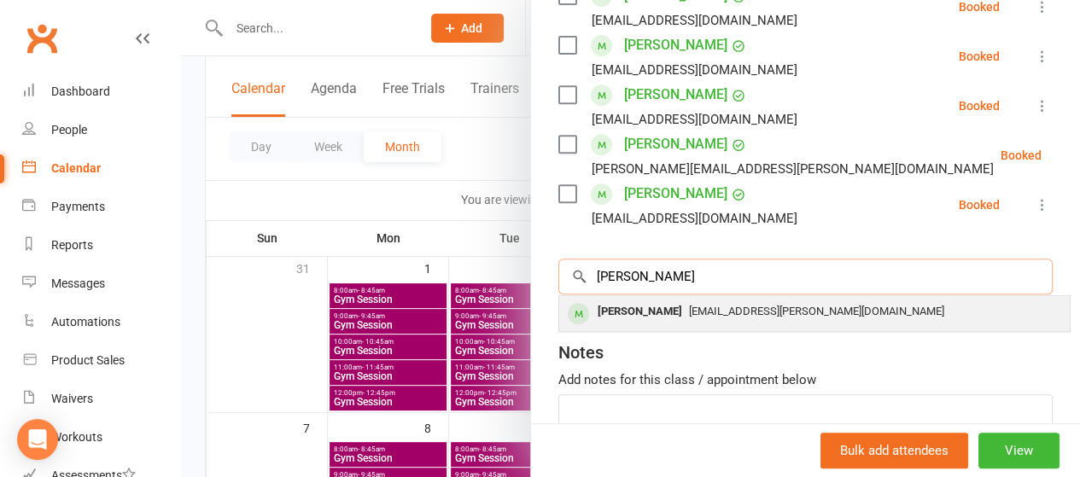
type input "madelein"
click at [642, 310] on div "[PERSON_NAME]" at bounding box center [640, 312] width 98 height 25
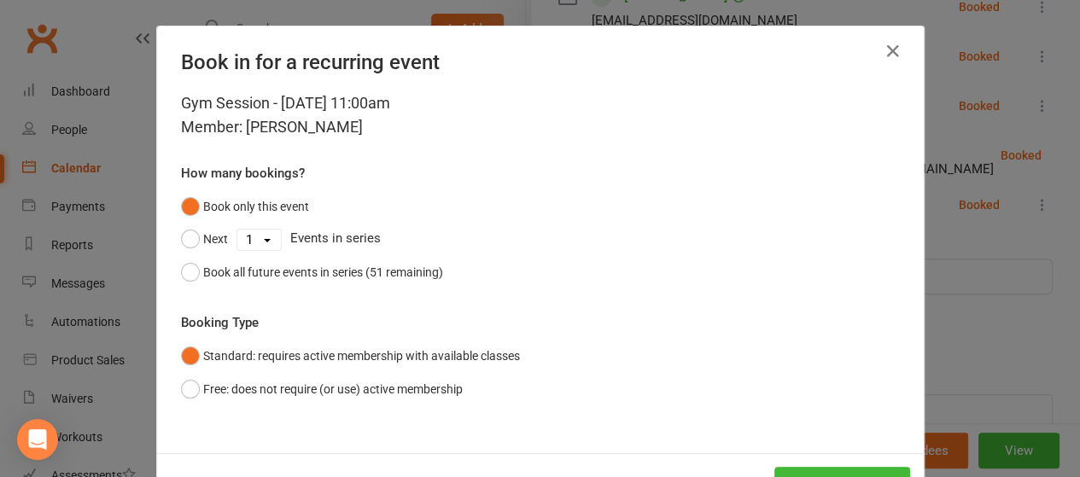
click at [261, 237] on select "1 2 3 4 5 6 7 8 9 10 11 12 13 14 15 16 17 18 19 20 21 22 23 24 25 26 27 28 29 3…" at bounding box center [259, 240] width 44 height 20
select select "4"
click at [237, 230] on select "1 2 3 4 5 6 7 8 9 10 11 12 13 14 15 16 17 18 19 20 21 22 23 24 25 26 27 28 29 3…" at bounding box center [259, 240] width 44 height 20
click at [192, 249] on button "Next" at bounding box center [204, 239] width 47 height 32
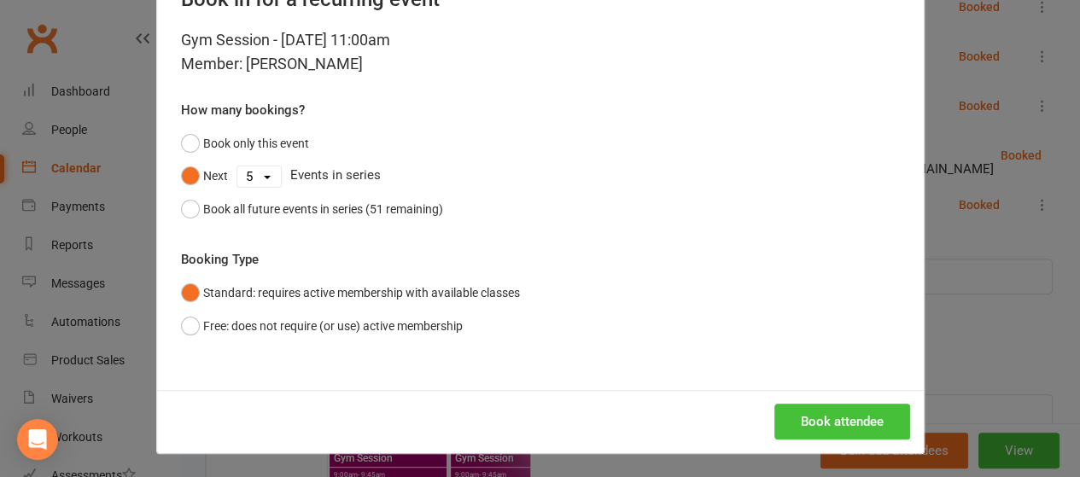
click at [815, 413] on button "Book attendee" at bounding box center [843, 422] width 136 height 36
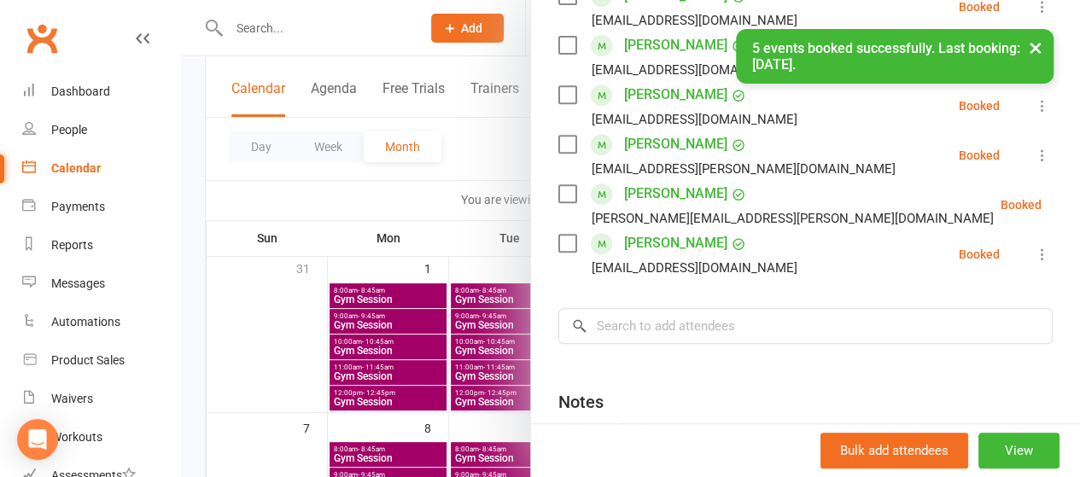
click at [331, 212] on div at bounding box center [630, 238] width 899 height 477
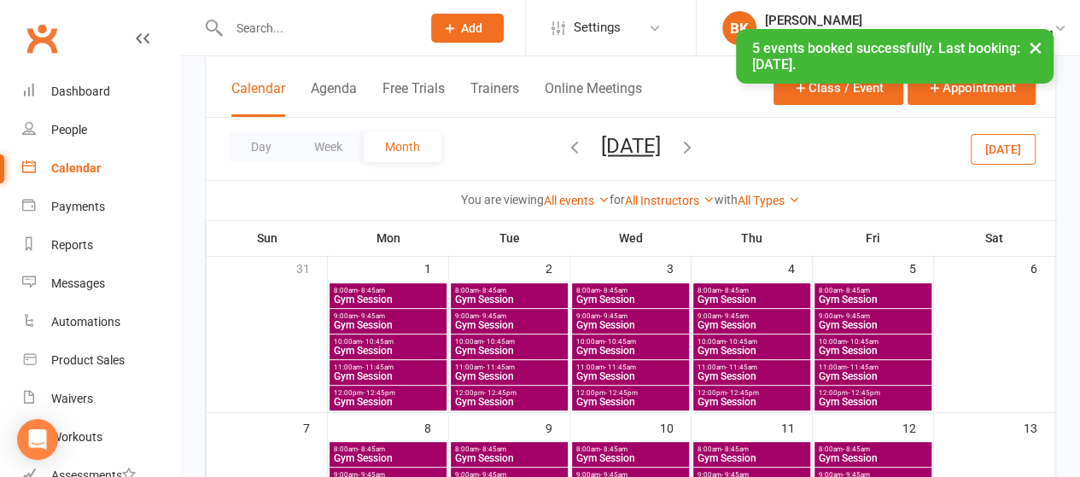
click at [661, 372] on span "Gym Session" at bounding box center [631, 377] width 110 height 10
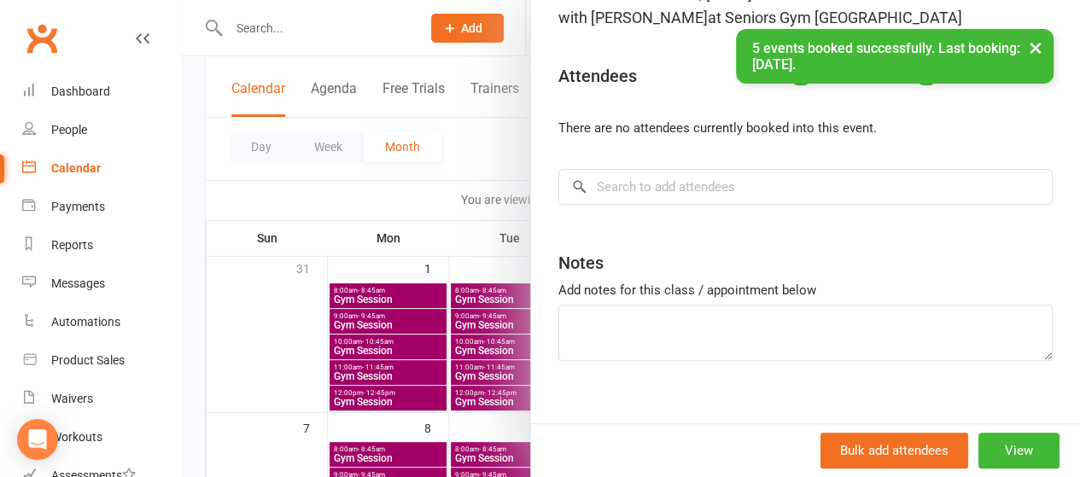
scroll to position [147, 0]
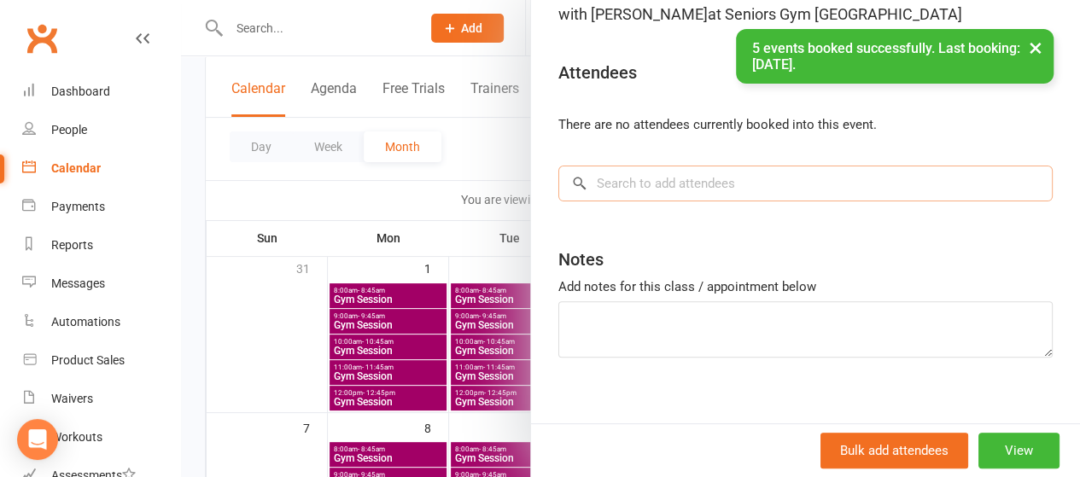
click at [703, 192] on input "search" at bounding box center [806, 184] width 495 height 36
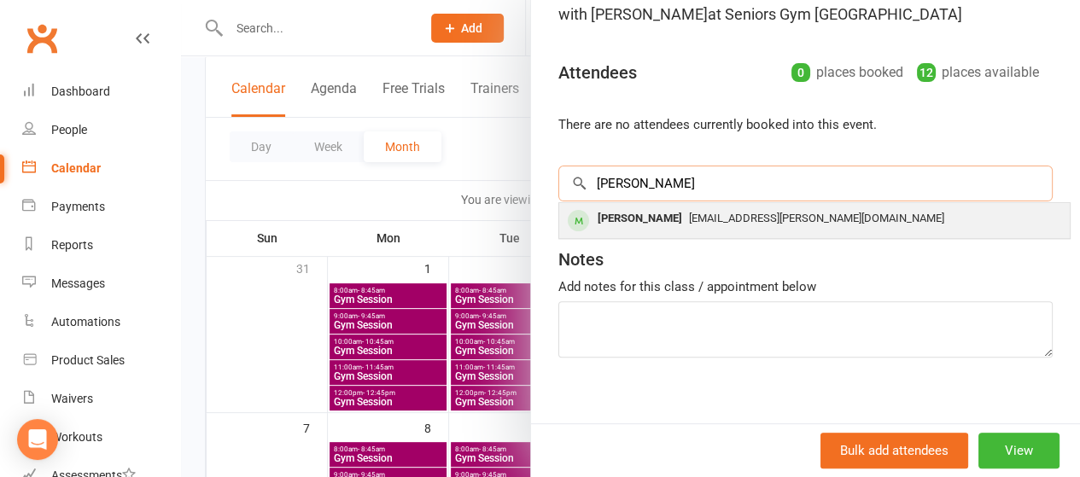
type input "madelein"
click at [663, 214] on div "[PERSON_NAME]" at bounding box center [640, 219] width 98 height 25
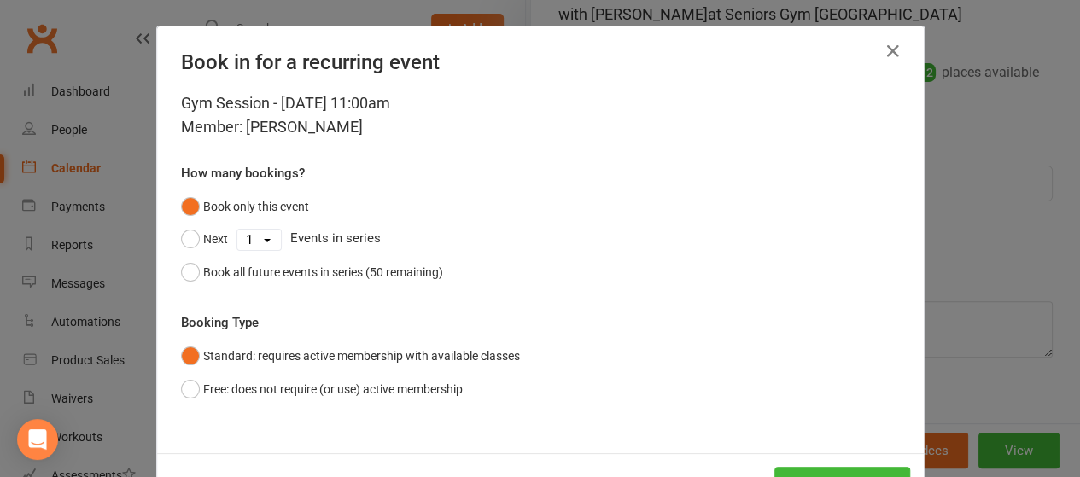
click at [265, 233] on select "1 2 3 4 5 6 7 8 9 10 11 12 13 14 15 16 17 18 19 20 21 22 23 24 25 26 27 28 29 3…" at bounding box center [259, 240] width 44 height 20
select select "4"
click at [237, 230] on select "1 2 3 4 5 6 7 8 9 10 11 12 13 14 15 16 17 18 19 20 21 22 23 24 25 26 27 28 29 3…" at bounding box center [259, 240] width 44 height 20
click at [200, 235] on button "Next" at bounding box center [204, 239] width 47 height 32
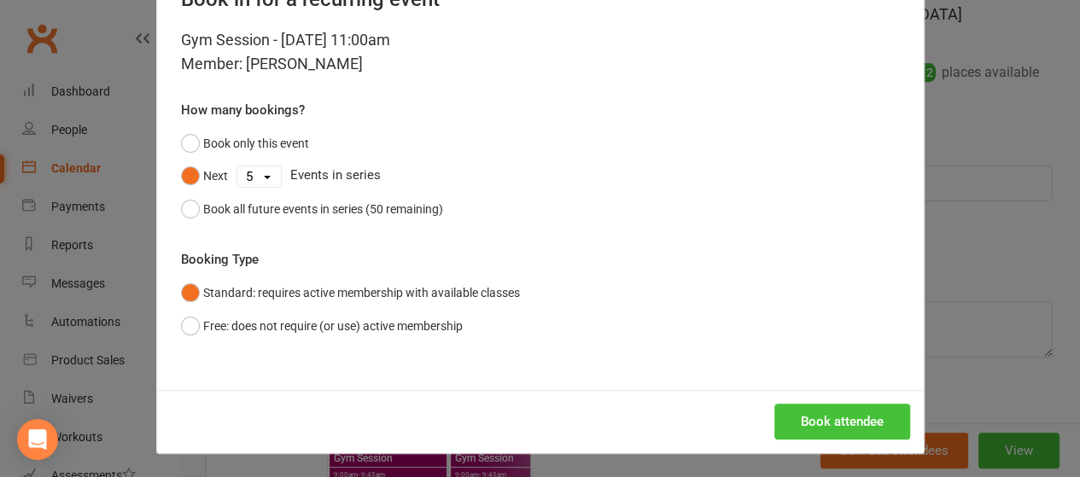
click at [794, 421] on button "Book attendee" at bounding box center [843, 422] width 136 height 36
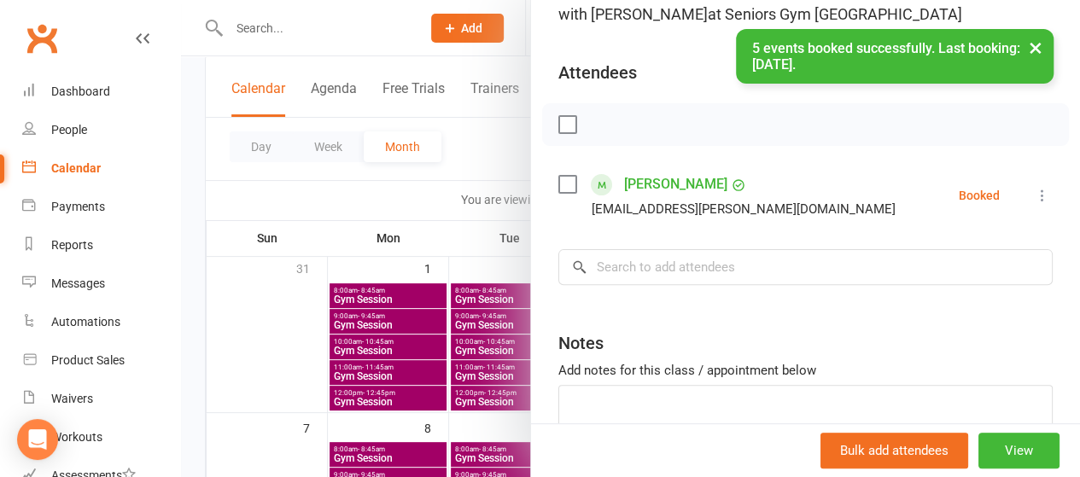
click at [315, 278] on div at bounding box center [630, 238] width 899 height 477
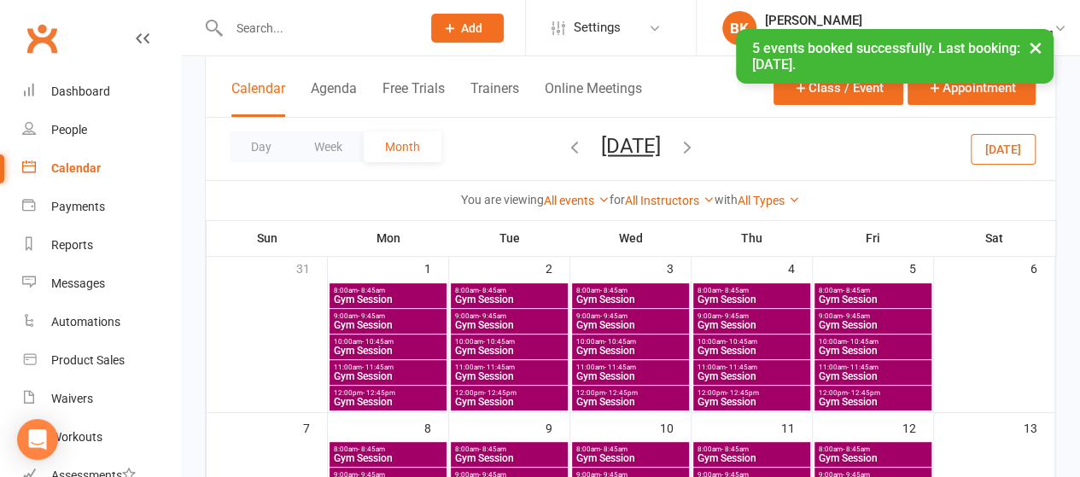
click at [869, 397] on span "Gym Session" at bounding box center [873, 402] width 110 height 10
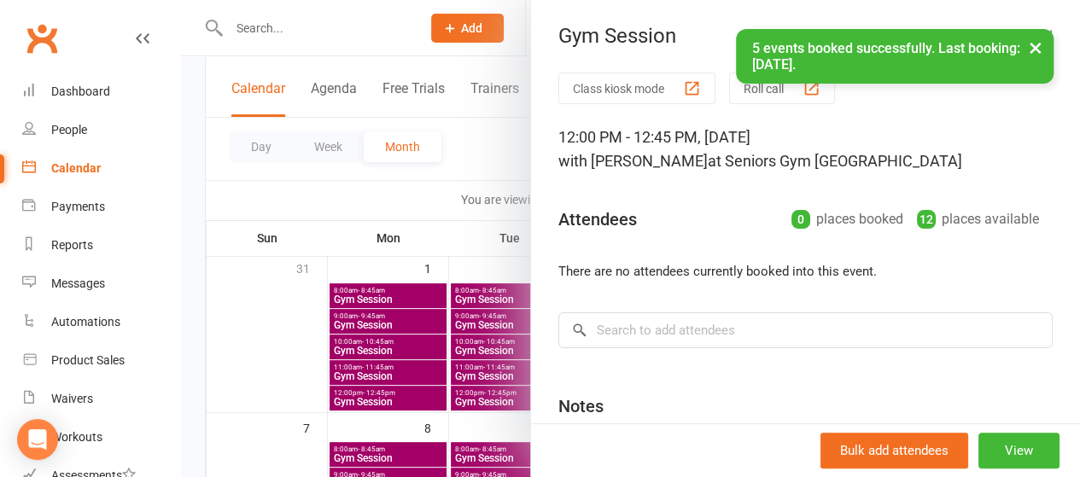
scroll to position [164, 0]
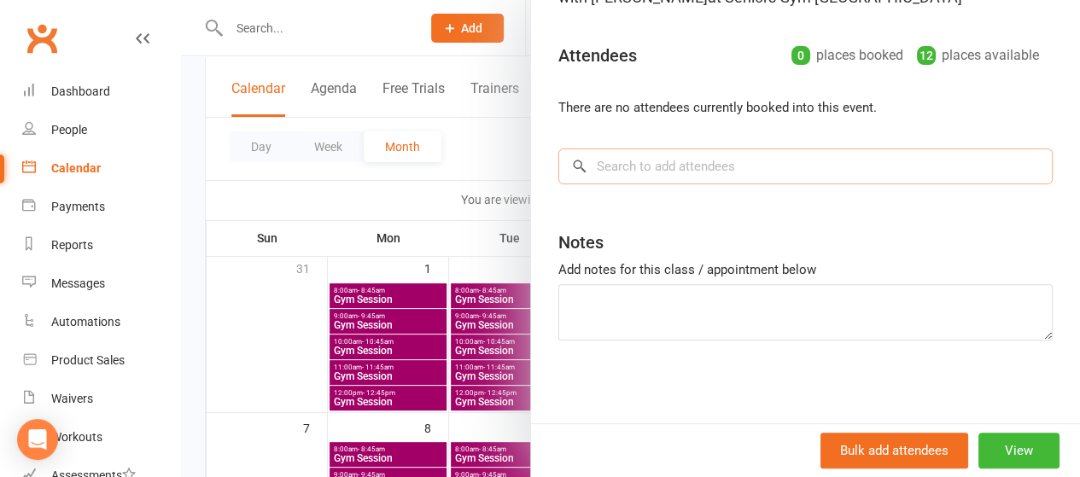
click at [667, 162] on input "search" at bounding box center [806, 167] width 495 height 36
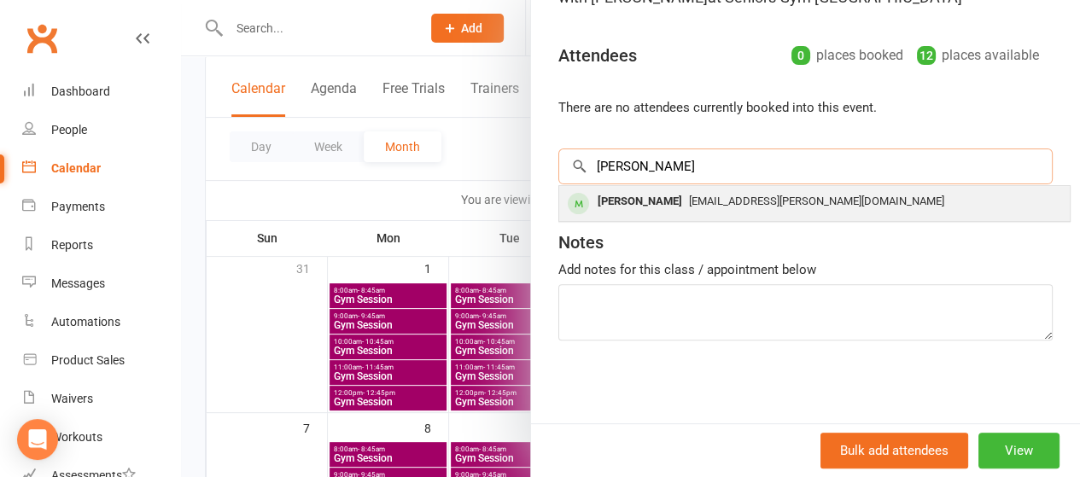
type input "madeleine"
click at [631, 196] on div "[PERSON_NAME]" at bounding box center [640, 202] width 98 height 25
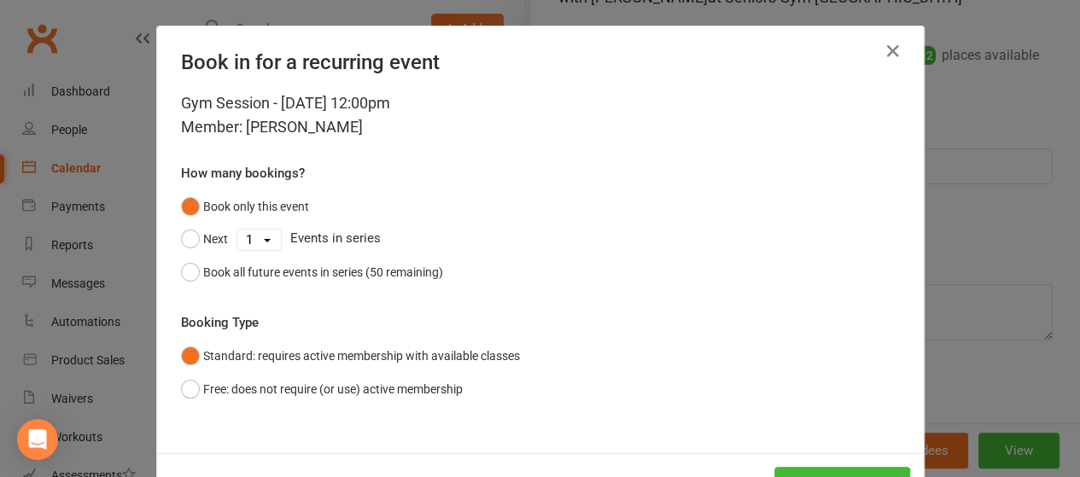
click at [251, 234] on select "1 2 3 4 5 6 7 8 9 10 11 12 13 14 15 16 17 18 19 20 21 22 23 24 25 26 27 28 29 3…" at bounding box center [259, 240] width 44 height 20
select select "4"
click at [237, 230] on select "1 2 3 4 5 6 7 8 9 10 11 12 13 14 15 16 17 18 19 20 21 22 23 24 25 26 27 28 29 3…" at bounding box center [259, 240] width 44 height 20
click at [203, 237] on button "Next" at bounding box center [204, 239] width 47 height 32
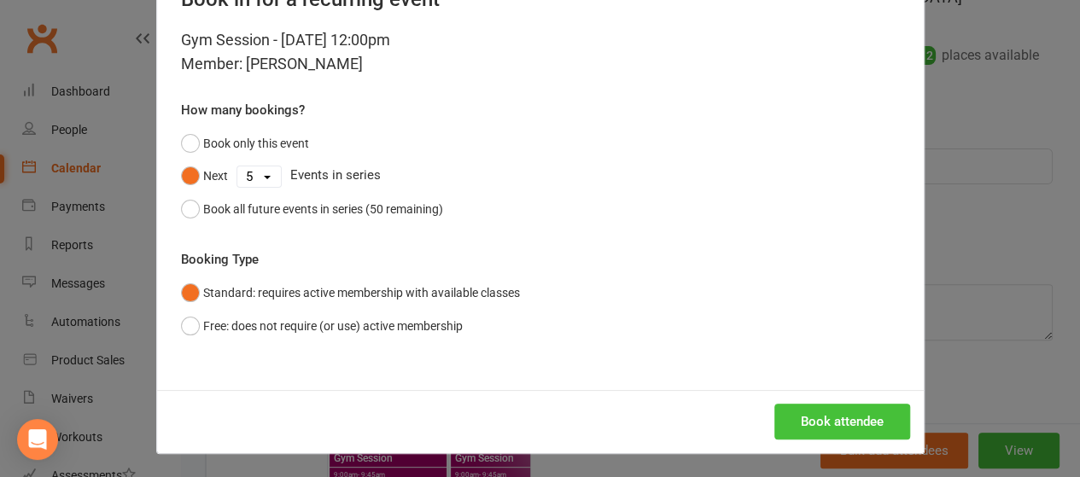
click at [862, 426] on button "Book attendee" at bounding box center [843, 422] width 136 height 36
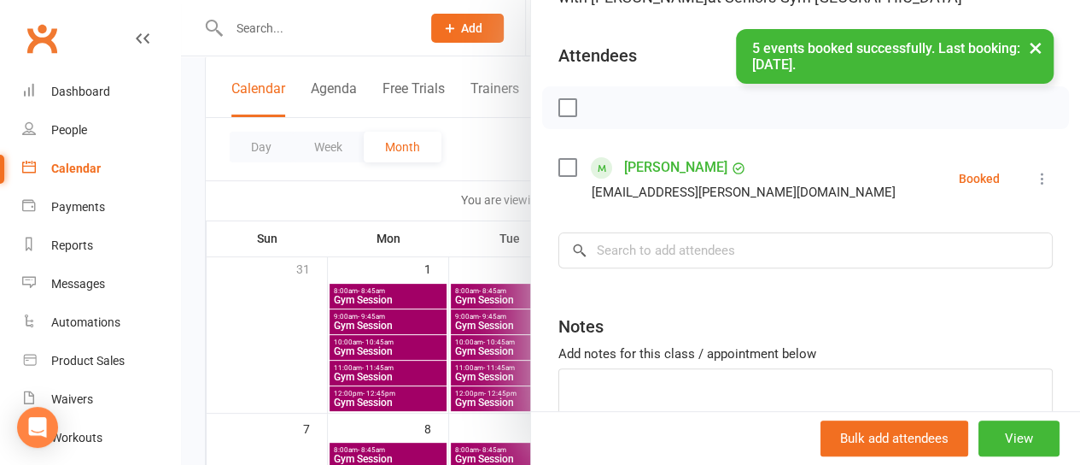
click at [427, 329] on div at bounding box center [630, 232] width 899 height 465
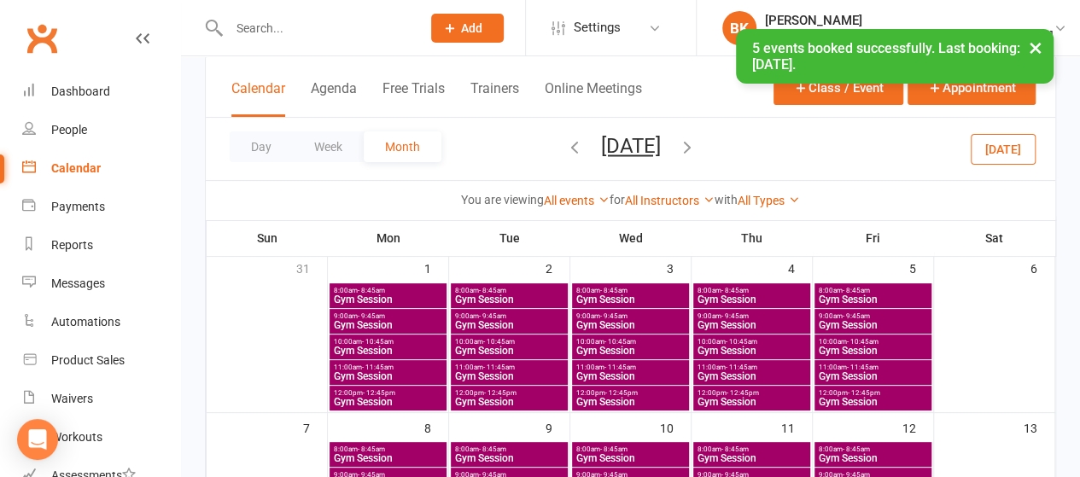
click at [632, 373] on span "Gym Session" at bounding box center [631, 377] width 110 height 10
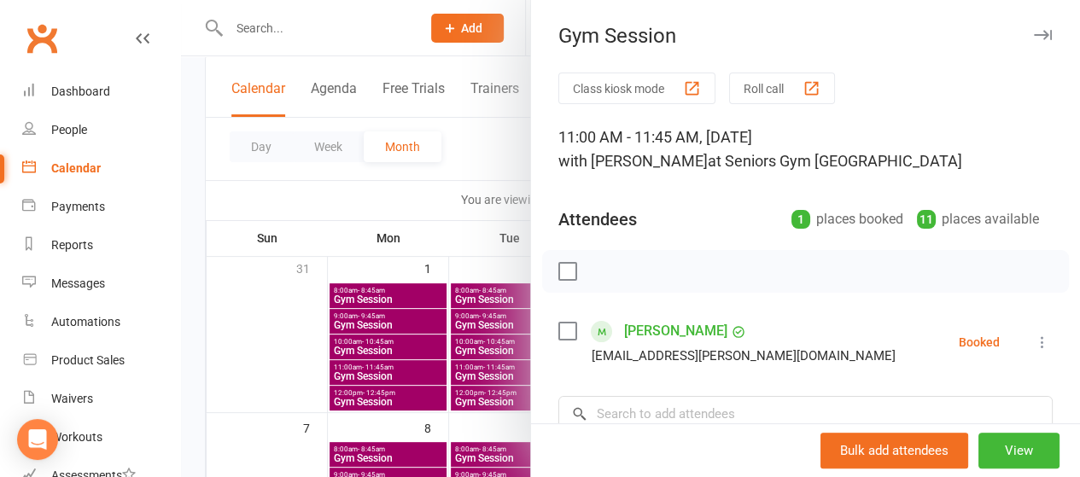
scroll to position [196, 0]
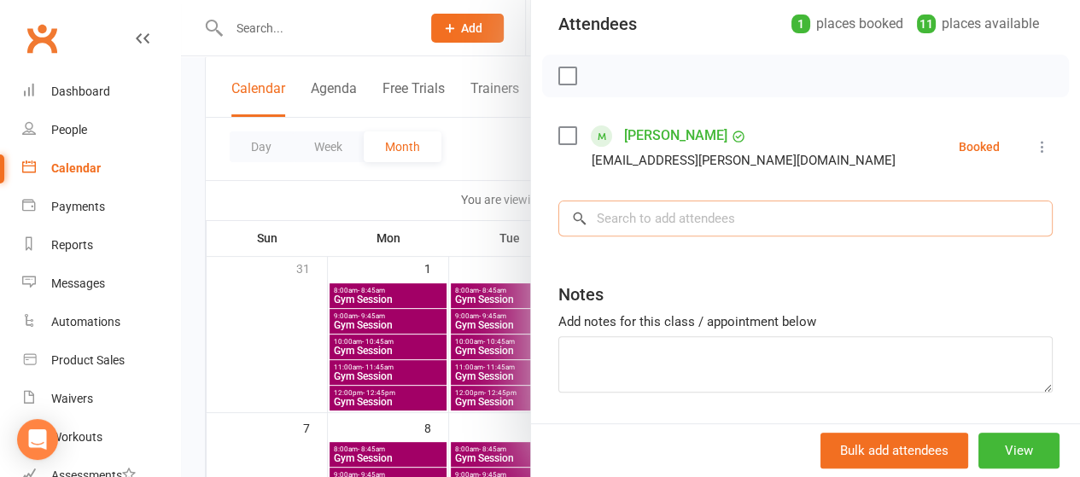
click at [610, 214] on input "search" at bounding box center [806, 219] width 495 height 36
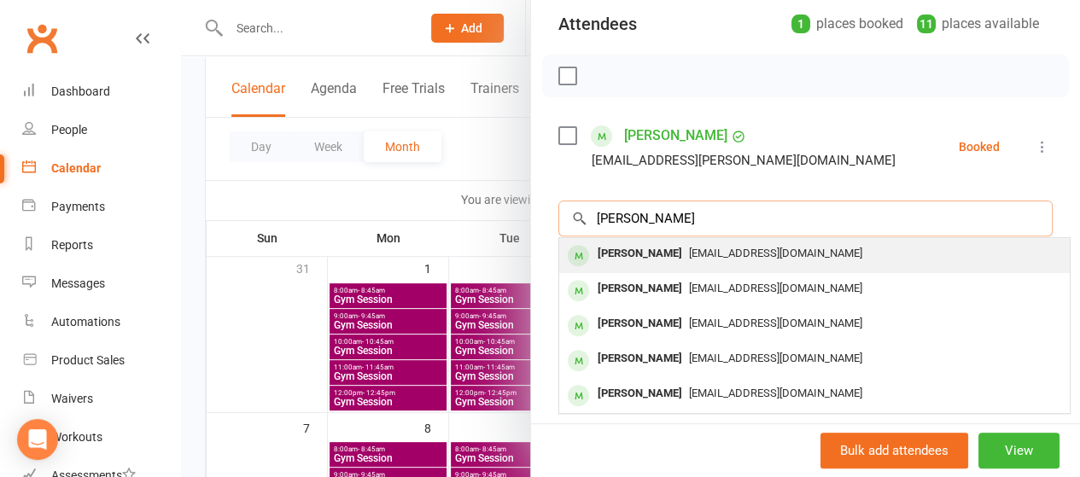
type input "john godd"
click at [608, 247] on div "[PERSON_NAME]" at bounding box center [640, 254] width 98 height 25
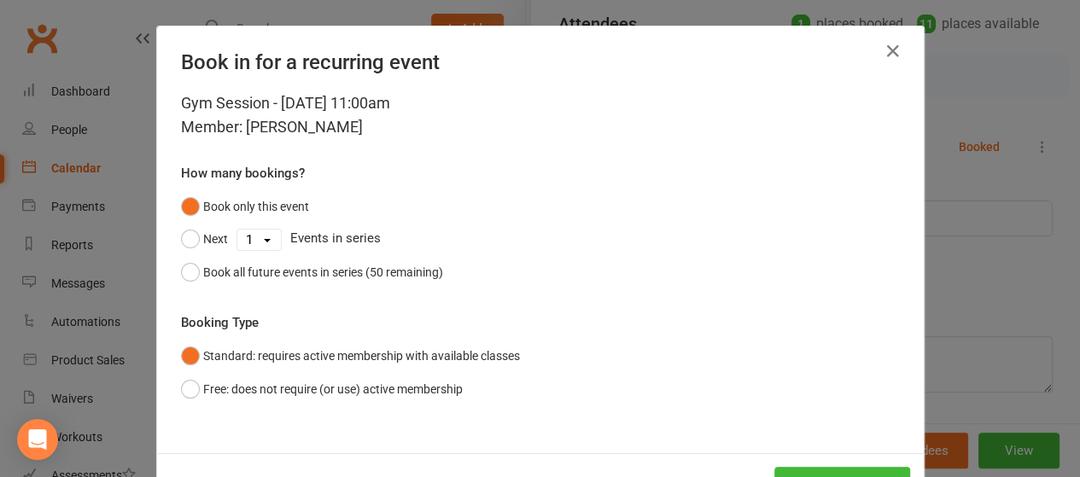
click at [260, 238] on select "1 2 3 4 5 6 7 8 9 10 11 12 13 14 15 16 17 18 19 20 21 22 23 24 25 26 27 28 29 3…" at bounding box center [259, 240] width 44 height 20
select select "4"
click at [237, 230] on select "1 2 3 4 5 6 7 8 9 10 11 12 13 14 15 16 17 18 19 20 21 22 23 24 25 26 27 28 29 3…" at bounding box center [259, 240] width 44 height 20
click at [214, 240] on button "Next" at bounding box center [204, 239] width 47 height 32
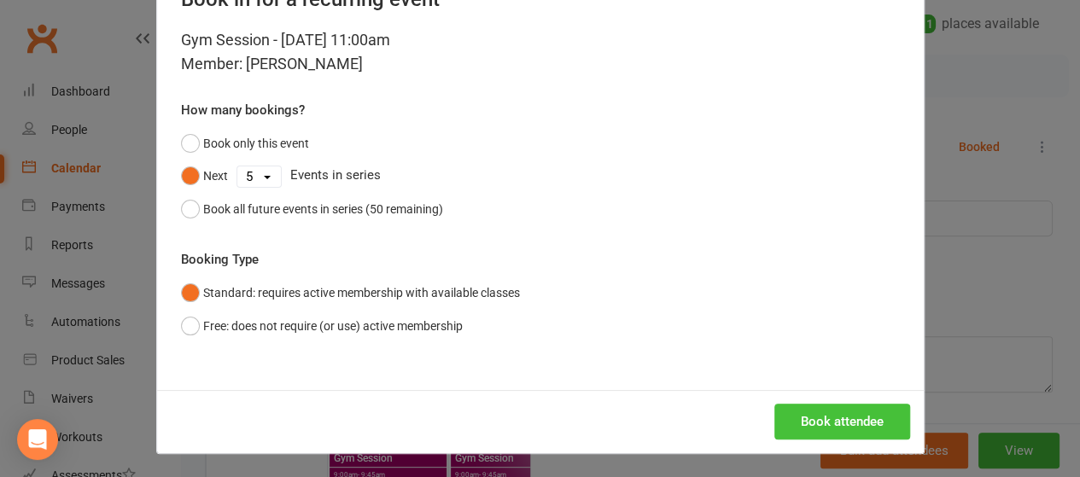
click at [793, 417] on button "Book attendee" at bounding box center [843, 422] width 136 height 36
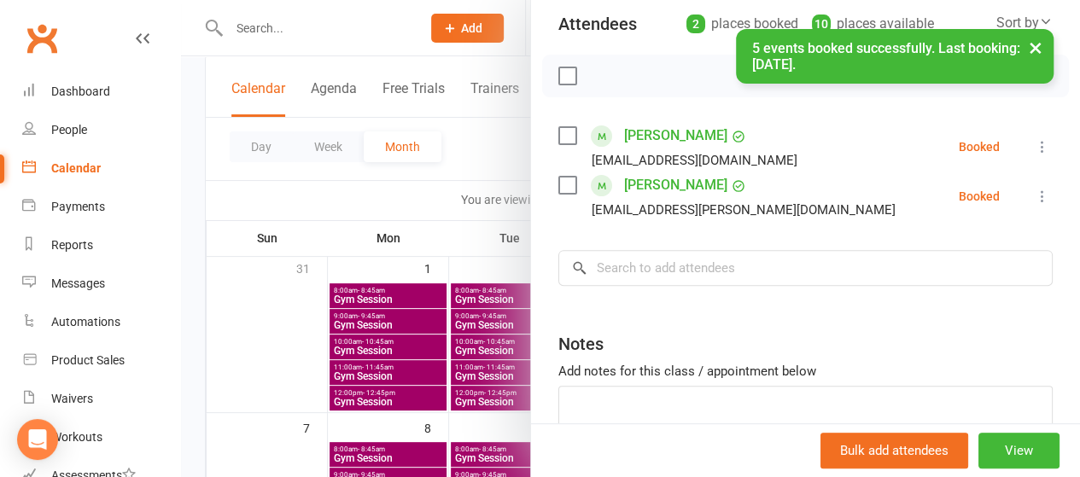
click at [325, 320] on div at bounding box center [630, 238] width 899 height 477
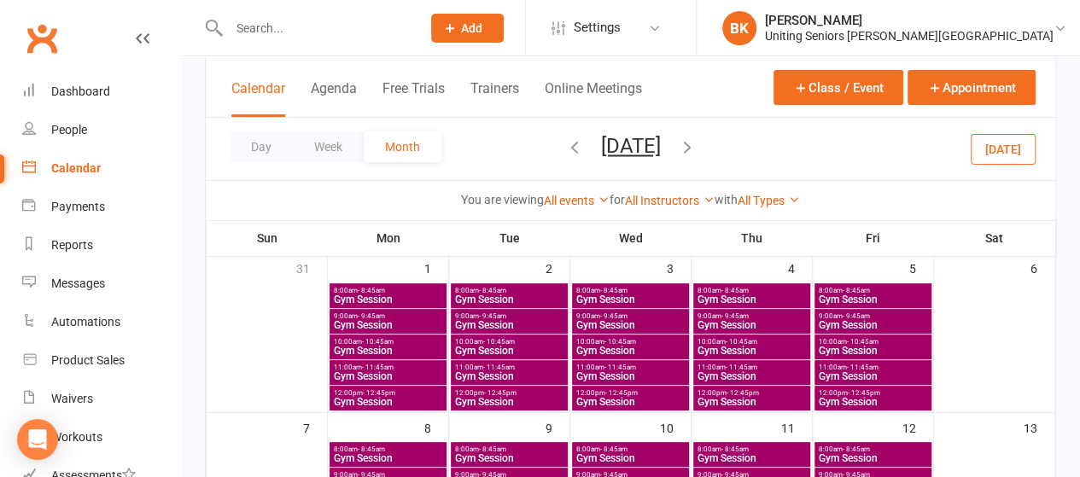
click at [362, 364] on span "- 11:45am" at bounding box center [378, 368] width 32 height 8
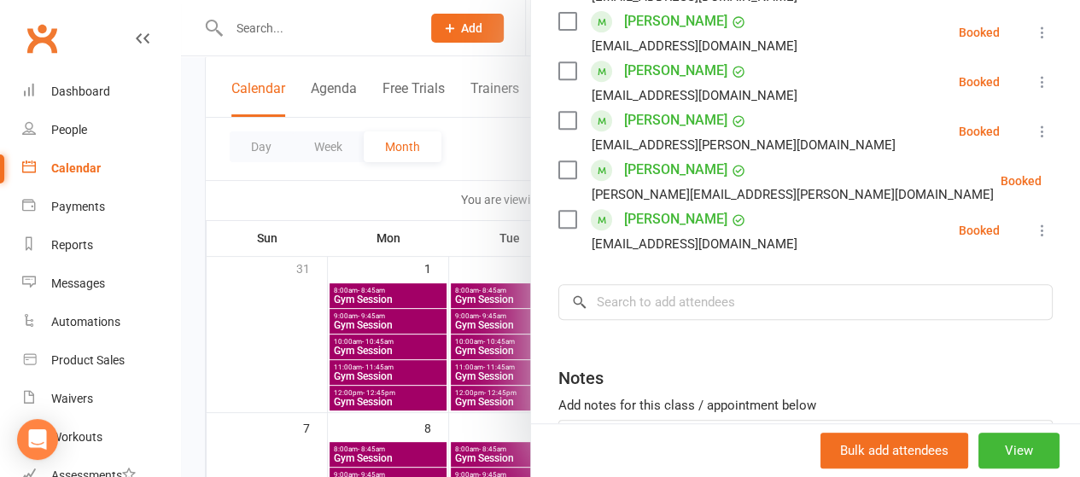
scroll to position [361, 0]
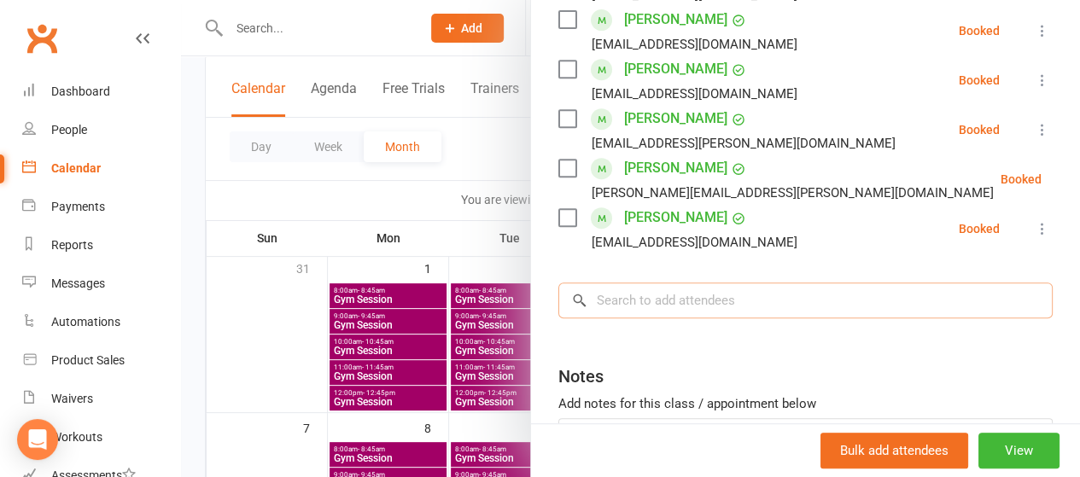
click at [634, 299] on input "search" at bounding box center [806, 301] width 495 height 36
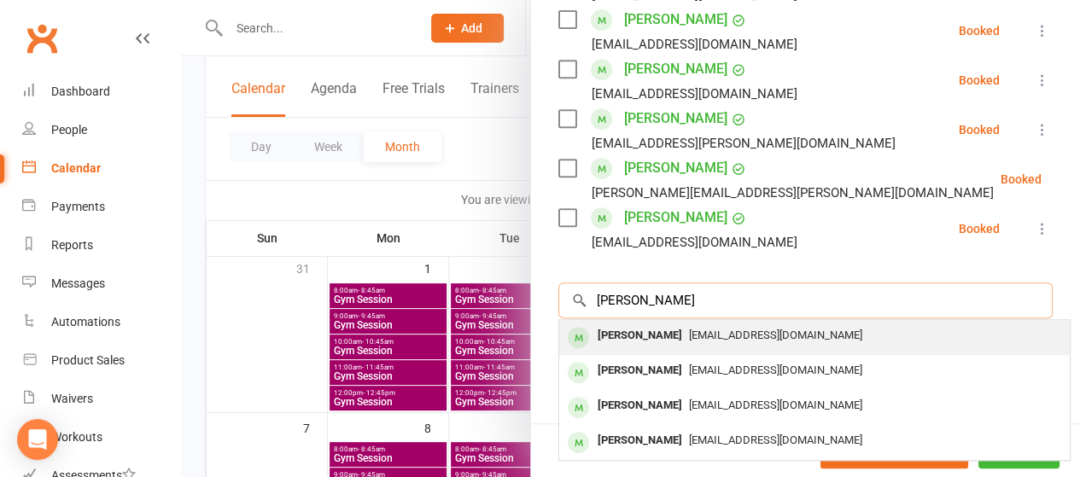
type input "peter pk"
click at [619, 334] on div "[PERSON_NAME]" at bounding box center [640, 336] width 98 height 25
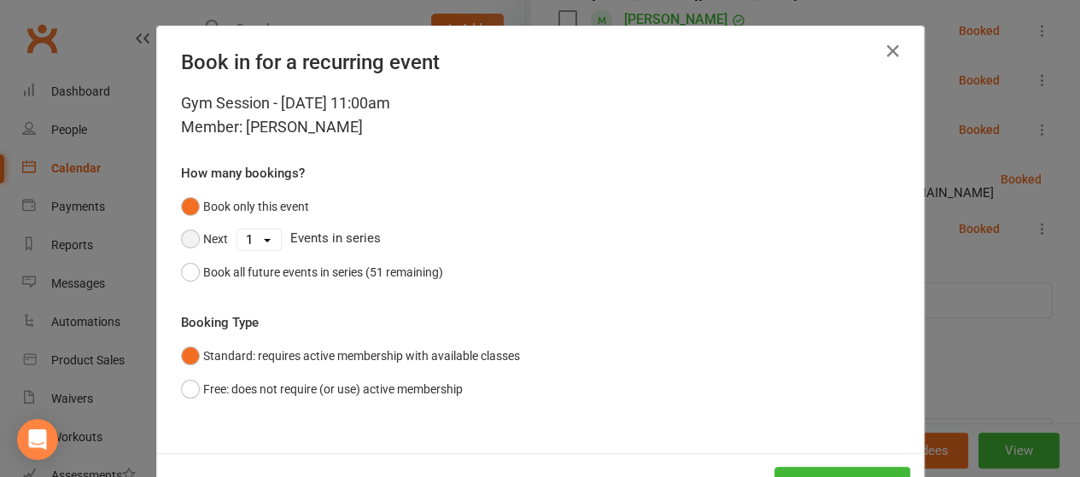
click at [202, 240] on button "Next" at bounding box center [204, 239] width 47 height 32
click at [266, 243] on select "1 2 3 4 5 6 7 8 9 10 11 12 13 14 15 16 17 18 19 20 21 22 23 24 25 26 27 28 29 3…" at bounding box center [259, 240] width 44 height 20
select select "4"
click at [237, 230] on select "1 2 3 4 5 6 7 8 9 10 11 12 13 14 15 16 17 18 19 20 21 22 23 24 25 26 27 28 29 3…" at bounding box center [259, 240] width 44 height 20
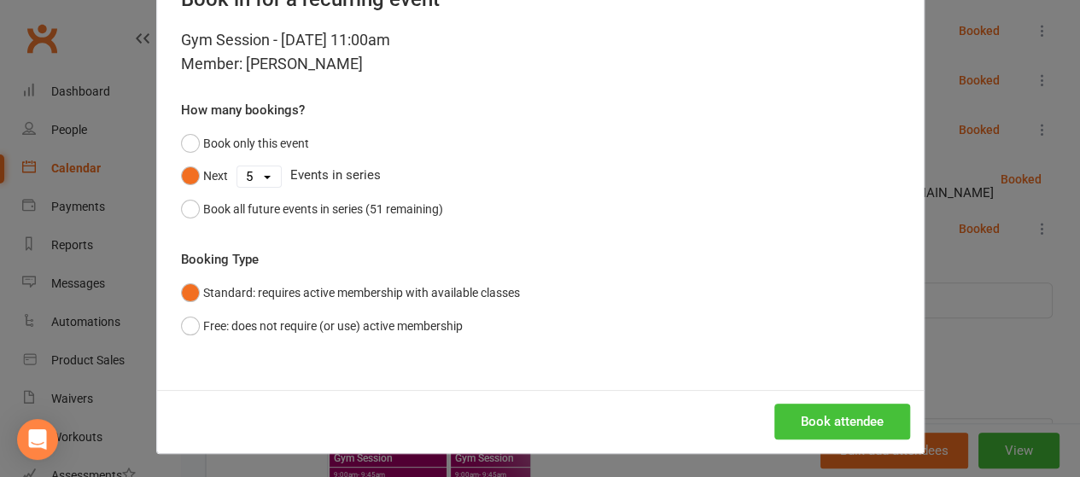
click at [840, 412] on button "Book attendee" at bounding box center [843, 422] width 136 height 36
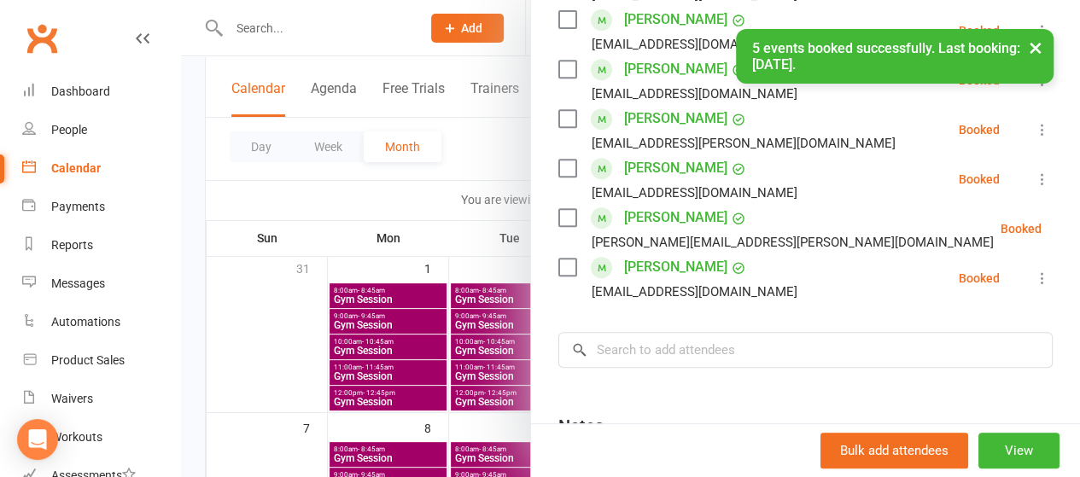
click at [384, 217] on div at bounding box center [630, 238] width 899 height 477
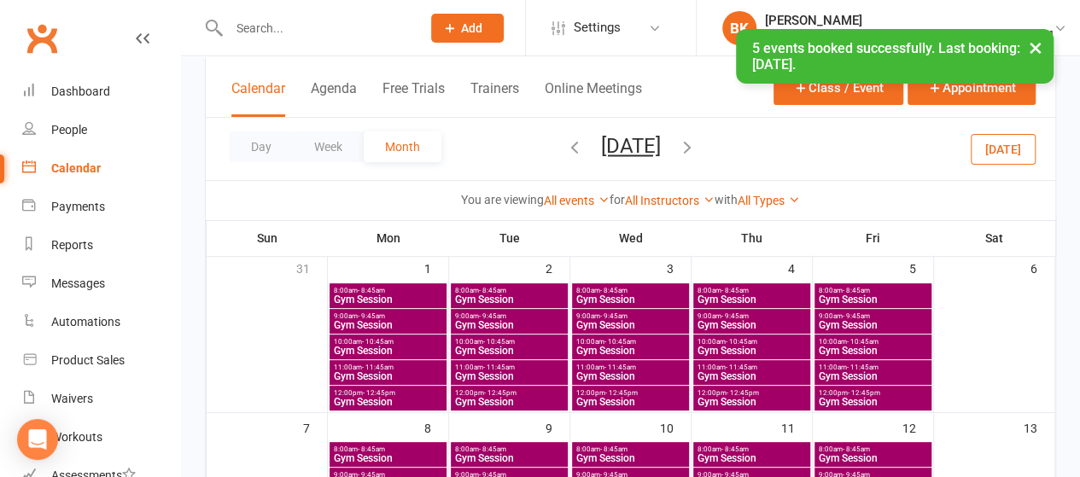
click at [729, 372] on span "Gym Session" at bounding box center [752, 377] width 110 height 10
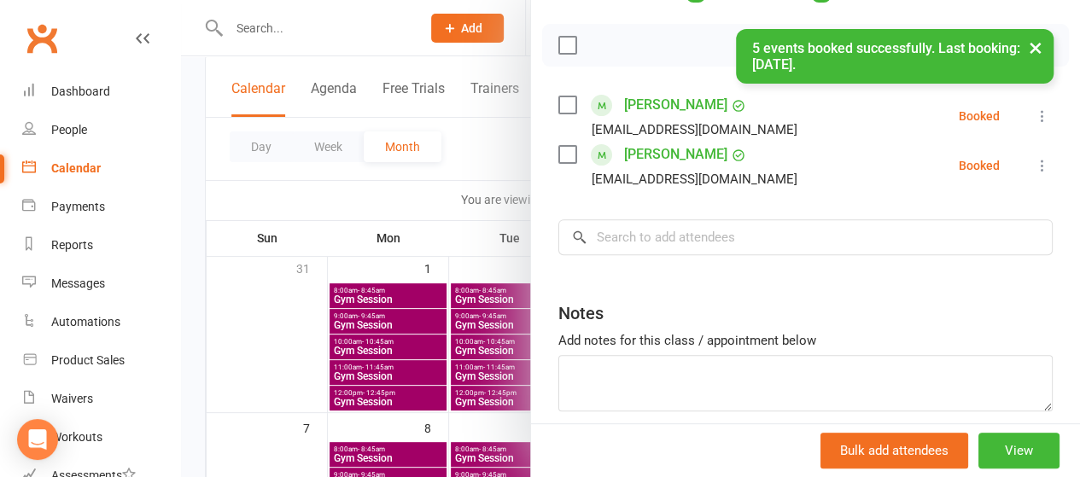
scroll to position [229, 0]
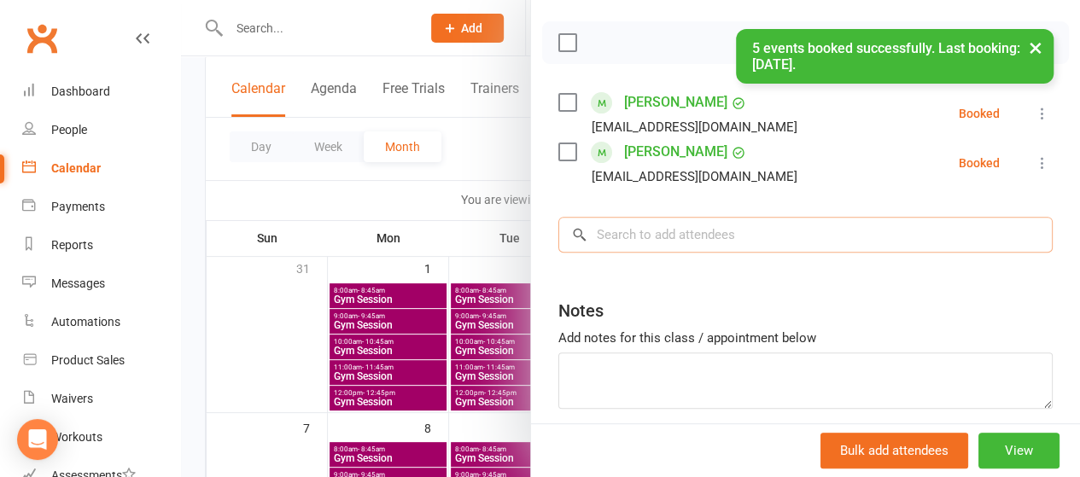
click at [635, 226] on input "search" at bounding box center [806, 235] width 495 height 36
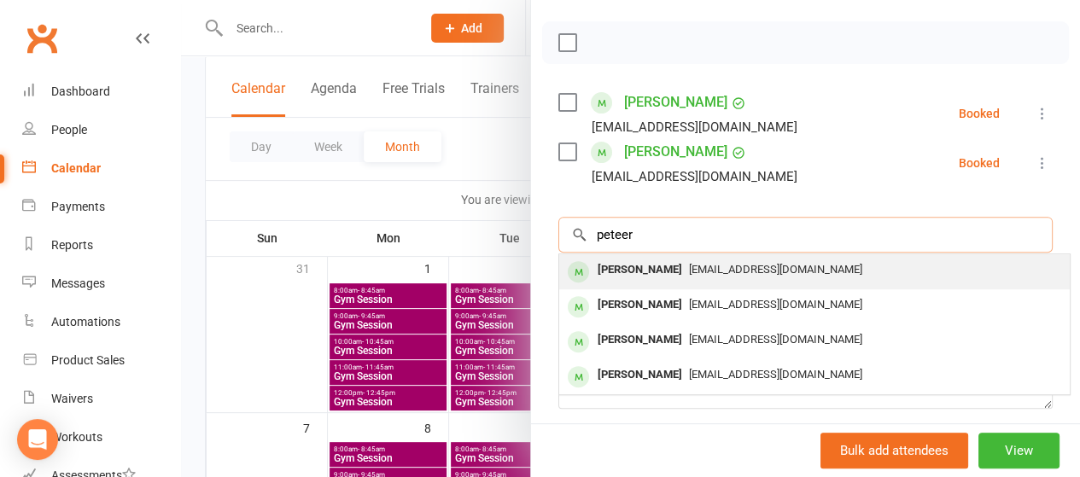
type input "peteer"
click at [635, 276] on div "[PERSON_NAME]" at bounding box center [640, 270] width 98 height 25
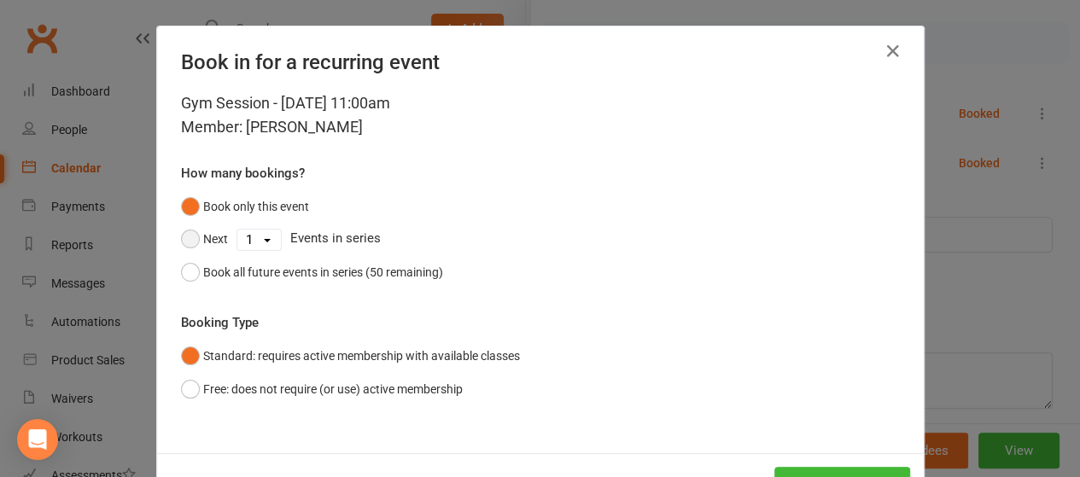
click at [216, 235] on button "Next" at bounding box center [204, 239] width 47 height 32
click at [250, 240] on select "1 2 3 4 5 6 7 8 9 10 11 12 13 14 15 16 17 18 19 20 21 22 23 24 25 26 27 28 29 3…" at bounding box center [259, 240] width 44 height 20
select select "4"
click at [237, 230] on select "1 2 3 4 5 6 7 8 9 10 11 12 13 14 15 16 17 18 19 20 21 22 23 24 25 26 27 28 29 3…" at bounding box center [259, 240] width 44 height 20
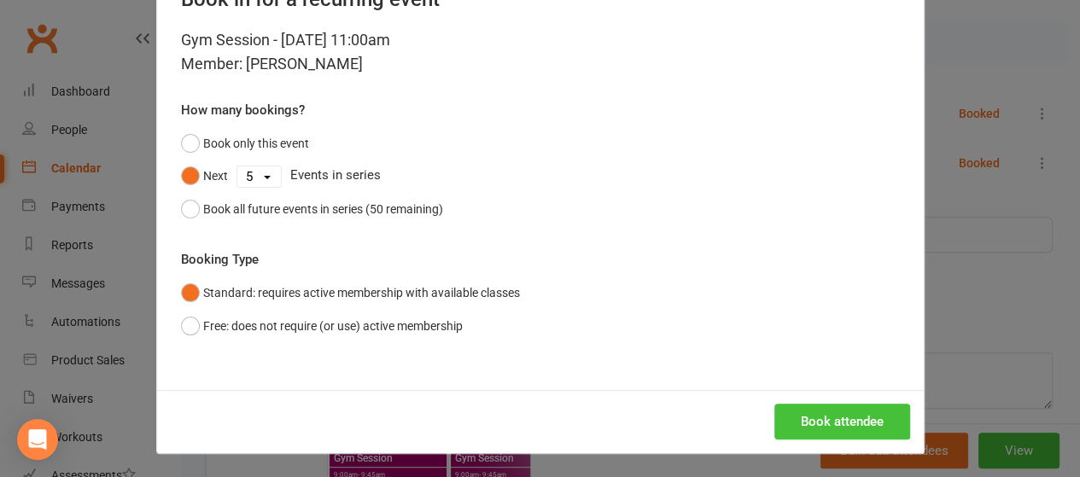
click at [798, 404] on button "Book attendee" at bounding box center [843, 422] width 136 height 36
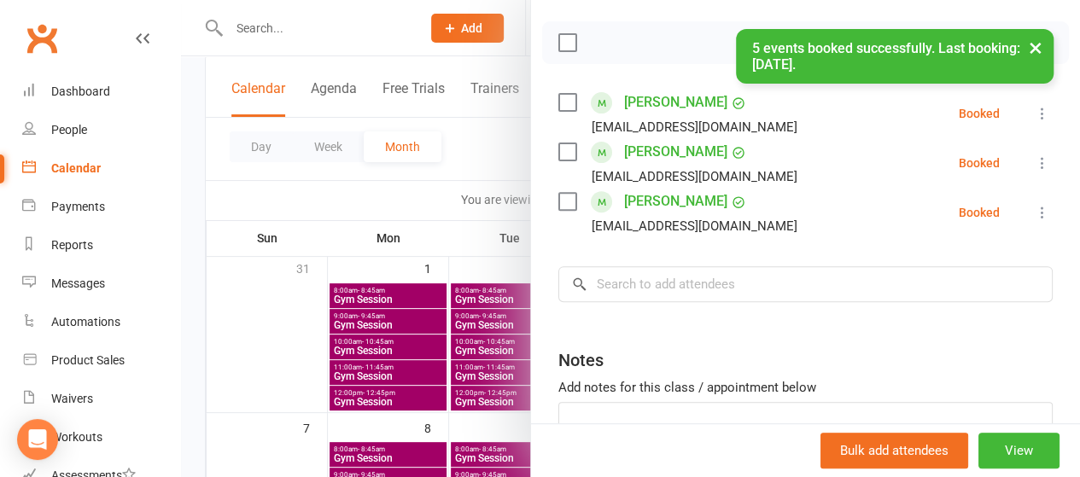
click at [391, 223] on div at bounding box center [630, 238] width 899 height 477
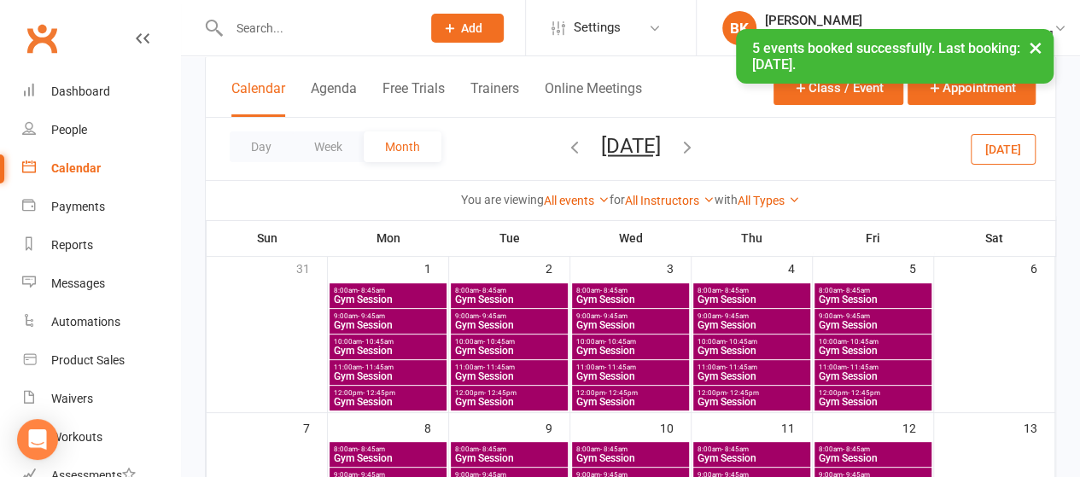
click at [900, 373] on span "Gym Session" at bounding box center [873, 377] width 110 height 10
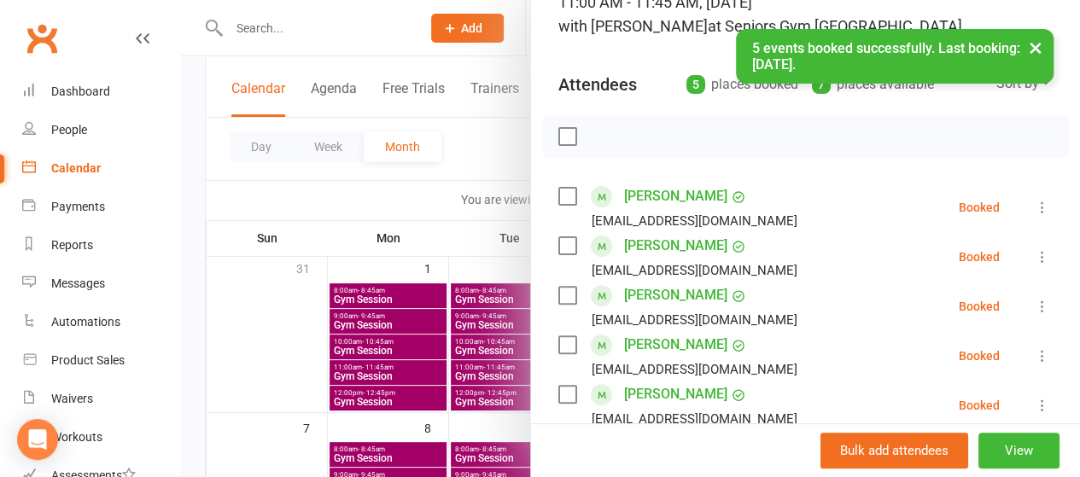
scroll to position [421, 0]
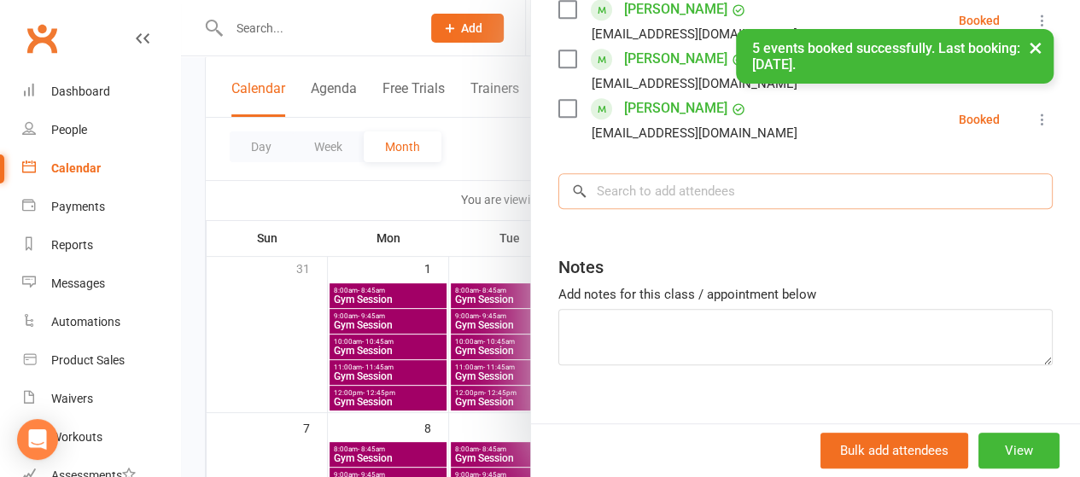
click at [646, 202] on input "search" at bounding box center [806, 191] width 495 height 36
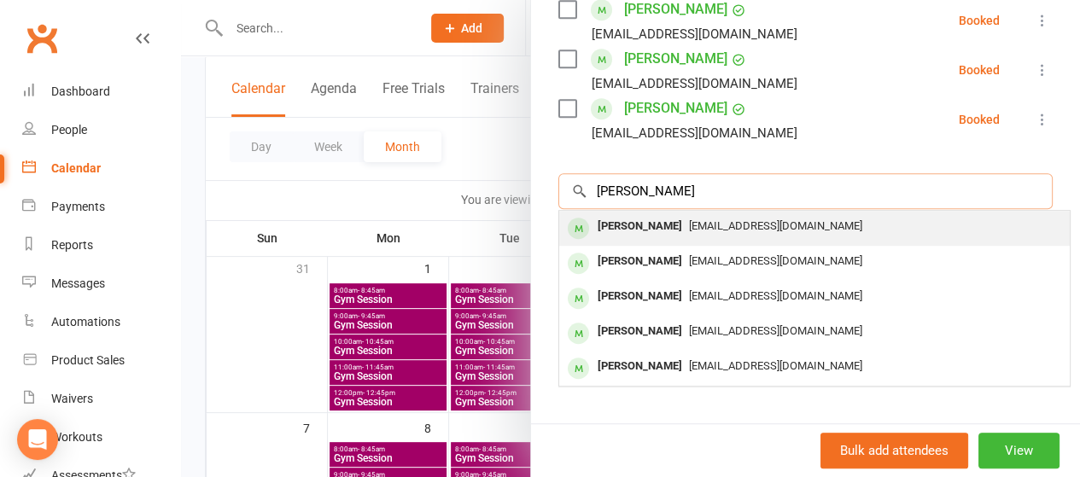
type input "peter puk"
click at [625, 214] on div "[PERSON_NAME]" at bounding box center [640, 226] width 98 height 25
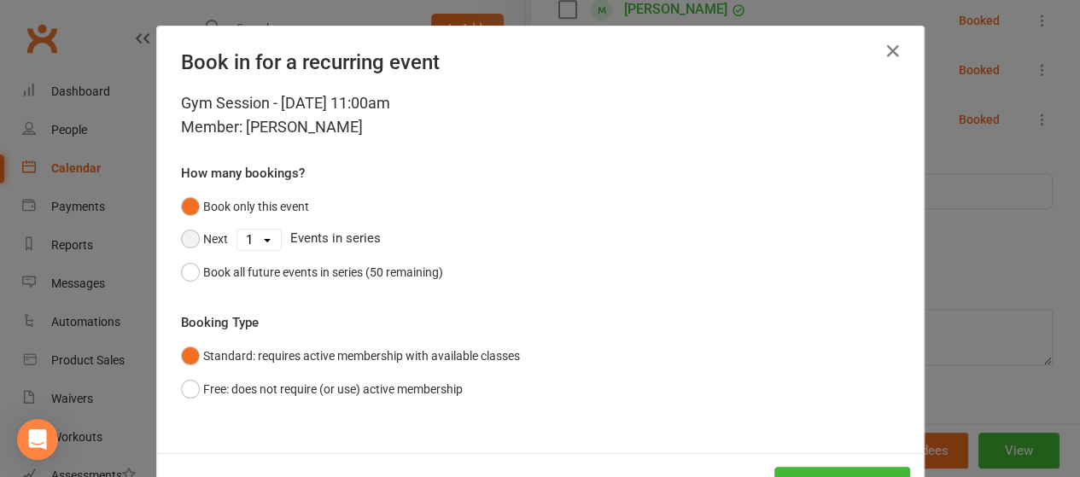
click at [199, 231] on button "Next" at bounding box center [204, 239] width 47 height 32
click at [259, 239] on select "1 2 3 4 5 6 7 8 9 10 11 12 13 14 15 16 17 18 19 20 21 22 23 24 25 26 27 28 29 3…" at bounding box center [259, 240] width 44 height 20
select select "4"
click at [237, 230] on select "1 2 3 4 5 6 7 8 9 10 11 12 13 14 15 16 17 18 19 20 21 22 23 24 25 26 27 28 29 3…" at bounding box center [259, 240] width 44 height 20
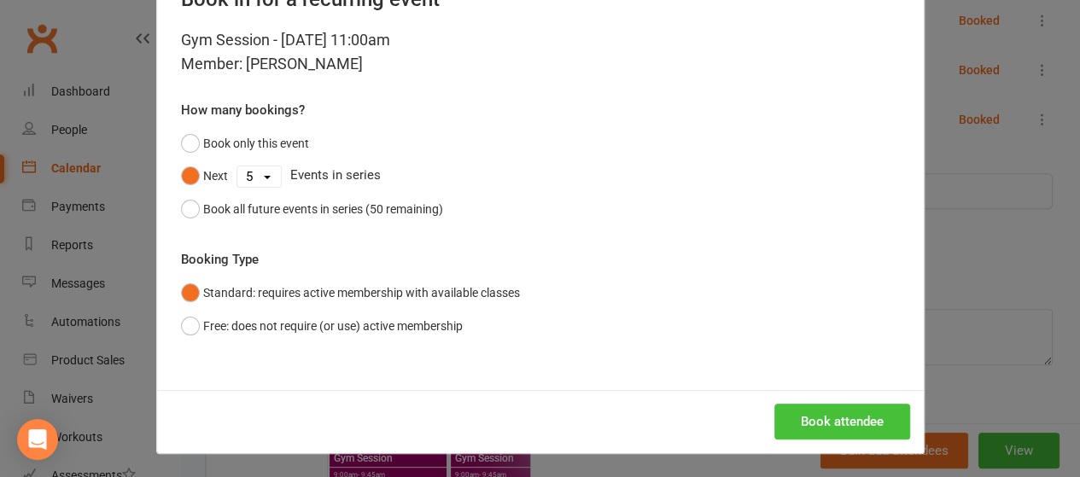
click at [853, 410] on button "Book attendee" at bounding box center [843, 422] width 136 height 36
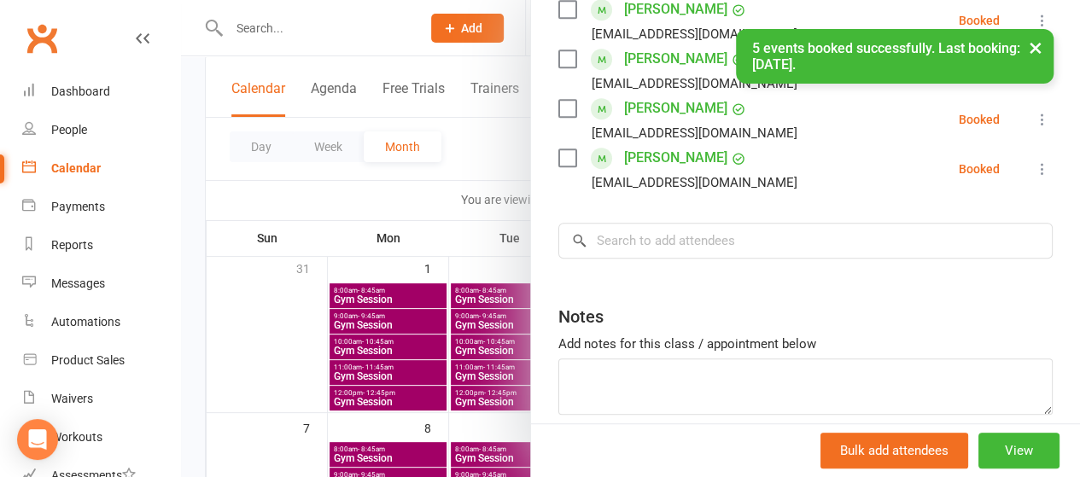
click at [319, 269] on div at bounding box center [630, 238] width 899 height 477
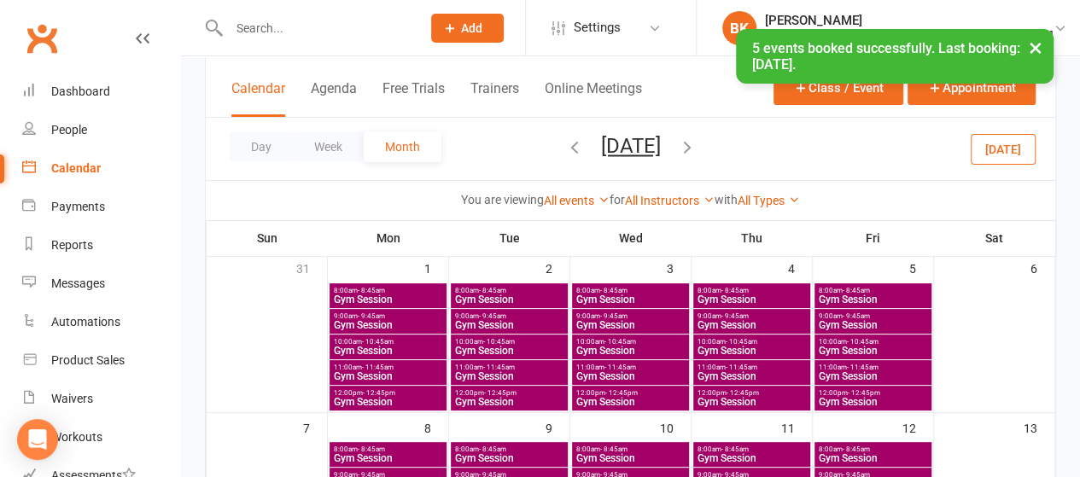
click at [492, 346] on span "Gym Session" at bounding box center [509, 351] width 110 height 10
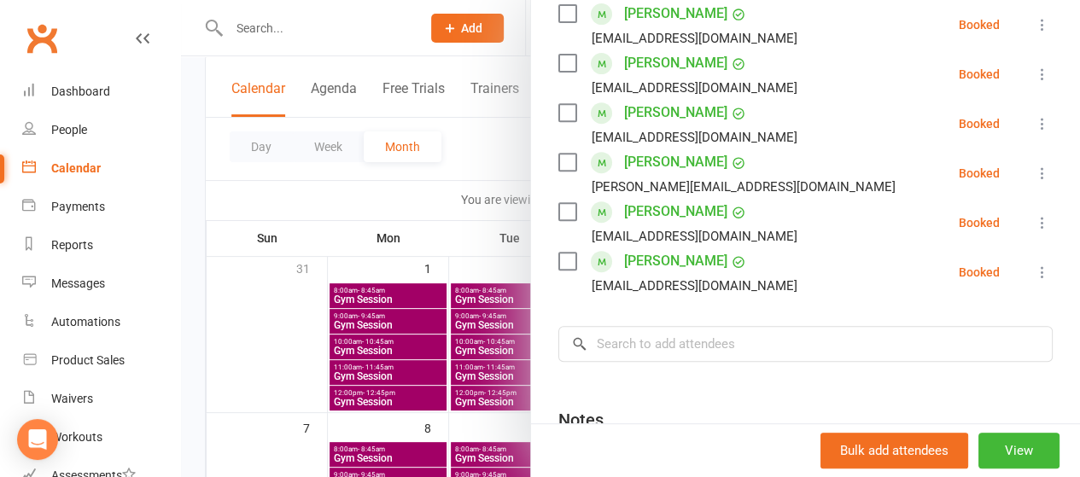
scroll to position [445, 0]
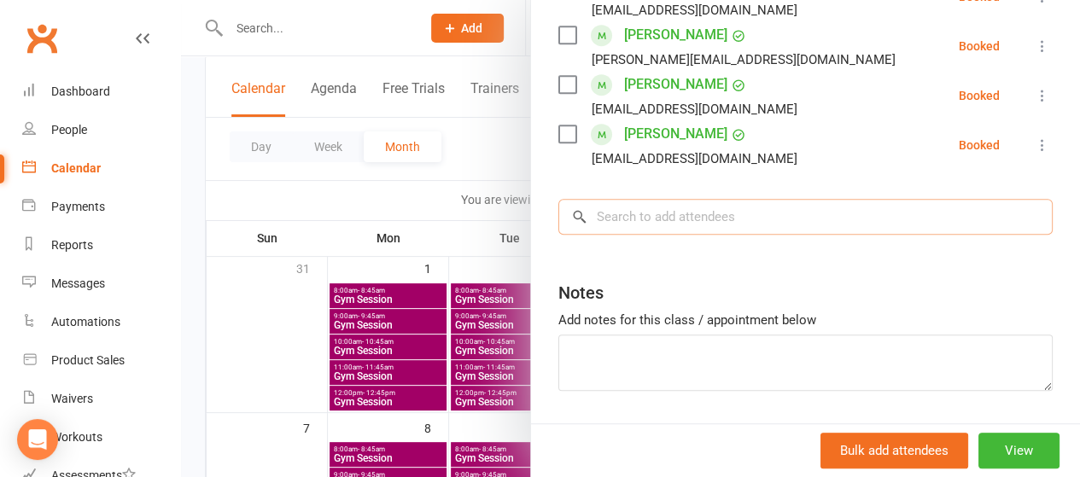
click at [700, 218] on input "search" at bounding box center [806, 217] width 495 height 36
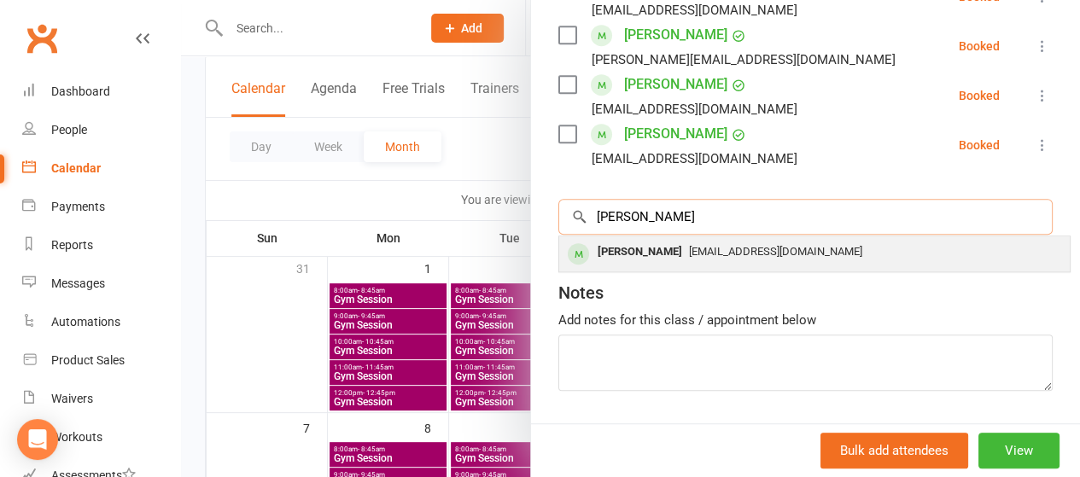
type input "reinhard"
click at [665, 243] on div "Reinhard Duewer" at bounding box center [640, 252] width 98 height 25
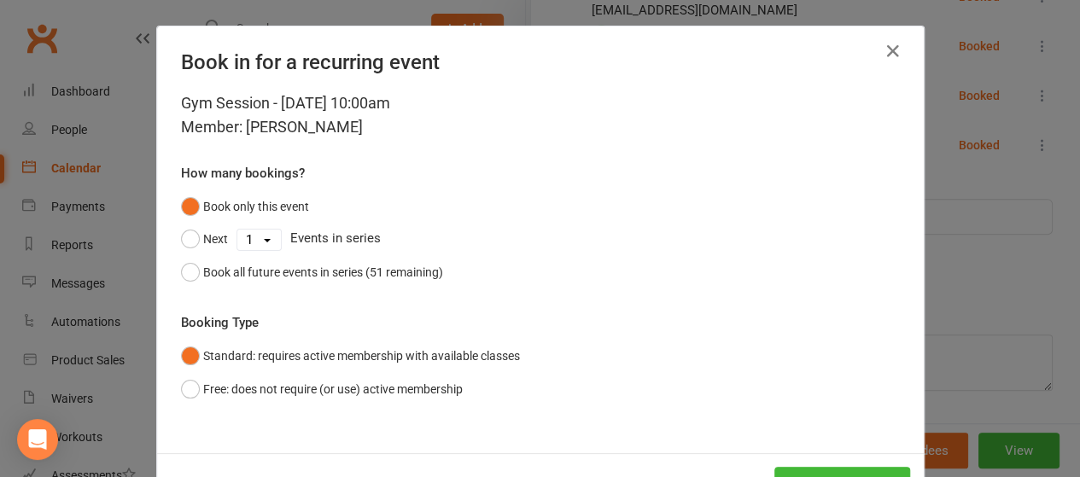
click at [249, 243] on select "1 2 3 4 5 6 7 8 9 10 11 12 13 14 15 16 17 18 19 20 21 22 23 24 25 26 27 28 29 3…" at bounding box center [259, 240] width 44 height 20
select select "4"
click at [237, 230] on select "1 2 3 4 5 6 7 8 9 10 11 12 13 14 15 16 17 18 19 20 21 22 23 24 25 26 27 28 29 3…" at bounding box center [259, 240] width 44 height 20
click at [203, 244] on button "Next" at bounding box center [204, 239] width 47 height 32
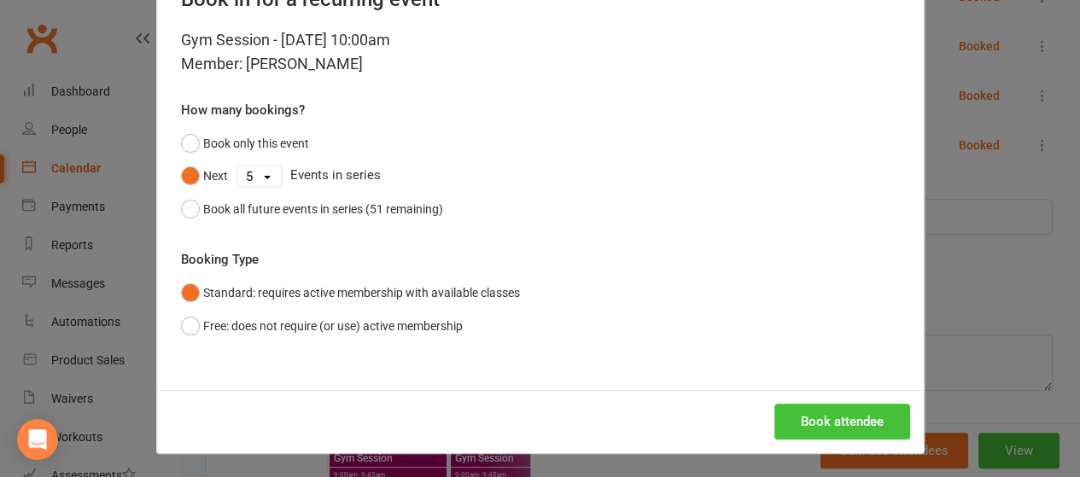
click at [822, 419] on button "Book attendee" at bounding box center [843, 422] width 136 height 36
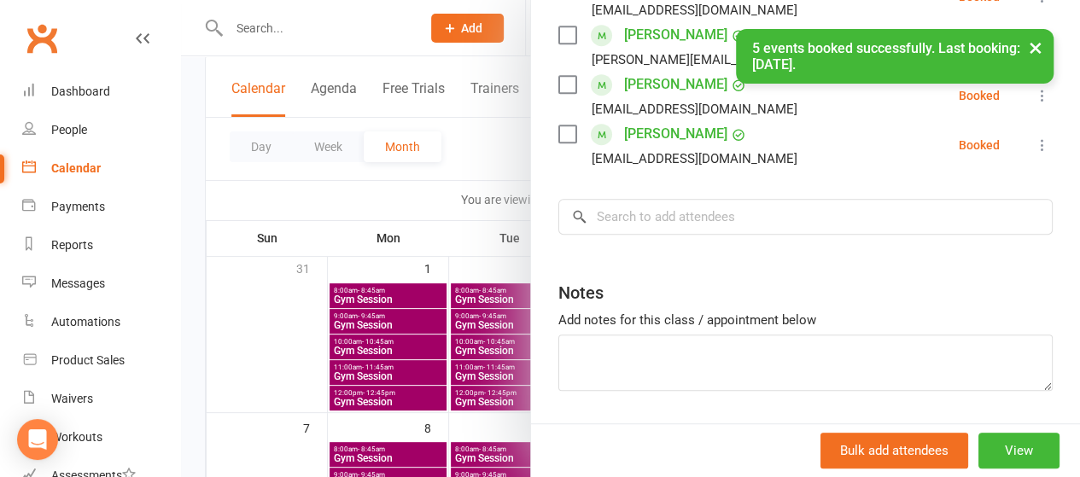
scroll to position [495, 0]
click at [476, 149] on div at bounding box center [630, 238] width 899 height 477
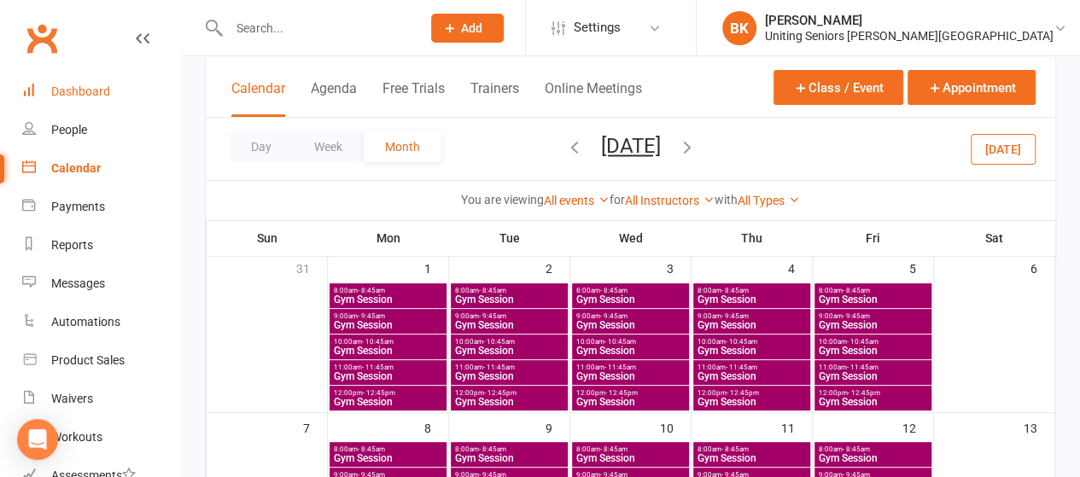
click at [104, 92] on div "Dashboard" at bounding box center [80, 92] width 59 height 14
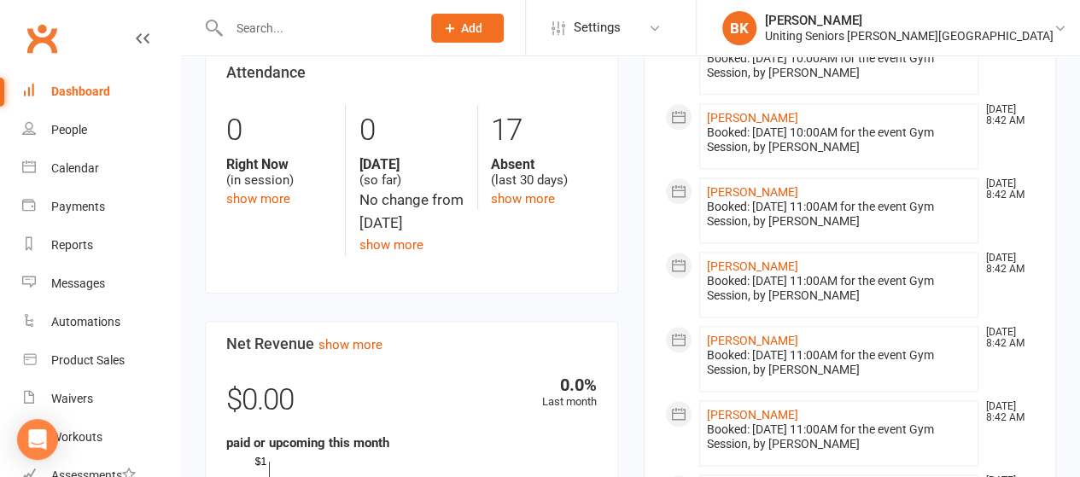
scroll to position [639, 0]
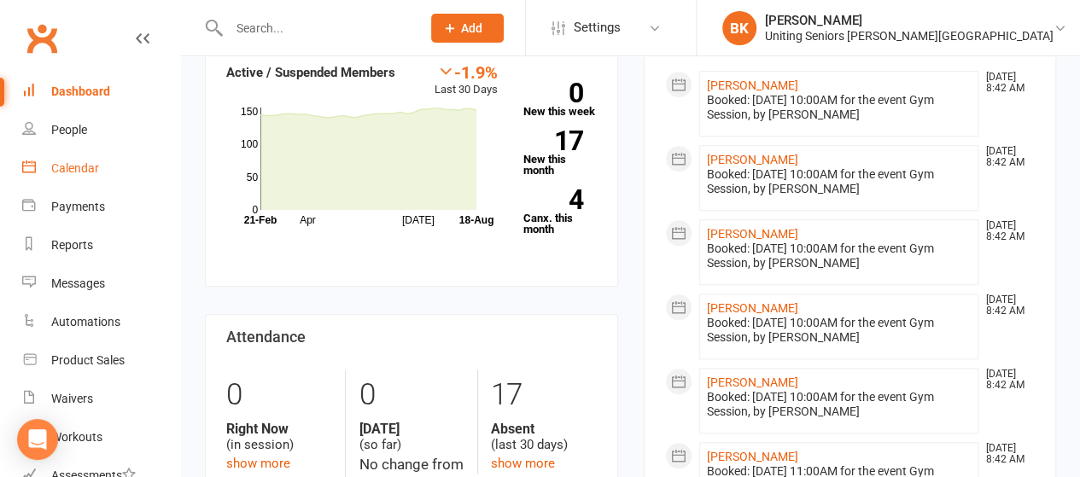
click at [144, 172] on link "Calendar" at bounding box center [101, 168] width 158 height 38
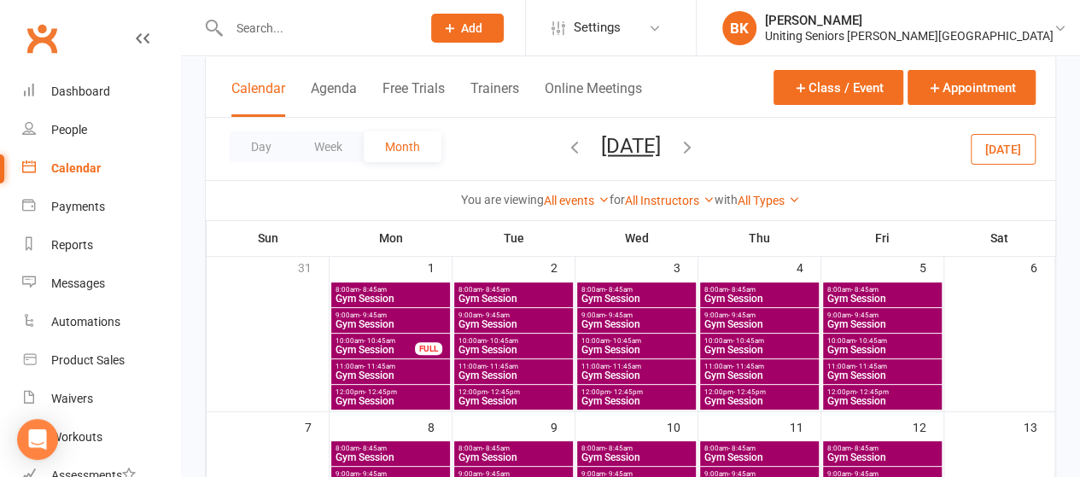
scroll to position [108, 0]
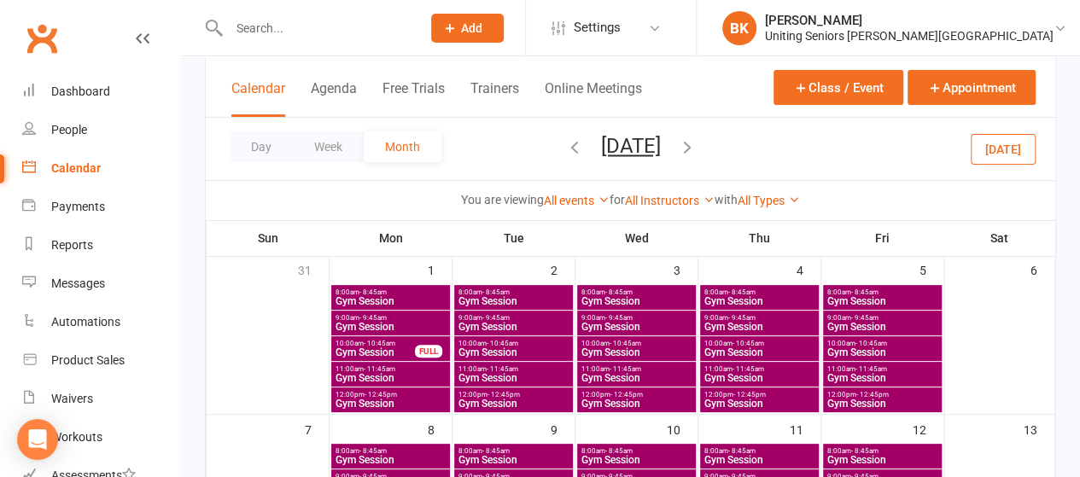
click at [396, 348] on span "Gym Session" at bounding box center [375, 353] width 81 height 10
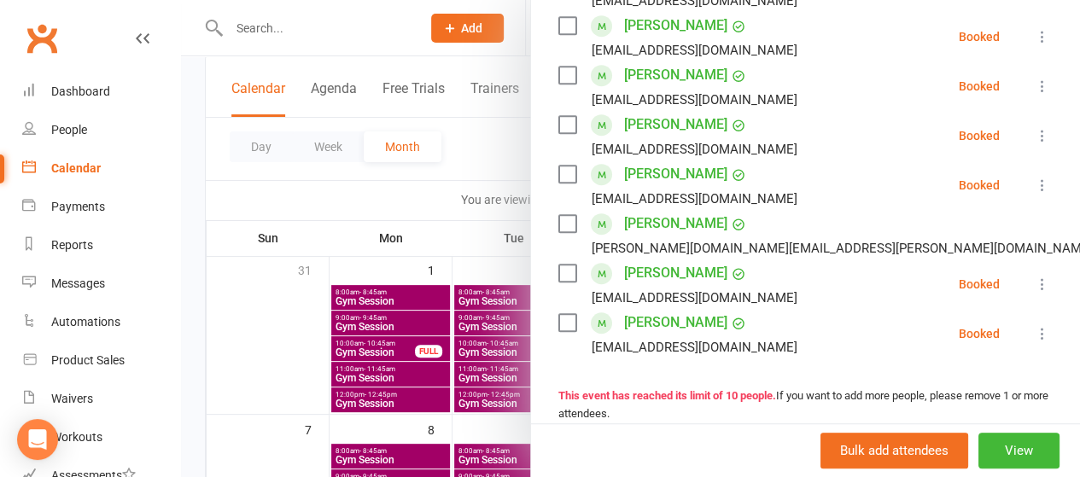
scroll to position [0, 0]
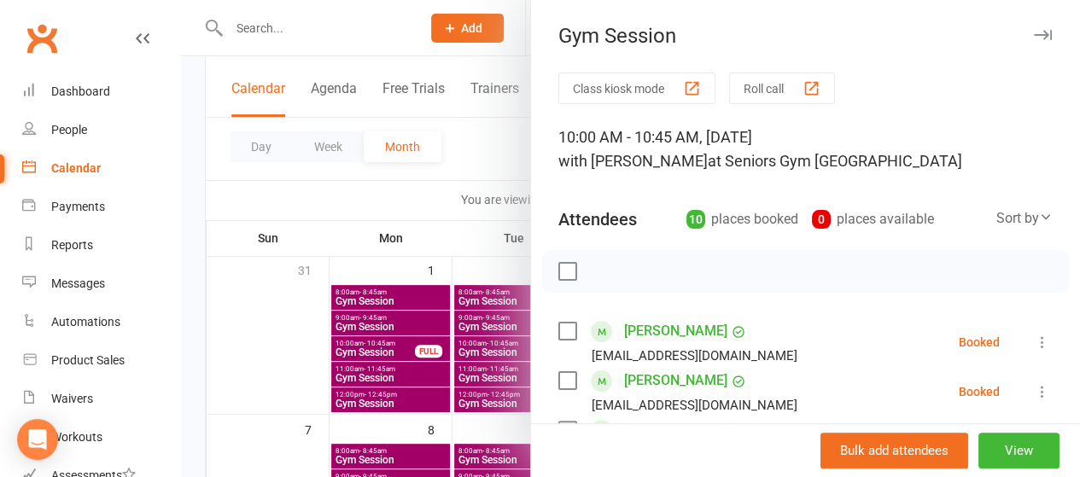
click at [483, 158] on div at bounding box center [630, 238] width 899 height 477
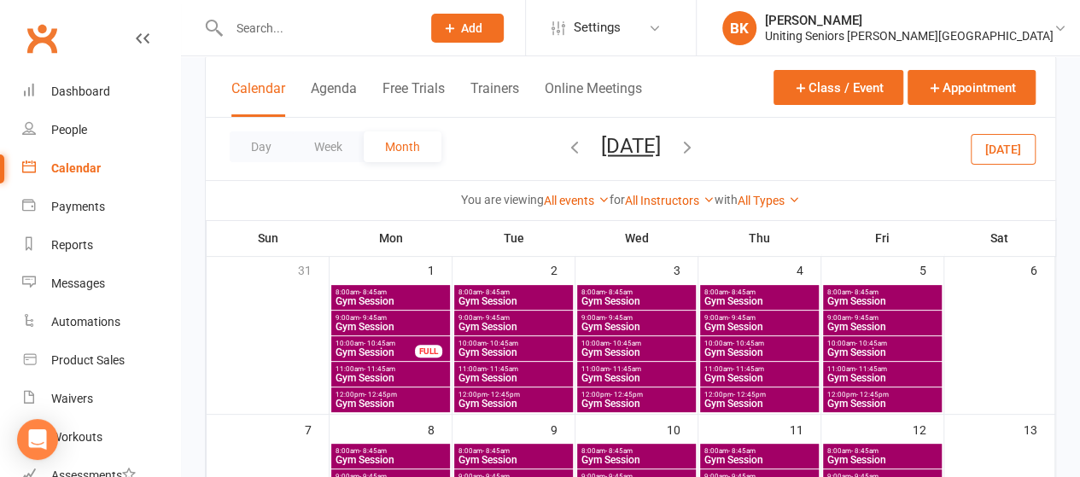
click at [565, 147] on icon "button" at bounding box center [574, 147] width 19 height 19
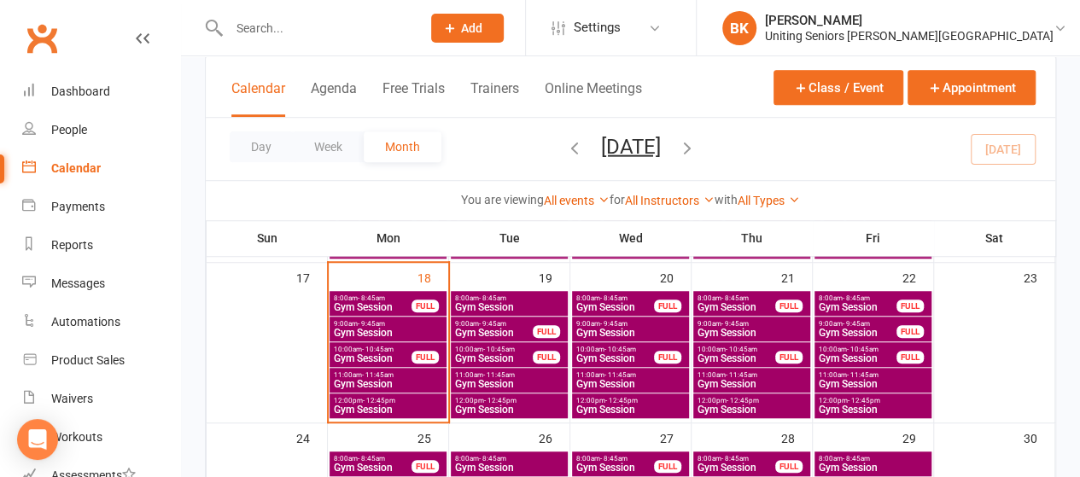
scroll to position [581, 0]
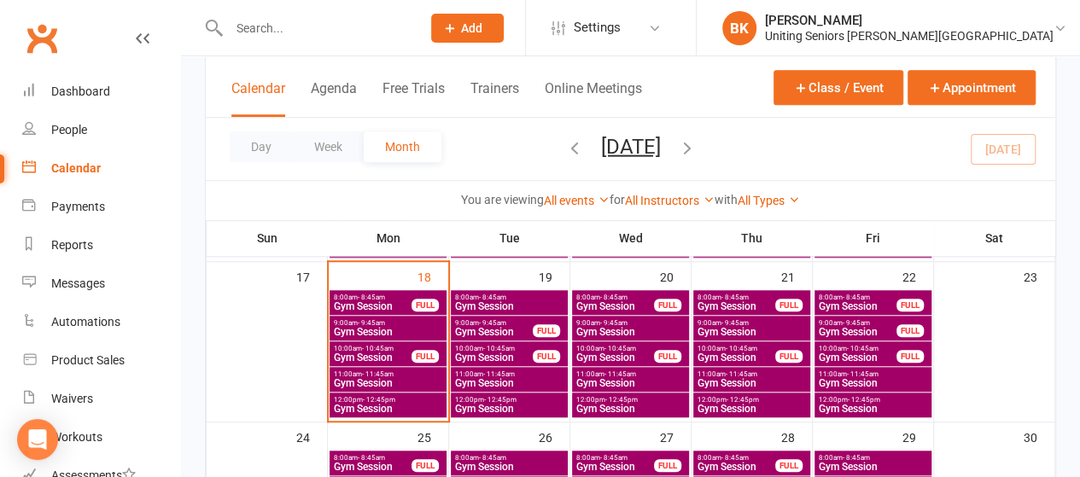
click at [874, 346] on span "- 10:45am" at bounding box center [863, 349] width 32 height 8
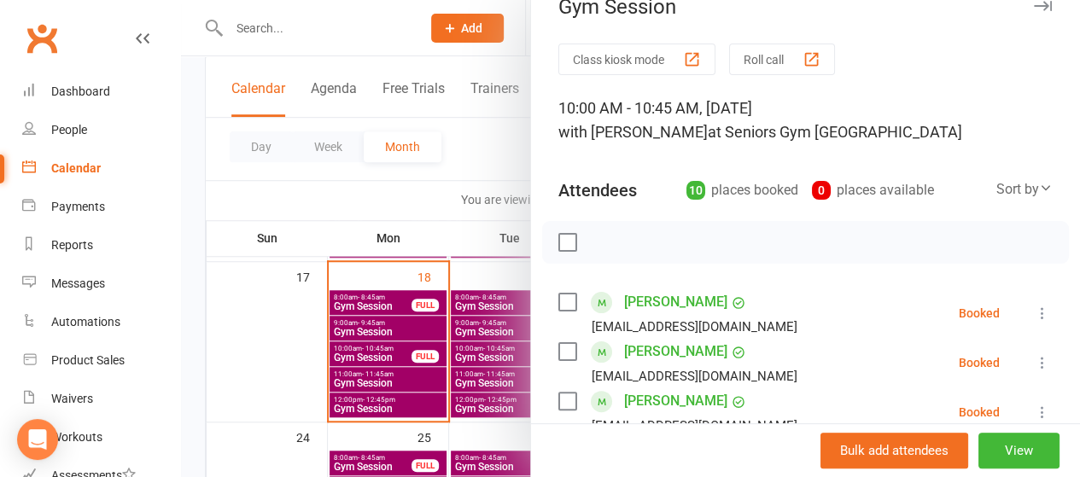
scroll to position [26, 0]
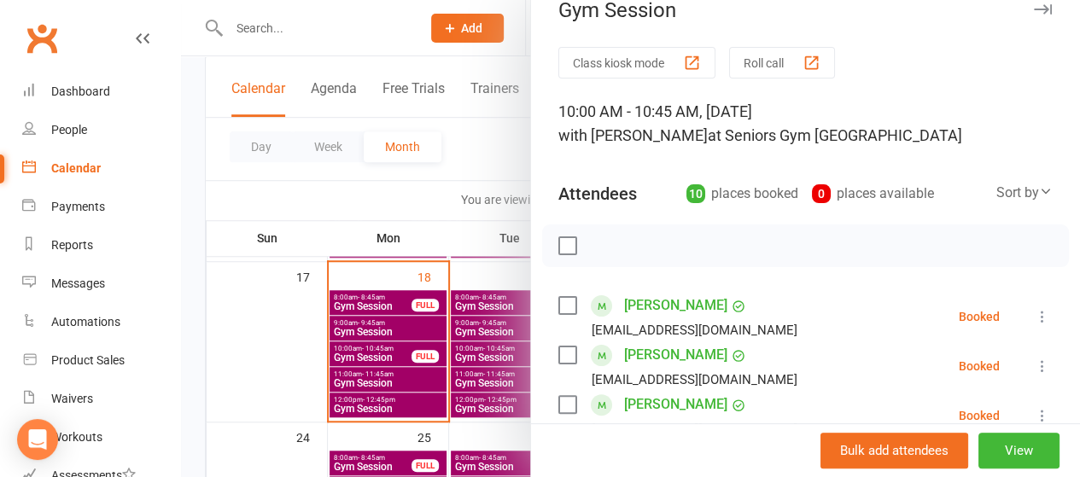
click at [494, 182] on div at bounding box center [630, 238] width 899 height 477
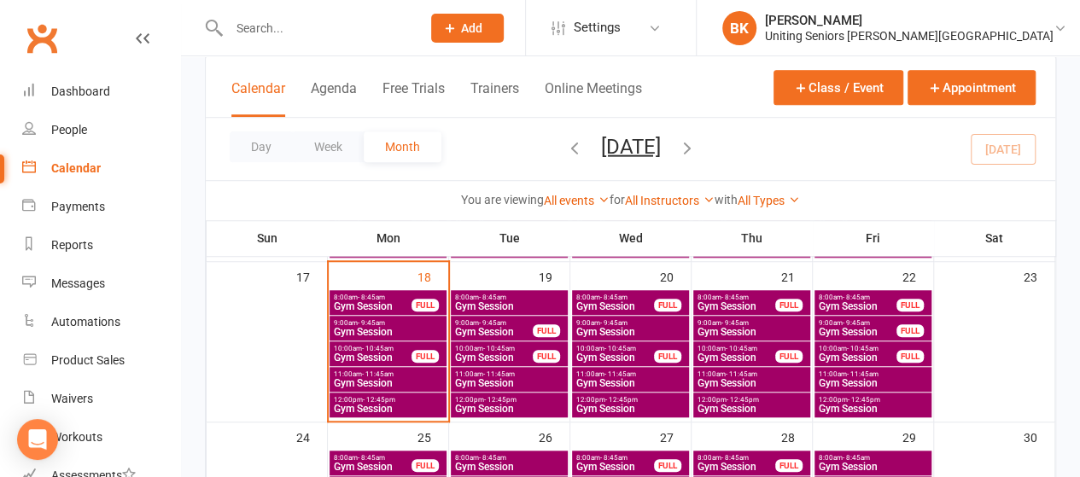
click at [527, 350] on span "10:00am - 10:45am" at bounding box center [493, 349] width 79 height 8
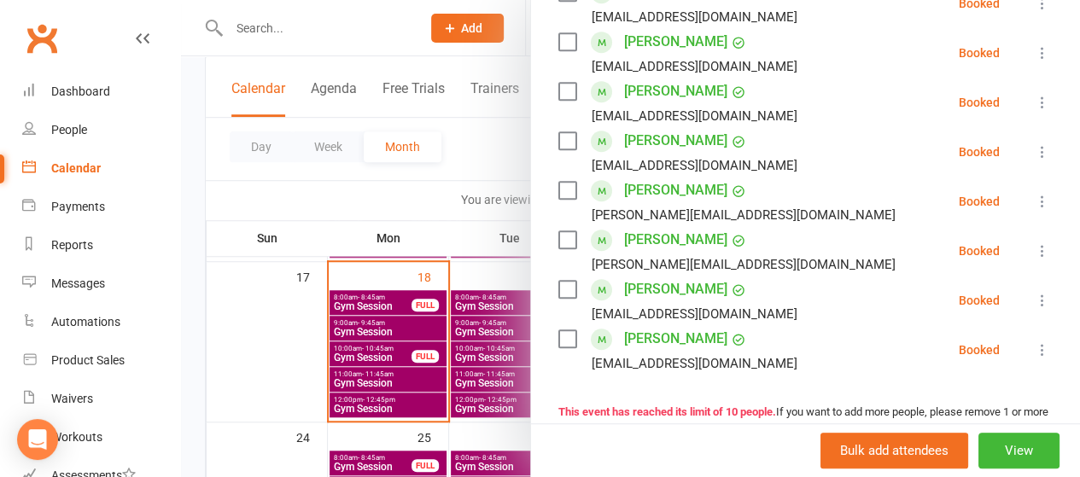
scroll to position [439, 0]
click at [461, 196] on div at bounding box center [630, 238] width 899 height 477
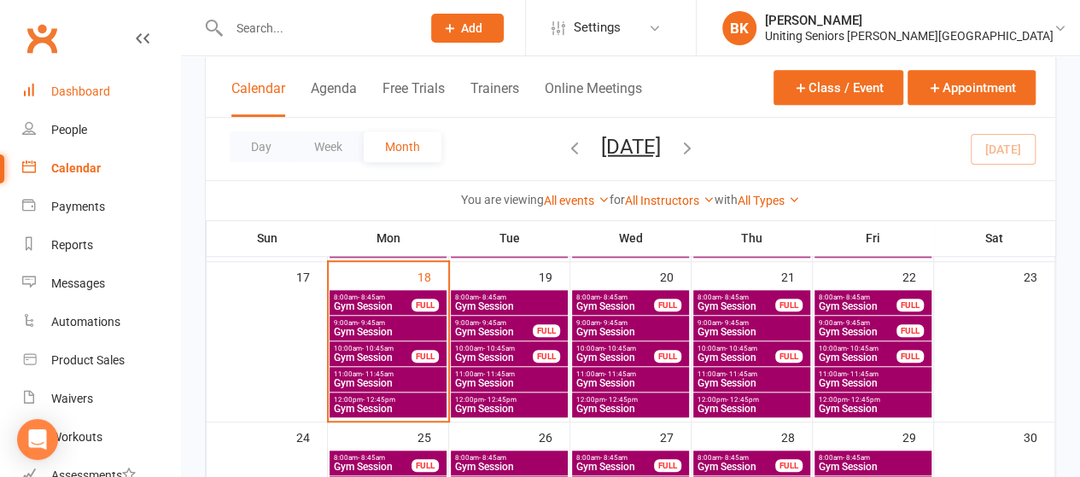
click at [80, 94] on div "Dashboard" at bounding box center [80, 92] width 59 height 14
